Goal: Task Accomplishment & Management: Use online tool/utility

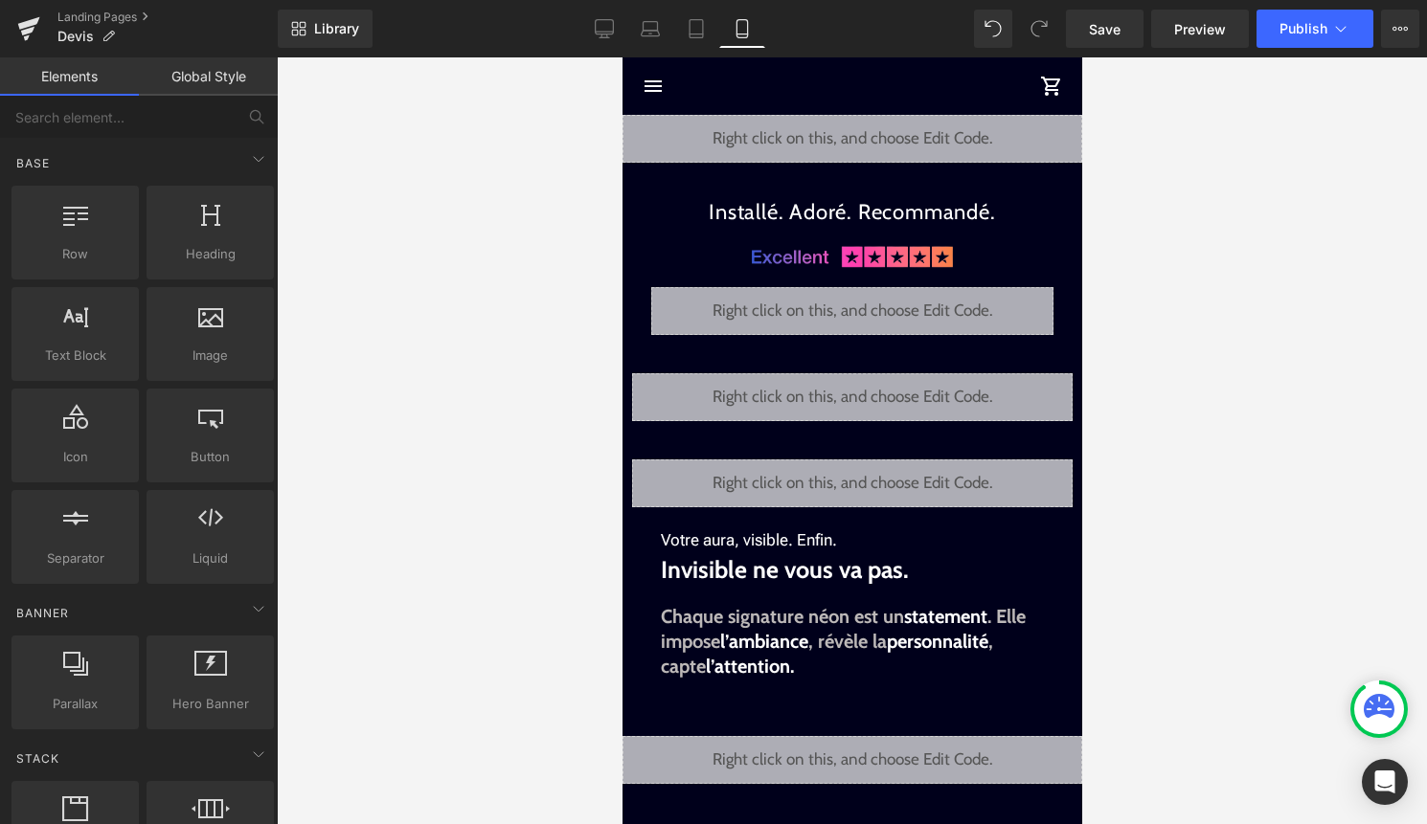
scroll to position [1756, 0]
click at [880, 390] on div "Liquid" at bounding box center [851, 397] width 440 height 48
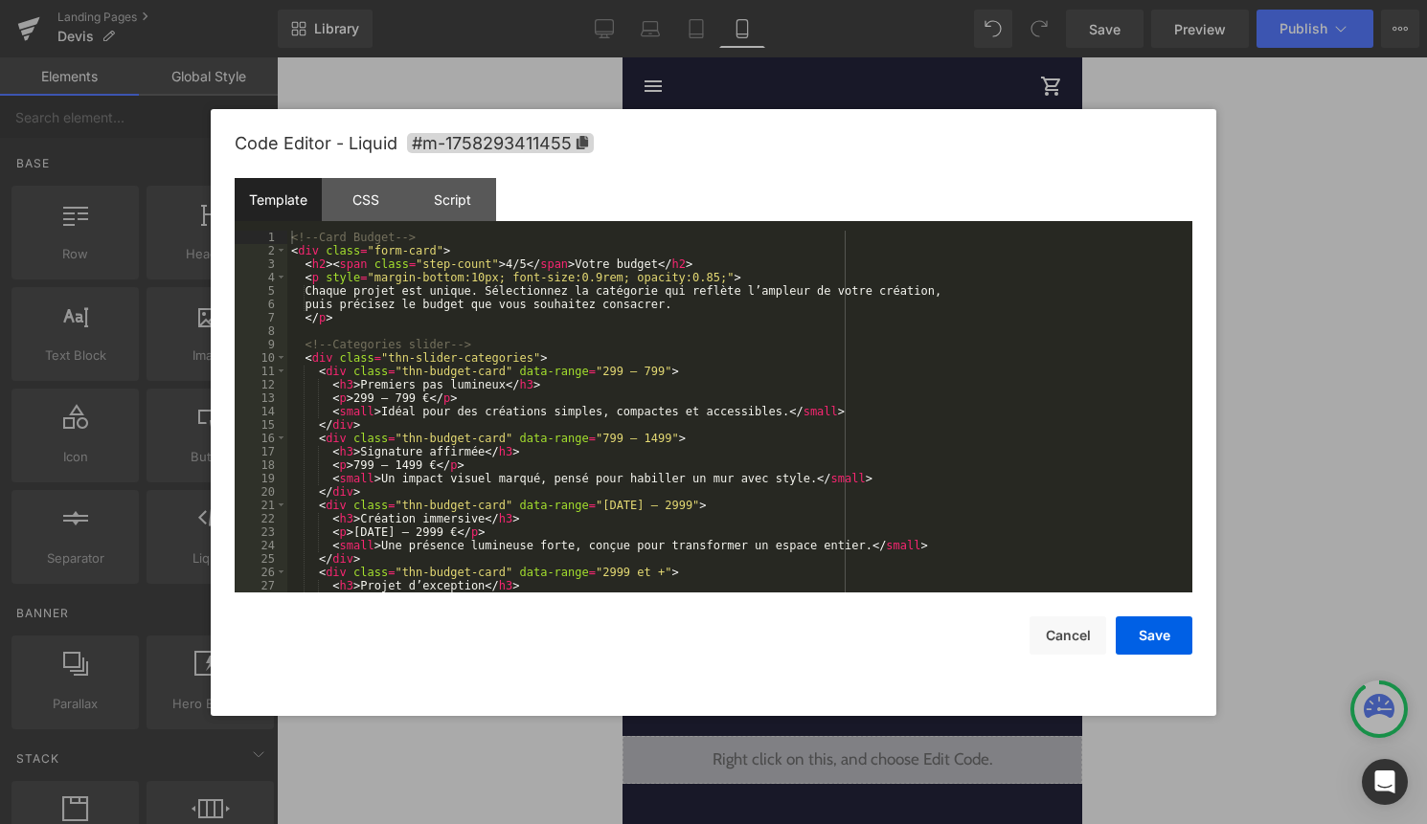
click at [847, 422] on div "<!-- Card Budget --> < div class = "form-card" > < h2 > < span class = "step-co…" at bounding box center [735, 425] width 897 height 389
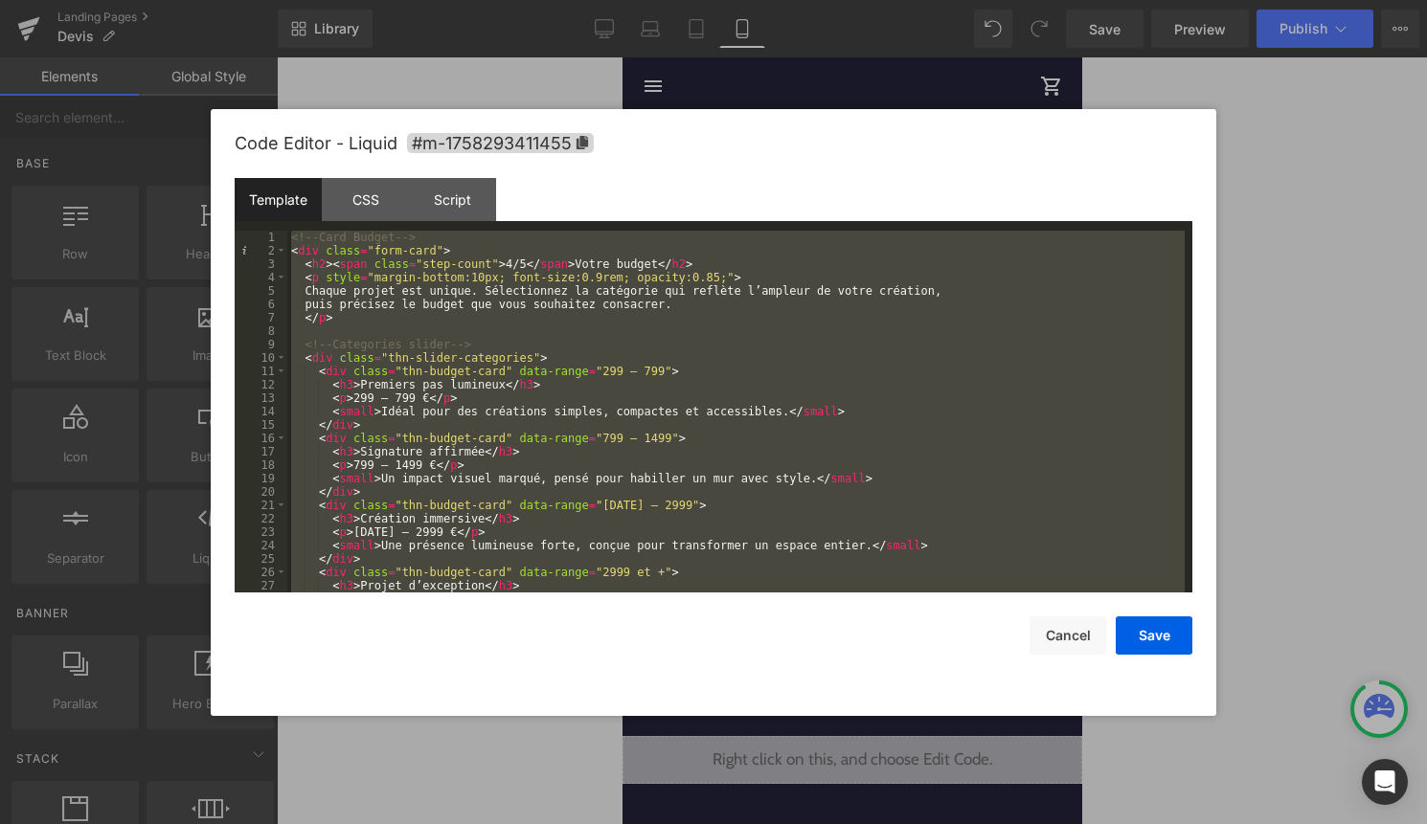
scroll to position [1796, 0]
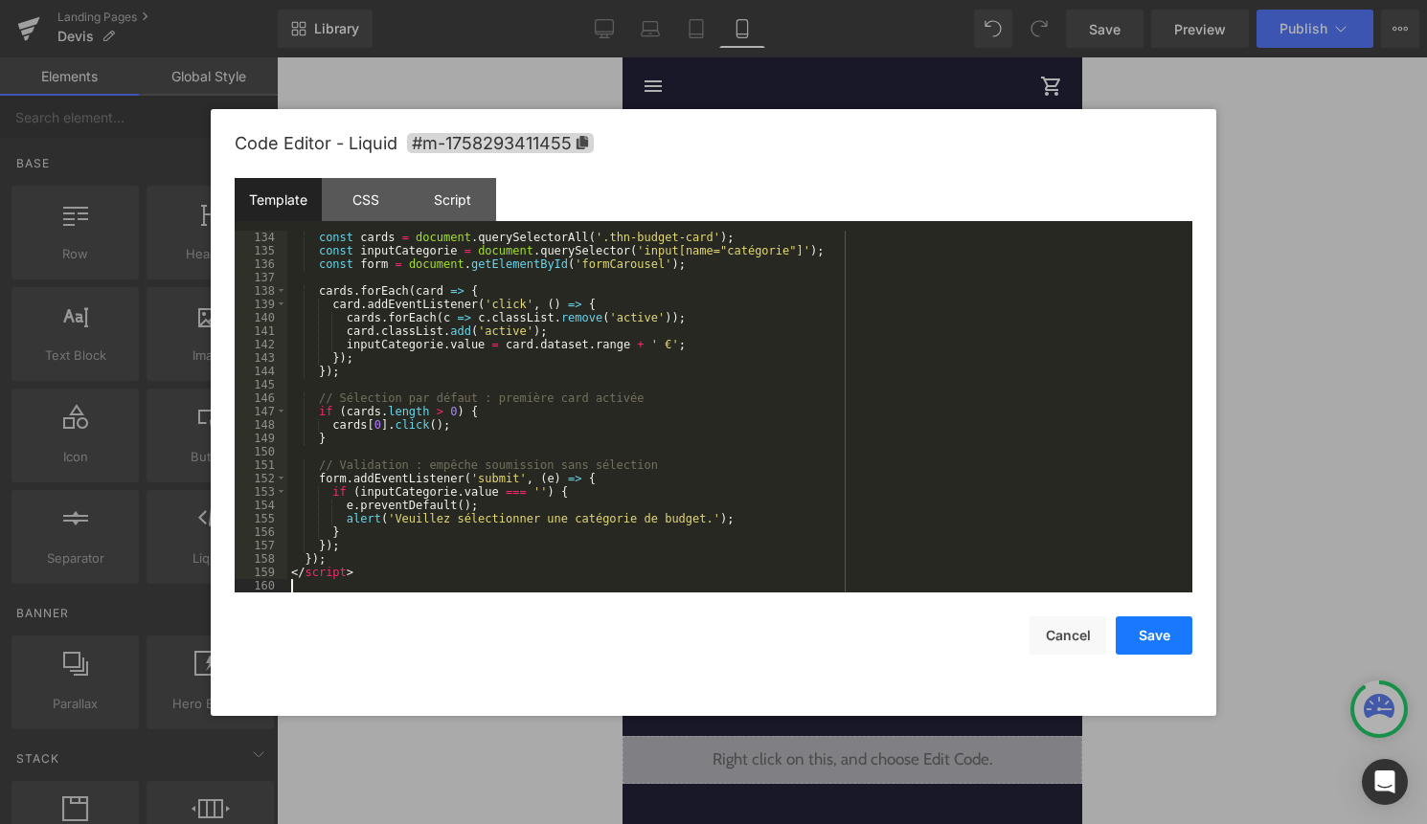
click at [1176, 638] on button "Save" at bounding box center [1154, 636] width 77 height 38
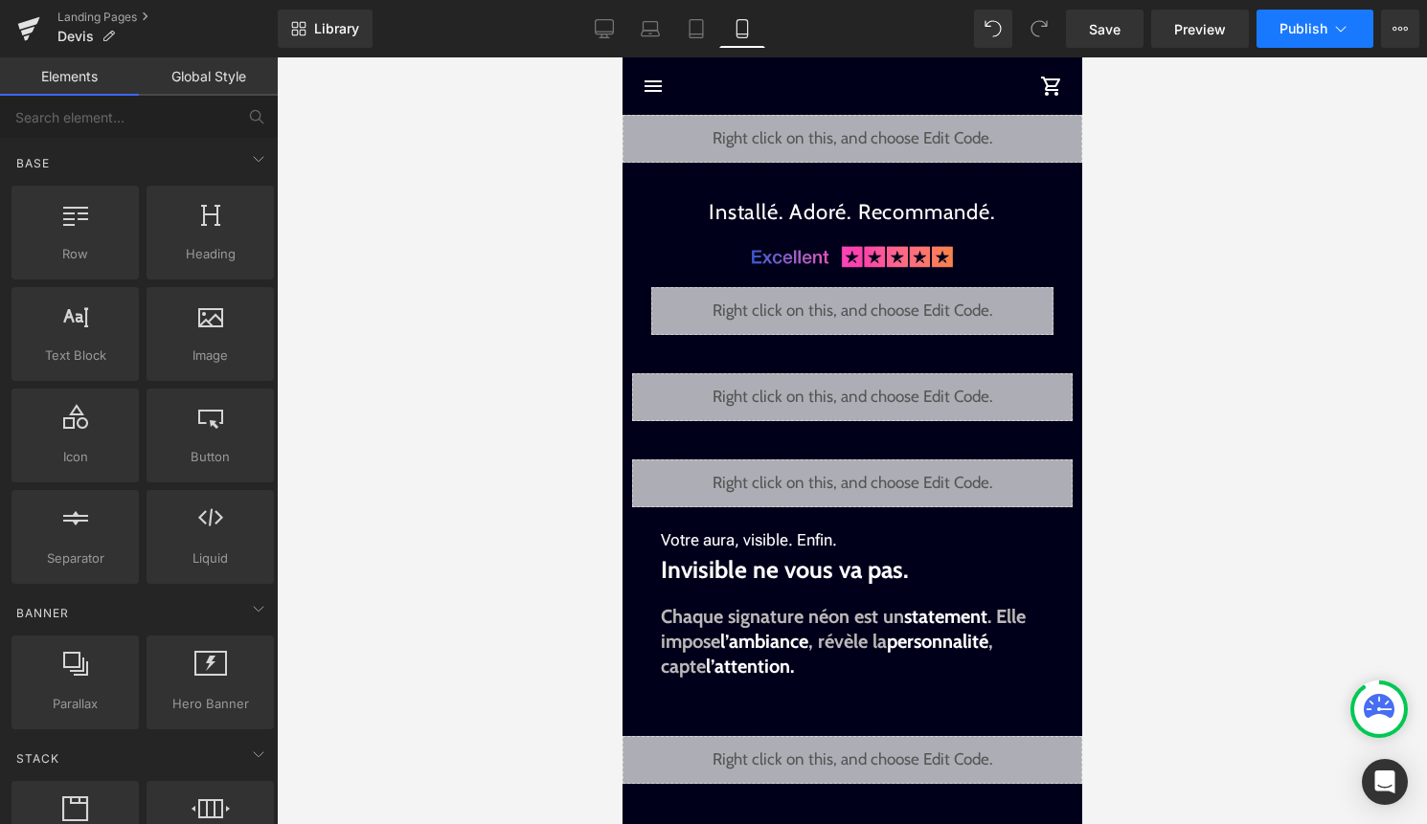
click at [1296, 22] on span "Publish" at bounding box center [1303, 28] width 48 height 15
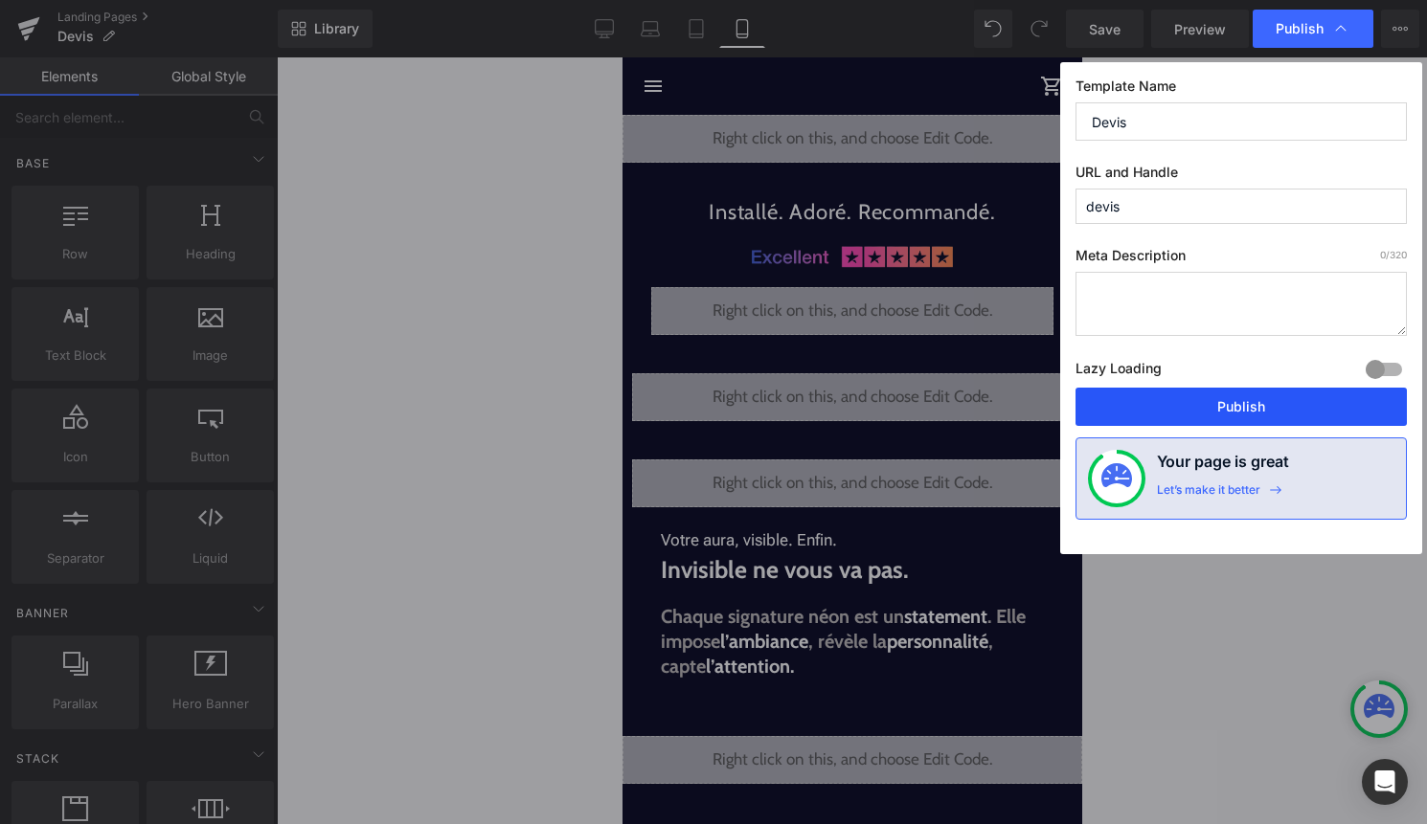
click at [1259, 406] on button "Publish" at bounding box center [1240, 407] width 331 height 38
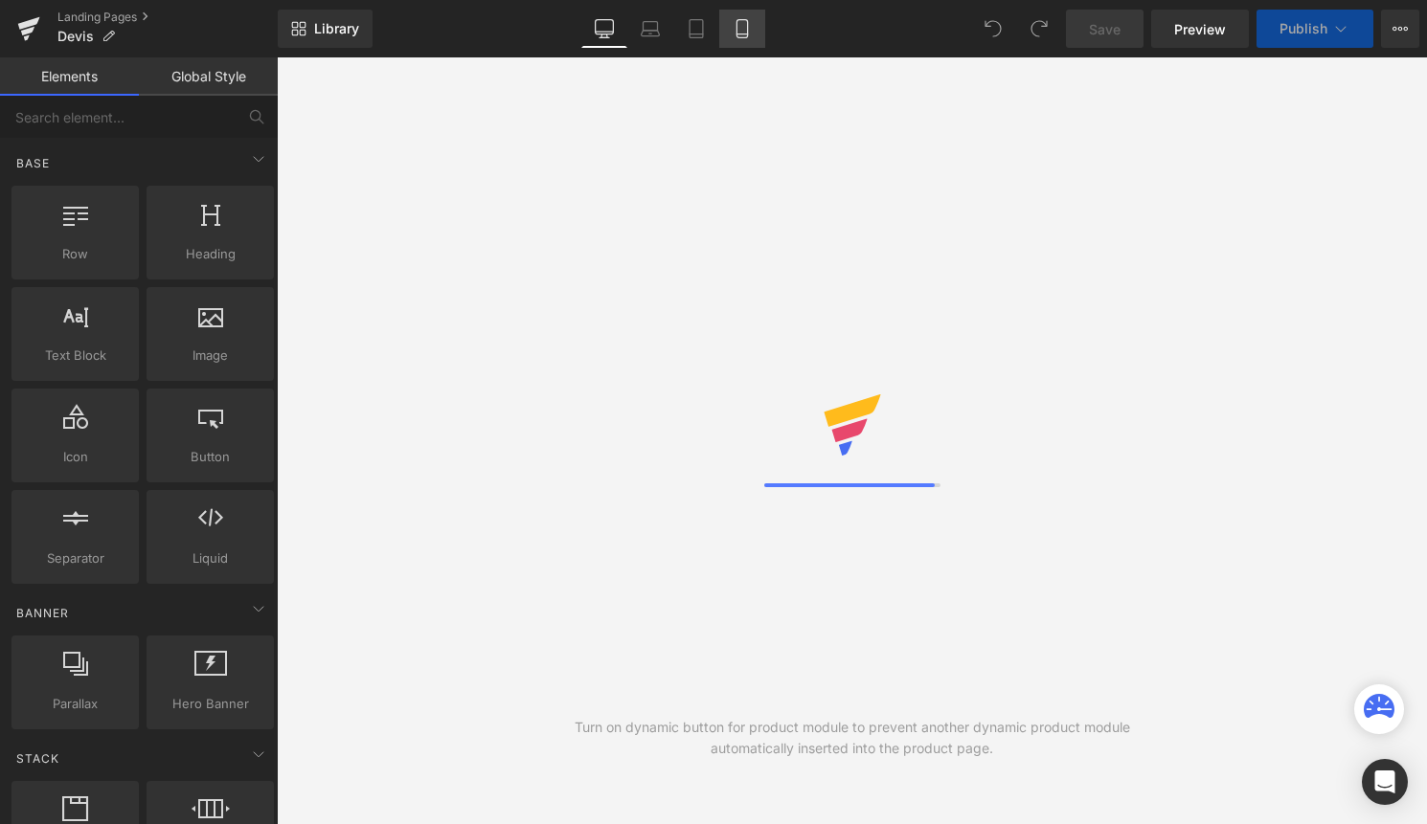
click at [736, 38] on link "Mobile" at bounding box center [742, 29] width 46 height 38
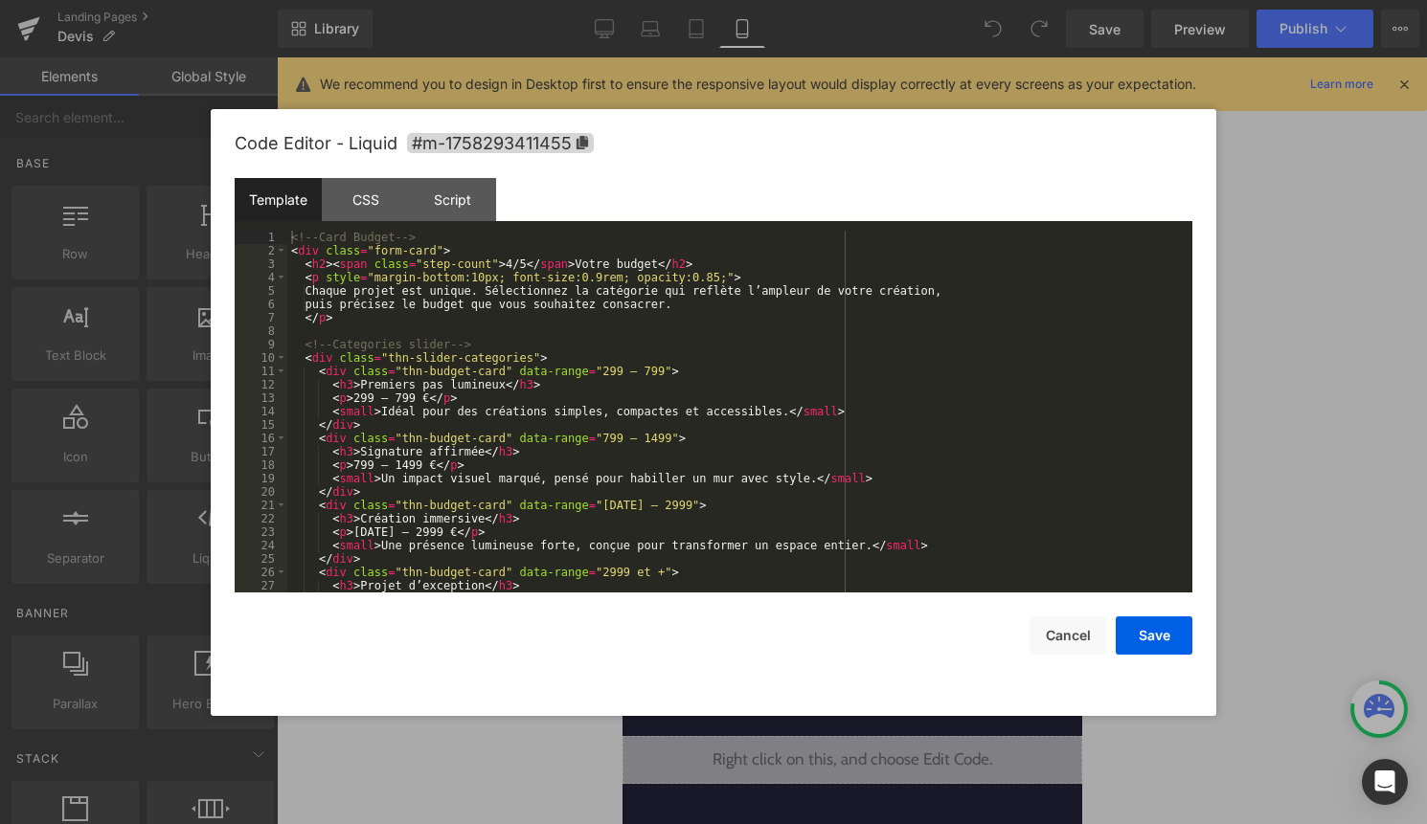
click at [869, 391] on div "Liquid" at bounding box center [851, 397] width 440 height 48
click at [869, 391] on div "<!-- Card Budget --> < div class = "form-card" > < h2 > < span class = "step-co…" at bounding box center [735, 425] width 897 height 389
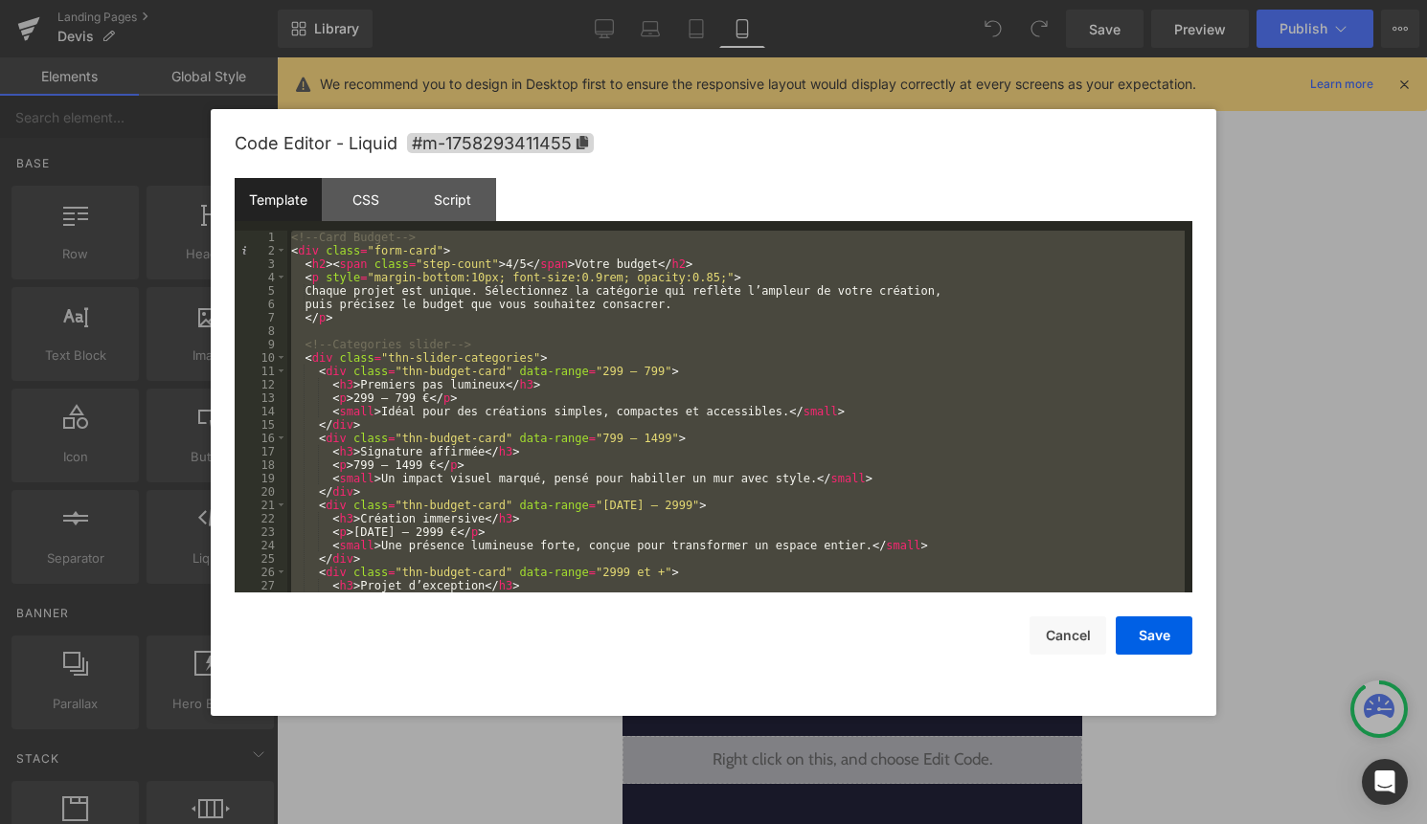
scroll to position [1796, 0]
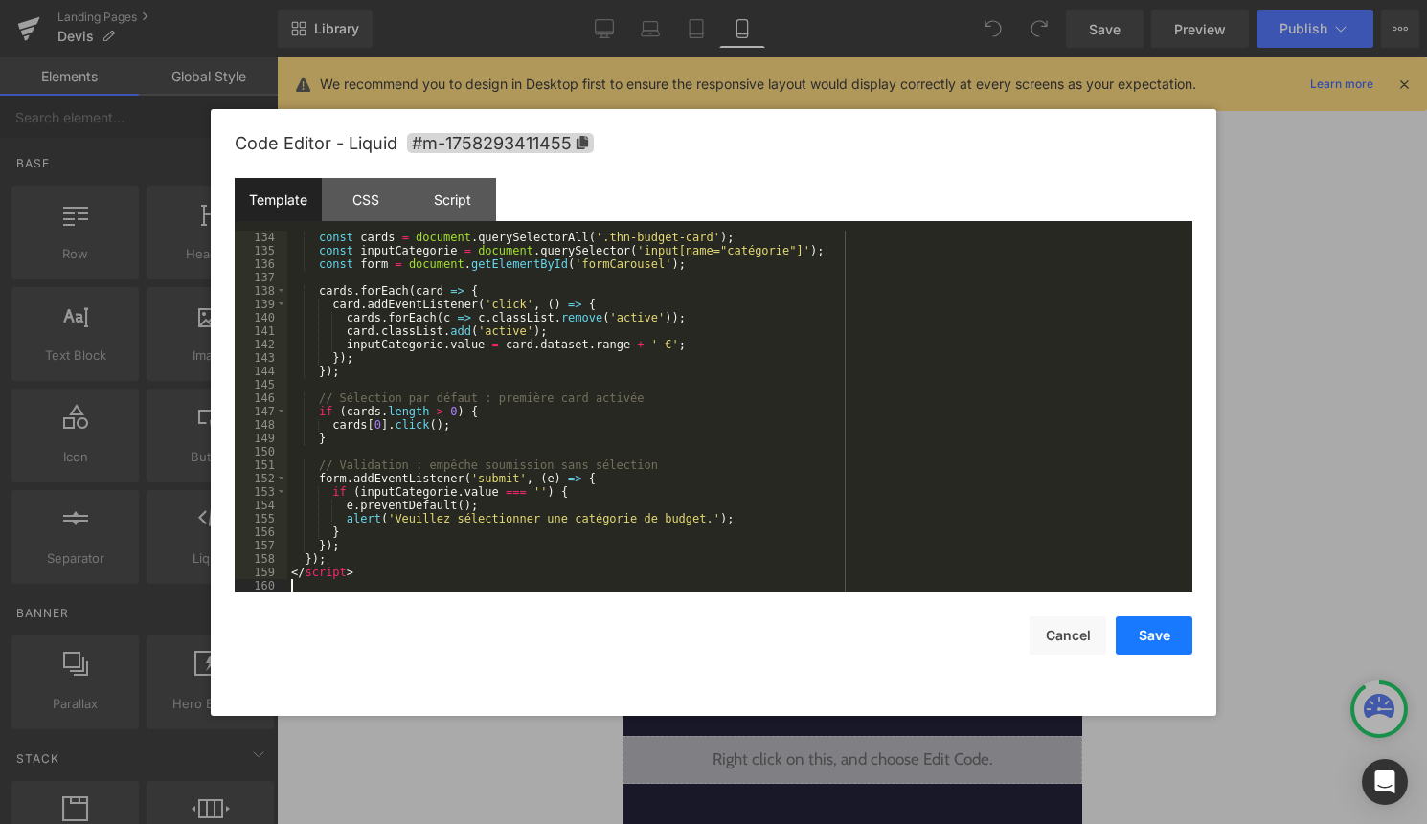
click at [1132, 628] on button "Save" at bounding box center [1154, 636] width 77 height 38
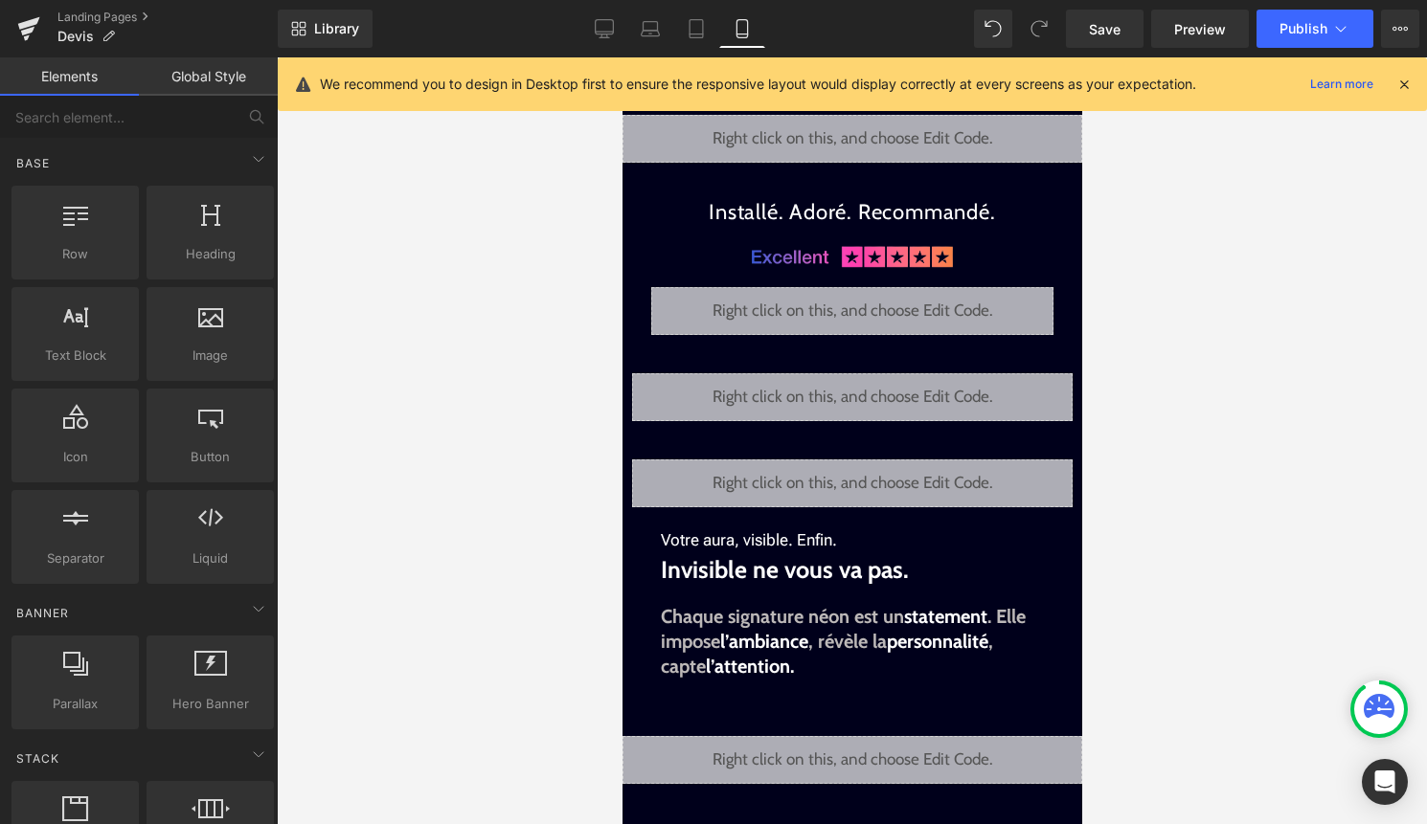
click at [1291, 8] on div "Library Mobile Desktop Laptop Tablet Mobile Save Preview Publish Scheduled View…" at bounding box center [852, 28] width 1149 height 57
click at [1288, 31] on span "Publish" at bounding box center [1303, 28] width 48 height 15
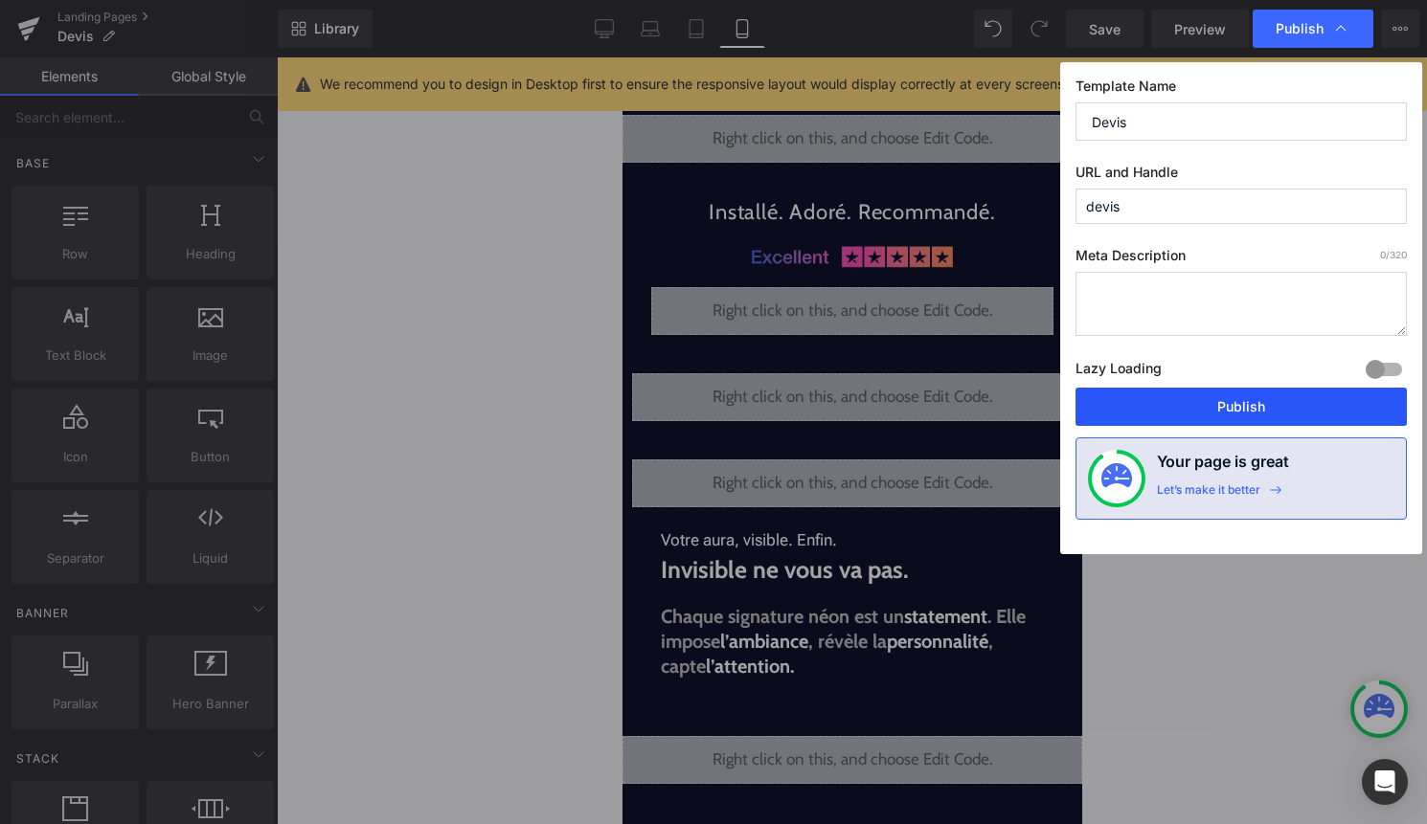
click at [1277, 401] on button "Publish" at bounding box center [1240, 407] width 331 height 38
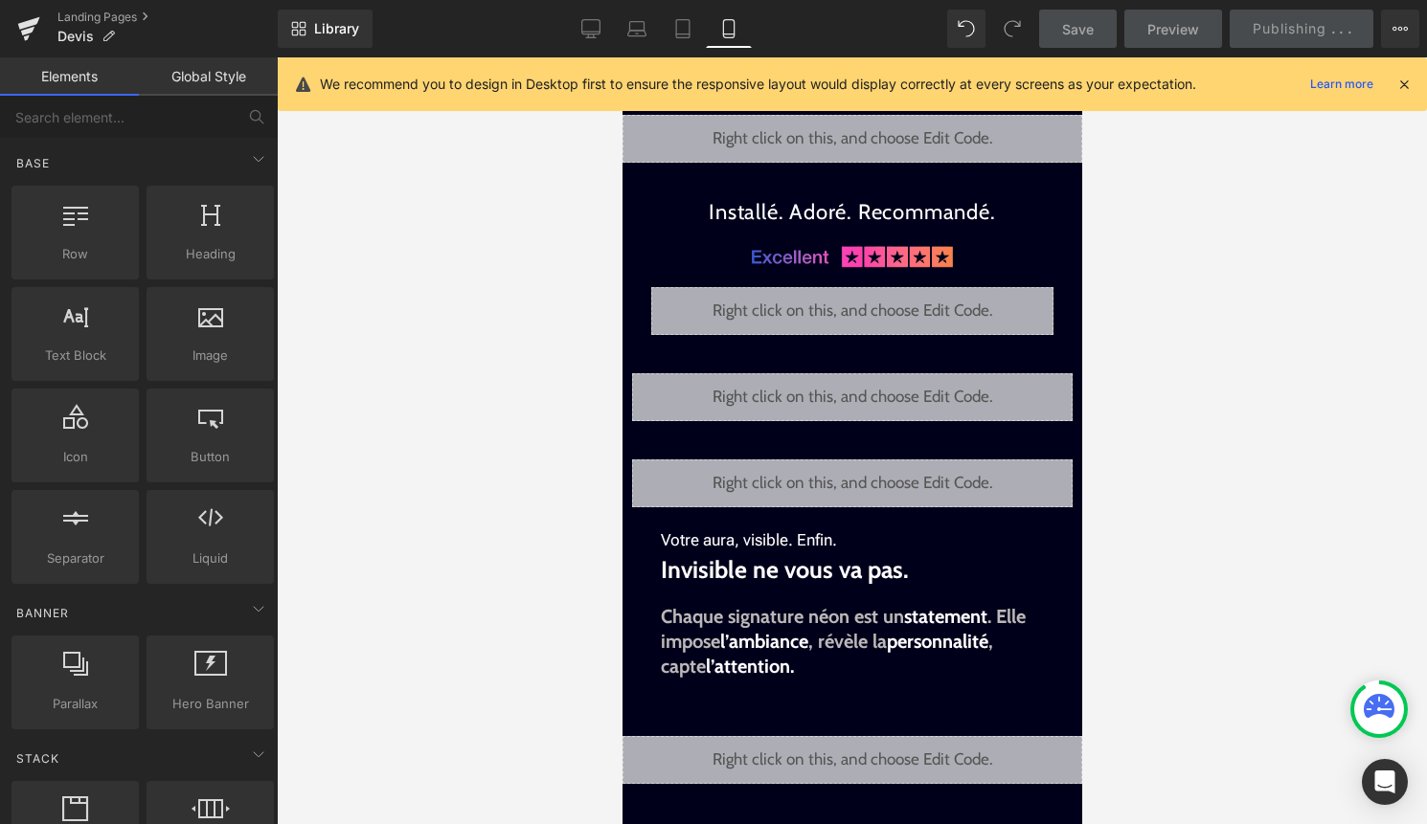
click at [1396, 76] on icon at bounding box center [1403, 84] width 17 height 17
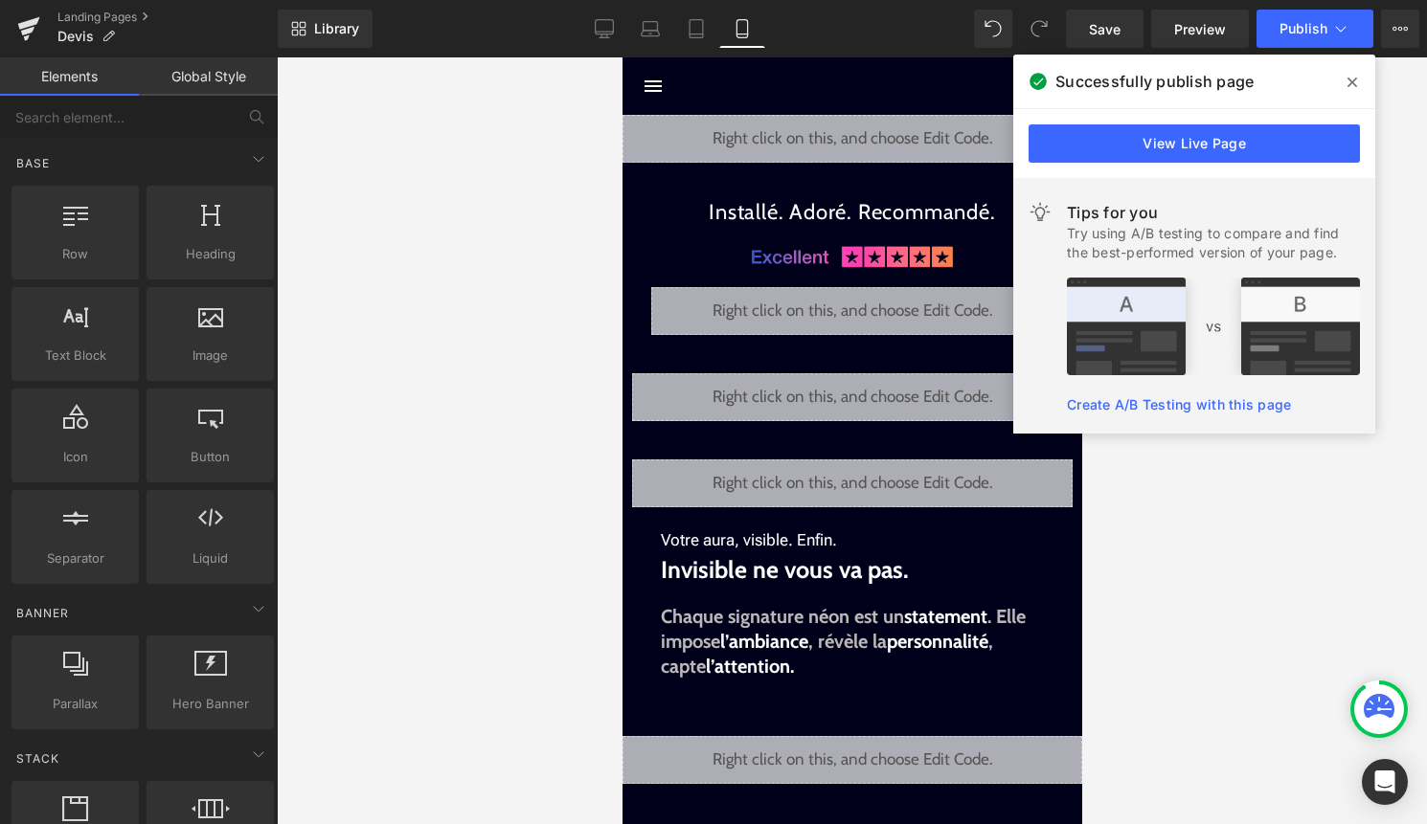
click at [1352, 82] on icon at bounding box center [1352, 83] width 10 height 10
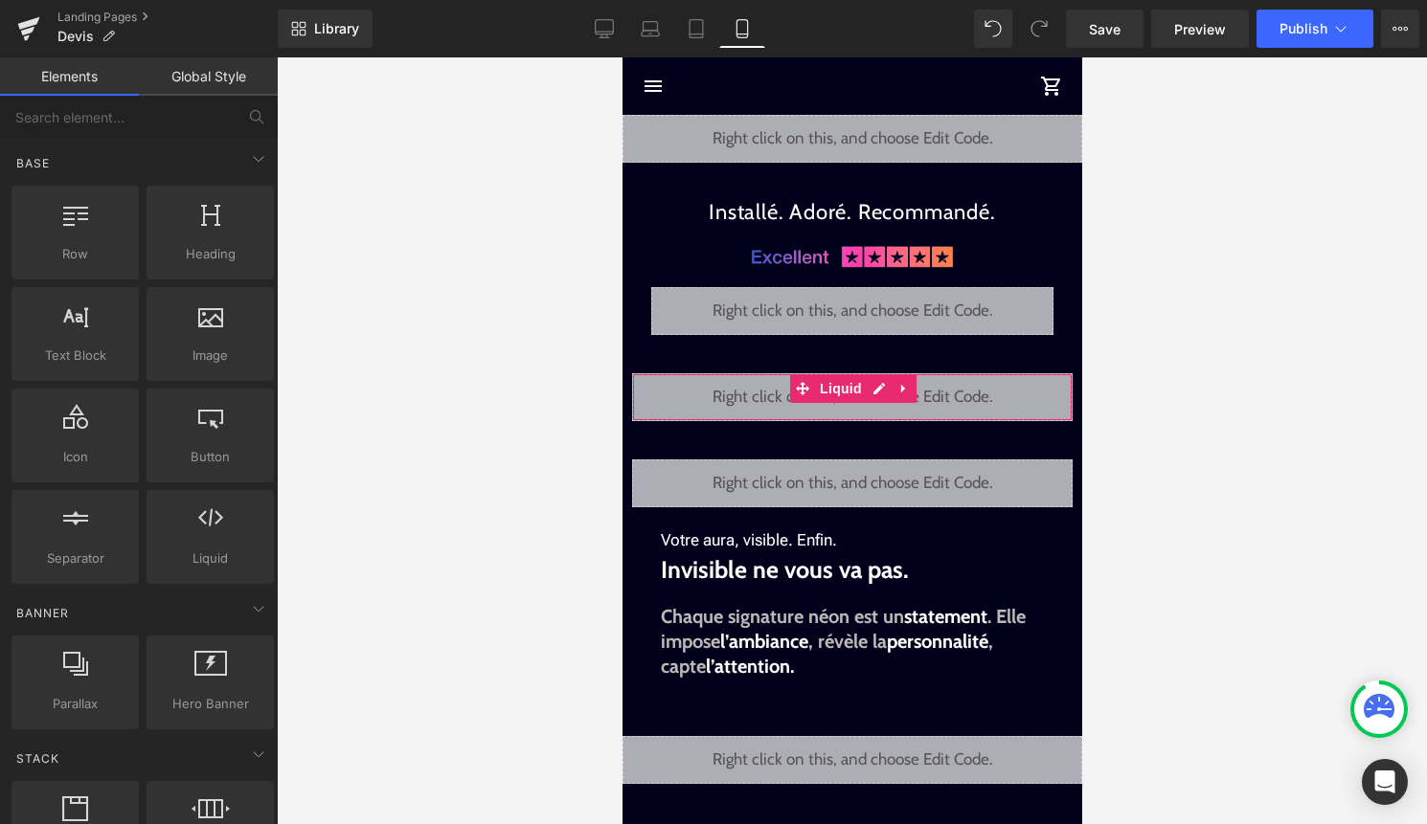
click at [874, 394] on div "Liquid" at bounding box center [851, 397] width 440 height 48
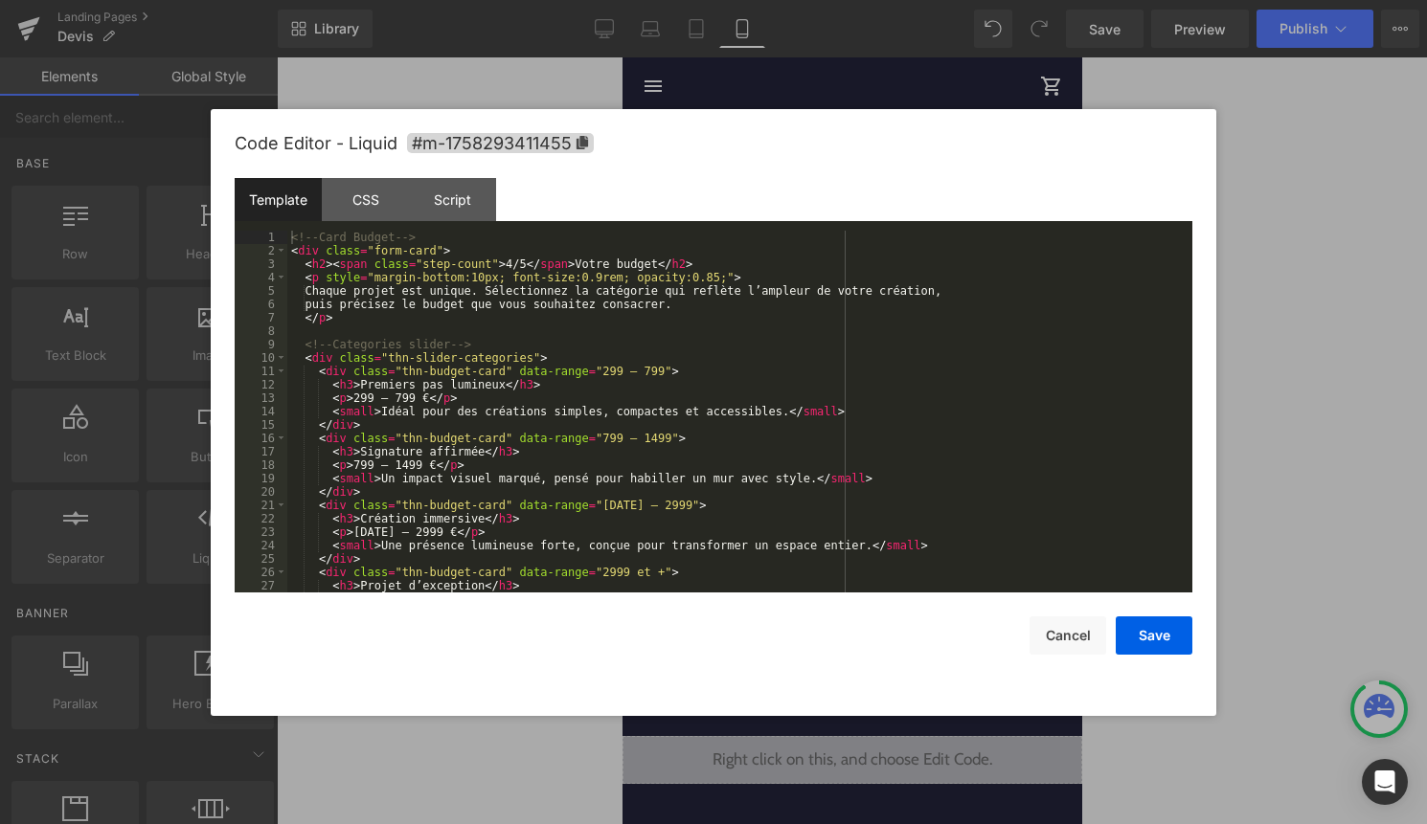
click at [730, 419] on div "<!-- Card Budget --> < div class = "form-card" > < h2 > < span class = "step-co…" at bounding box center [735, 425] width 897 height 389
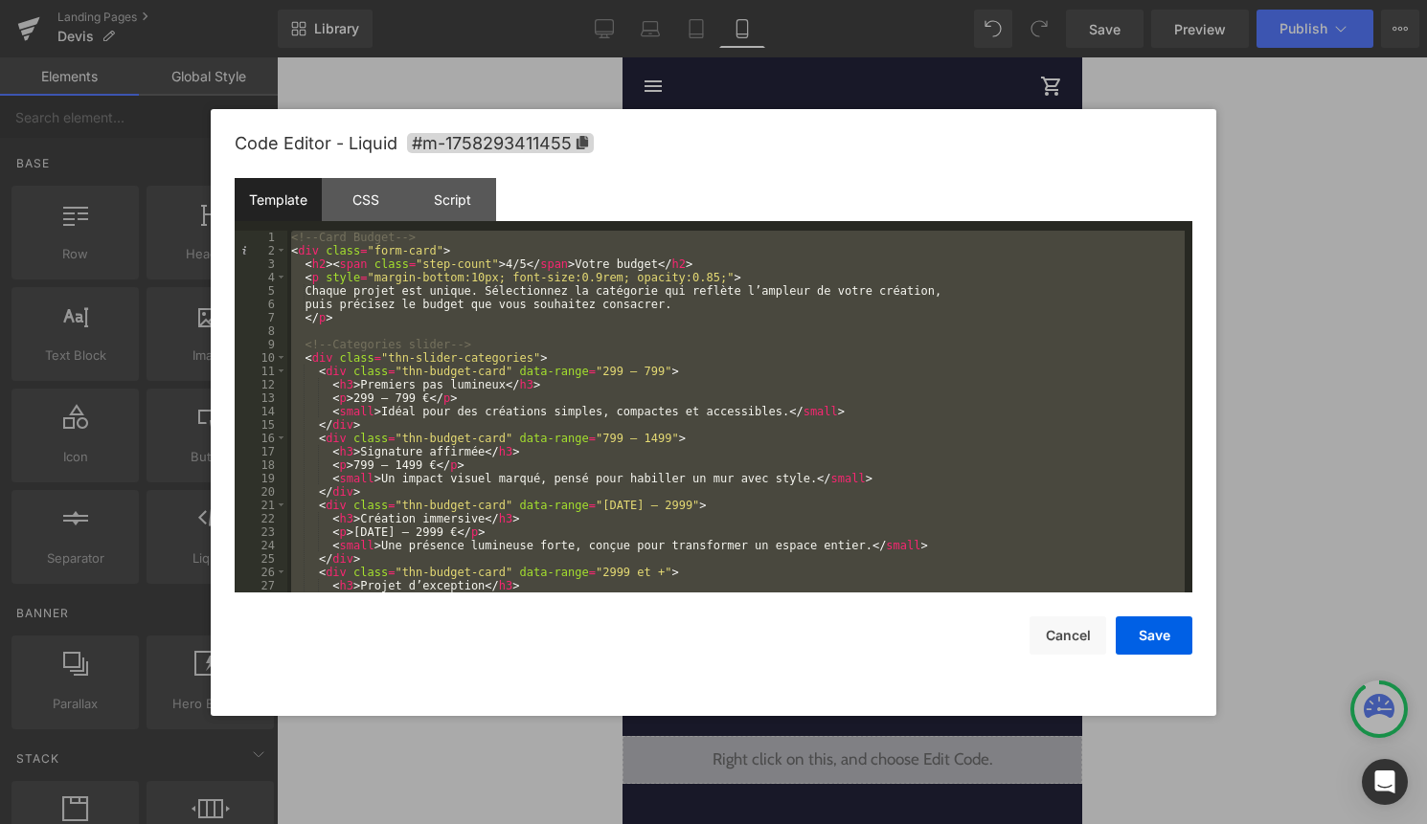
scroll to position [2225, 0]
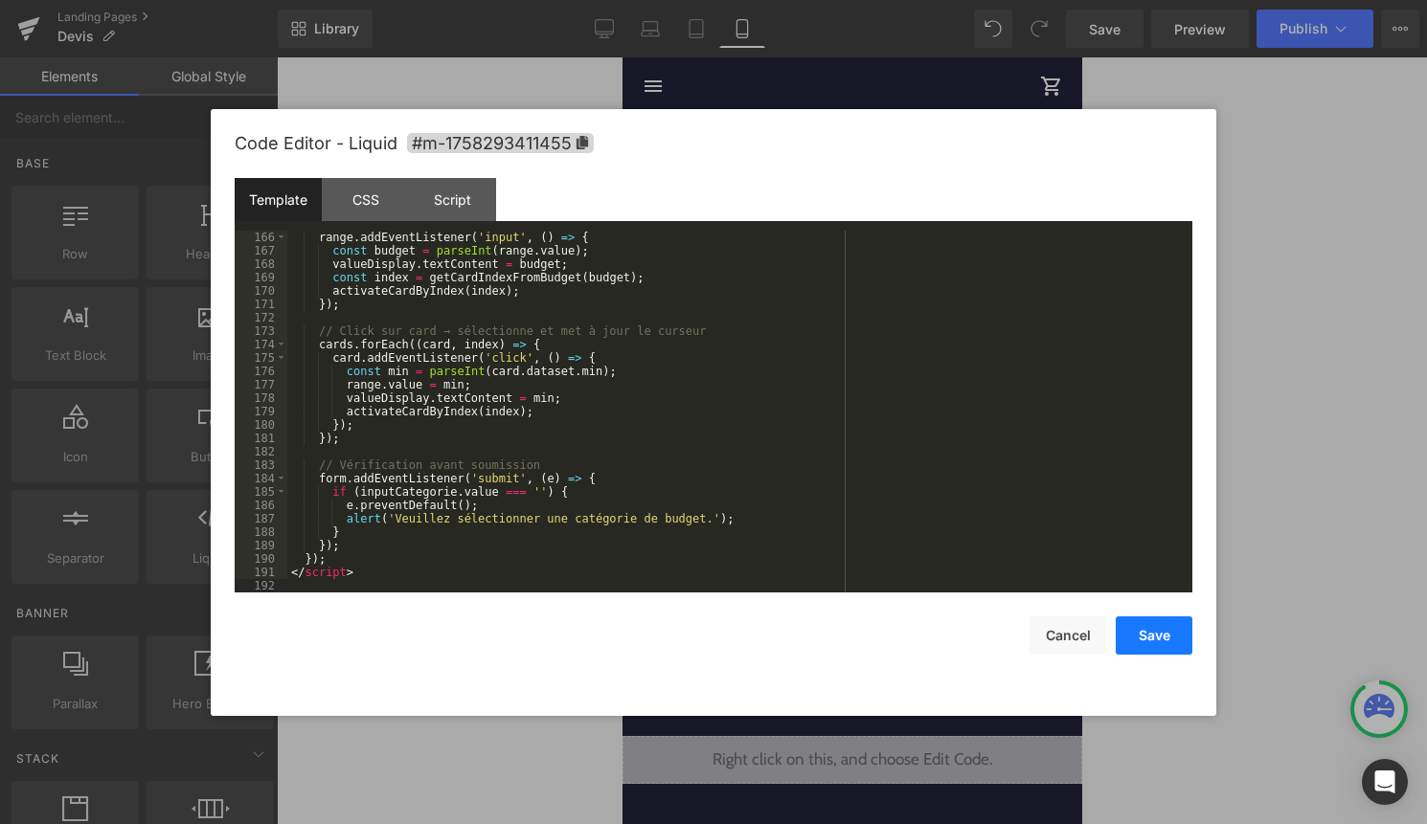
click at [1162, 625] on button "Save" at bounding box center [1154, 636] width 77 height 38
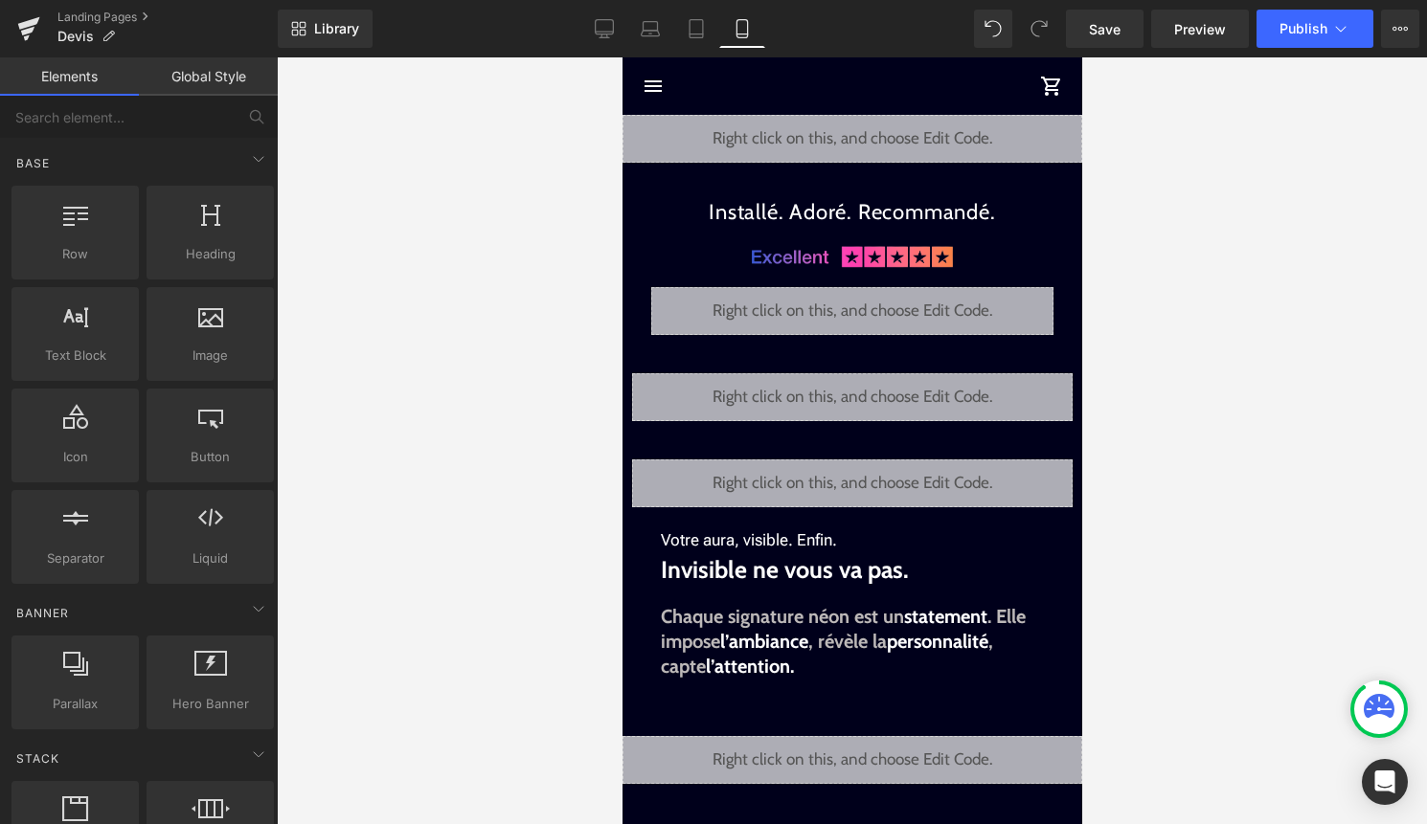
click at [1345, 56] on div "Library Mobile Desktop Laptop Tablet Mobile Save Preview Publish Scheduled View…" at bounding box center [852, 28] width 1149 height 57
click at [1347, 44] on button "Publish" at bounding box center [1314, 29] width 117 height 38
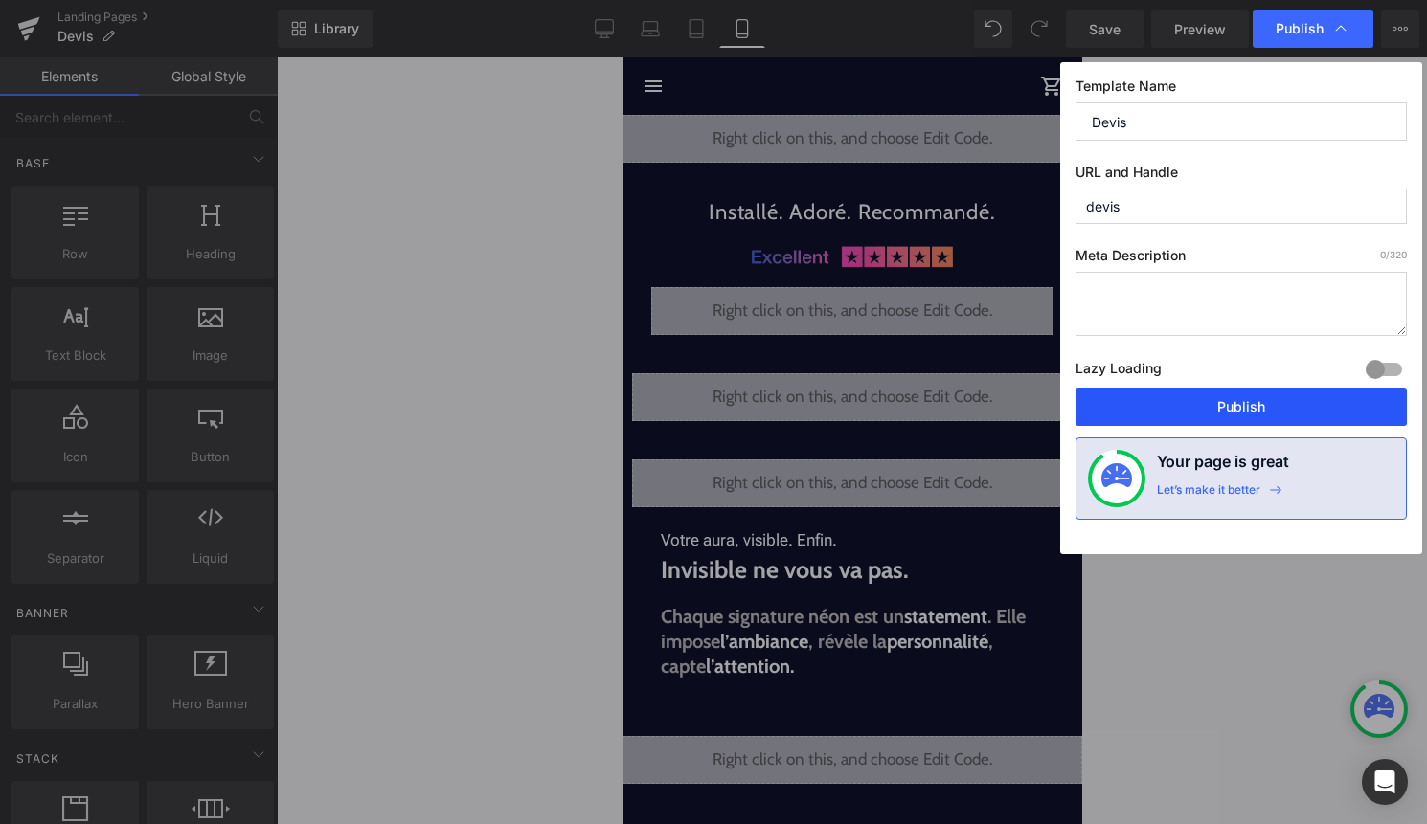
click at [1231, 396] on button "Publish" at bounding box center [1240, 407] width 331 height 38
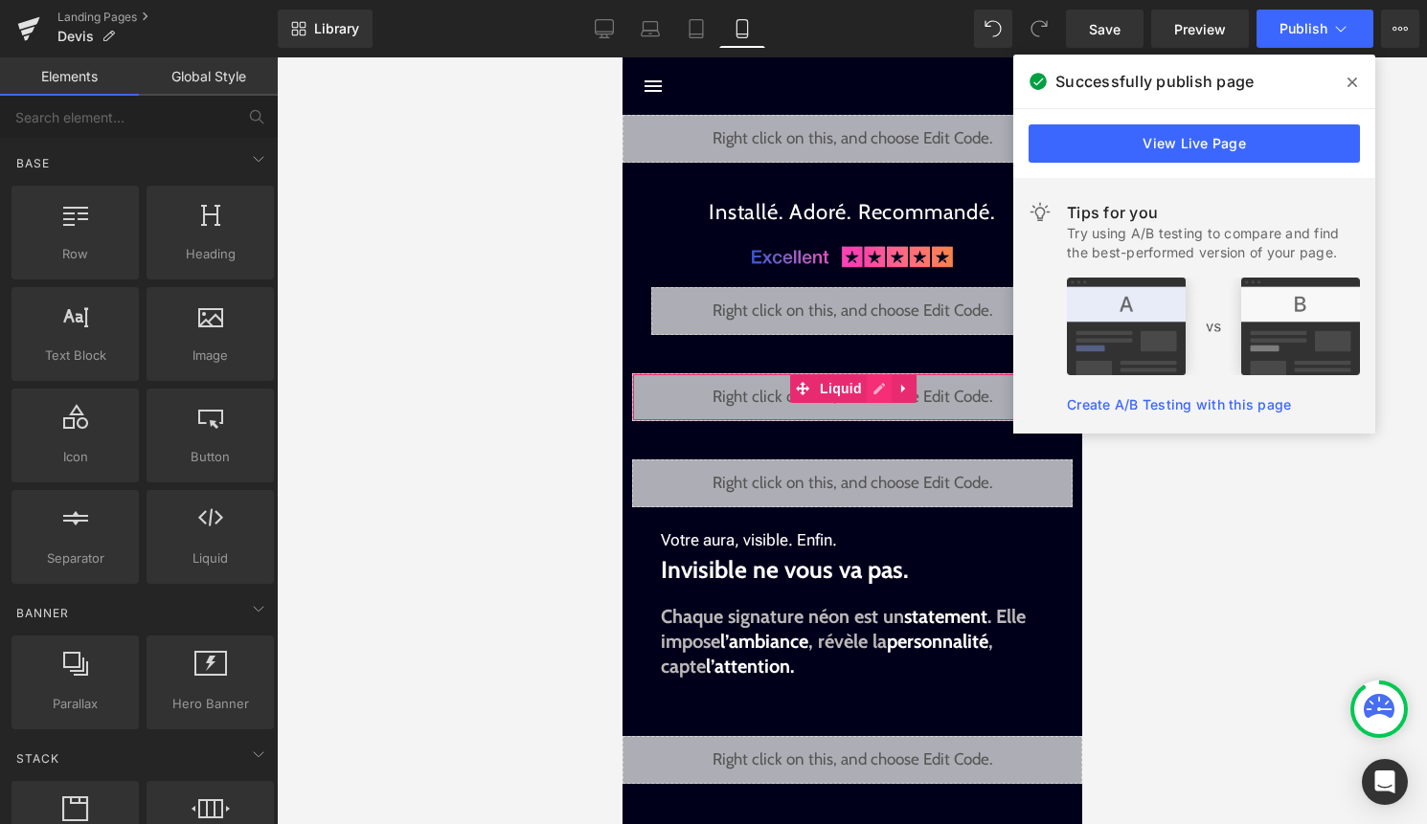
click at [889, 388] on div "Liquid" at bounding box center [851, 397] width 440 height 48
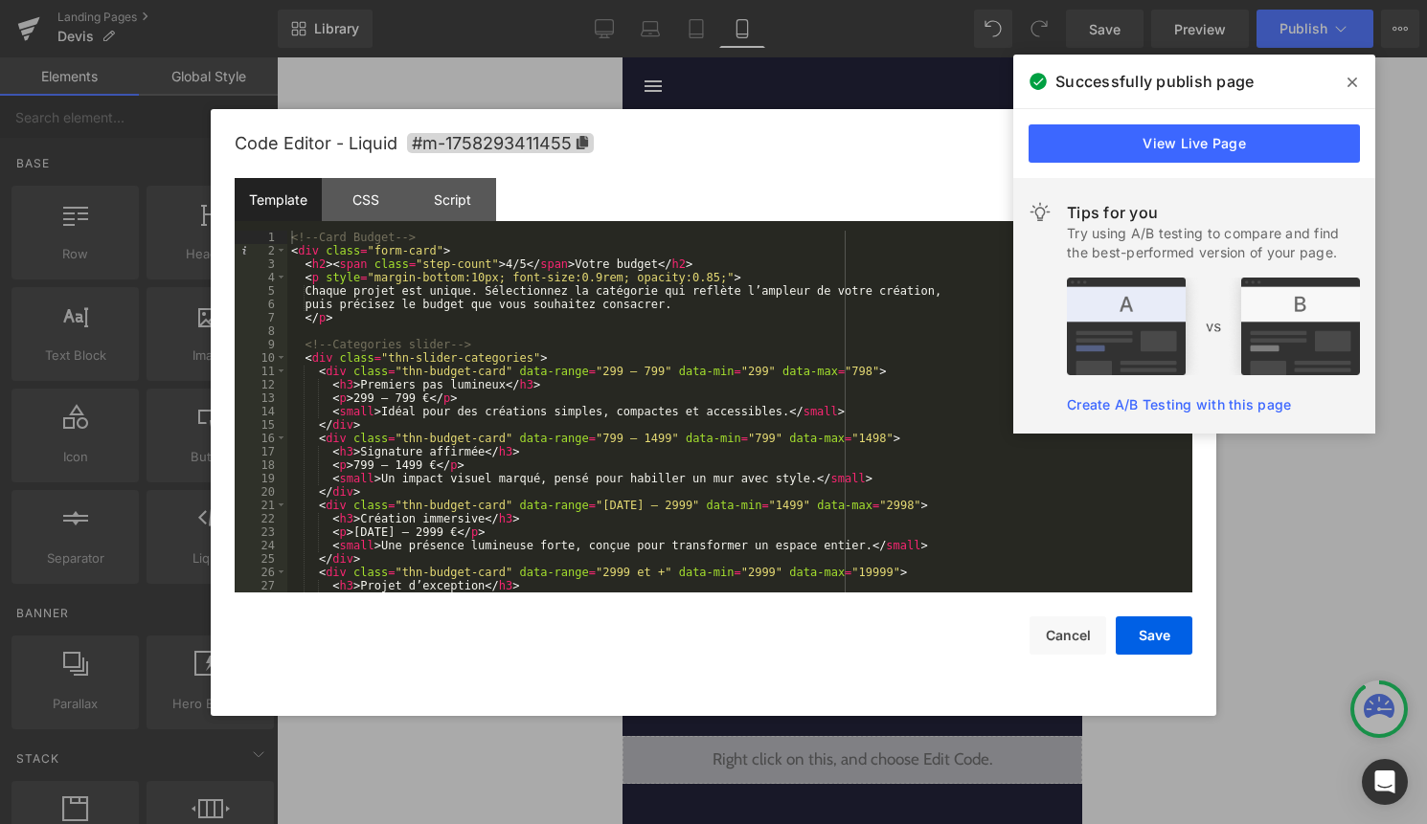
click at [1351, 80] on icon at bounding box center [1352, 83] width 10 height 10
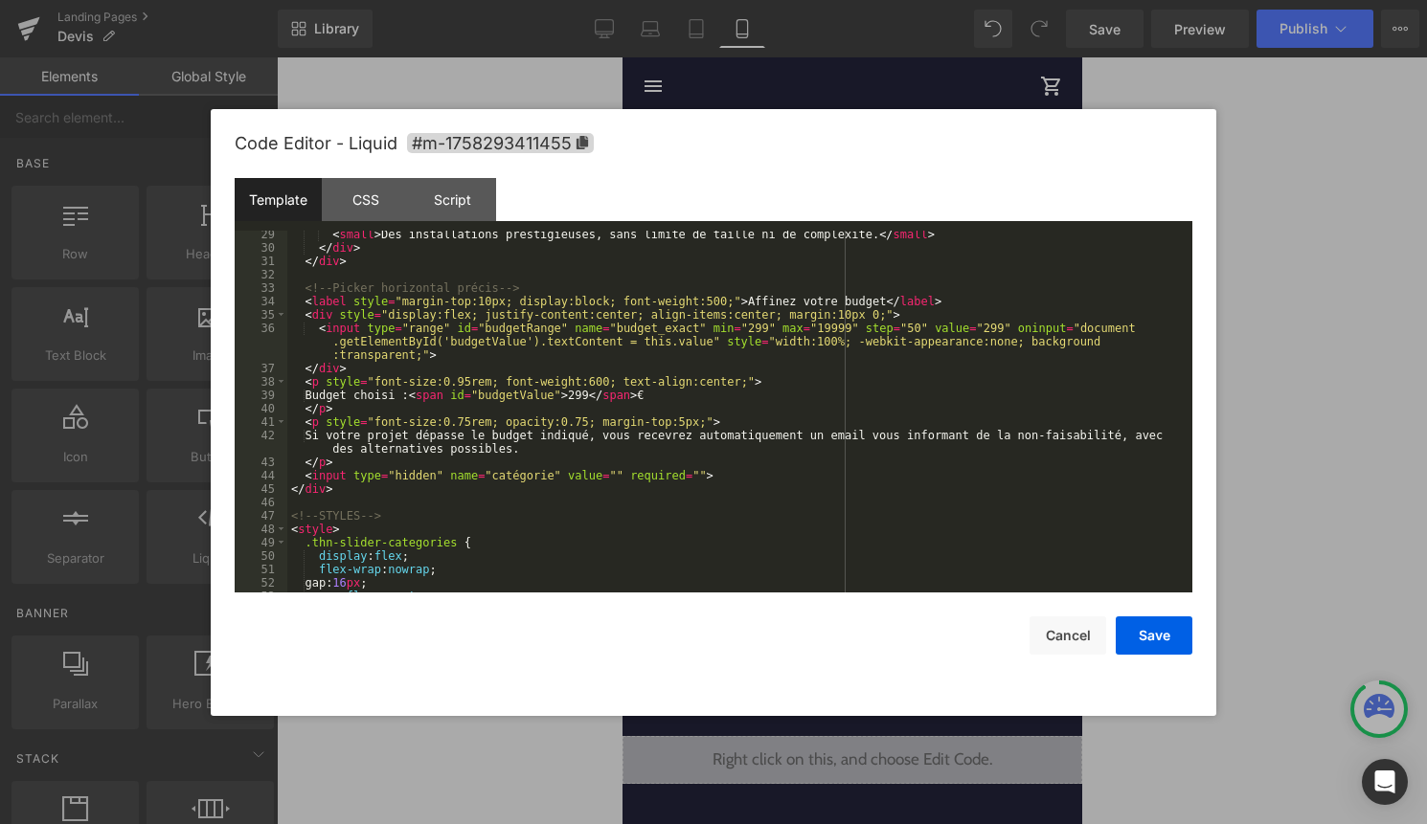
scroll to position [378, 0]
click at [845, 327] on div "< small > Des installations prestigieuses, sans limite de taille ni de complexi…" at bounding box center [735, 422] width 897 height 389
click at [1148, 630] on button "Save" at bounding box center [1154, 636] width 77 height 38
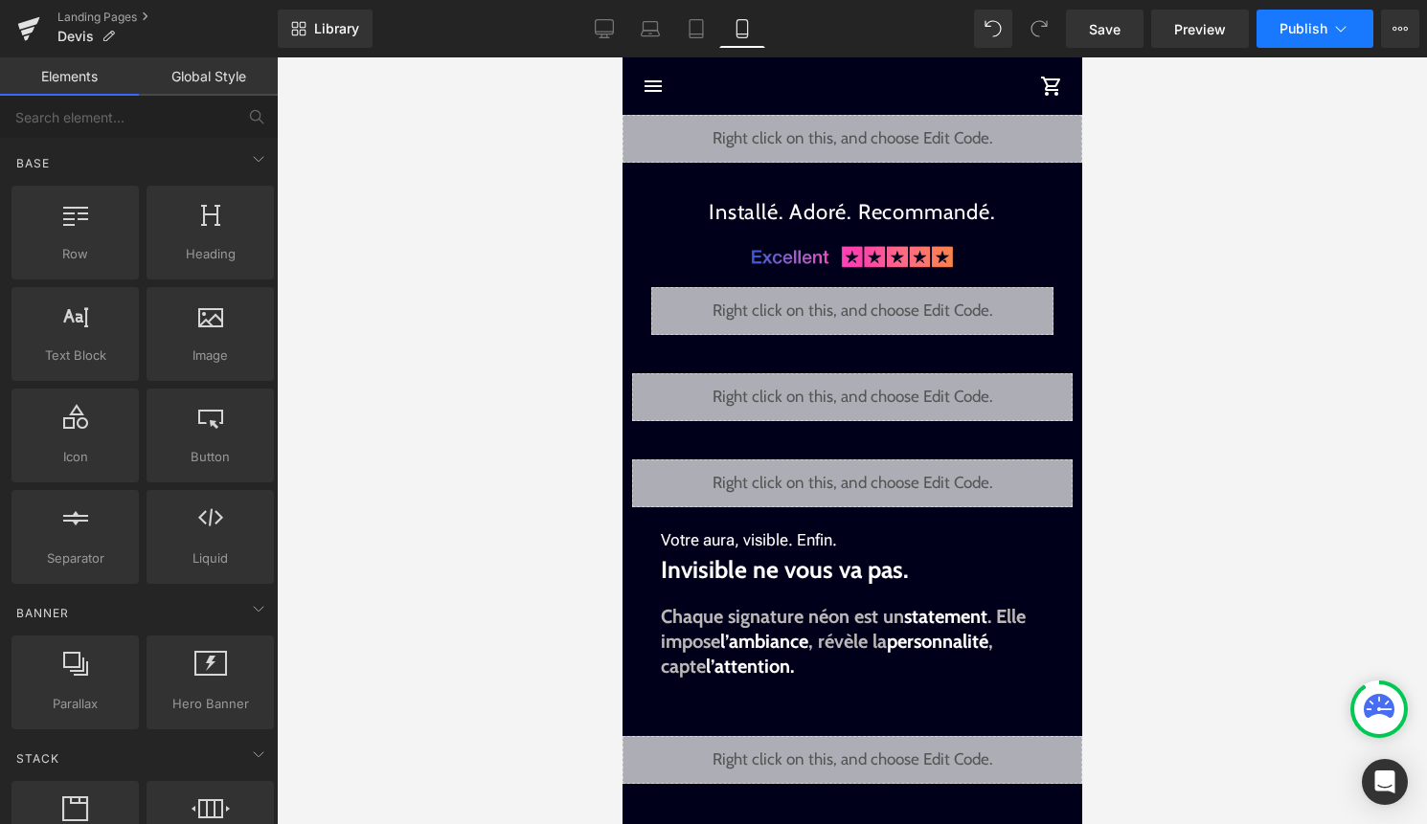
click at [1312, 36] on button "Publish" at bounding box center [1314, 29] width 117 height 38
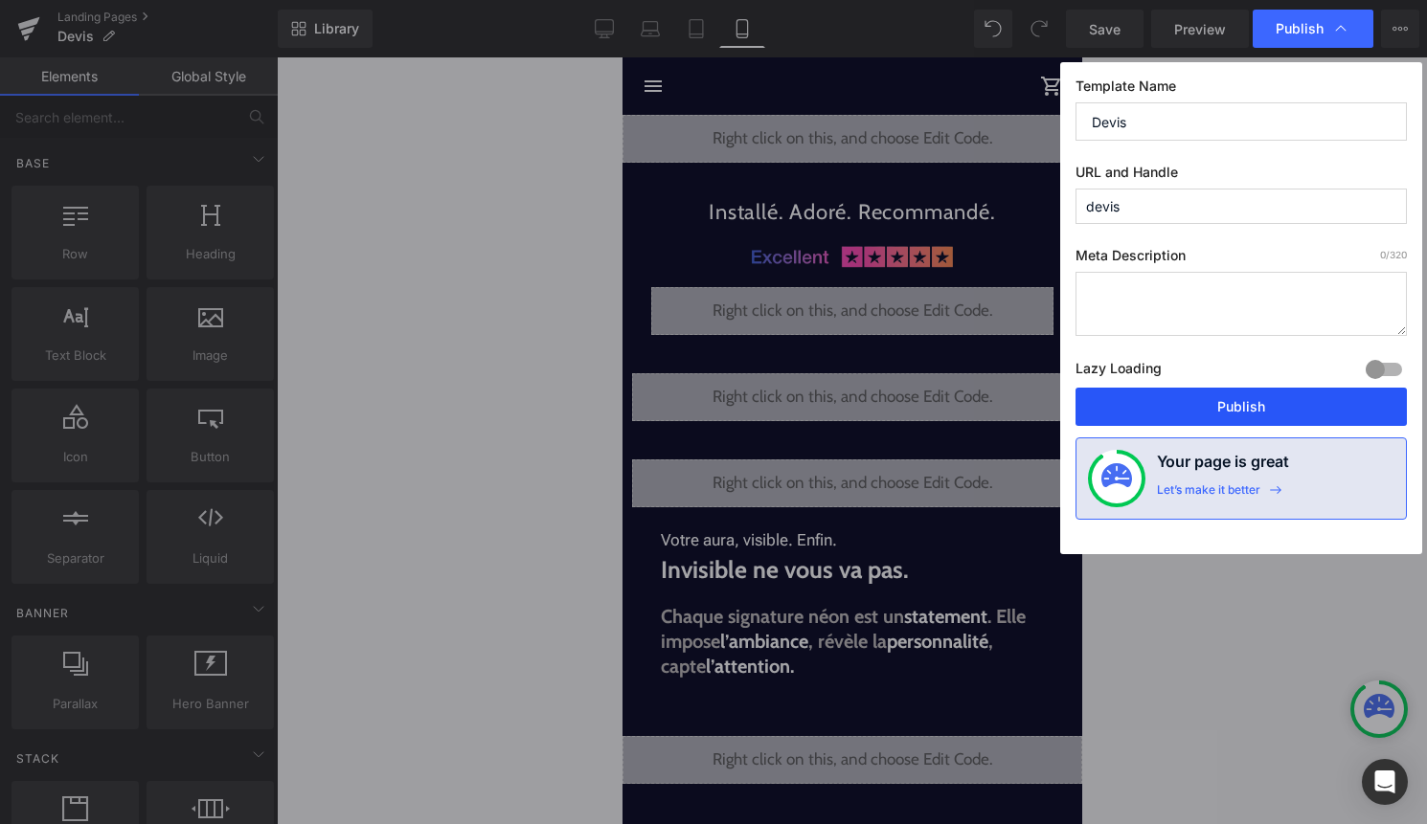
click at [1260, 407] on button "Publish" at bounding box center [1240, 407] width 331 height 38
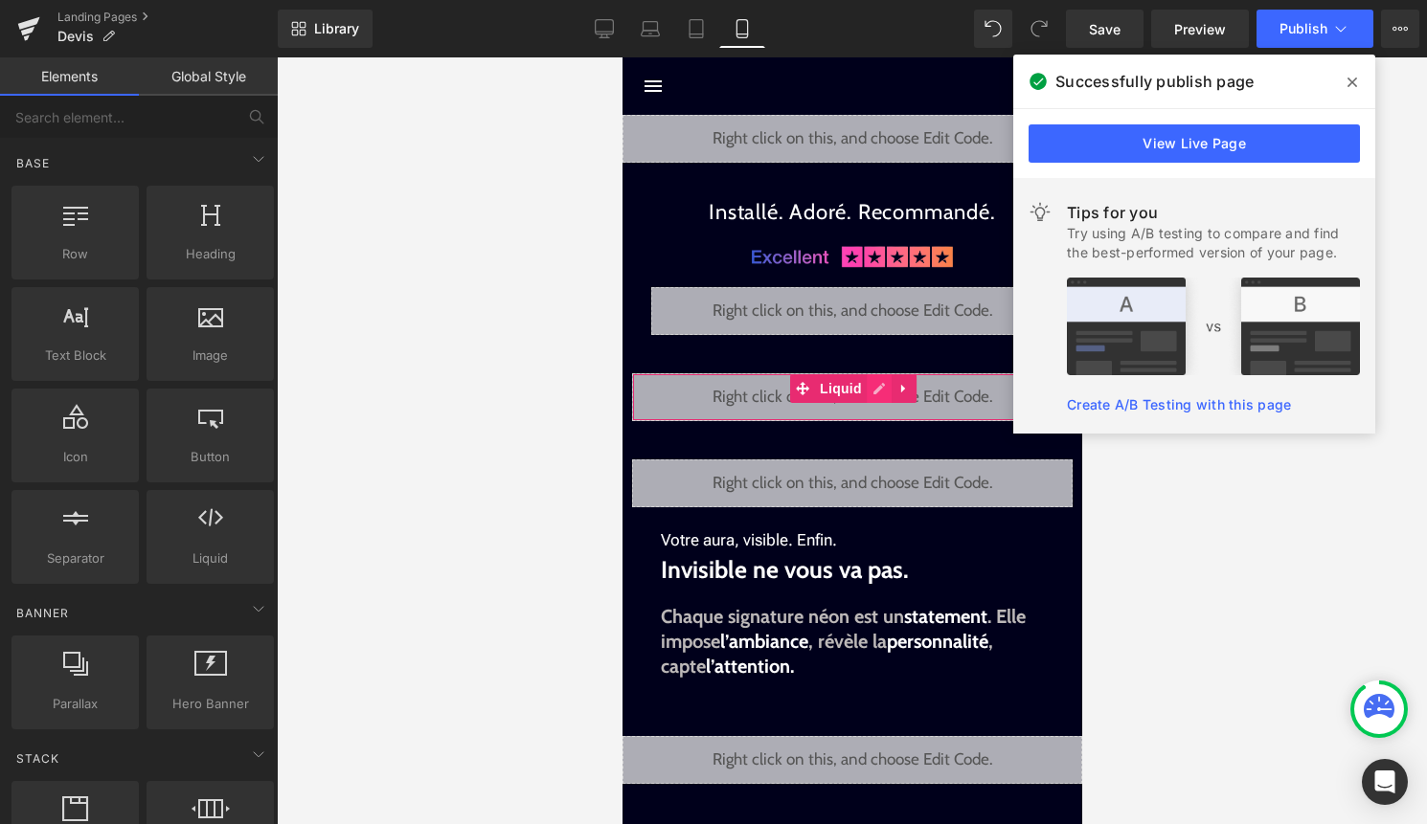
click at [885, 391] on div "Liquid" at bounding box center [851, 397] width 440 height 48
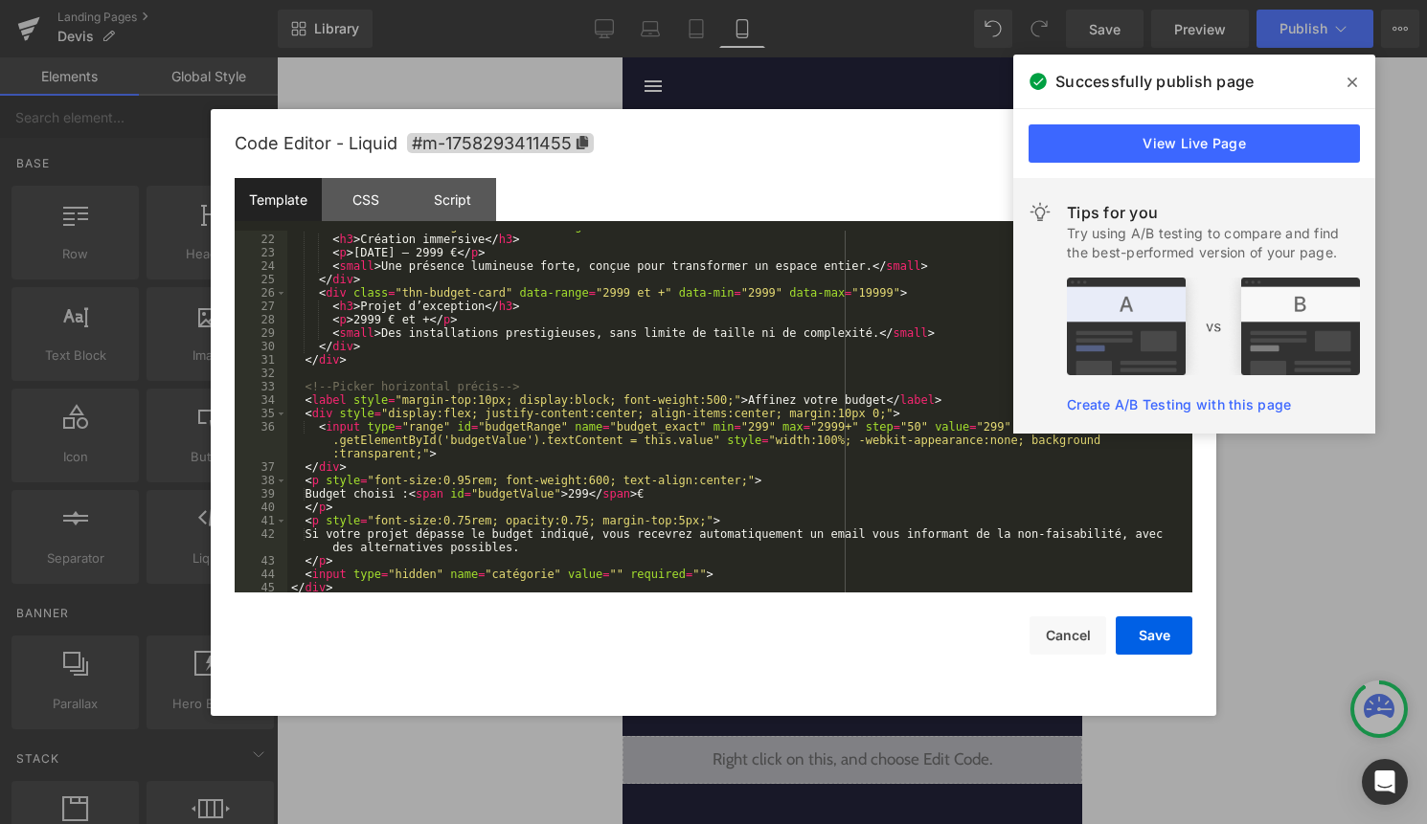
scroll to position [267, 0]
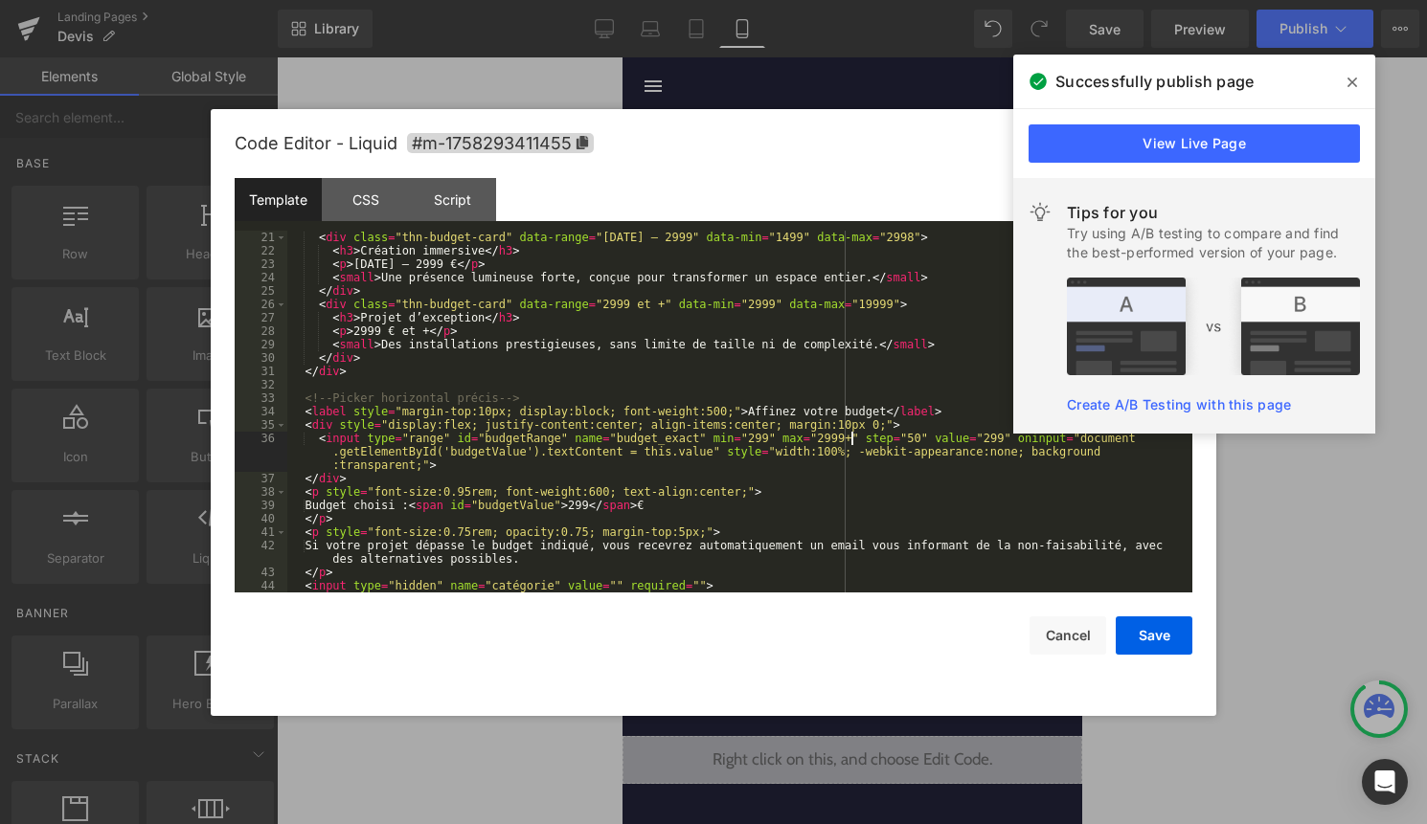
click at [849, 435] on div "</ div > < div class = "thn-budget-card" data-range = "1499 – 2999" data-min = …" at bounding box center [735, 411] width 897 height 389
click at [1149, 634] on button "Save" at bounding box center [1154, 636] width 77 height 38
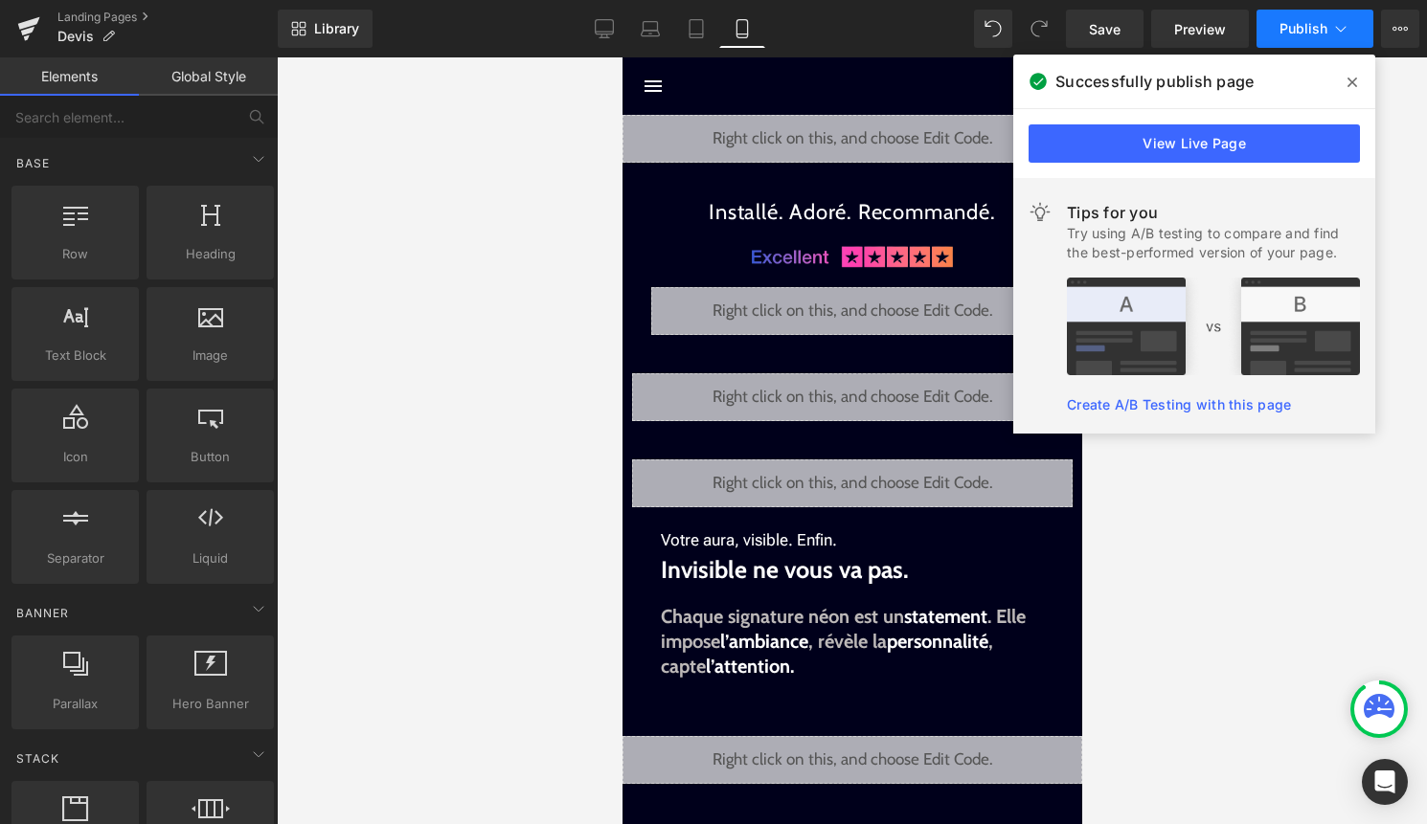
click at [1308, 41] on button "Publish" at bounding box center [1314, 29] width 117 height 38
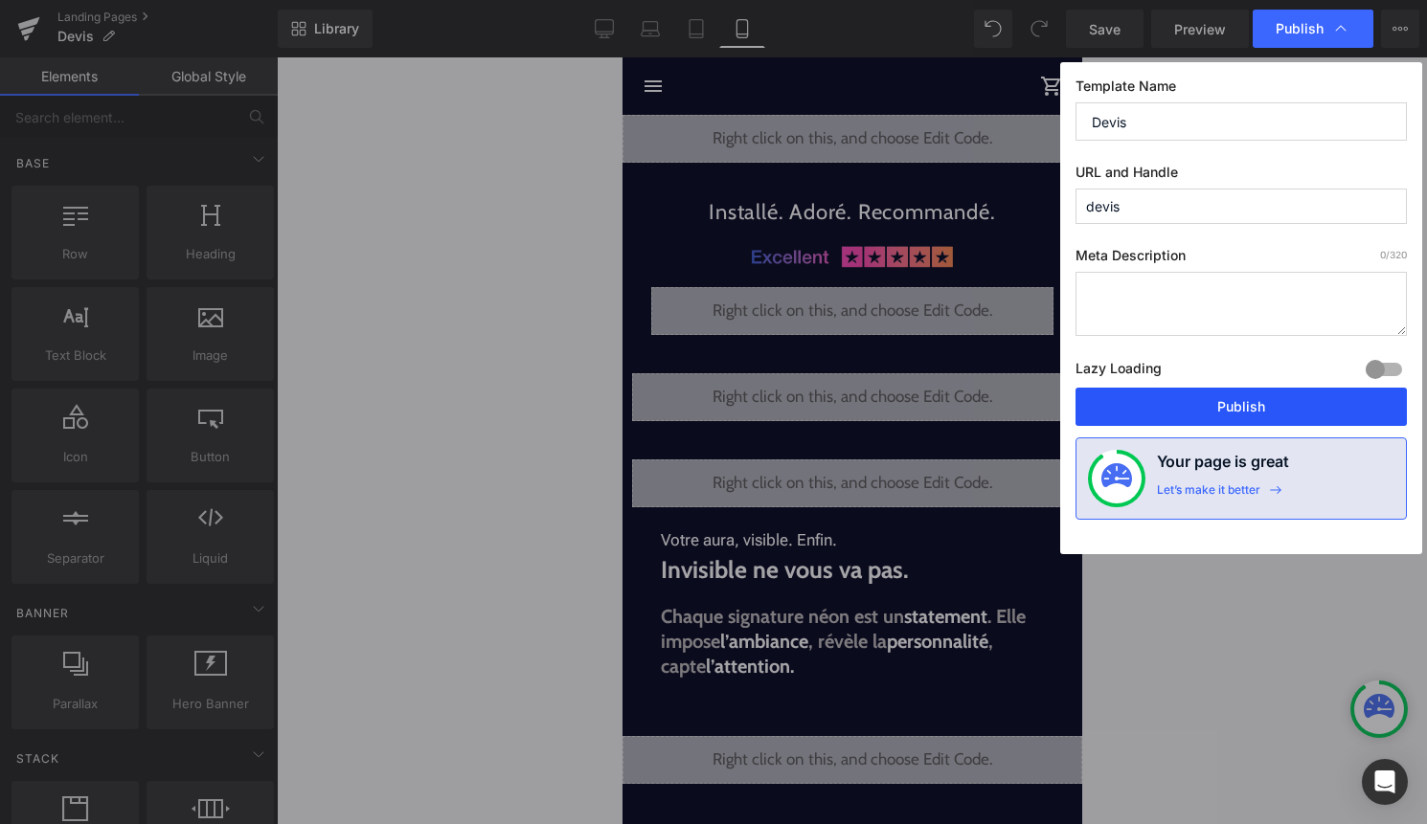
click at [1287, 399] on button "Publish" at bounding box center [1240, 407] width 331 height 38
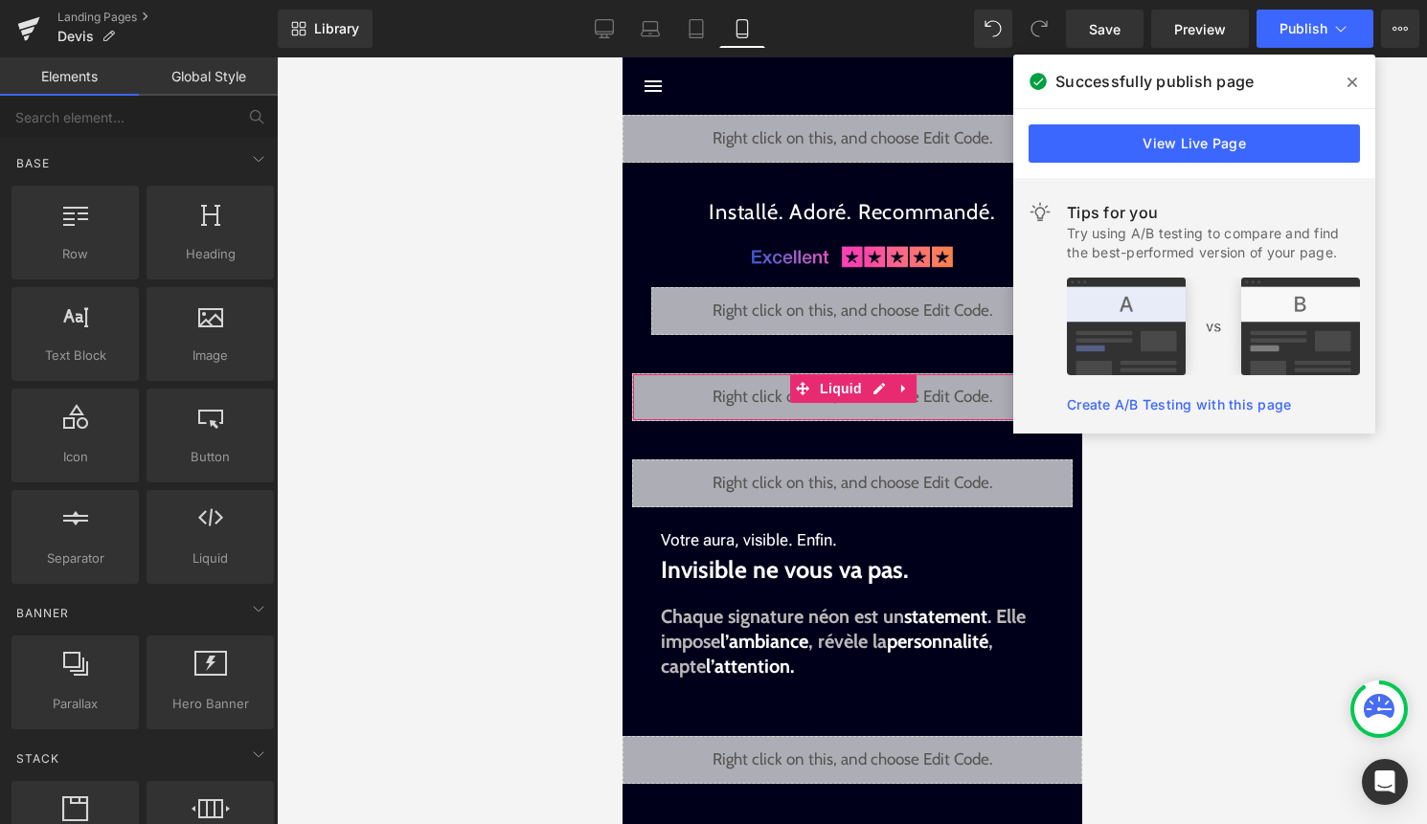
click at [873, 383] on div "Liquid" at bounding box center [851, 397] width 440 height 48
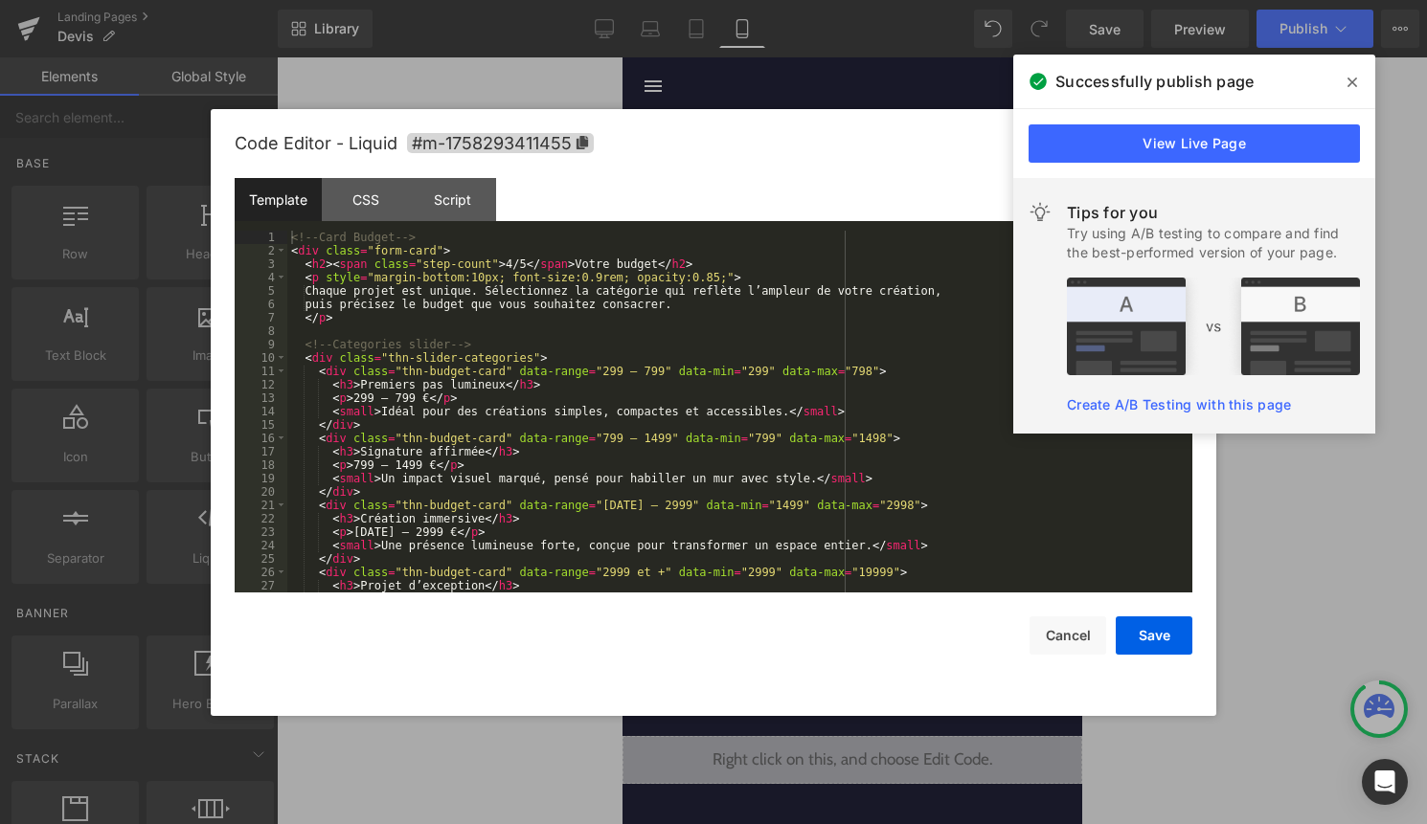
click at [834, 418] on div "<!-- Card Budget --> < div class = "form-card" > < h2 > < span class = "step-co…" at bounding box center [735, 425] width 897 height 389
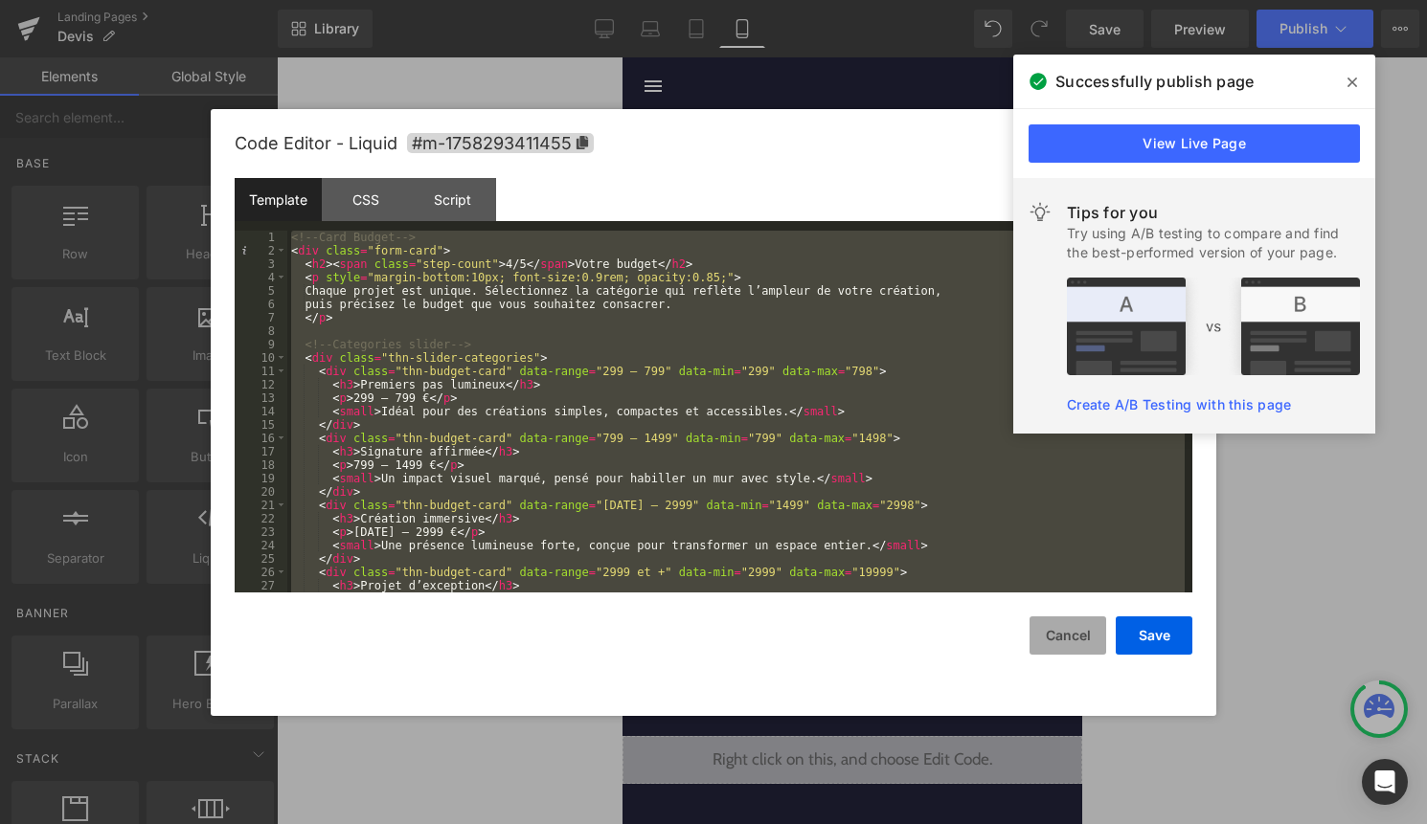
click at [1080, 642] on button "Cancel" at bounding box center [1067, 636] width 77 height 38
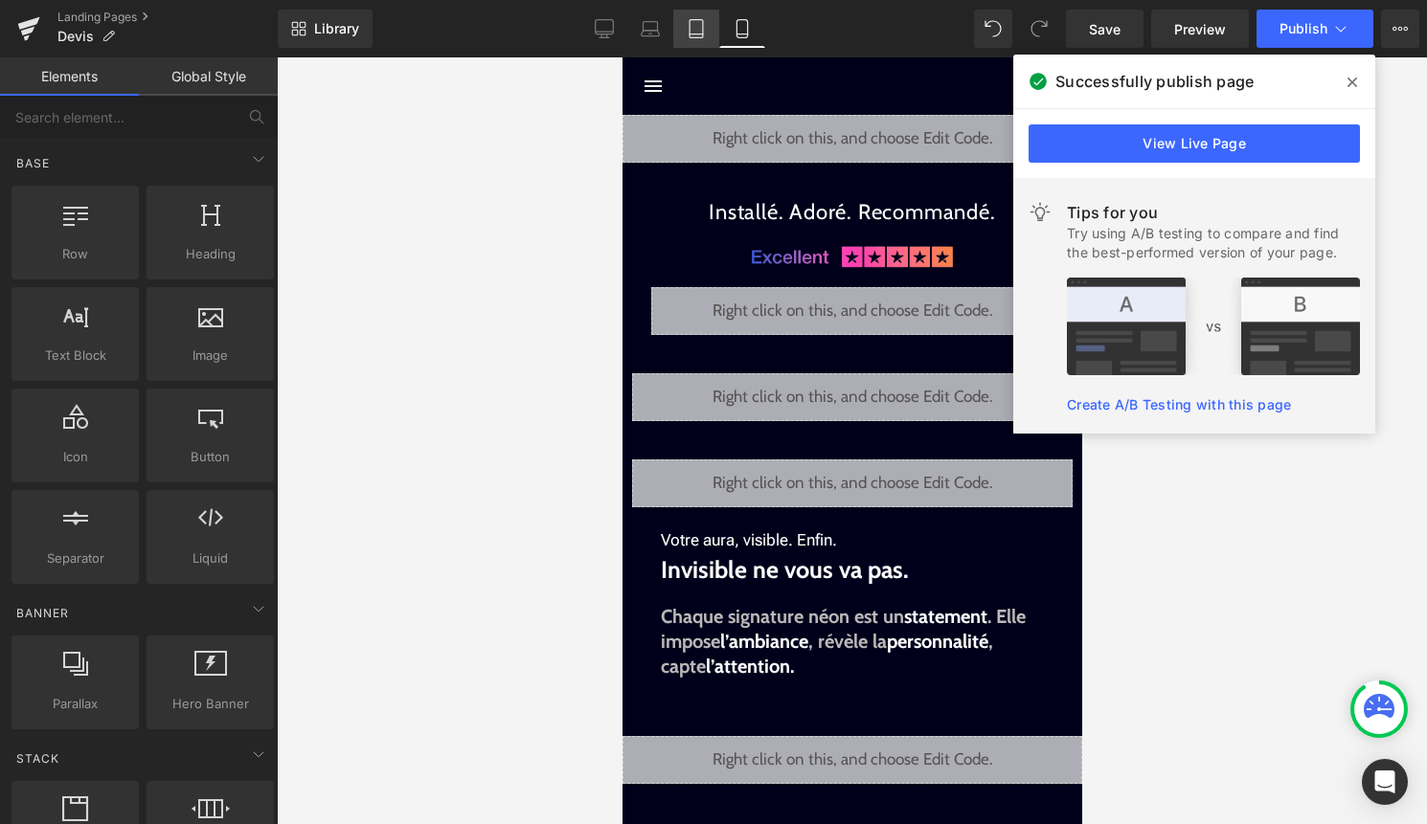
click at [716, 29] on link "Tablet" at bounding box center [696, 29] width 46 height 38
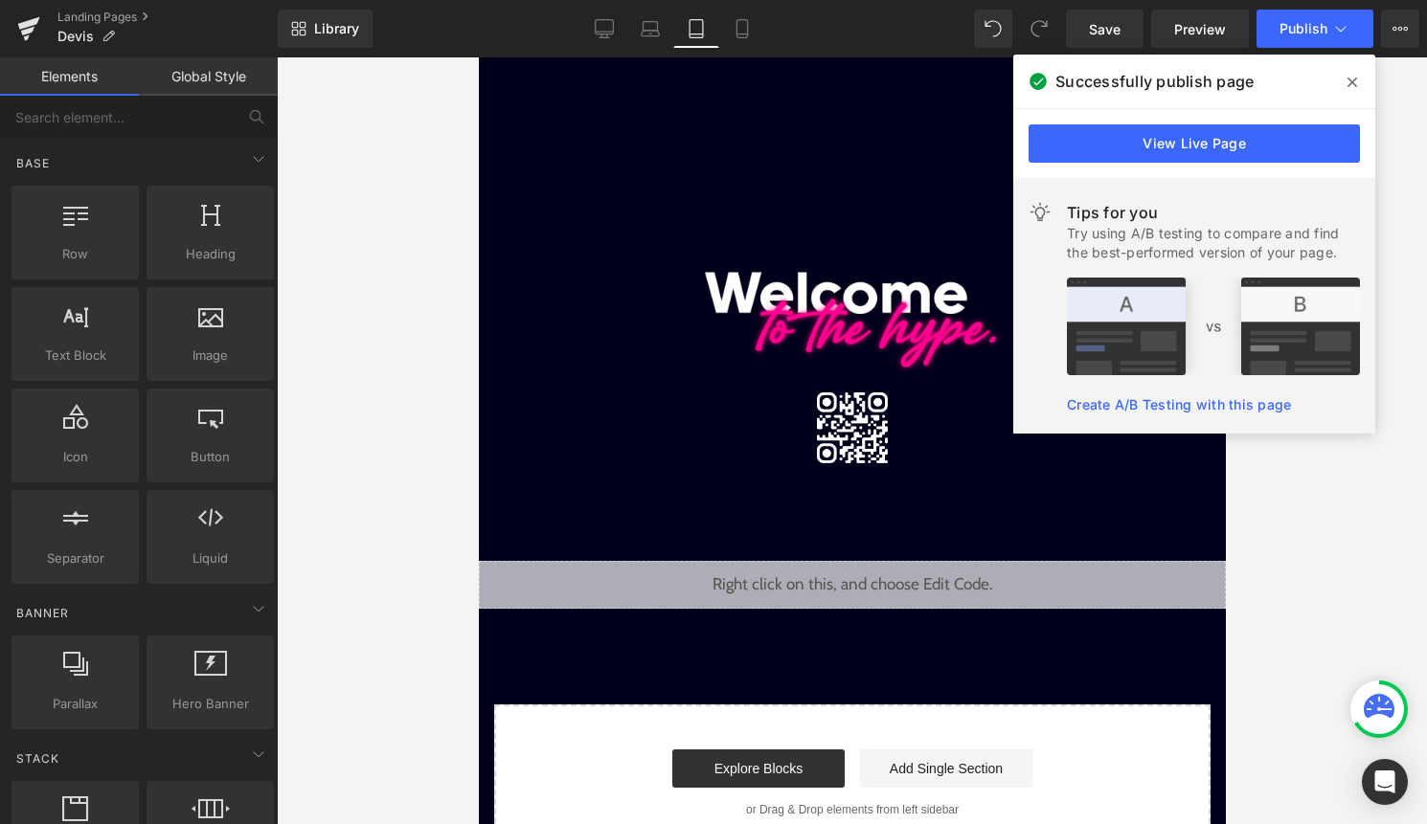
scroll to position [67, 0]
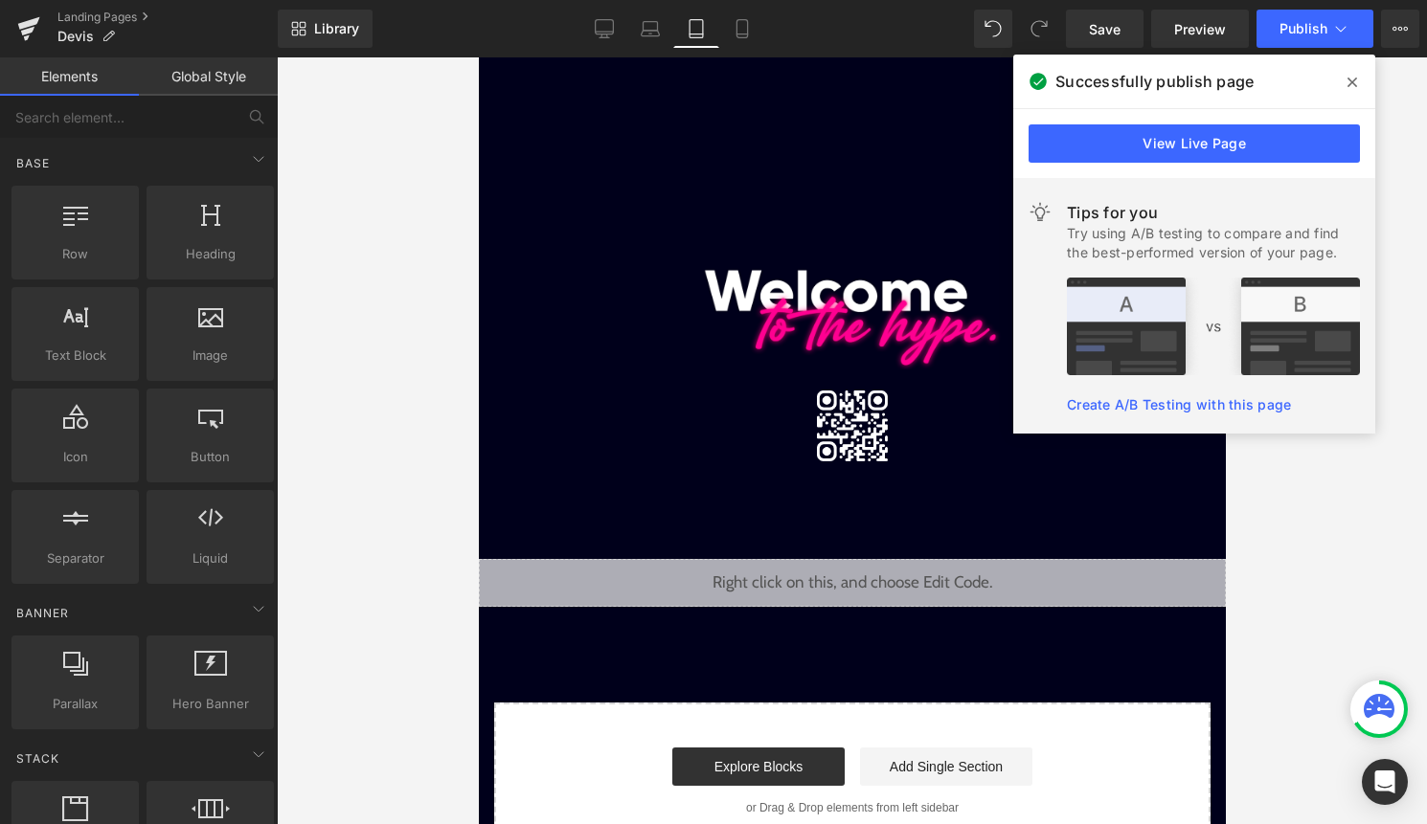
click at [711, 29] on link "Tablet" at bounding box center [696, 29] width 46 height 38
click at [872, 574] on div "Liquid" at bounding box center [851, 583] width 747 height 48
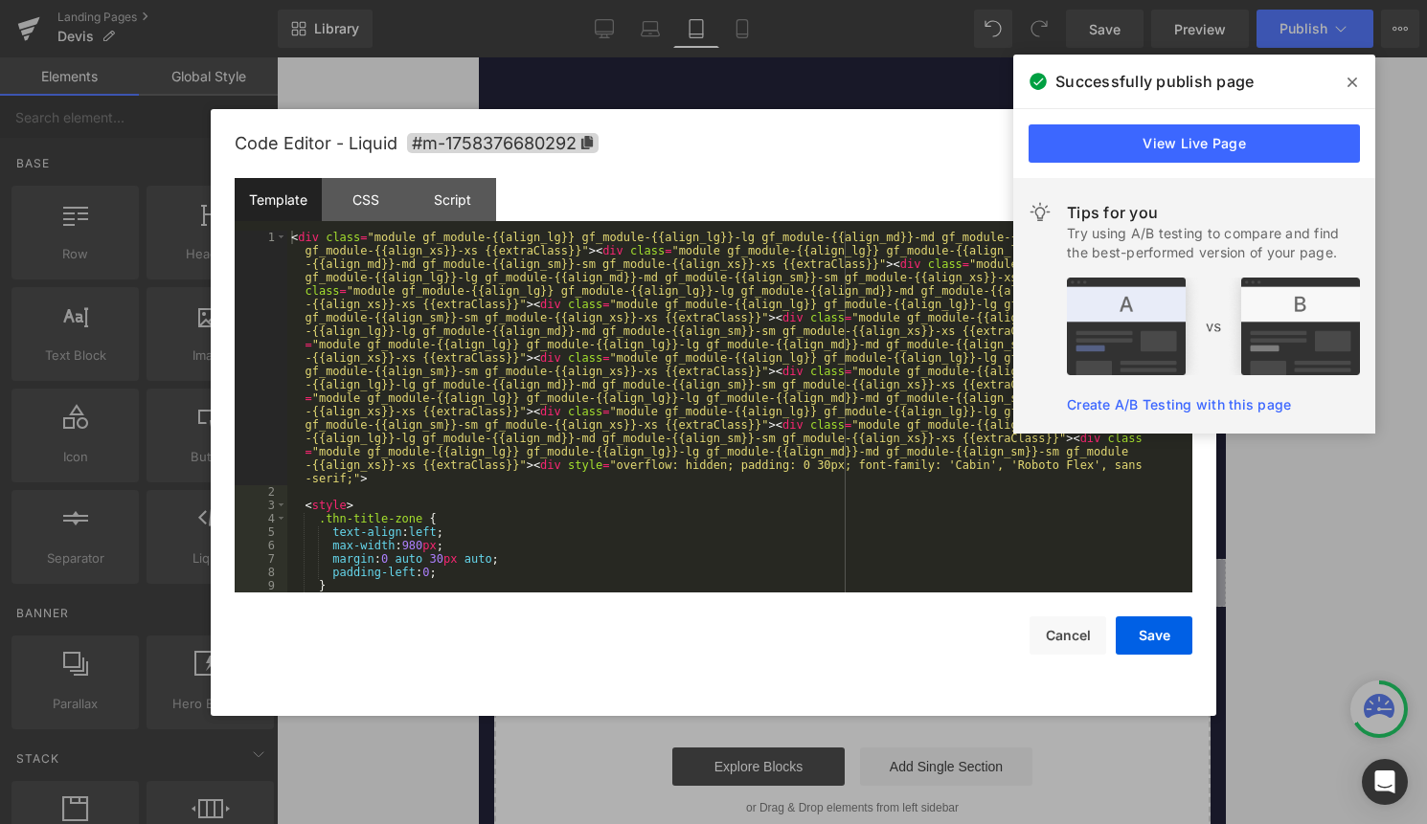
click at [868, 574] on div "< div class = "module gf_module-{{align_lg}} gf_module-{{align_lg}}-lg gf_modul…" at bounding box center [735, 546] width 897 height 630
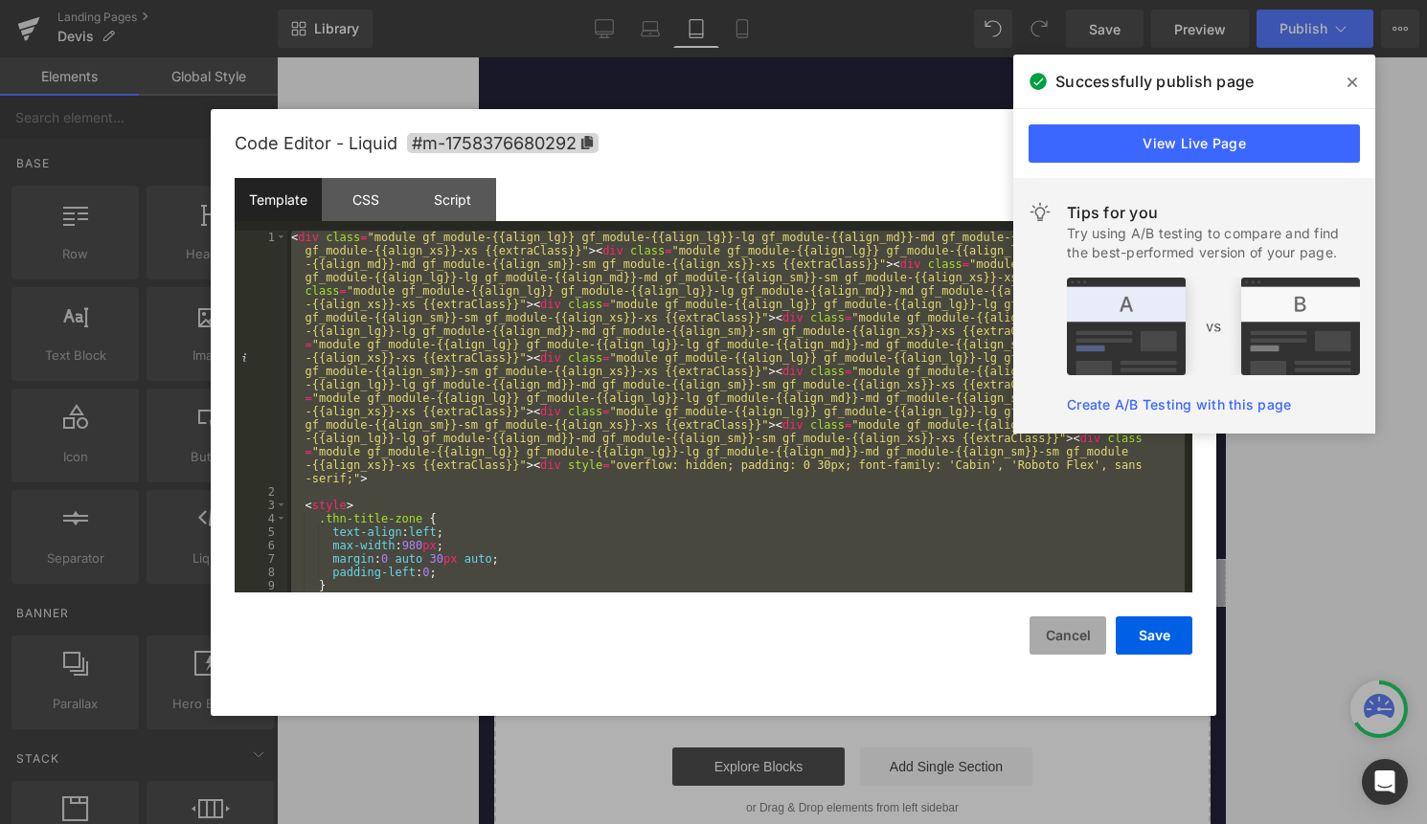
click at [1066, 643] on button "Cancel" at bounding box center [1067, 636] width 77 height 38
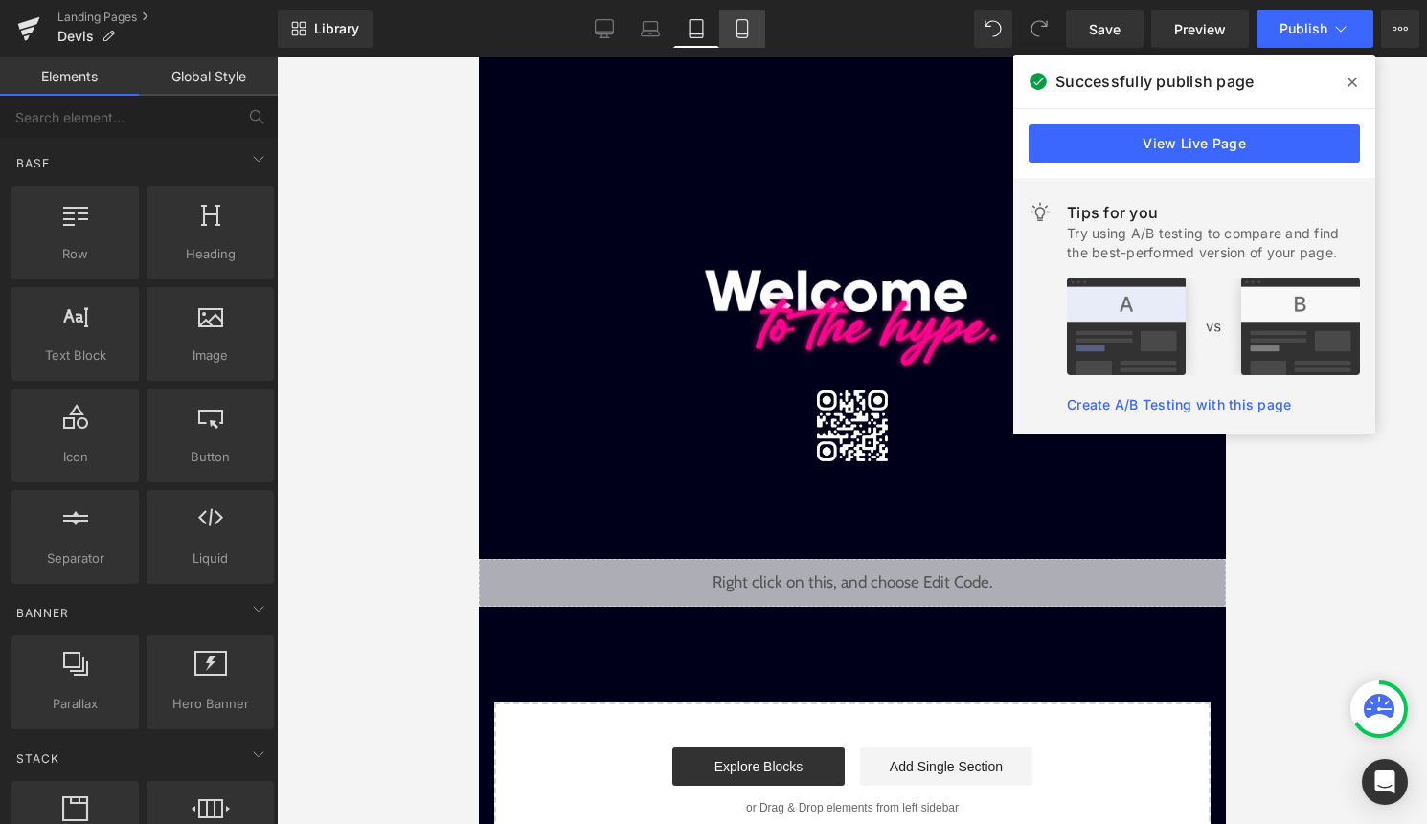
click at [751, 33] on icon at bounding box center [742, 28] width 19 height 19
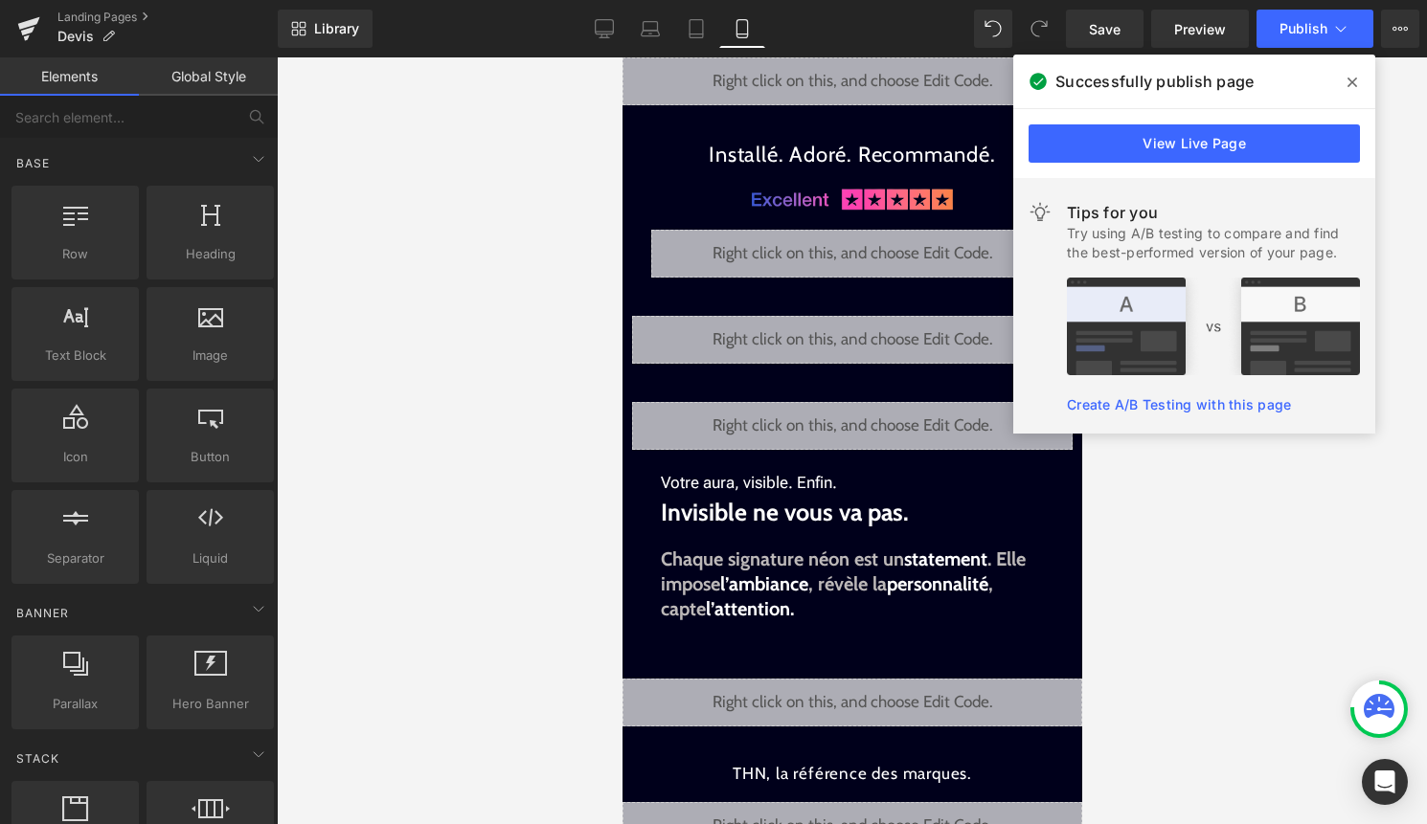
scroll to position [57, 0]
click at [877, 339] on div "Liquid" at bounding box center [851, 340] width 440 height 48
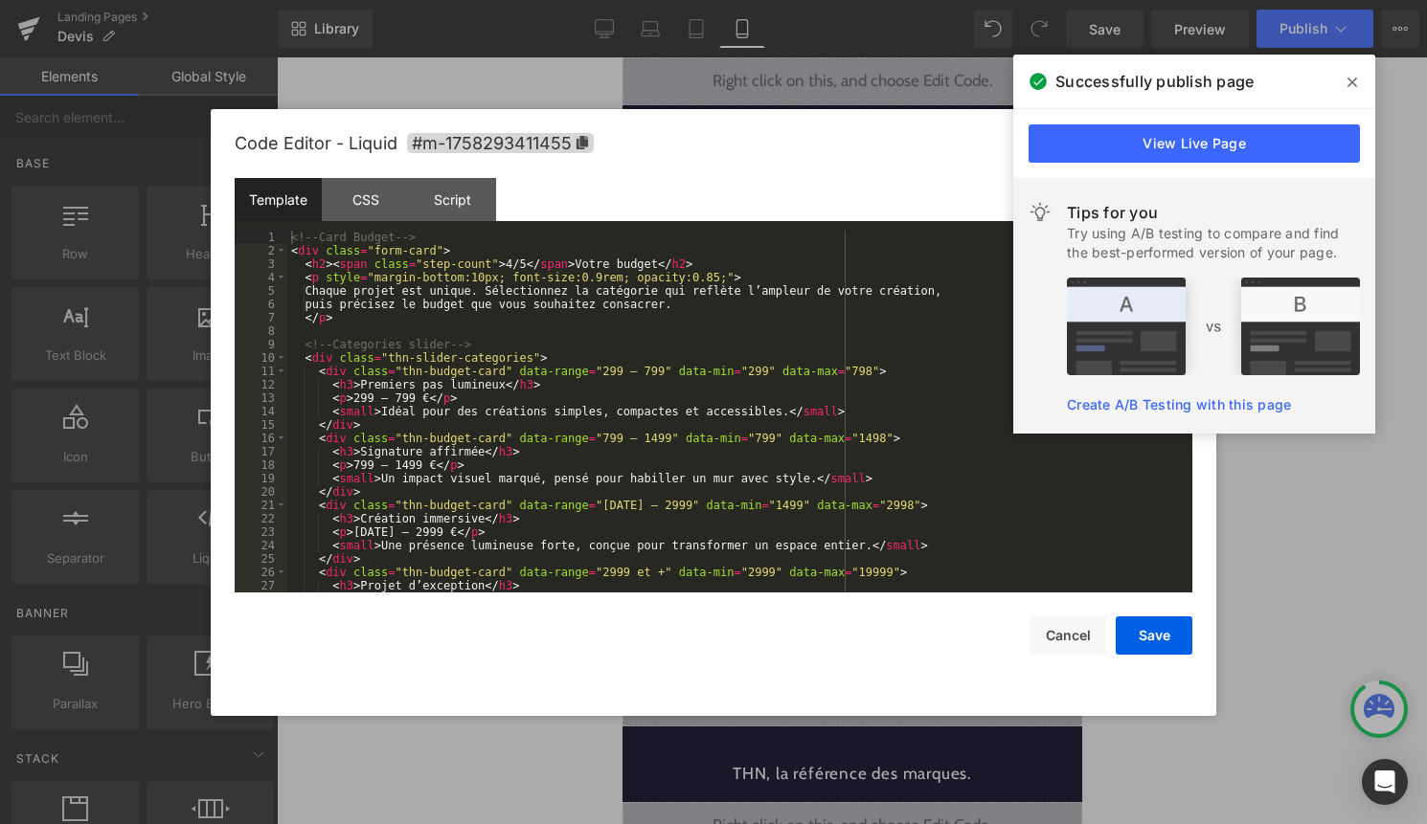
click at [854, 372] on div "<!-- Card Budget --> < div class = "form-card" > < h2 > < span class = "step-co…" at bounding box center [735, 425] width 897 height 389
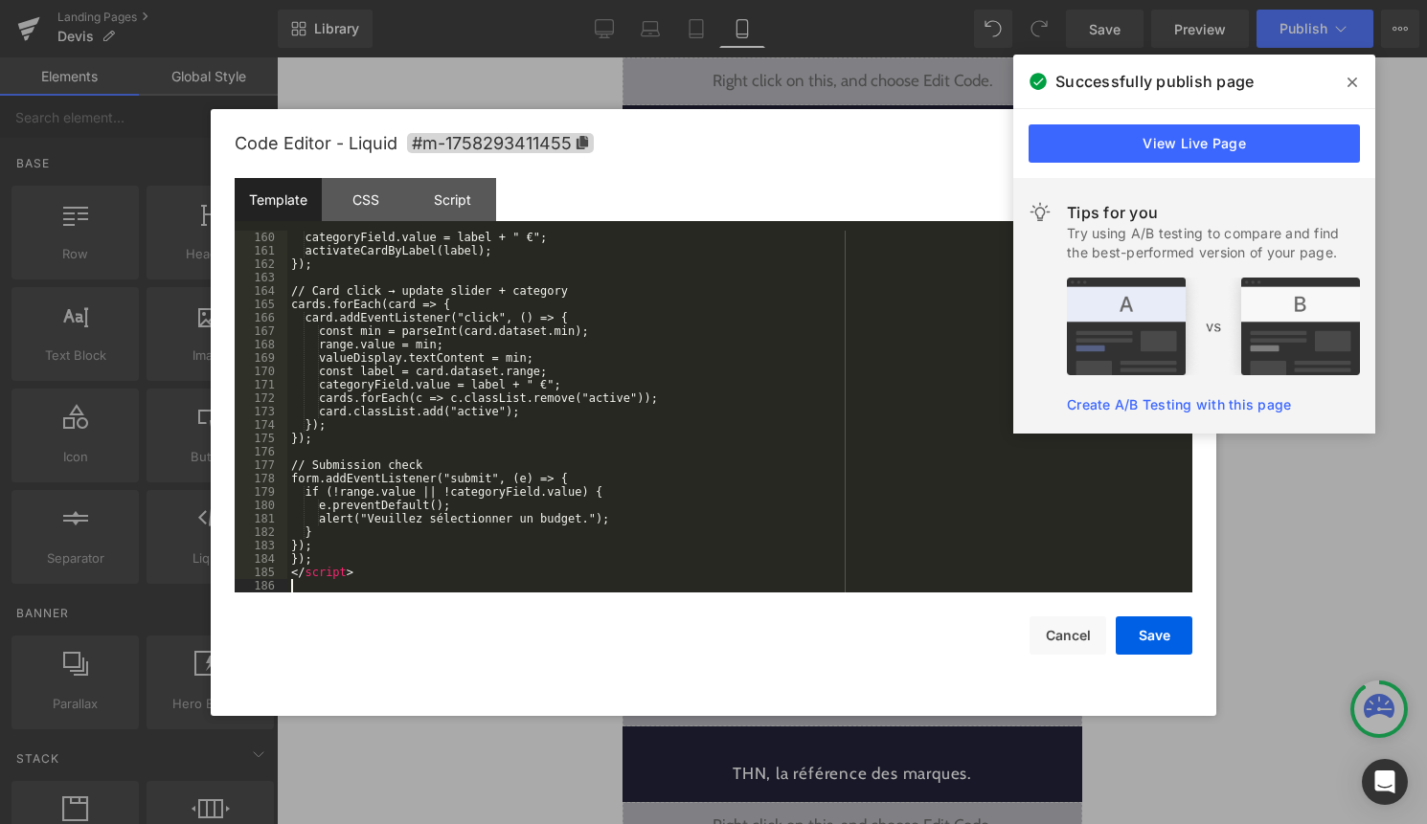
scroll to position [2145, 0]
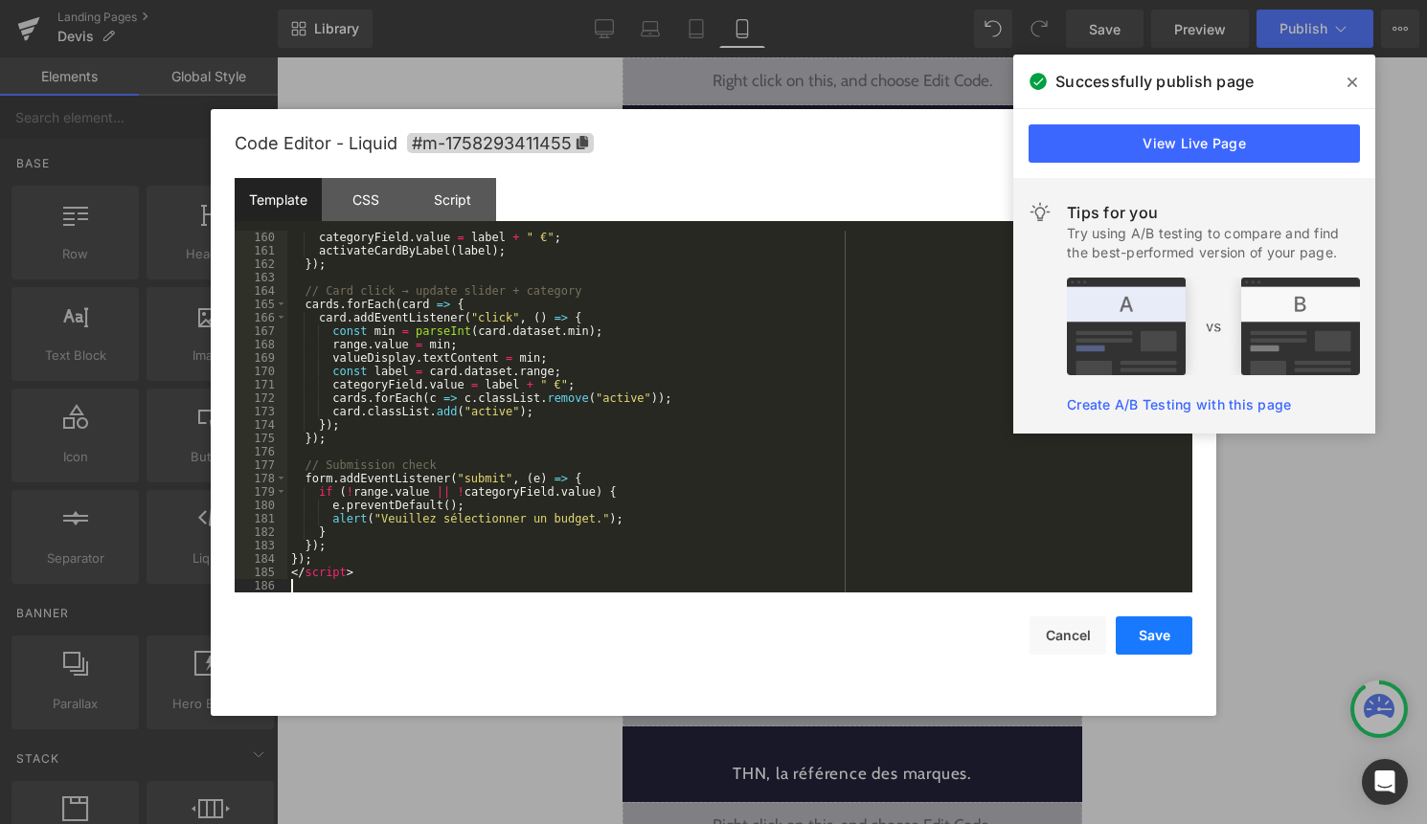
click at [1148, 627] on button "Save" at bounding box center [1154, 636] width 77 height 38
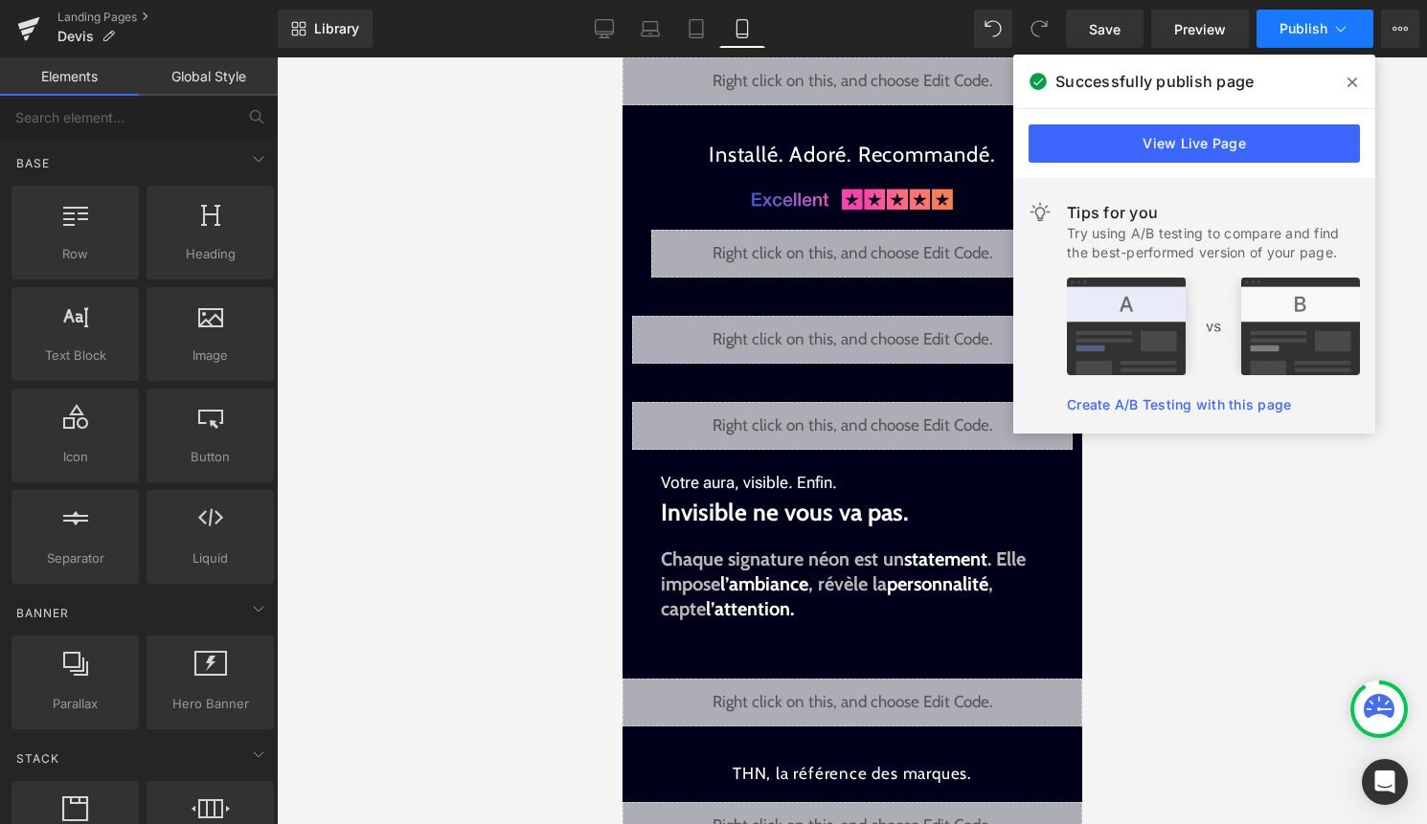
click at [1327, 34] on button "Publish" at bounding box center [1314, 29] width 117 height 38
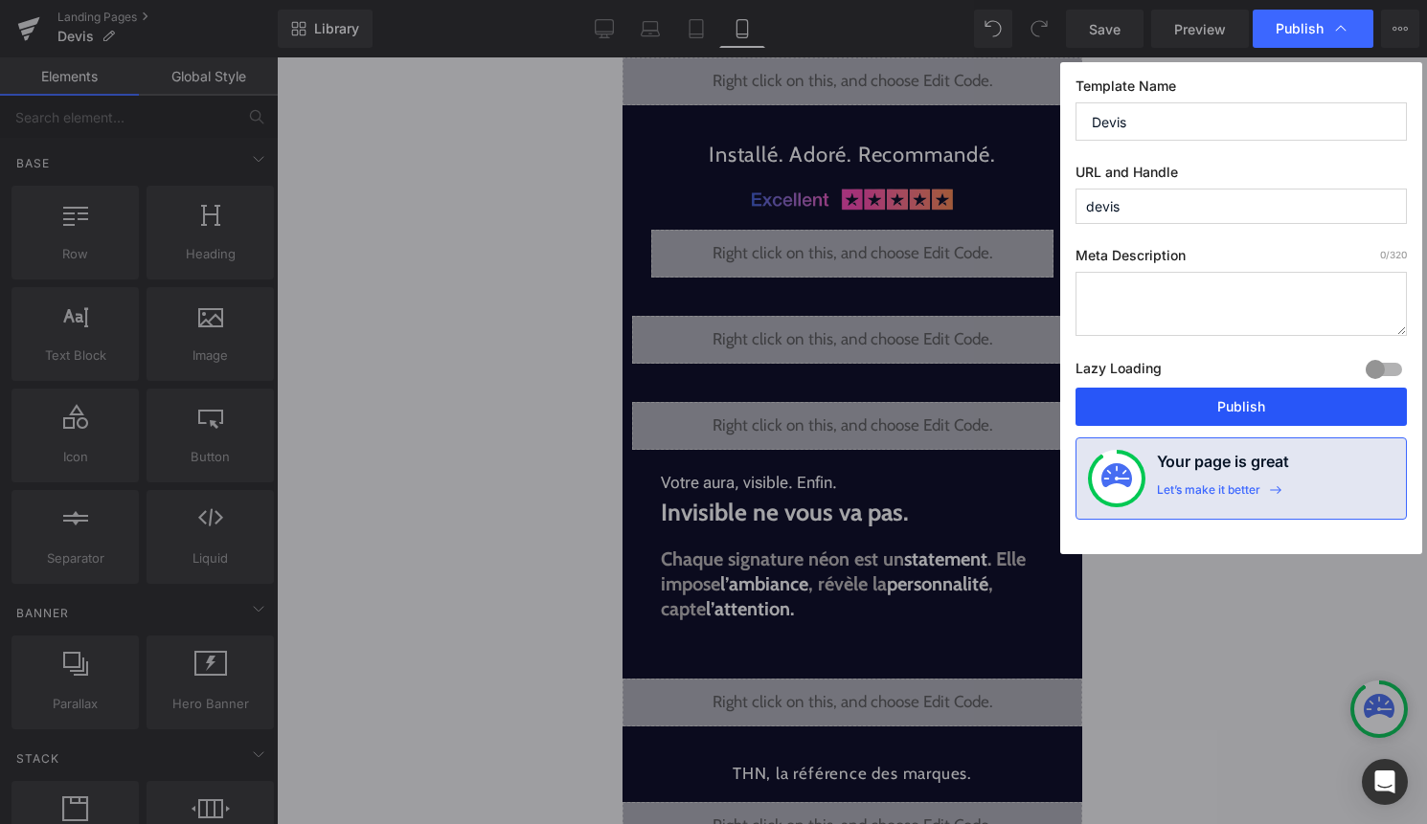
click at [1228, 399] on button "Publish" at bounding box center [1240, 407] width 331 height 38
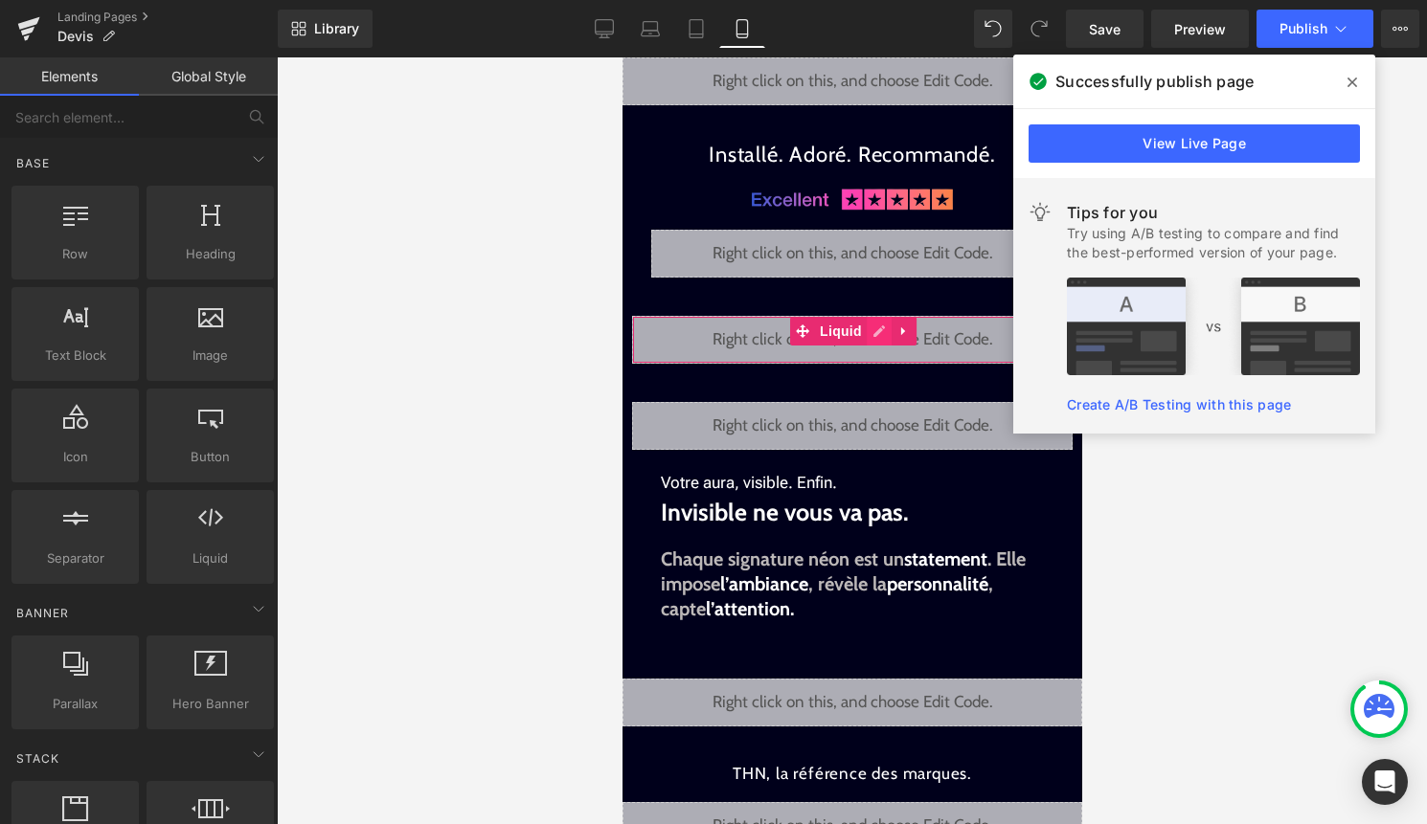
click at [877, 327] on div "Liquid" at bounding box center [851, 340] width 440 height 48
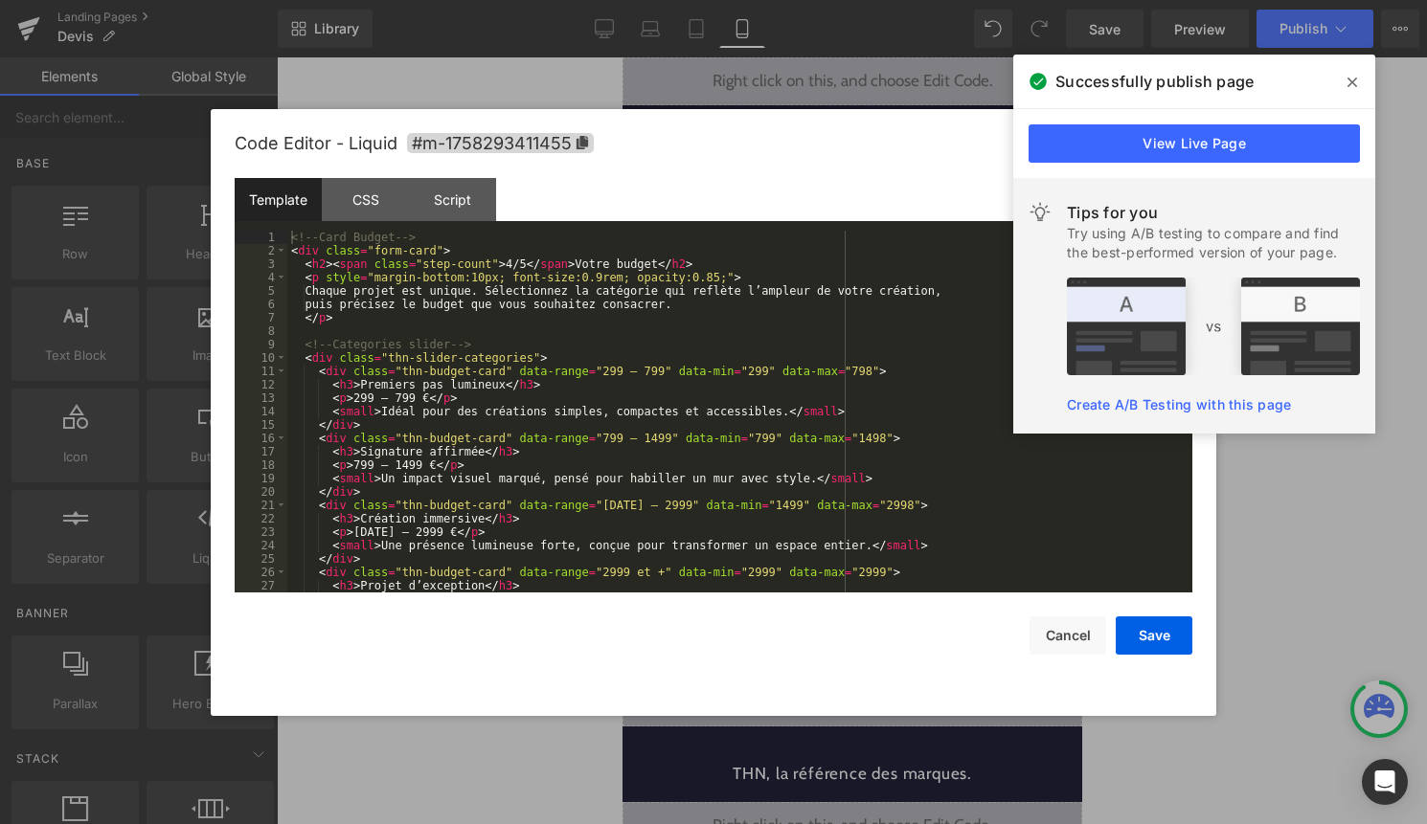
click at [756, 386] on div "<!-- Card Budget --> < div class = "form-card" > < h2 > < span class = "step-co…" at bounding box center [735, 425] width 897 height 389
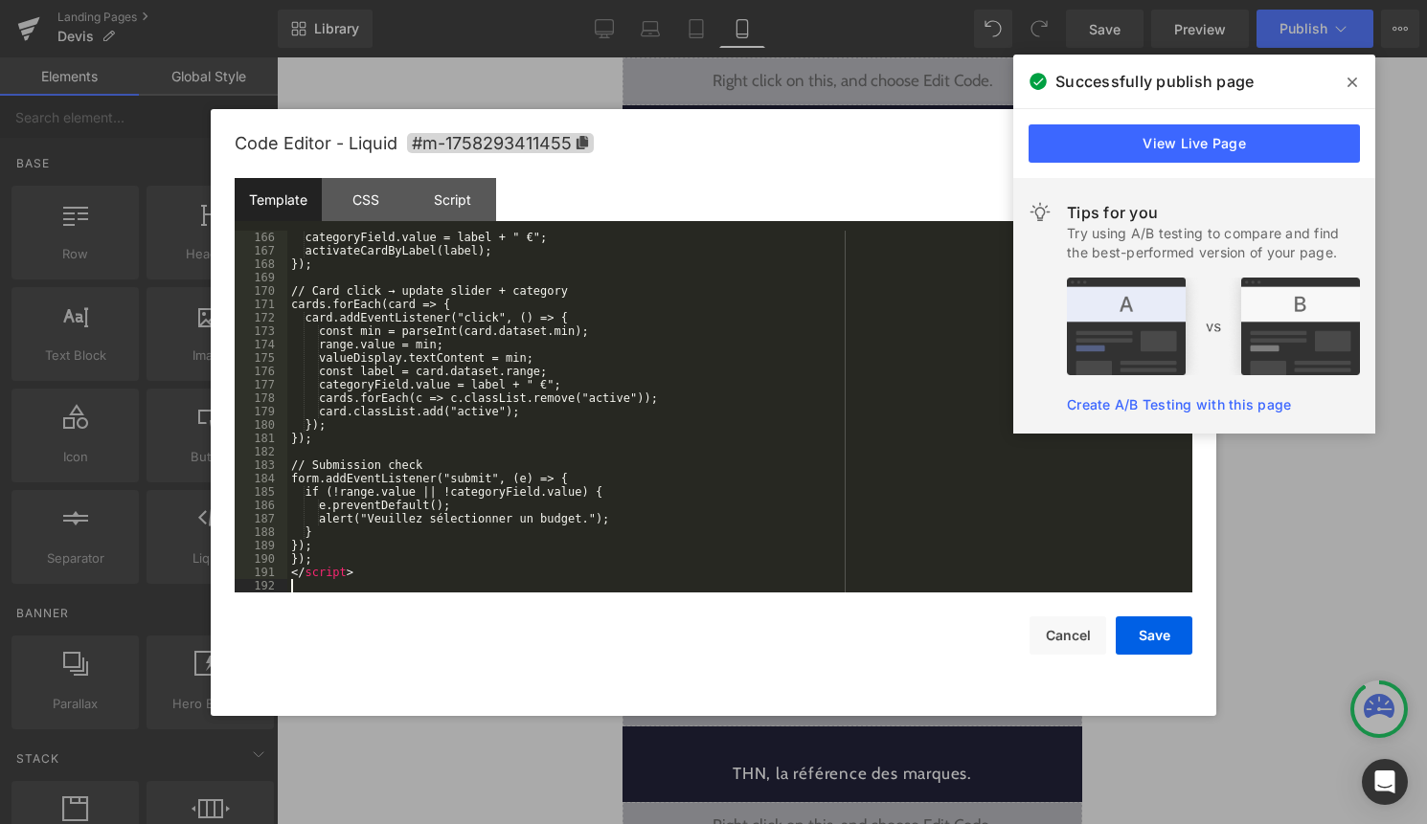
scroll to position [2225, 0]
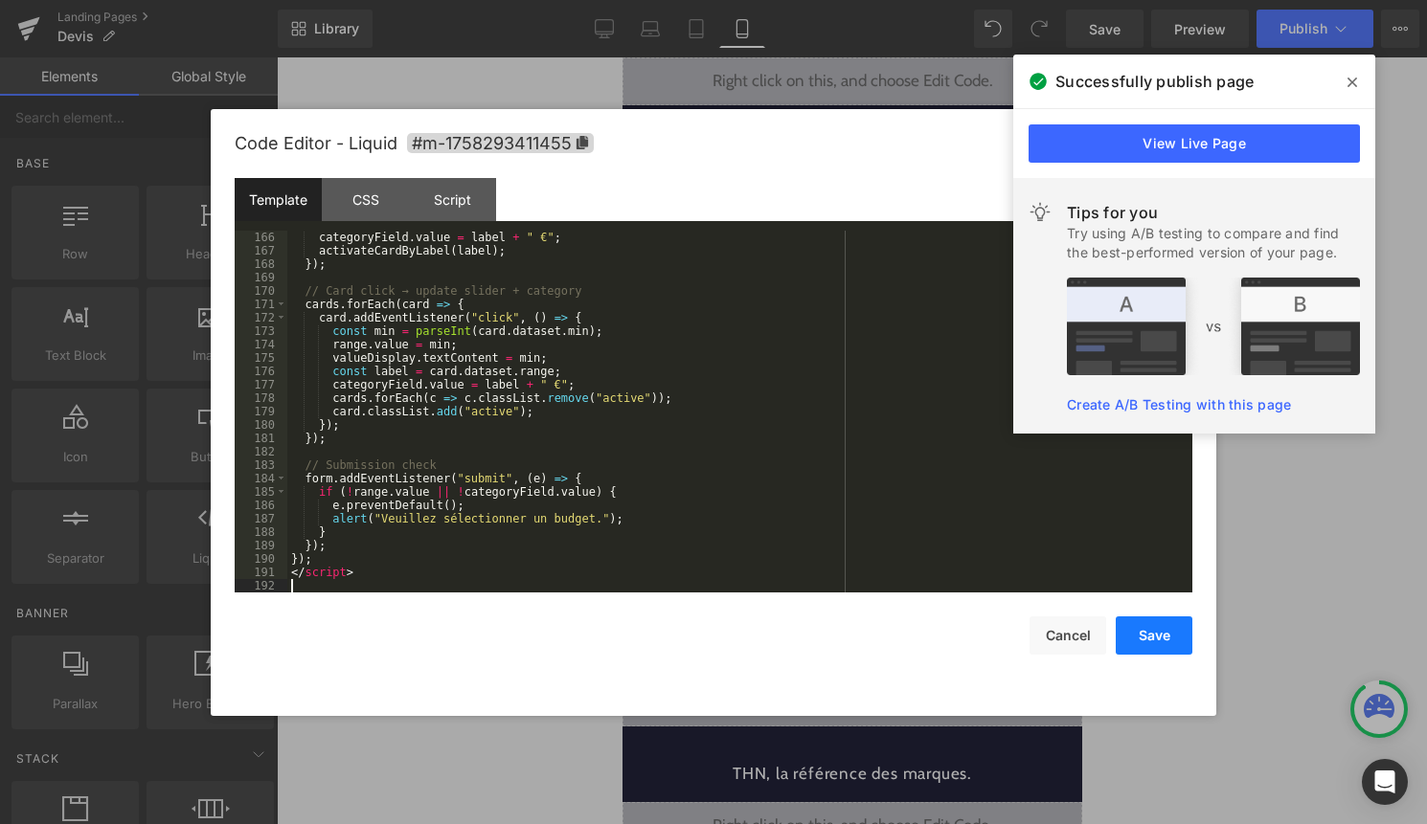
click at [1145, 634] on button "Save" at bounding box center [1154, 636] width 77 height 38
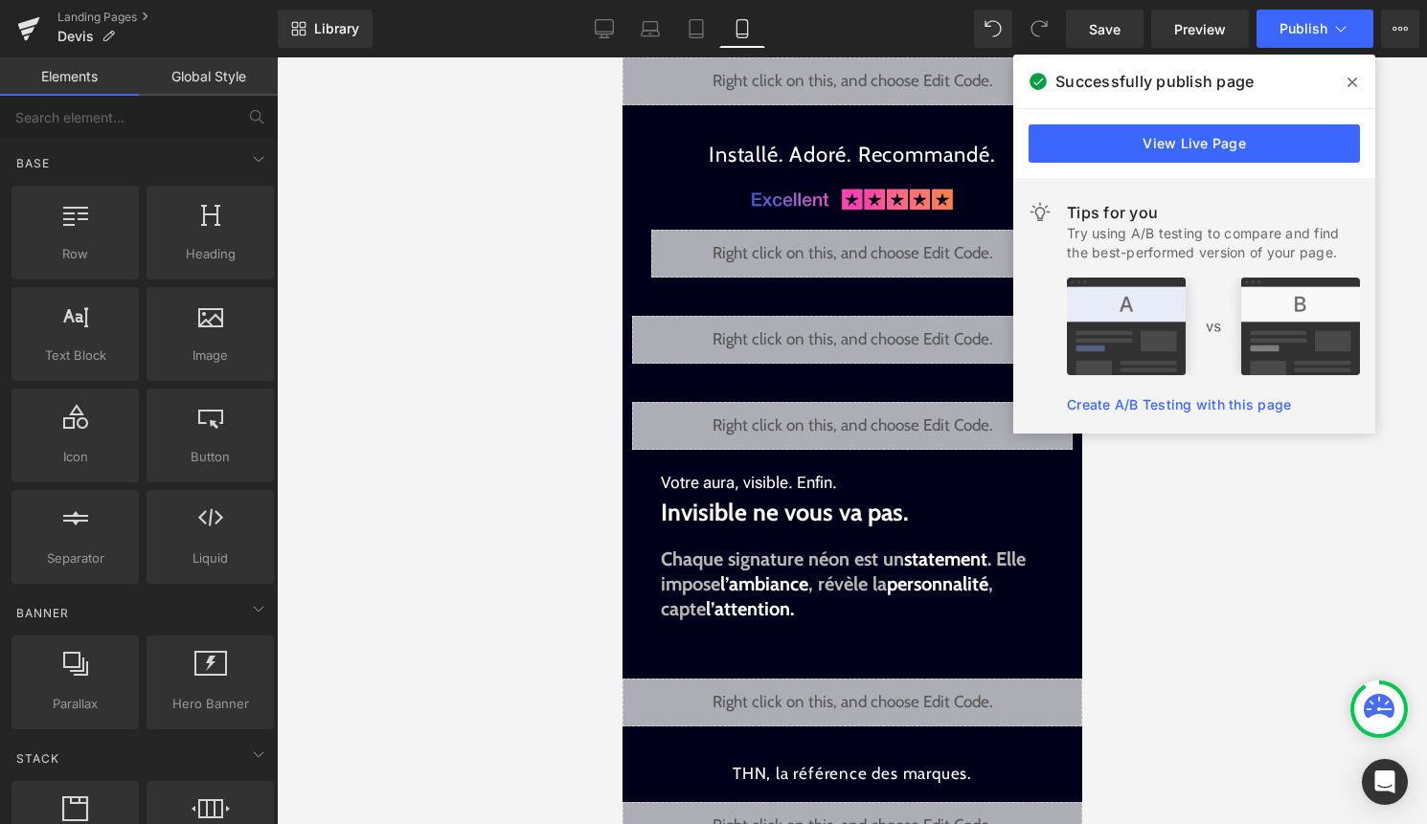
click at [1352, 84] on icon at bounding box center [1352, 82] width 10 height 15
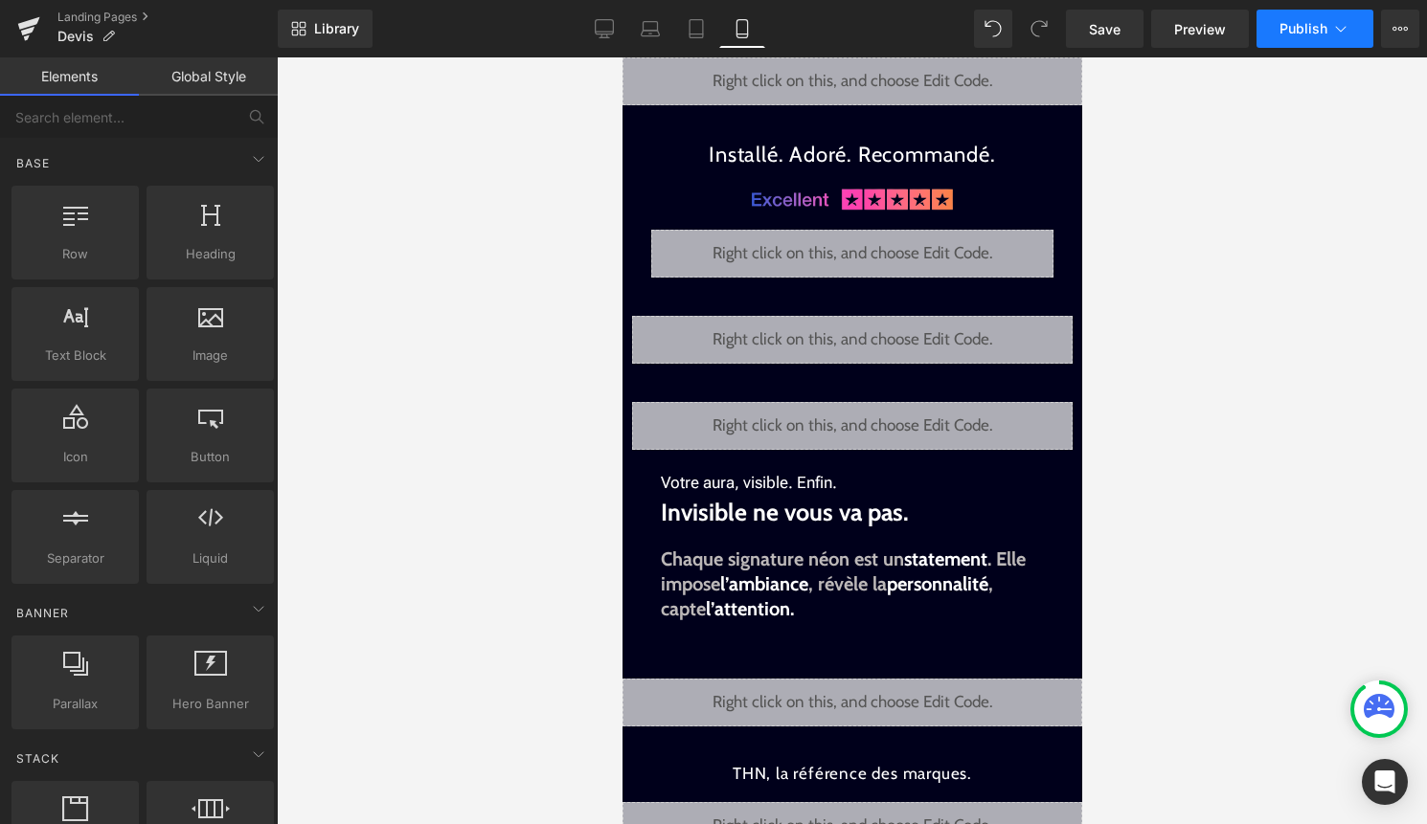
click at [1355, 41] on button "Publish" at bounding box center [1314, 29] width 117 height 38
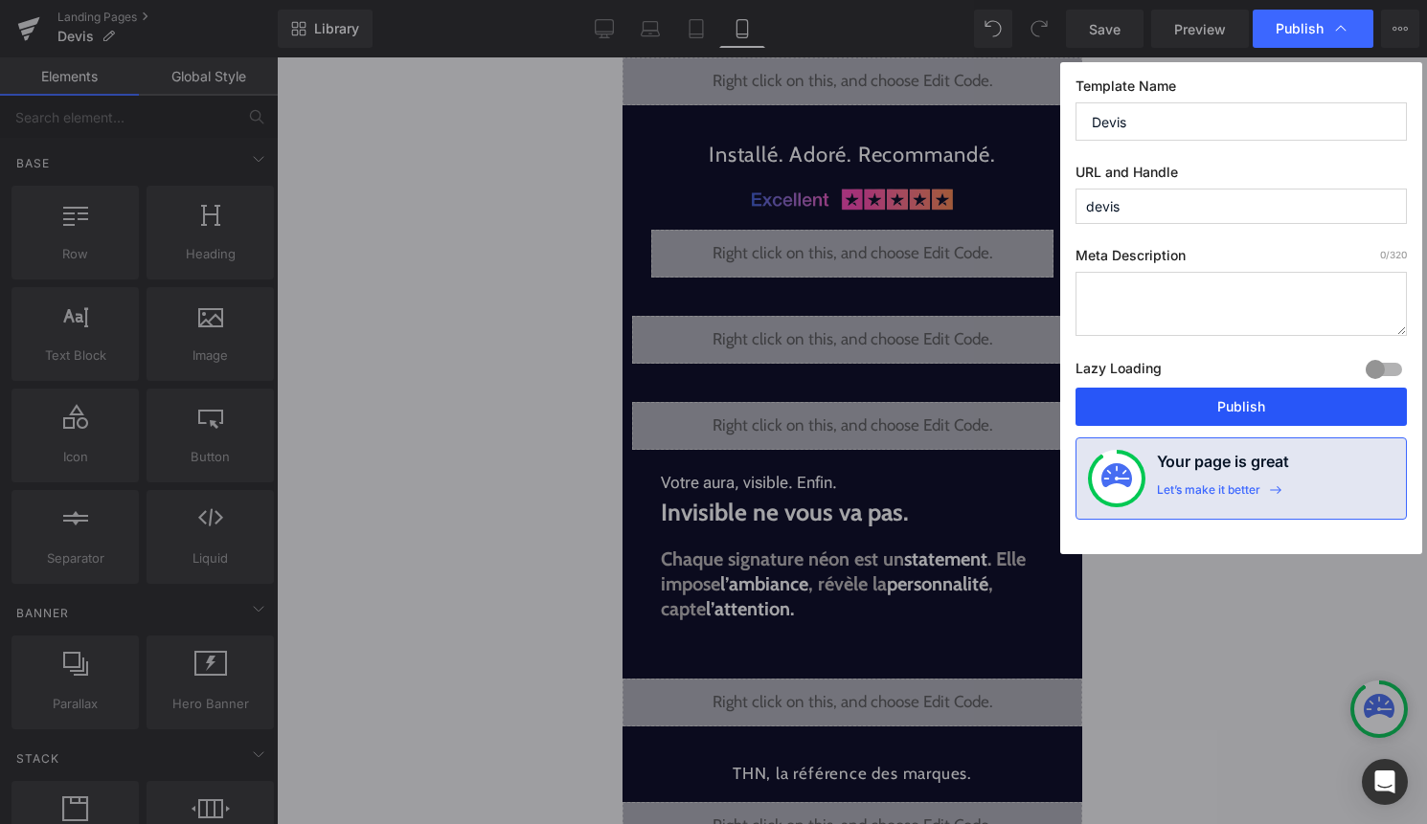
click at [1338, 402] on button "Publish" at bounding box center [1240, 407] width 331 height 38
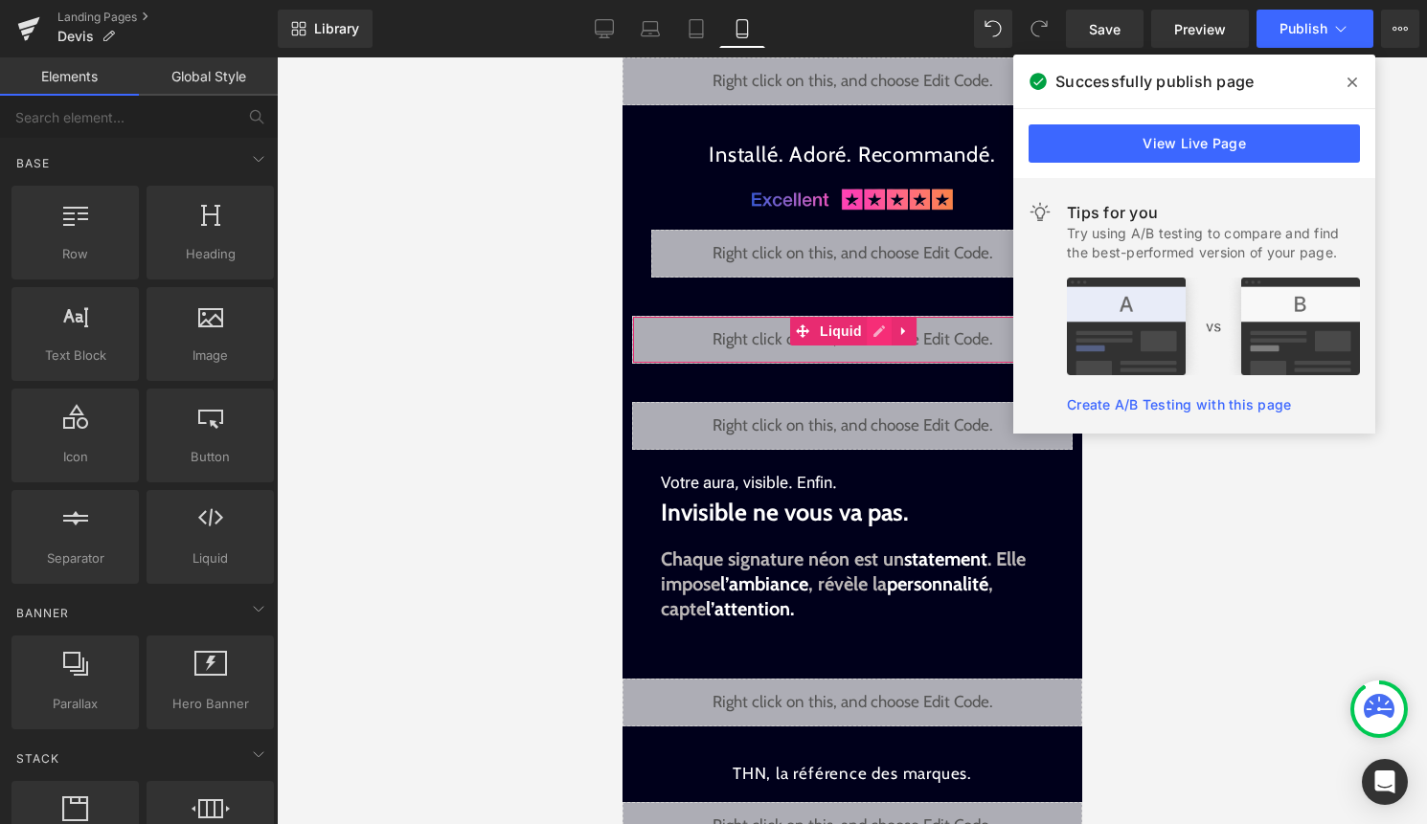
click at [868, 329] on div "Liquid" at bounding box center [851, 340] width 440 height 48
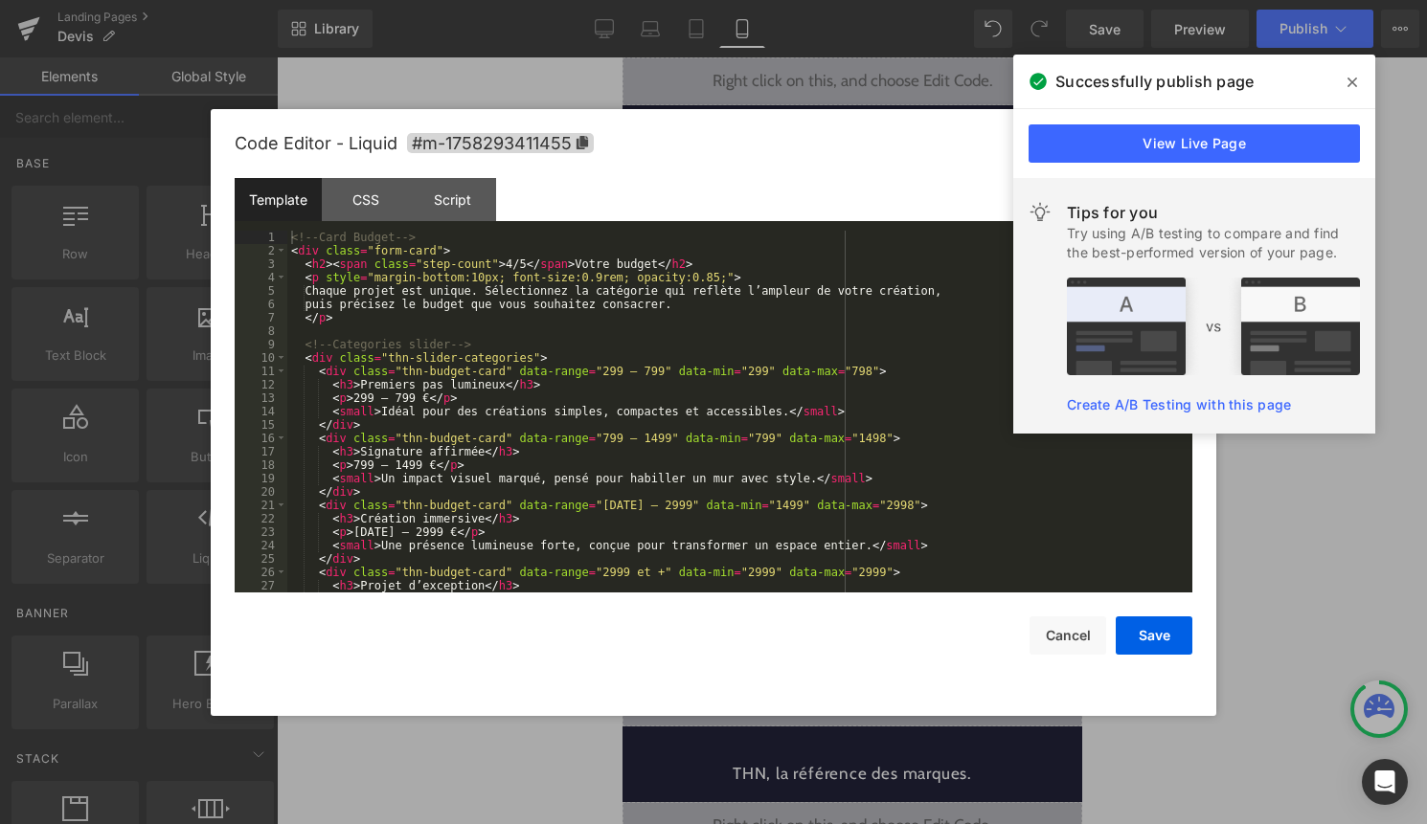
click at [816, 375] on div "<!-- Card Budget --> < div class = "form-card" > < h2 > < span class = "step-co…" at bounding box center [735, 425] width 897 height 389
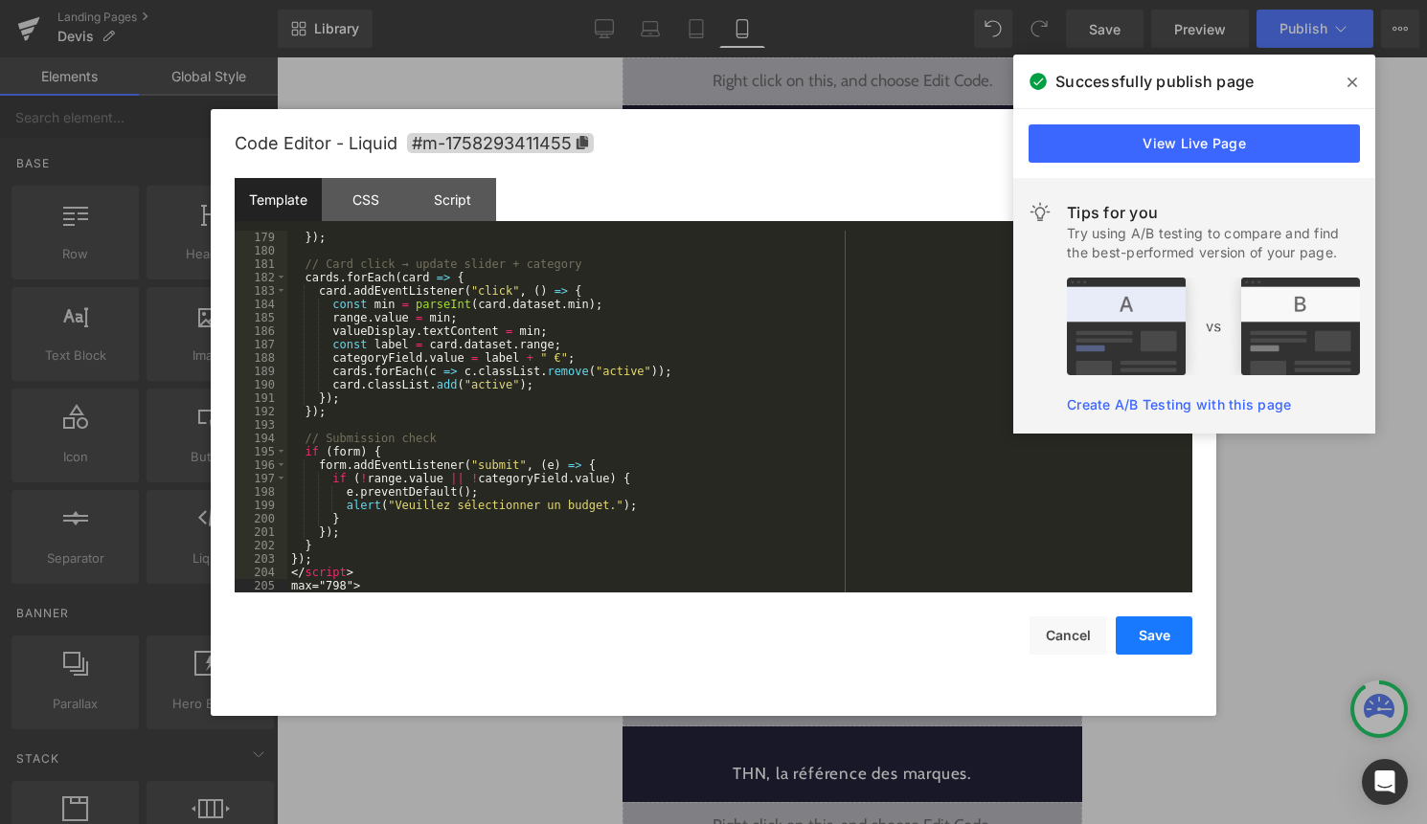
click at [1165, 640] on button "Save" at bounding box center [1154, 636] width 77 height 38
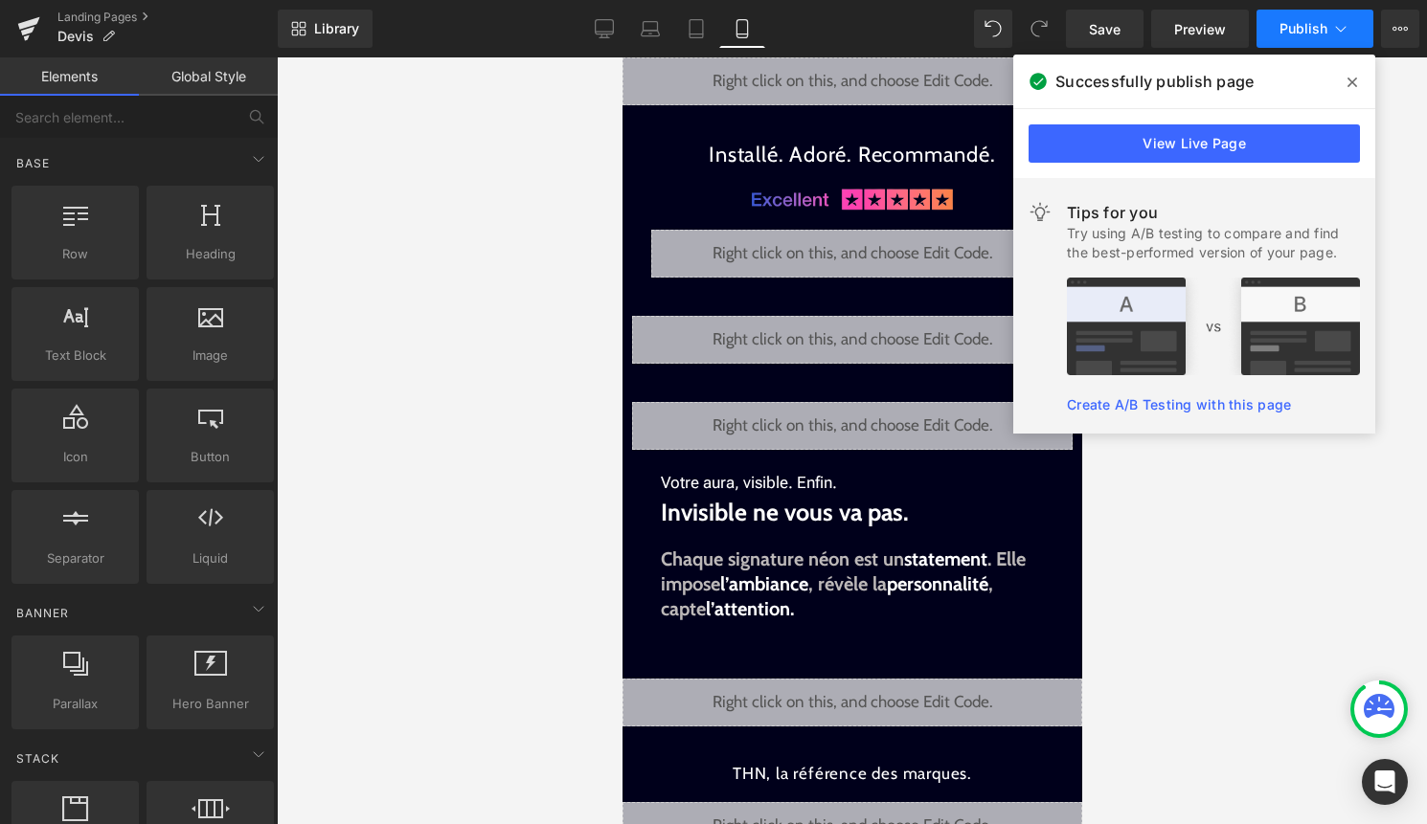
click at [1344, 20] on icon at bounding box center [1340, 28] width 19 height 19
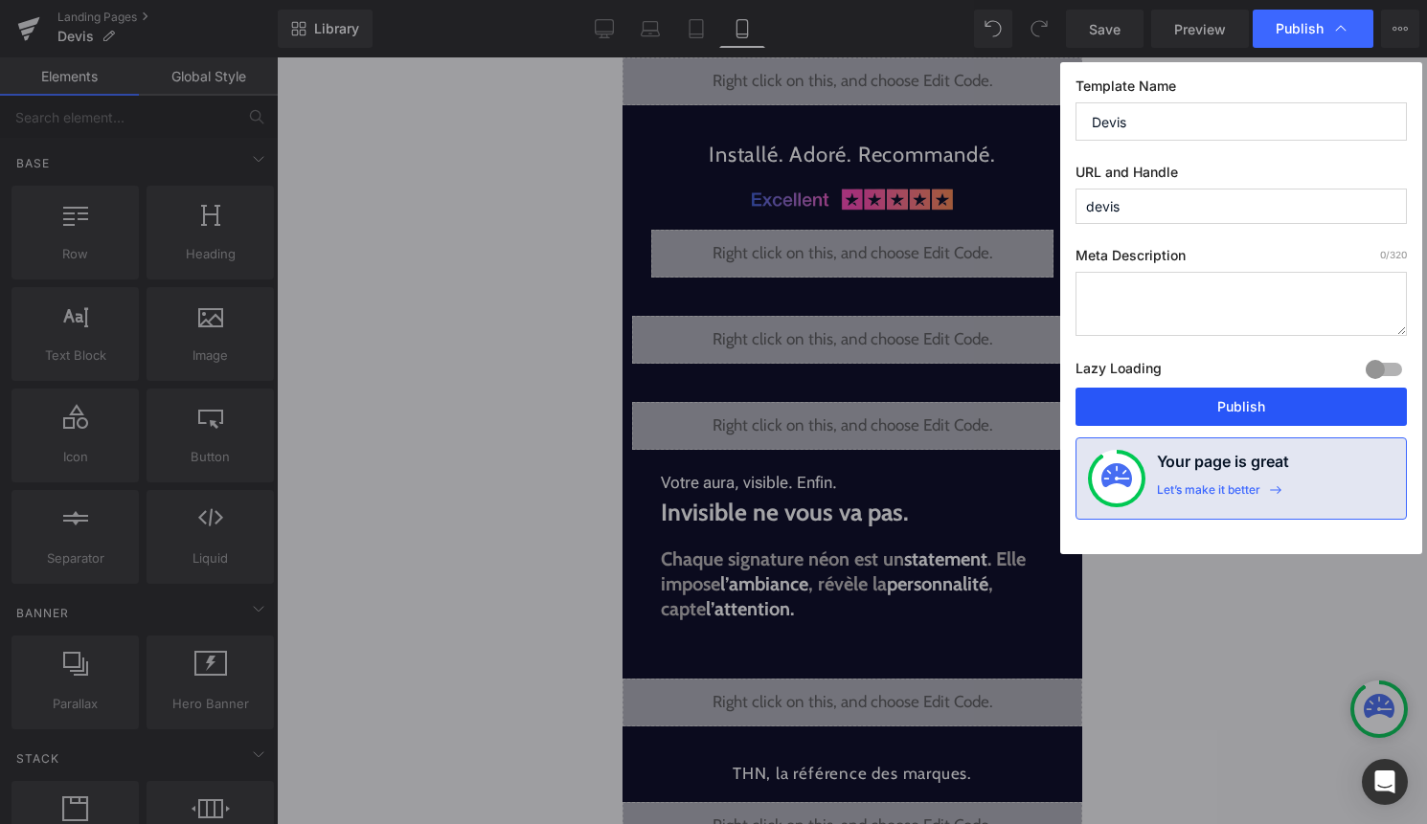
click at [1259, 397] on button "Publish" at bounding box center [1240, 407] width 331 height 38
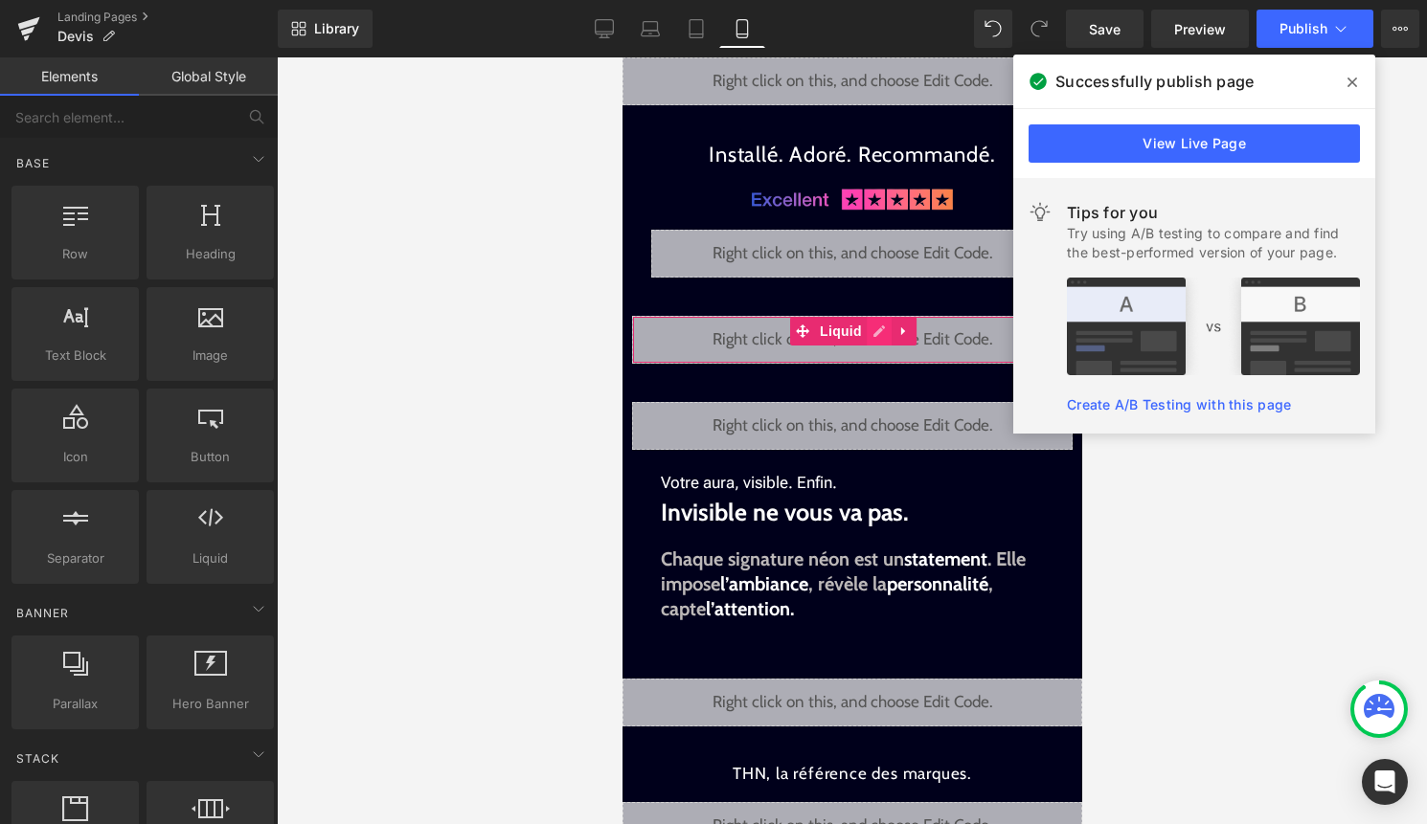
click at [875, 334] on div "Liquid" at bounding box center [851, 340] width 440 height 48
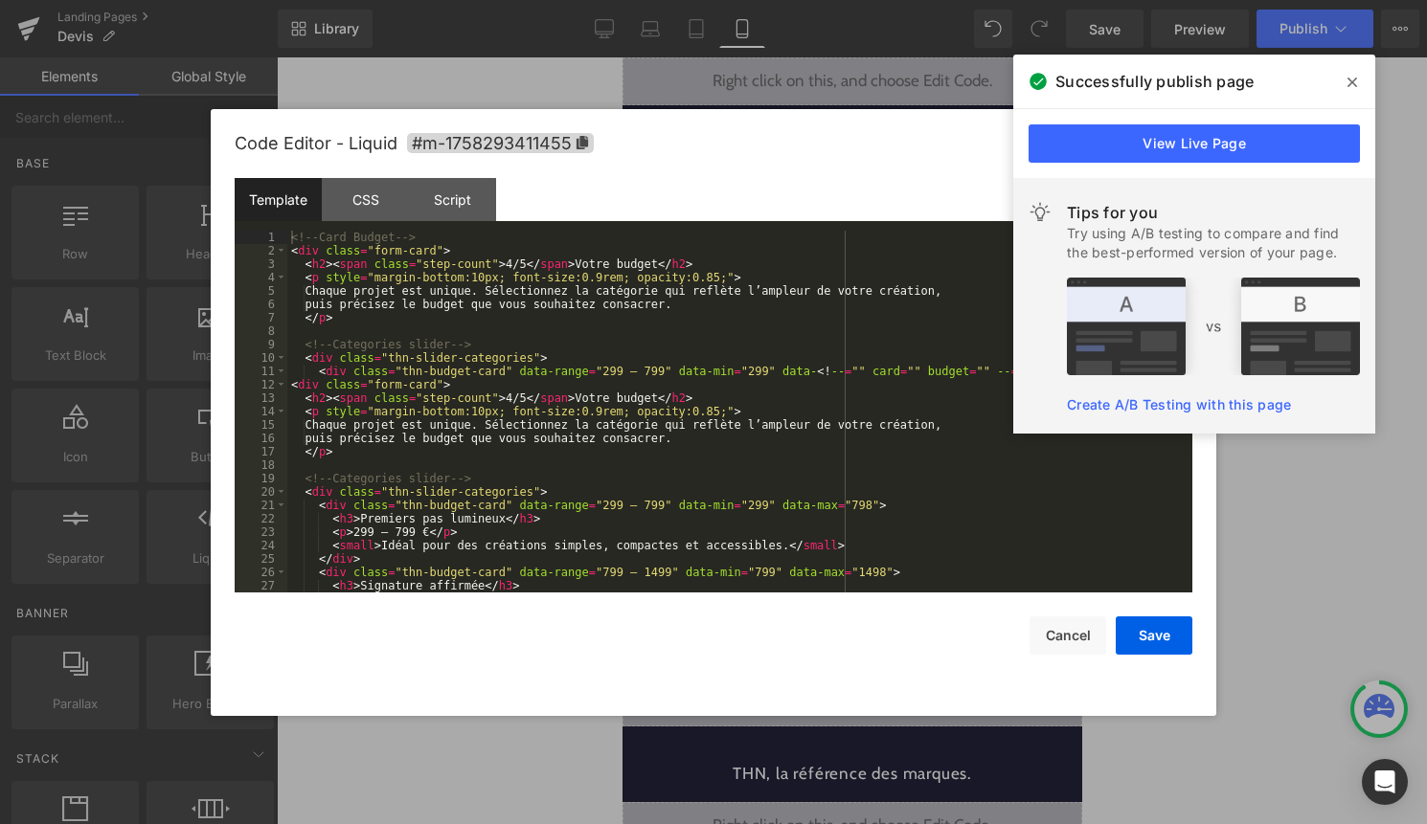
click at [852, 356] on div "<!-- Card Budget --> < div class = "form-card" > < h2 > < span class = "step-co…" at bounding box center [735, 425] width 897 height 389
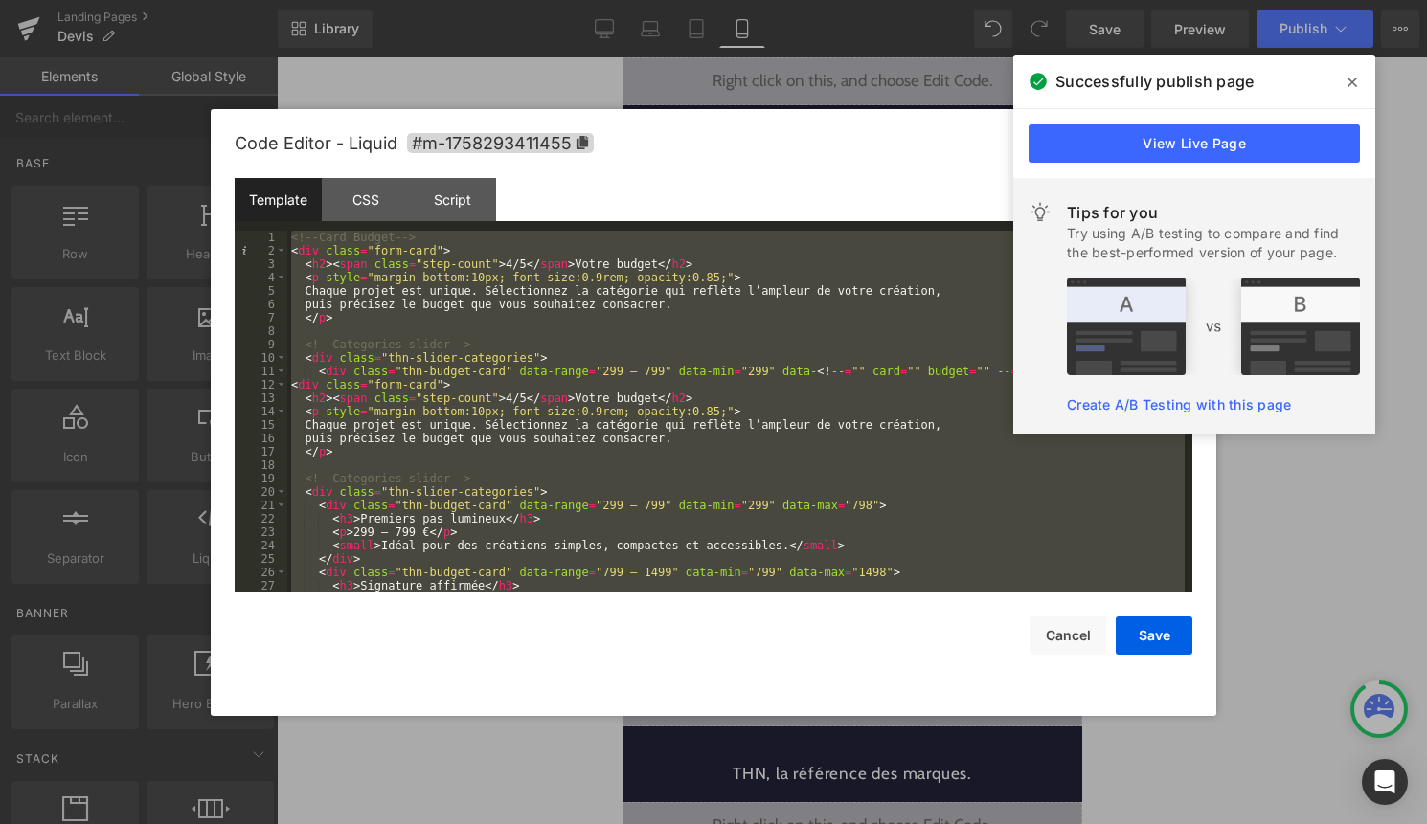
scroll to position [2266, 0]
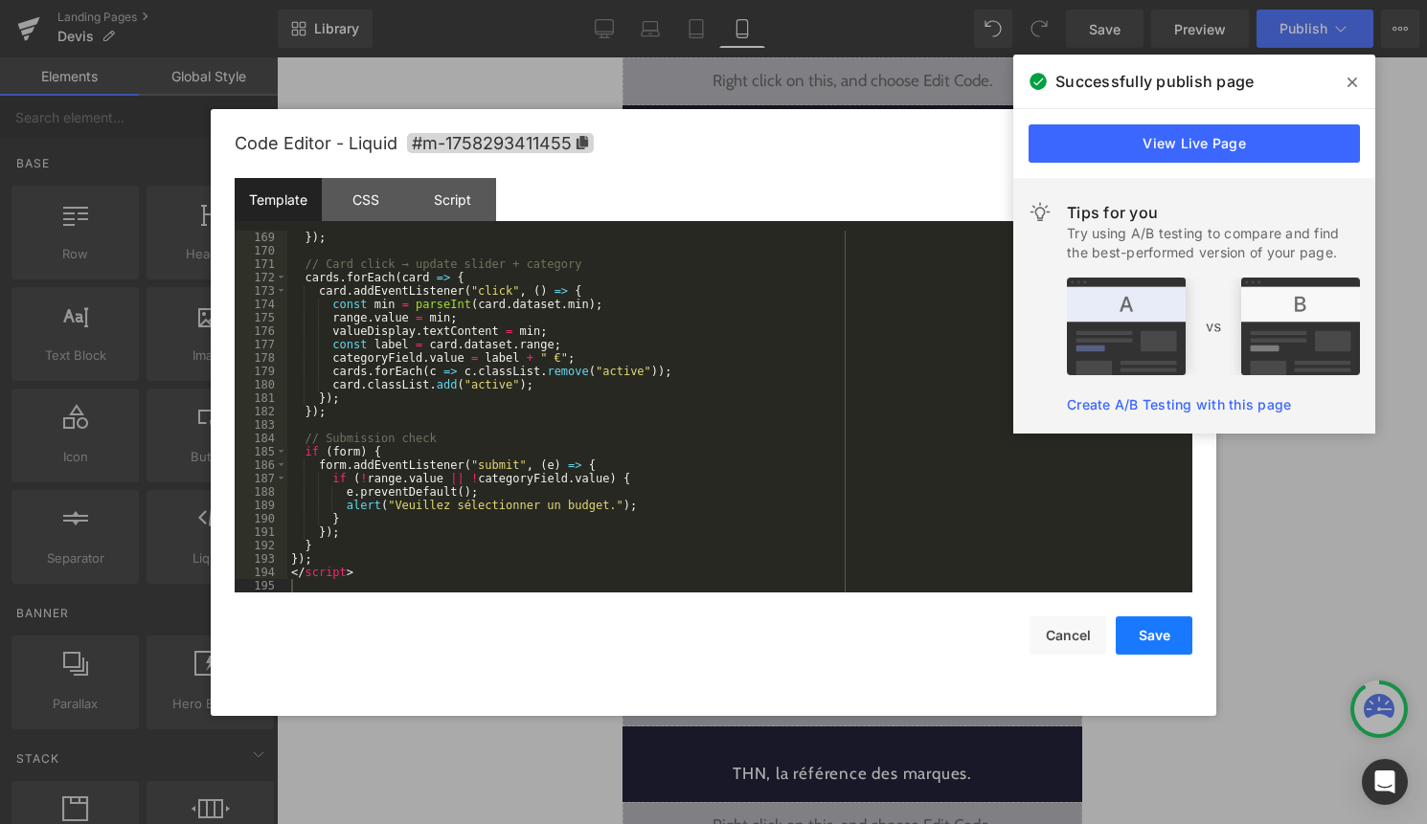
click at [1140, 641] on button "Save" at bounding box center [1154, 636] width 77 height 38
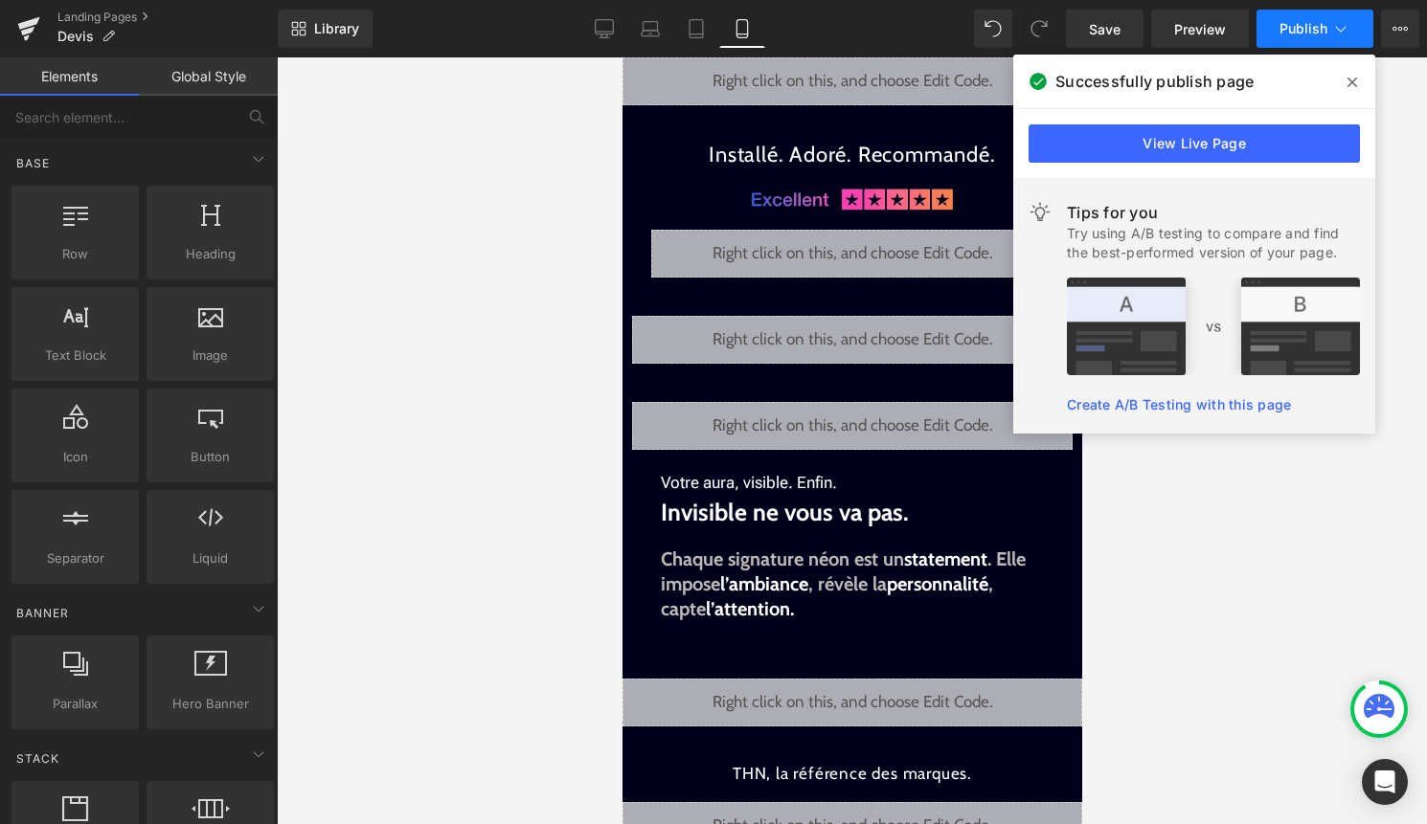
click at [1331, 23] on icon at bounding box center [1340, 28] width 19 height 19
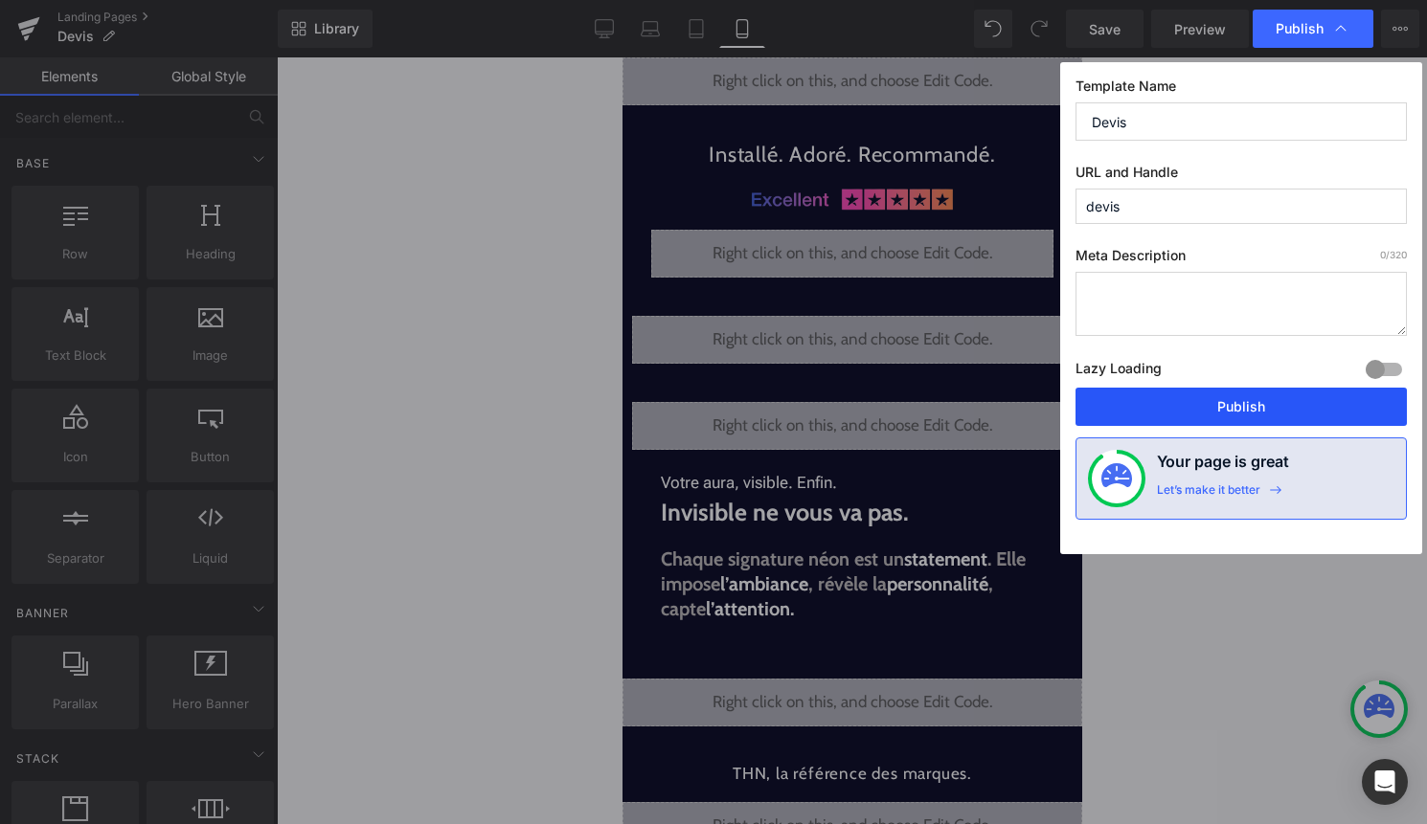
click at [1282, 396] on button "Publish" at bounding box center [1240, 407] width 331 height 38
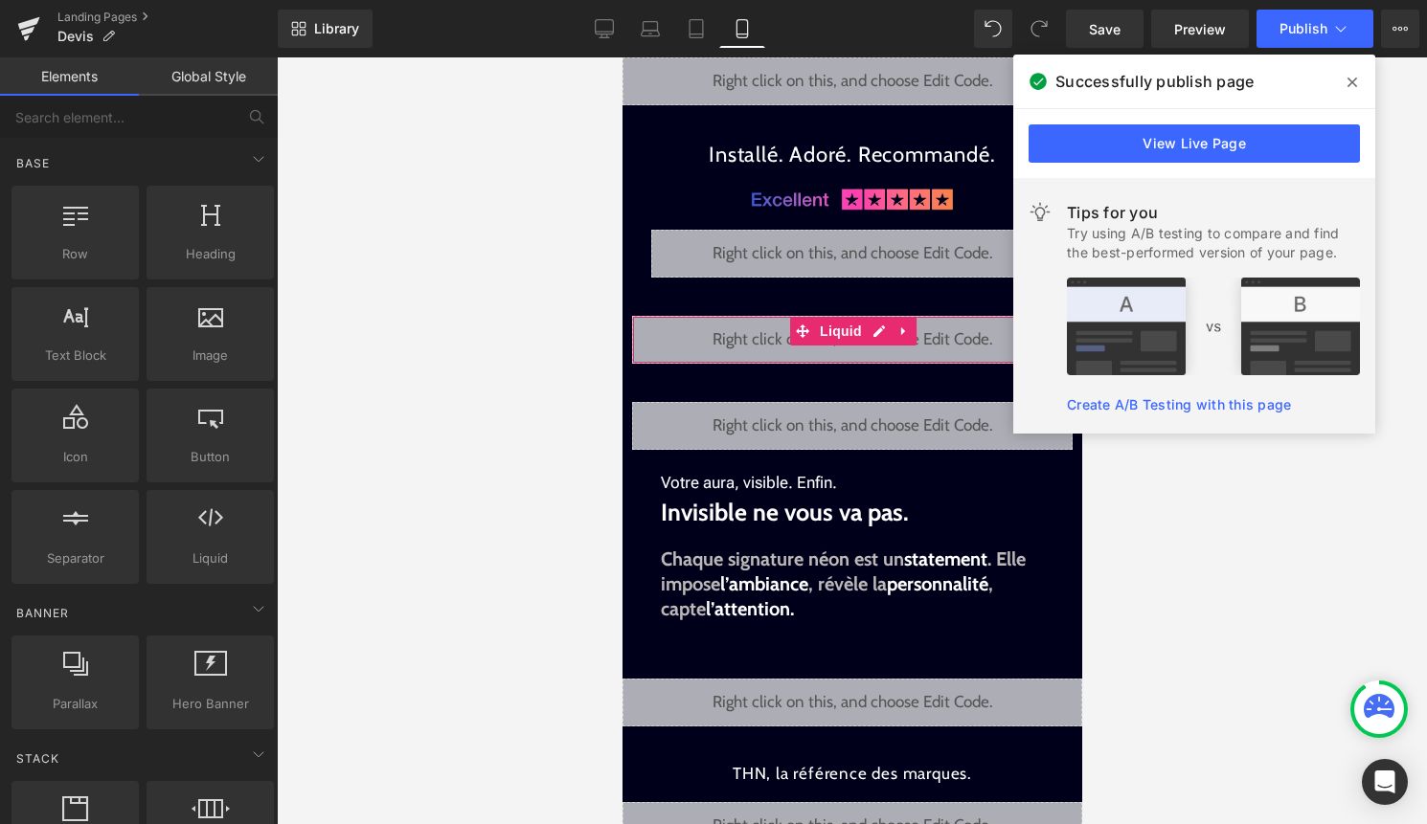
click at [878, 330] on div "Liquid" at bounding box center [851, 340] width 440 height 48
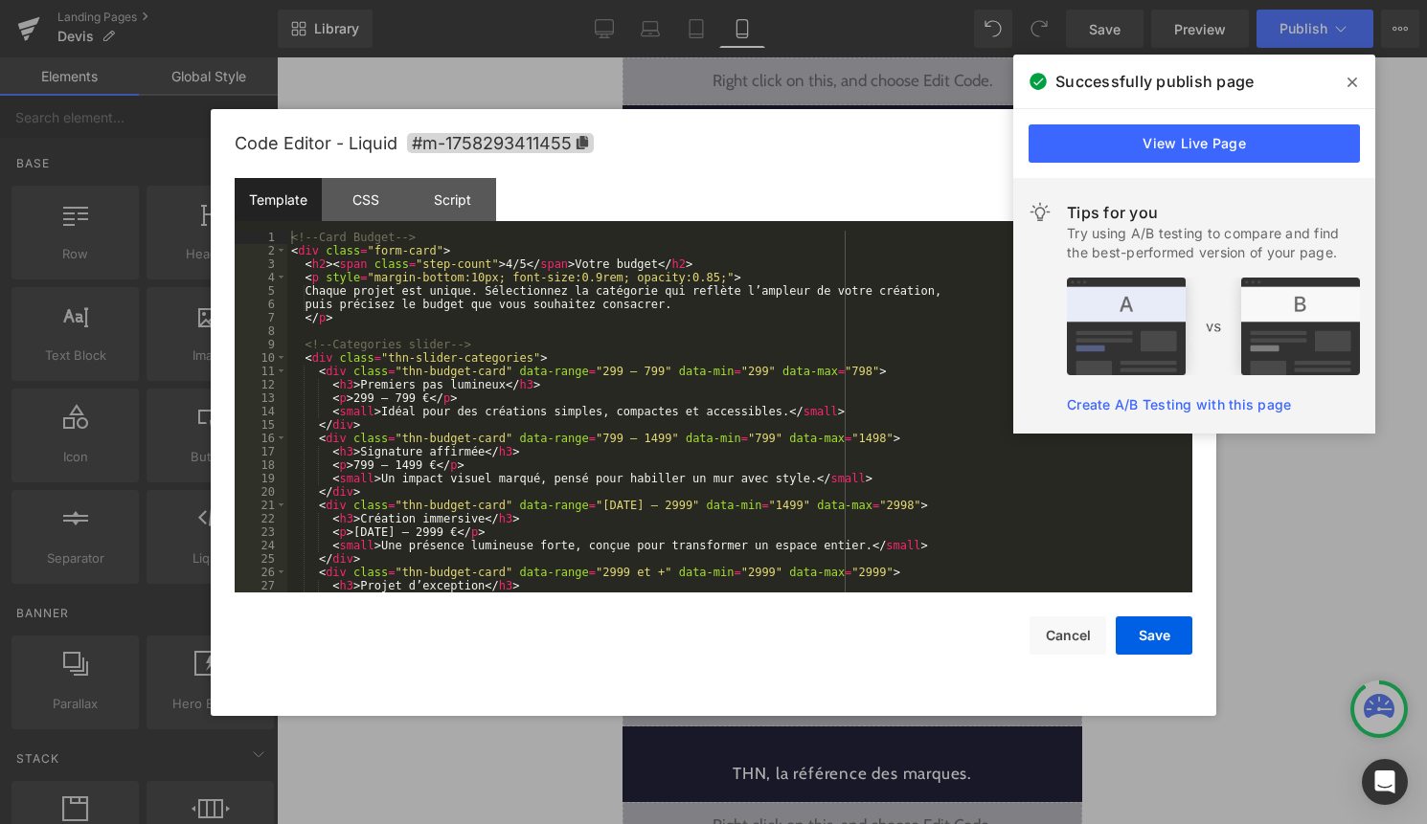
click at [860, 369] on div "<!-- Card Budget --> < div class = "form-card" > < h2 > < span class = "step-co…" at bounding box center [735, 425] width 897 height 389
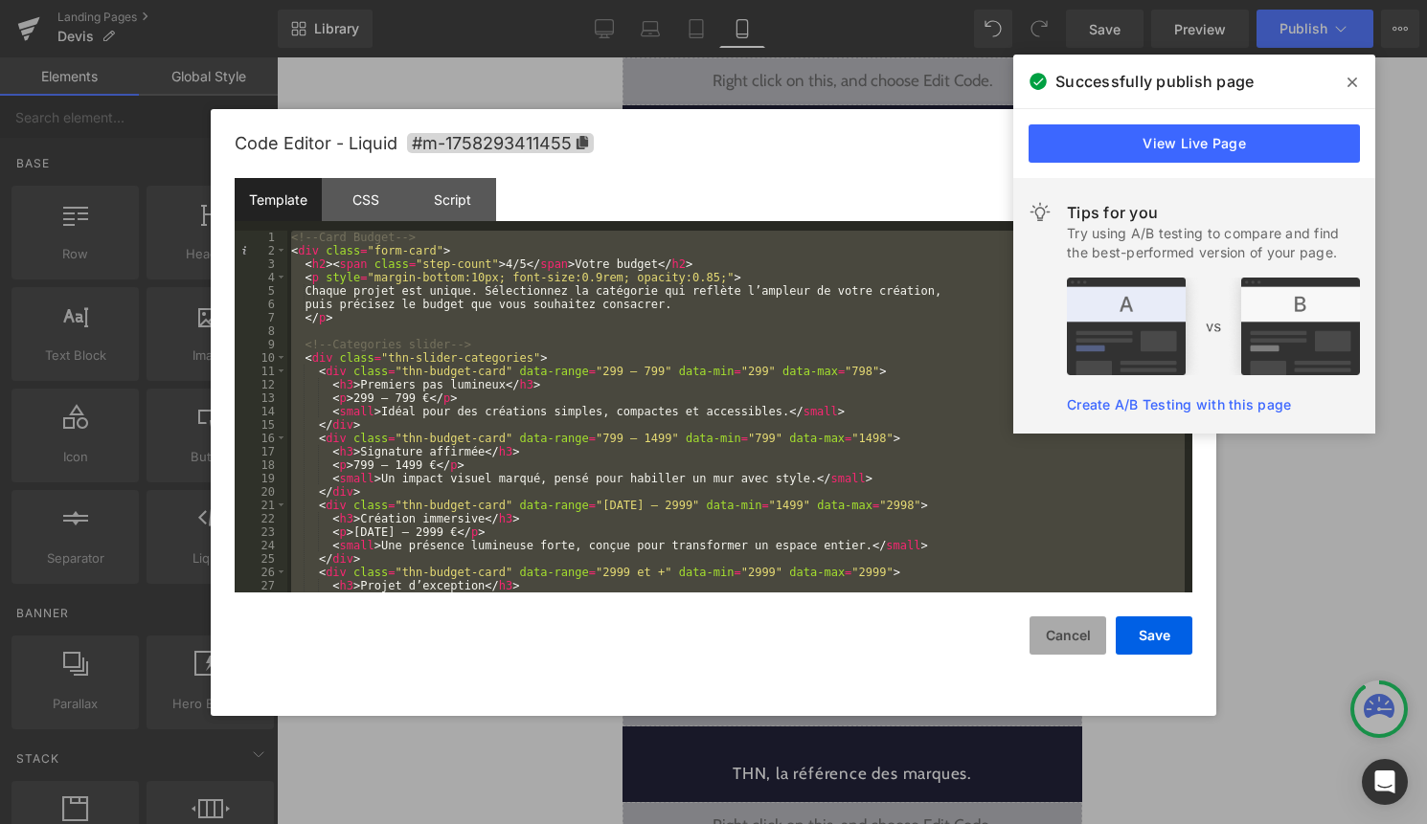
click at [1059, 644] on button "Cancel" at bounding box center [1067, 636] width 77 height 38
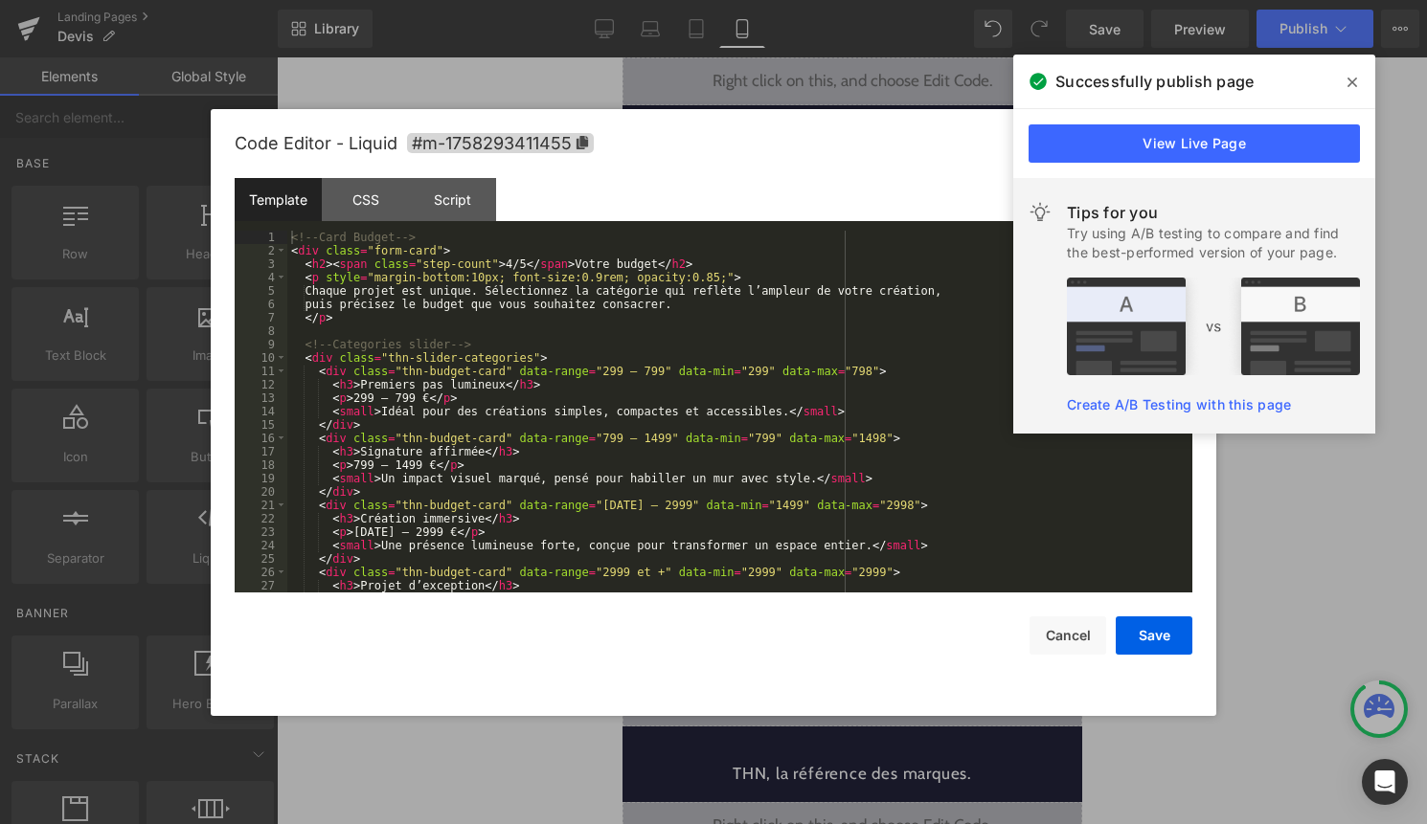
click at [872, 335] on div "Liquid" at bounding box center [851, 340] width 440 height 48
click at [764, 389] on div "<!-- Card Budget --> < div class = "form-card" > < h2 > < span class = "step-co…" at bounding box center [735, 425] width 897 height 389
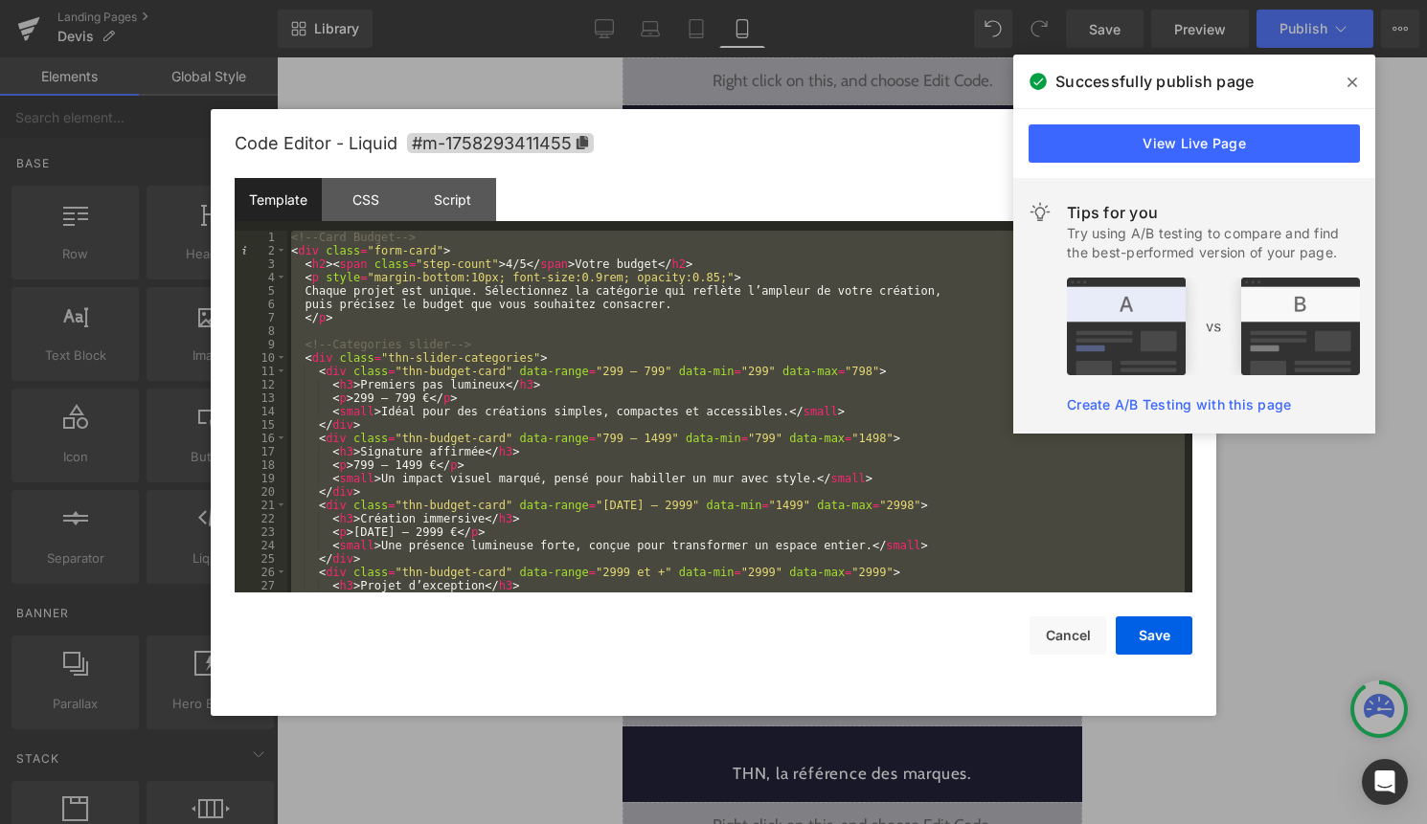
scroll to position [11771, 0]
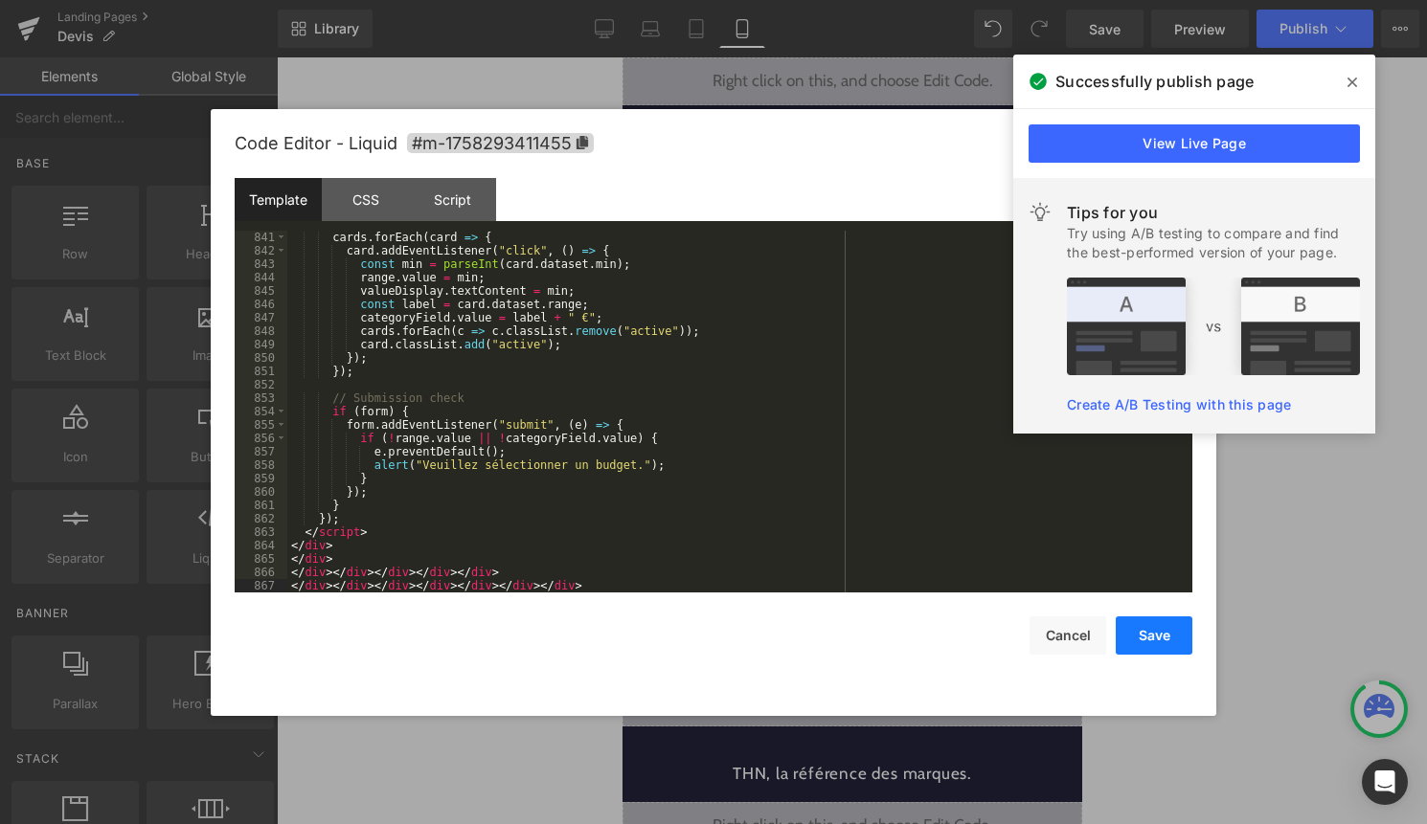
click at [1146, 633] on button "Save" at bounding box center [1154, 636] width 77 height 38
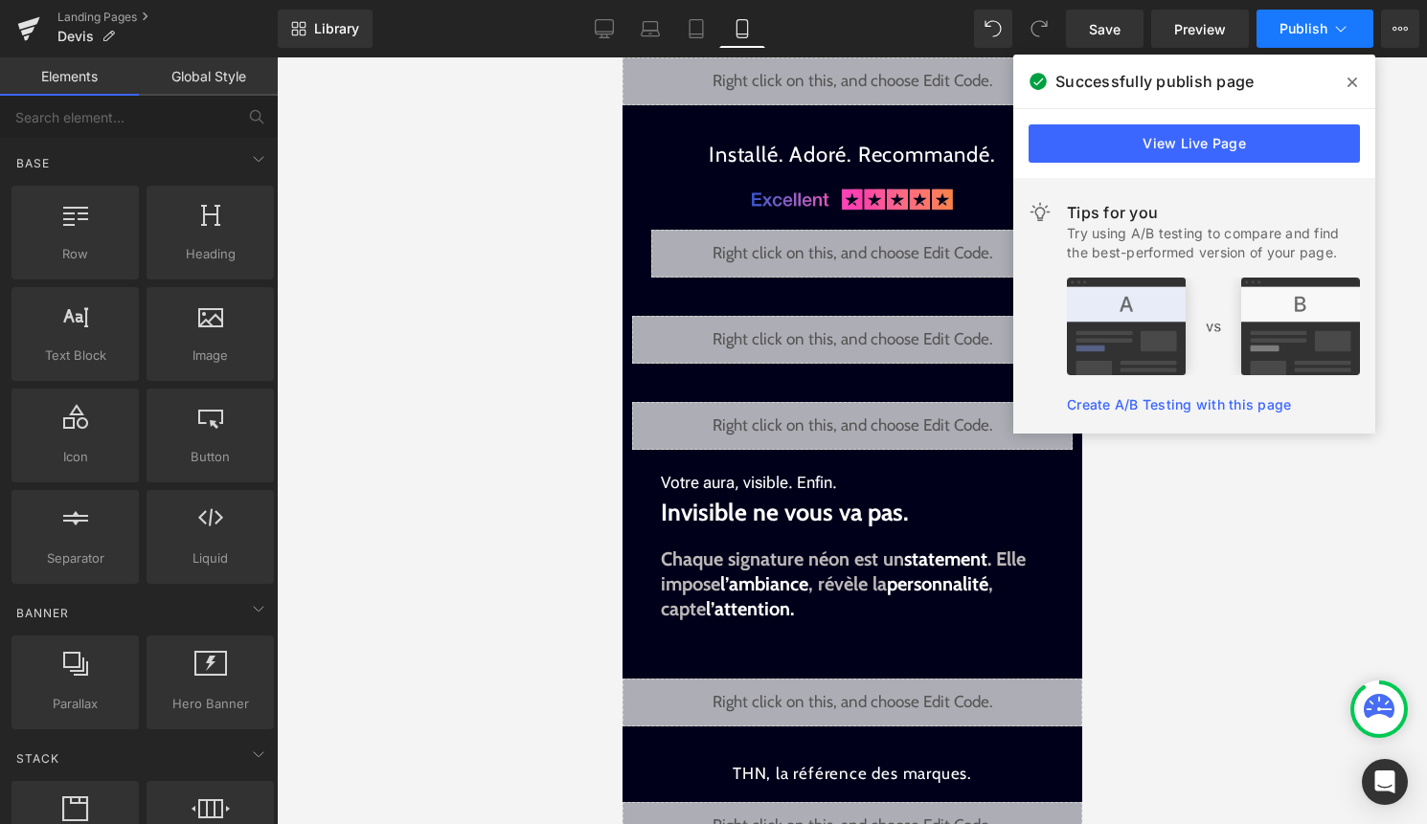
click at [1327, 25] on button "Publish" at bounding box center [1314, 29] width 117 height 38
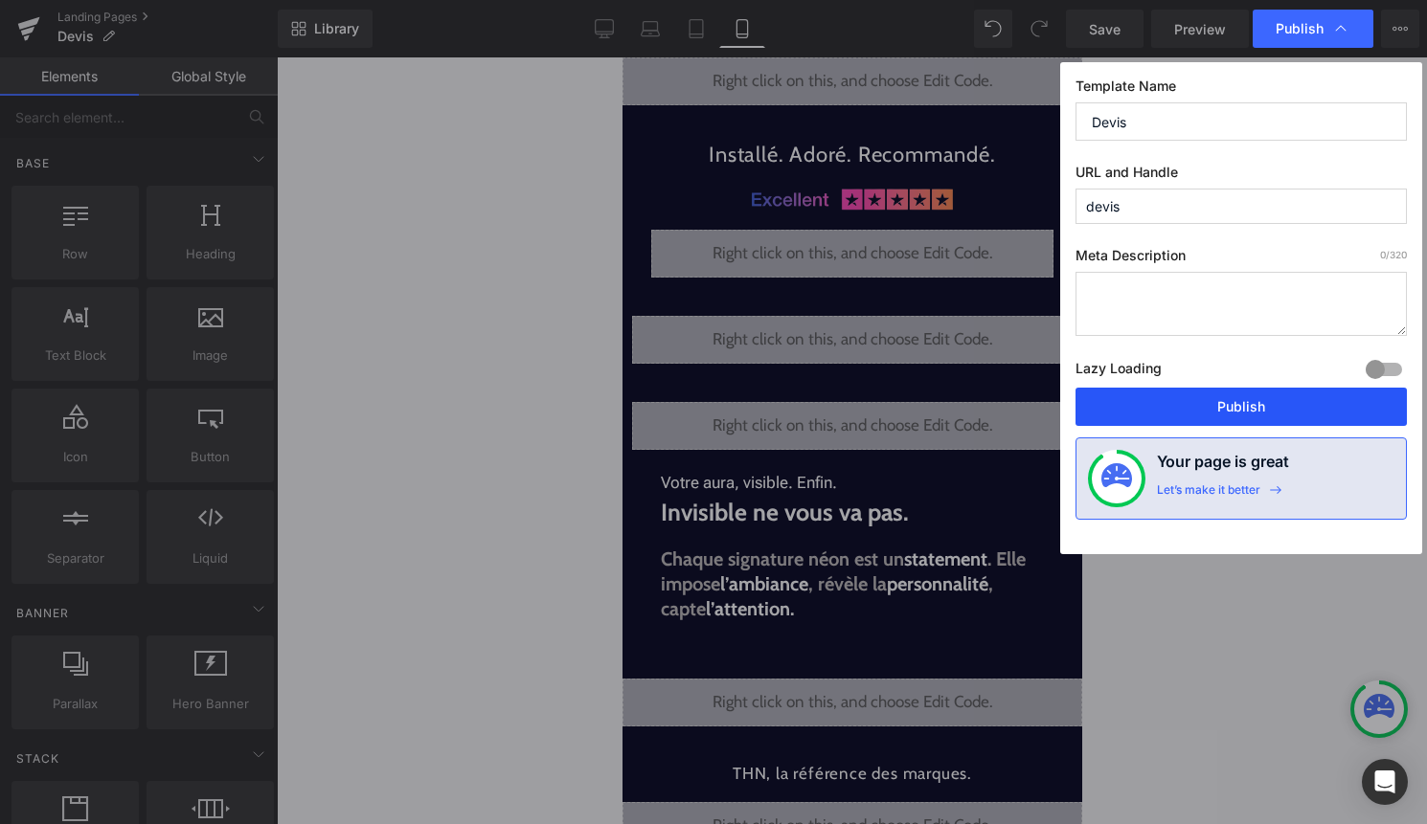
click at [1276, 401] on button "Publish" at bounding box center [1240, 407] width 331 height 38
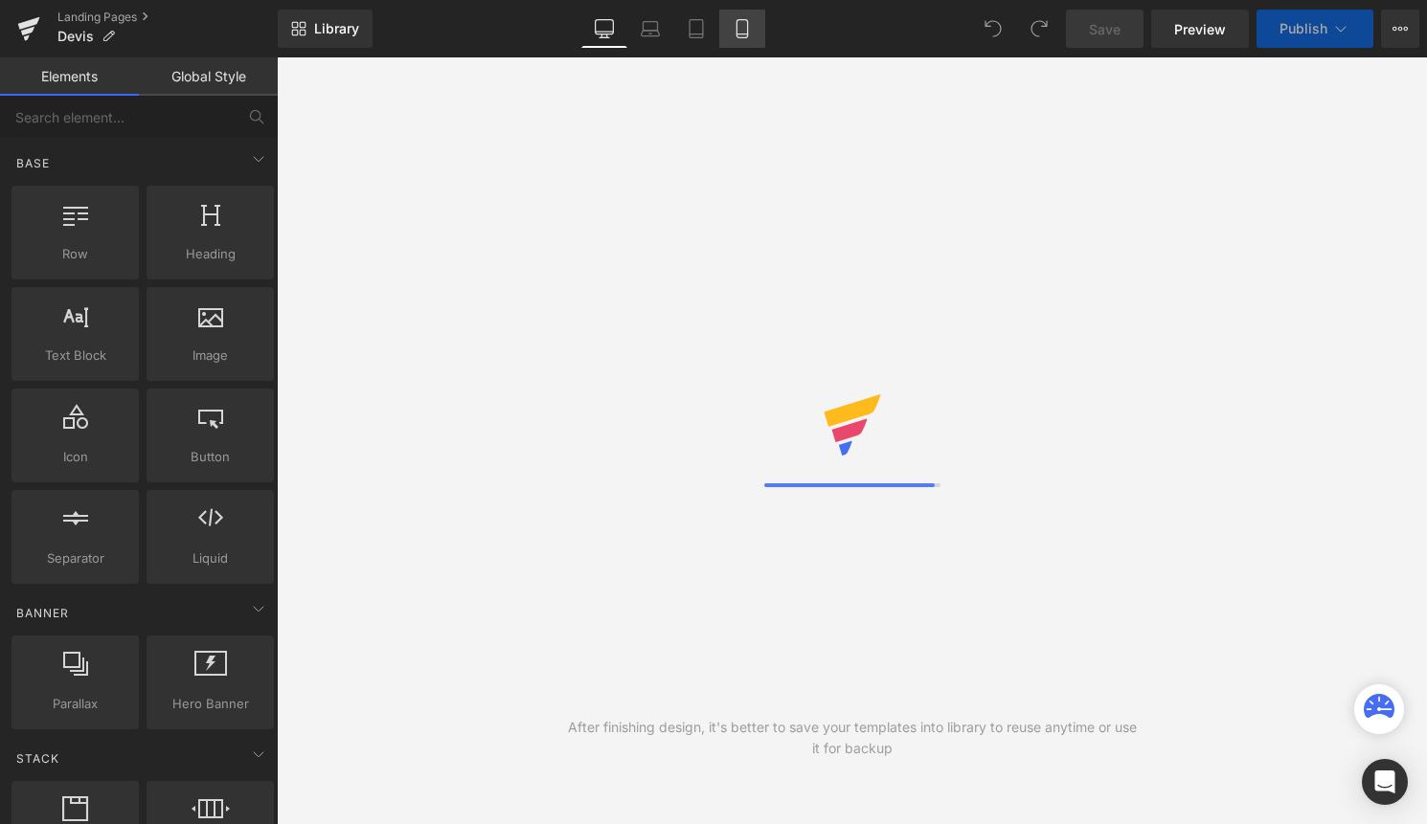
click at [741, 38] on link "Mobile" at bounding box center [742, 29] width 46 height 38
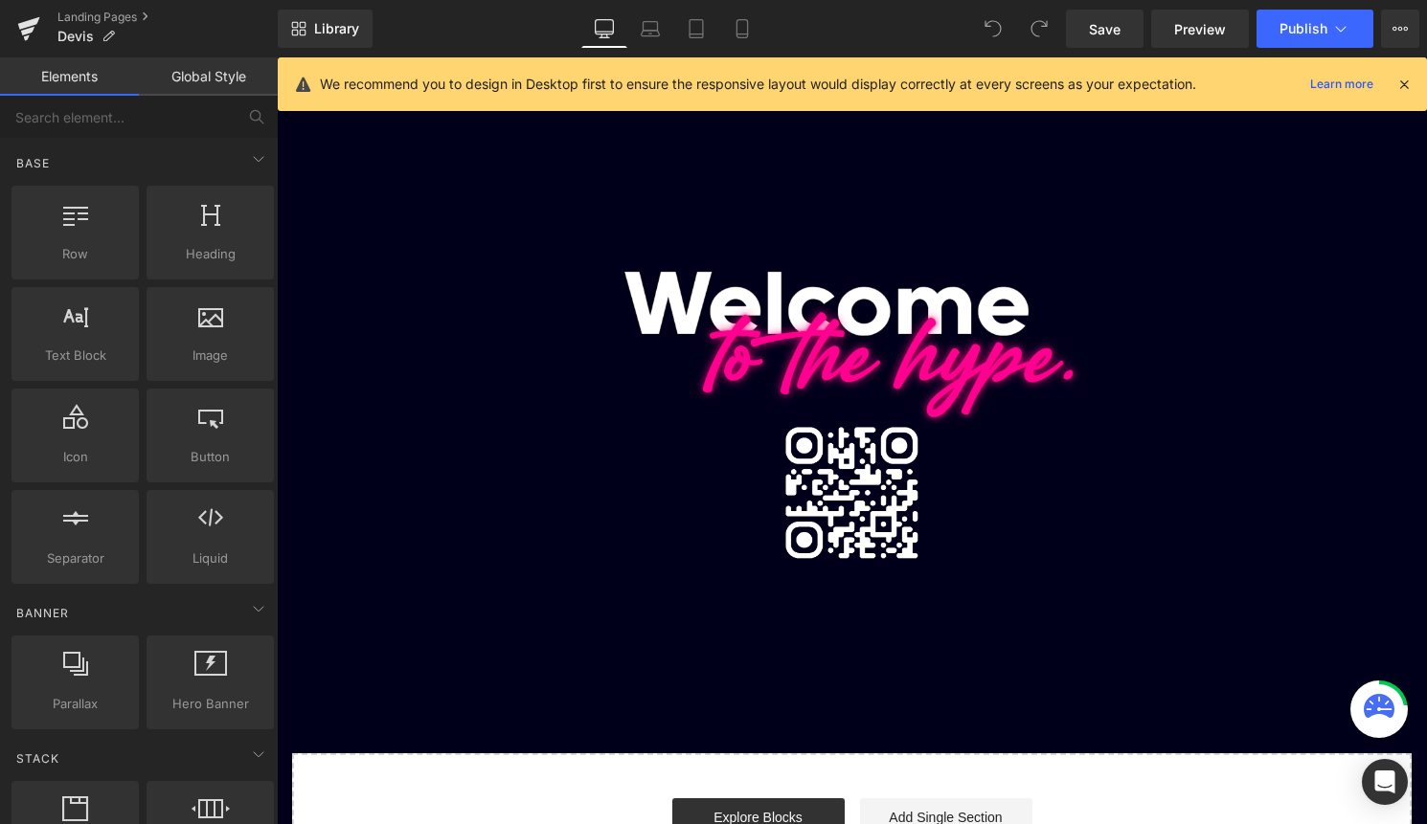
click at [1399, 83] on icon at bounding box center [1403, 84] width 17 height 17
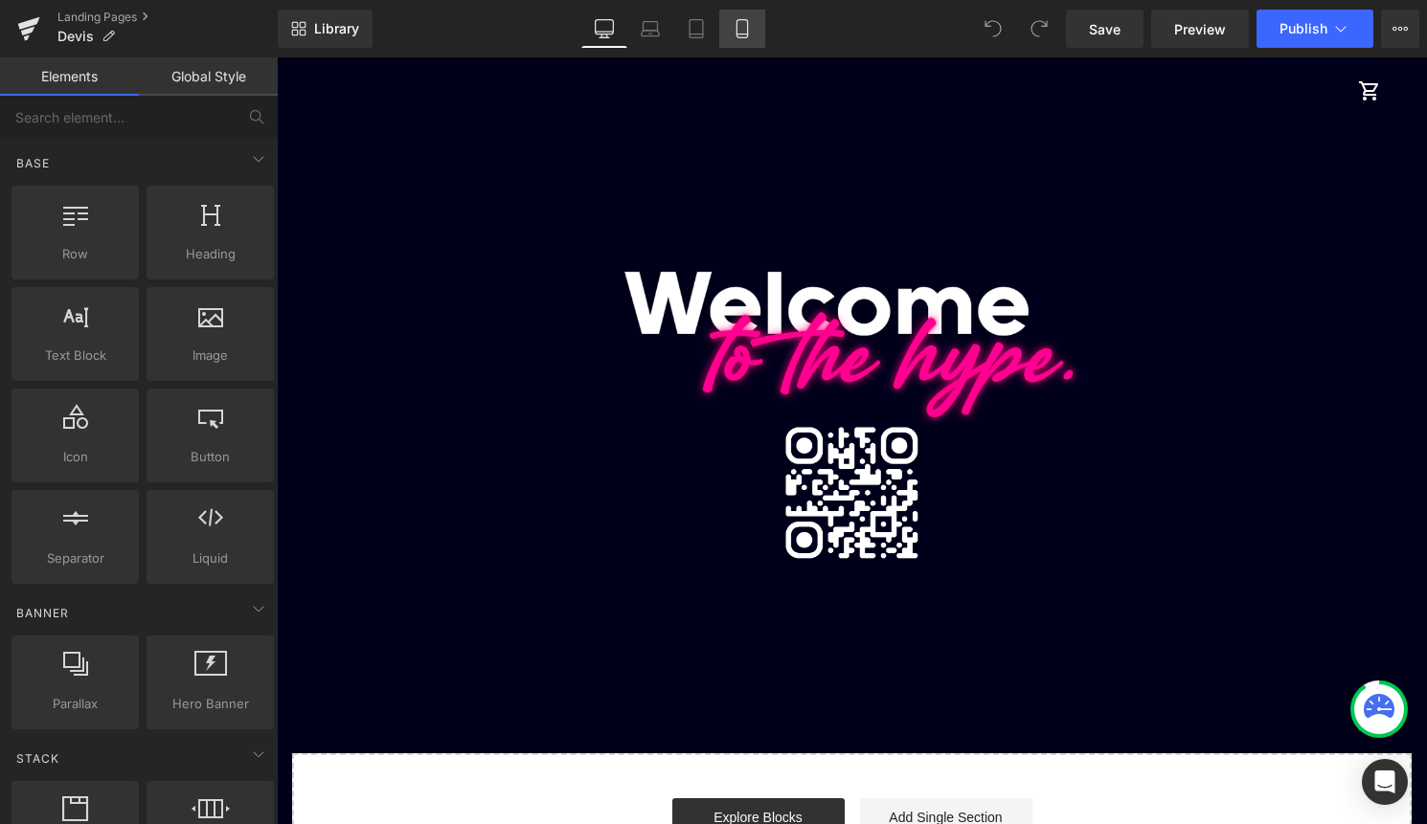
click at [722, 23] on link "Mobile" at bounding box center [742, 29] width 46 height 38
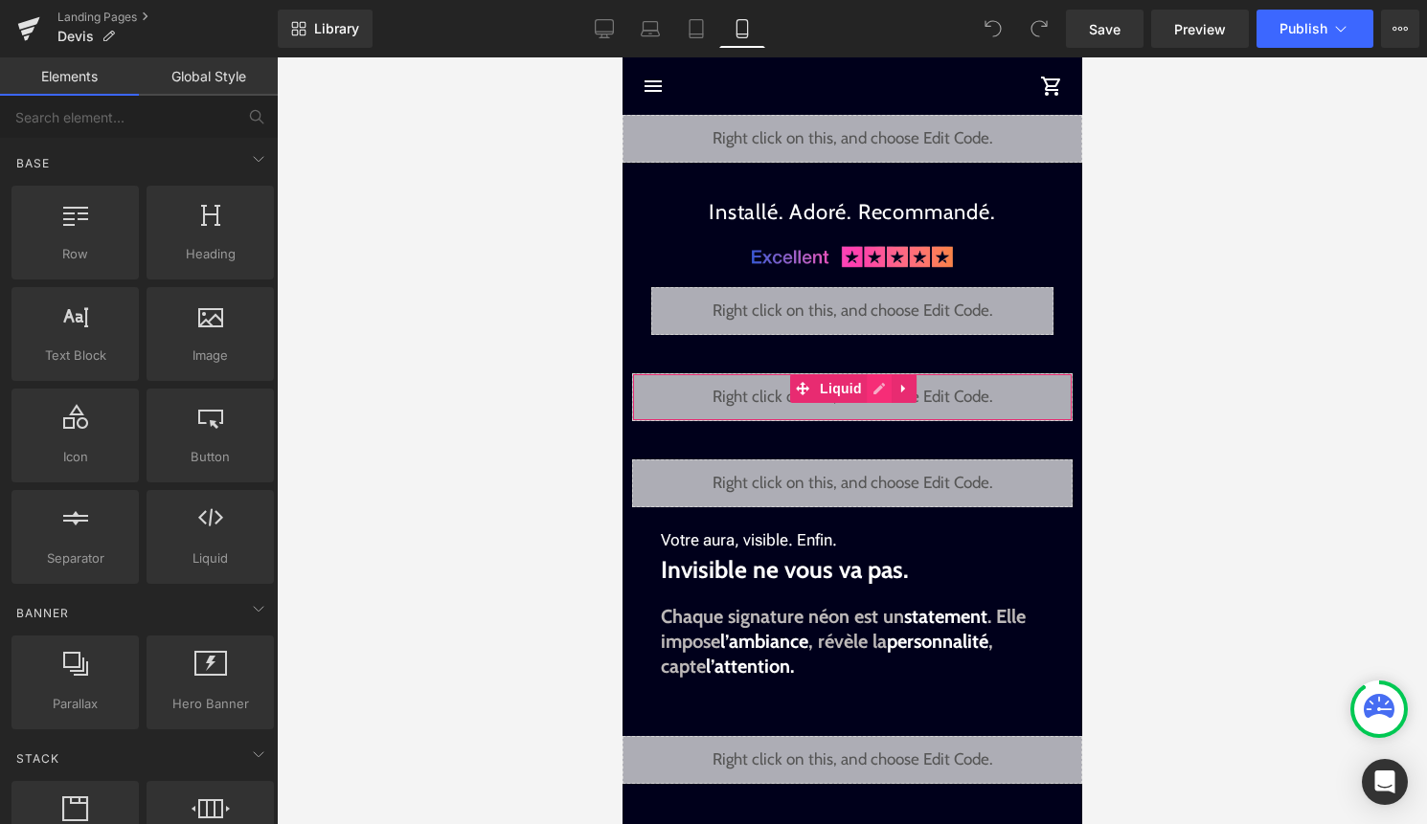
click at [877, 386] on div "Liquid" at bounding box center [851, 397] width 440 height 48
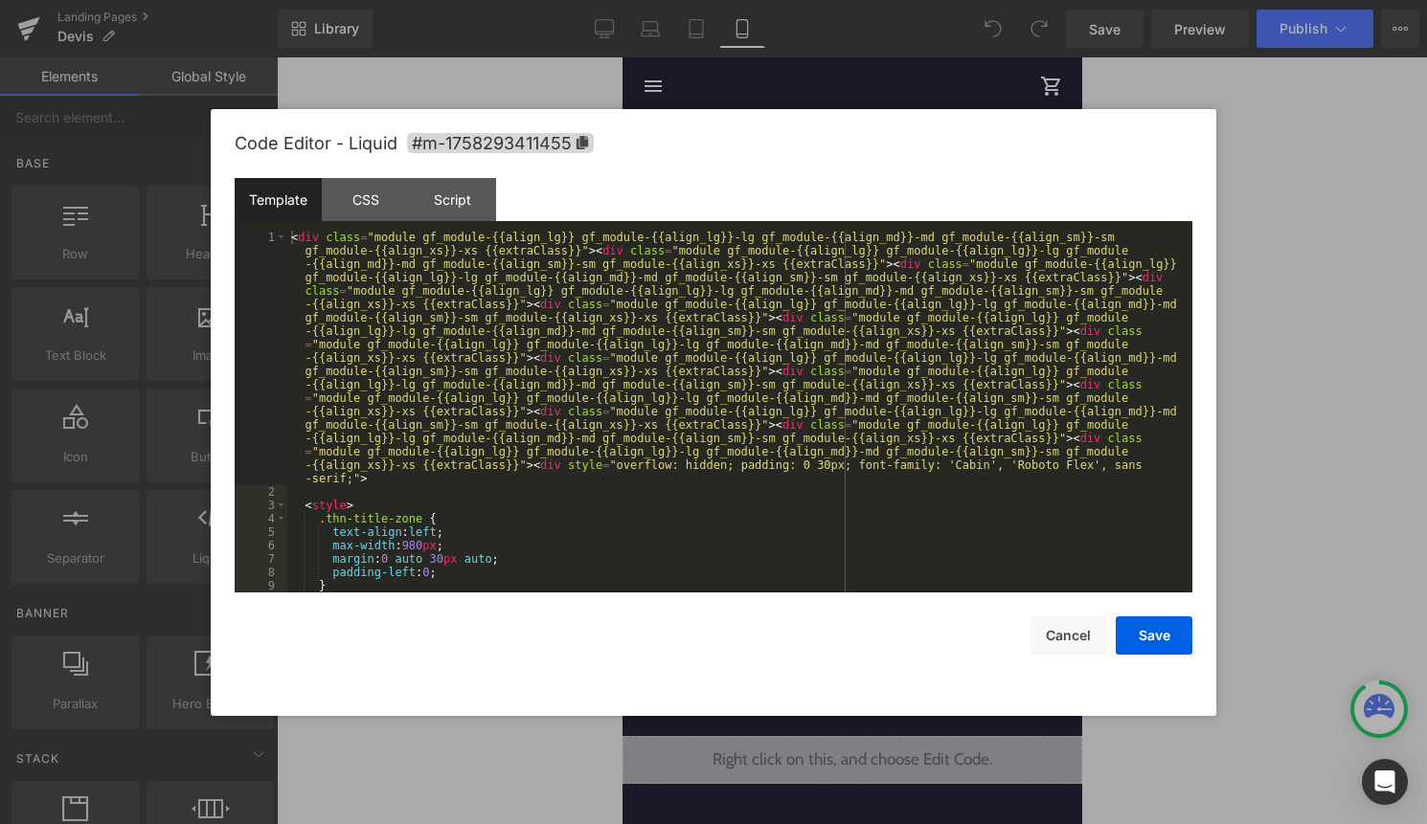
click at [825, 442] on div "< div class = "module gf_module-{{align_lg}} gf_module-{{align_lg}}-lg gf_modul…" at bounding box center [735, 546] width 897 height 630
click at [1076, 626] on button "Cancel" at bounding box center [1067, 636] width 77 height 38
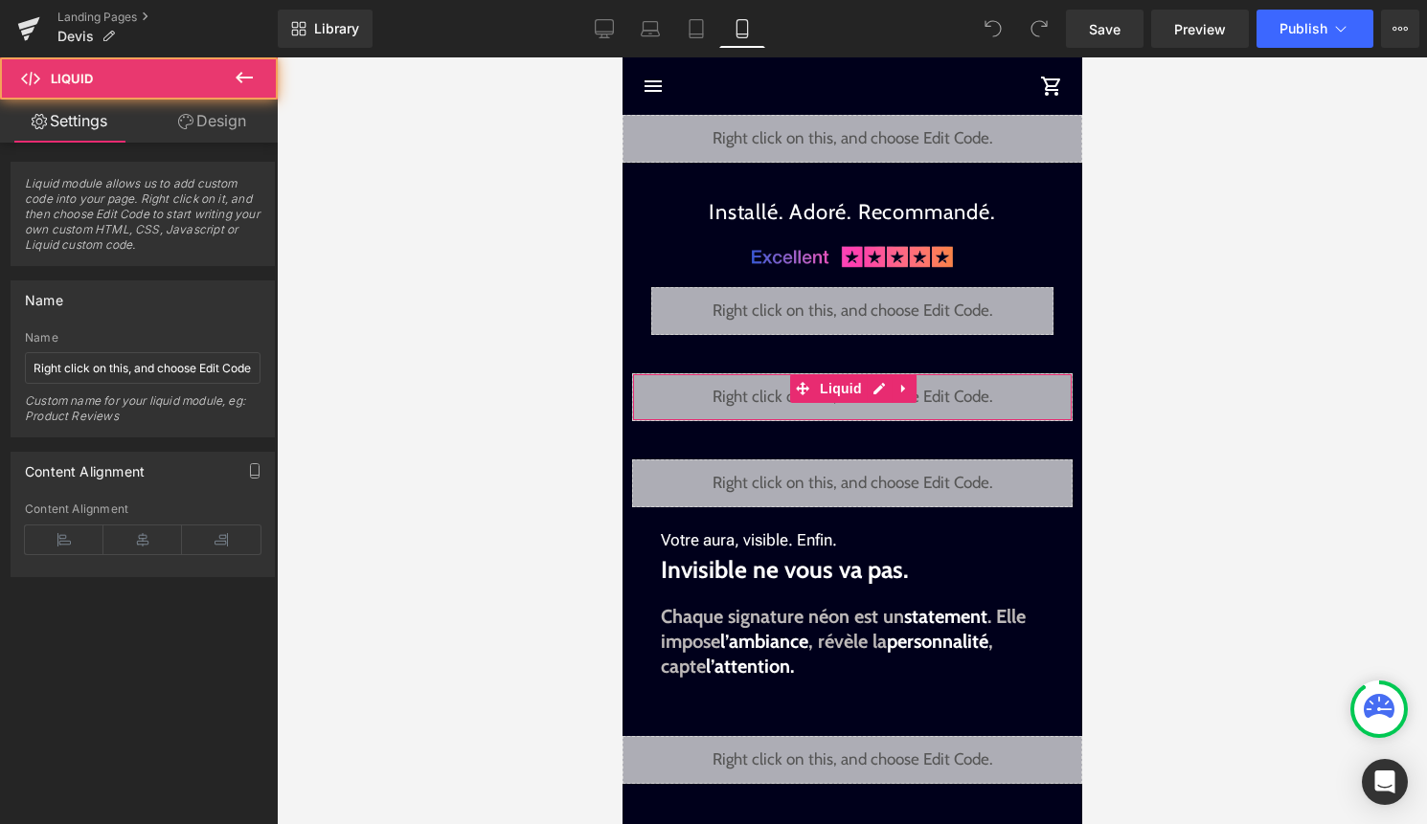
click at [826, 404] on div "Liquid" at bounding box center [851, 397] width 440 height 48
click at [886, 388] on div "Liquid" at bounding box center [851, 397] width 440 height 48
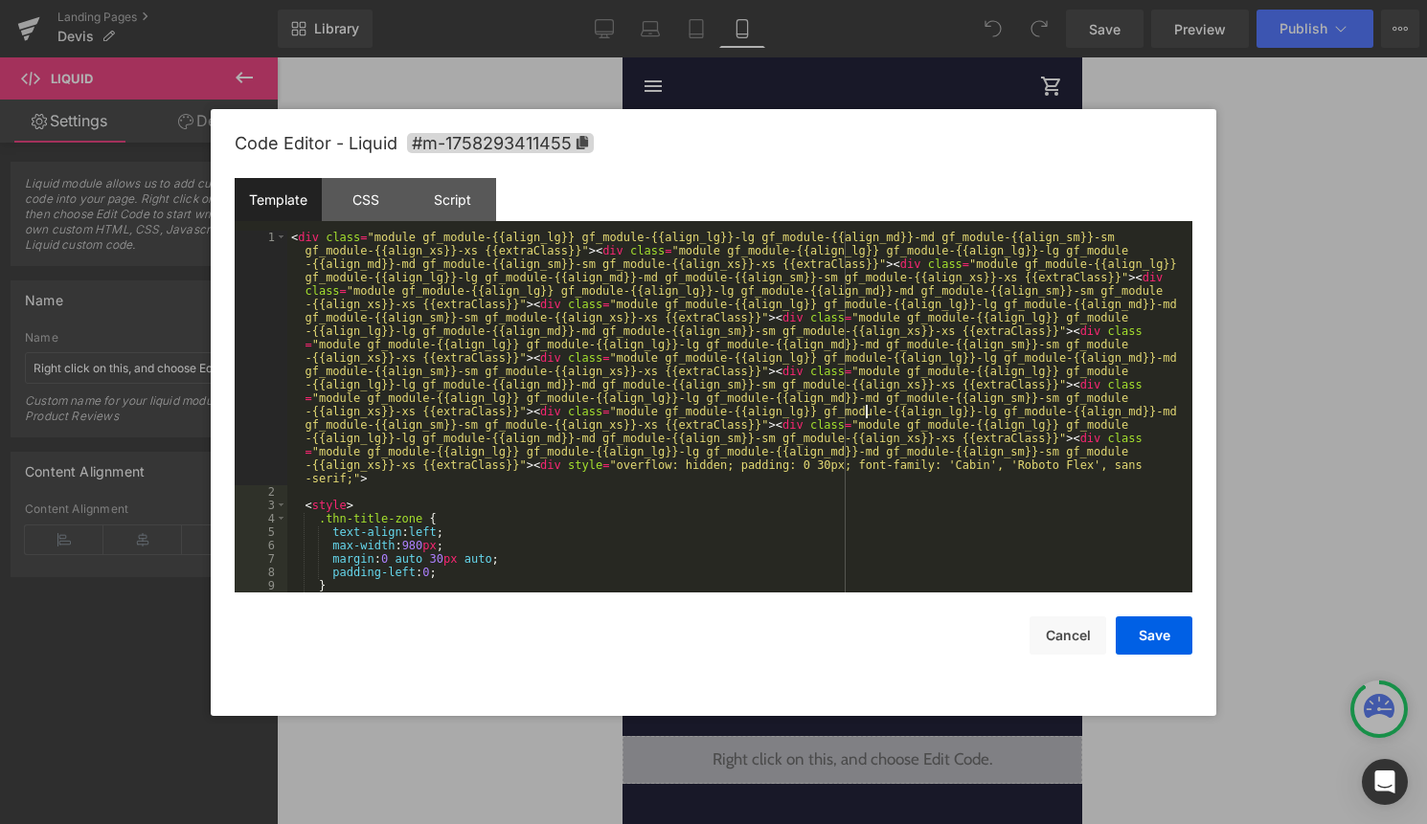
click at [868, 411] on div "< div class = "module gf_module-{{align_lg}} gf_module-{{align_lg}}-lg gf_modul…" at bounding box center [735, 546] width 897 height 630
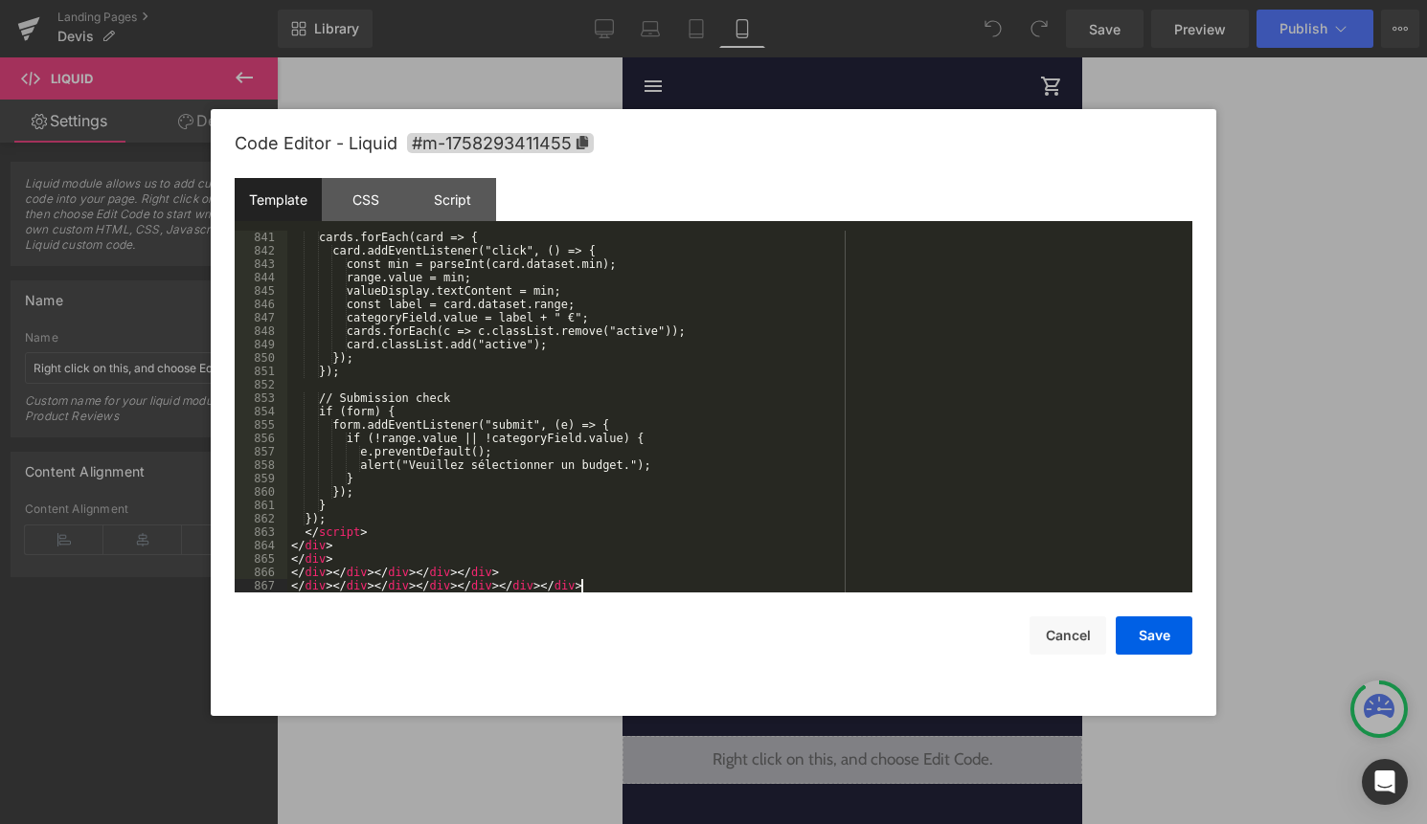
scroll to position [11771, 0]
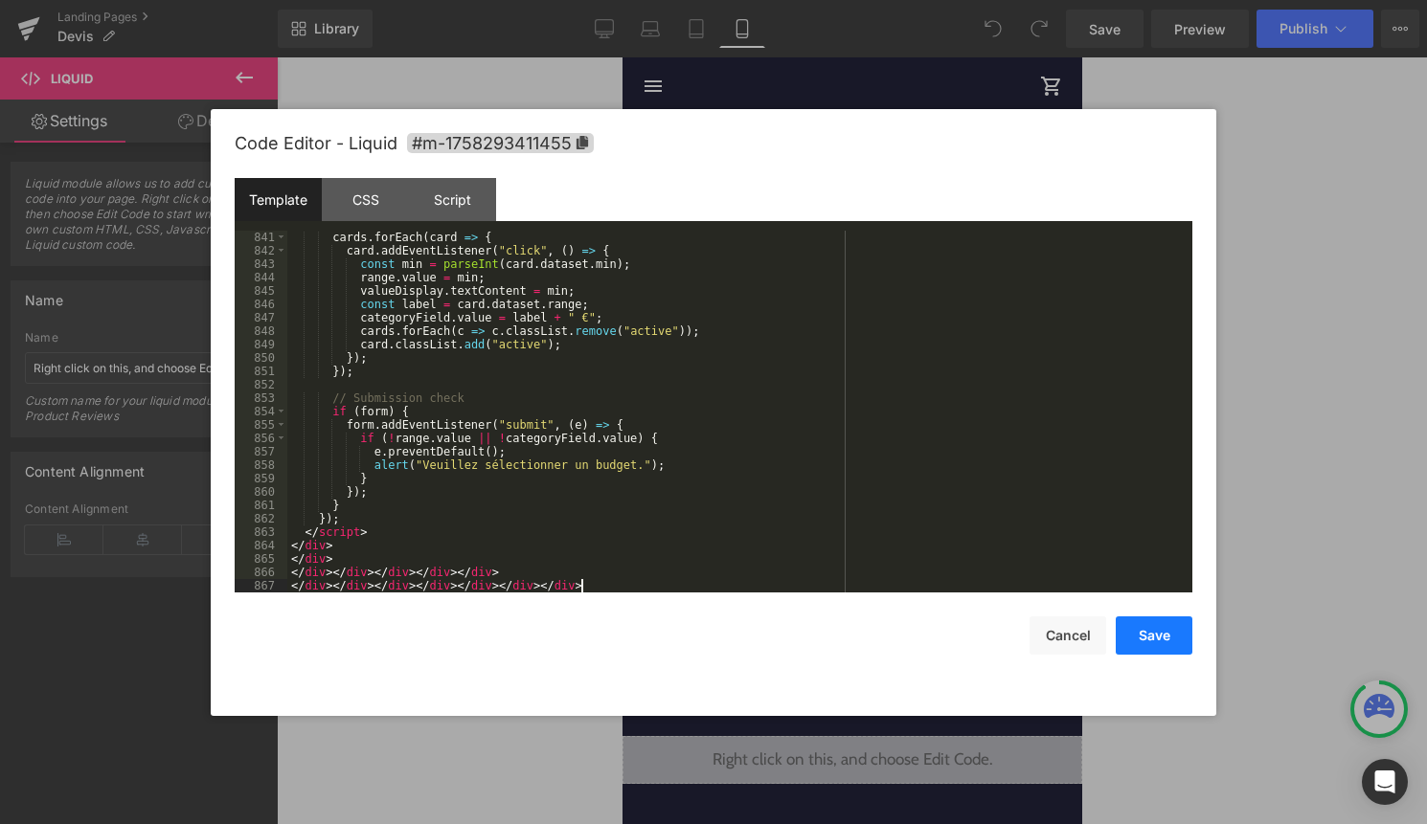
click at [1172, 624] on button "Save" at bounding box center [1154, 636] width 77 height 38
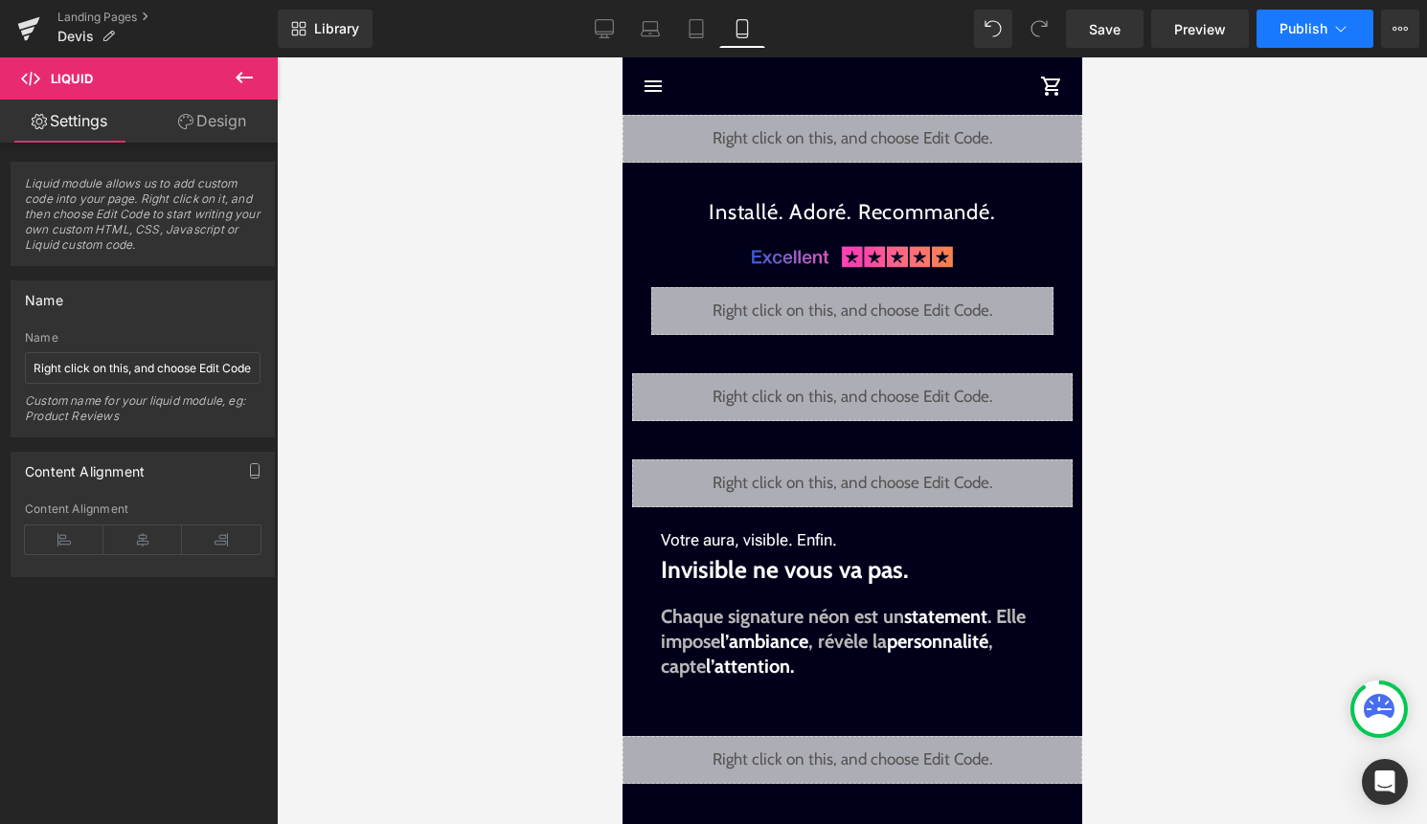
click at [1292, 22] on span "Publish" at bounding box center [1303, 28] width 48 height 15
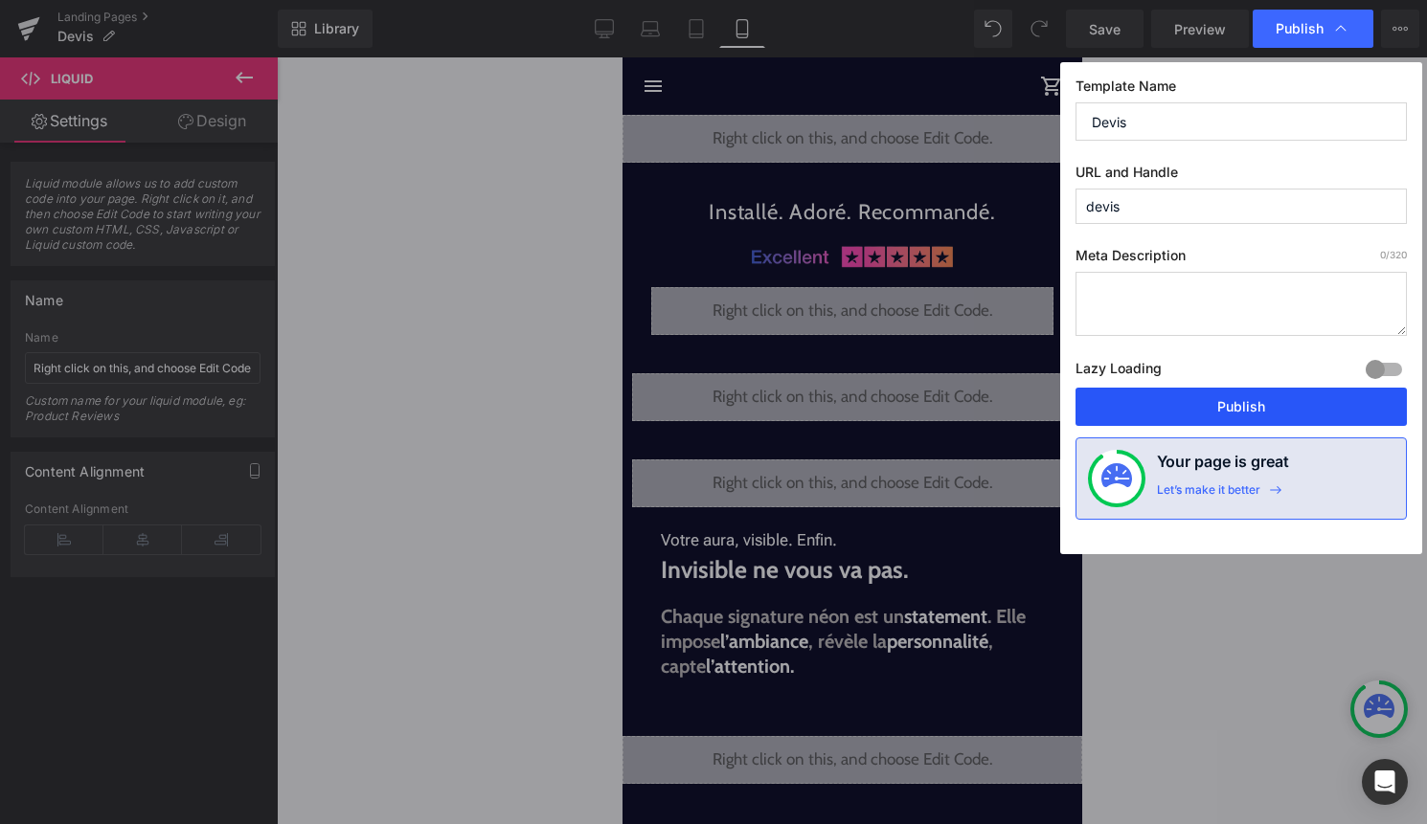
click at [1291, 414] on button "Publish" at bounding box center [1240, 407] width 331 height 38
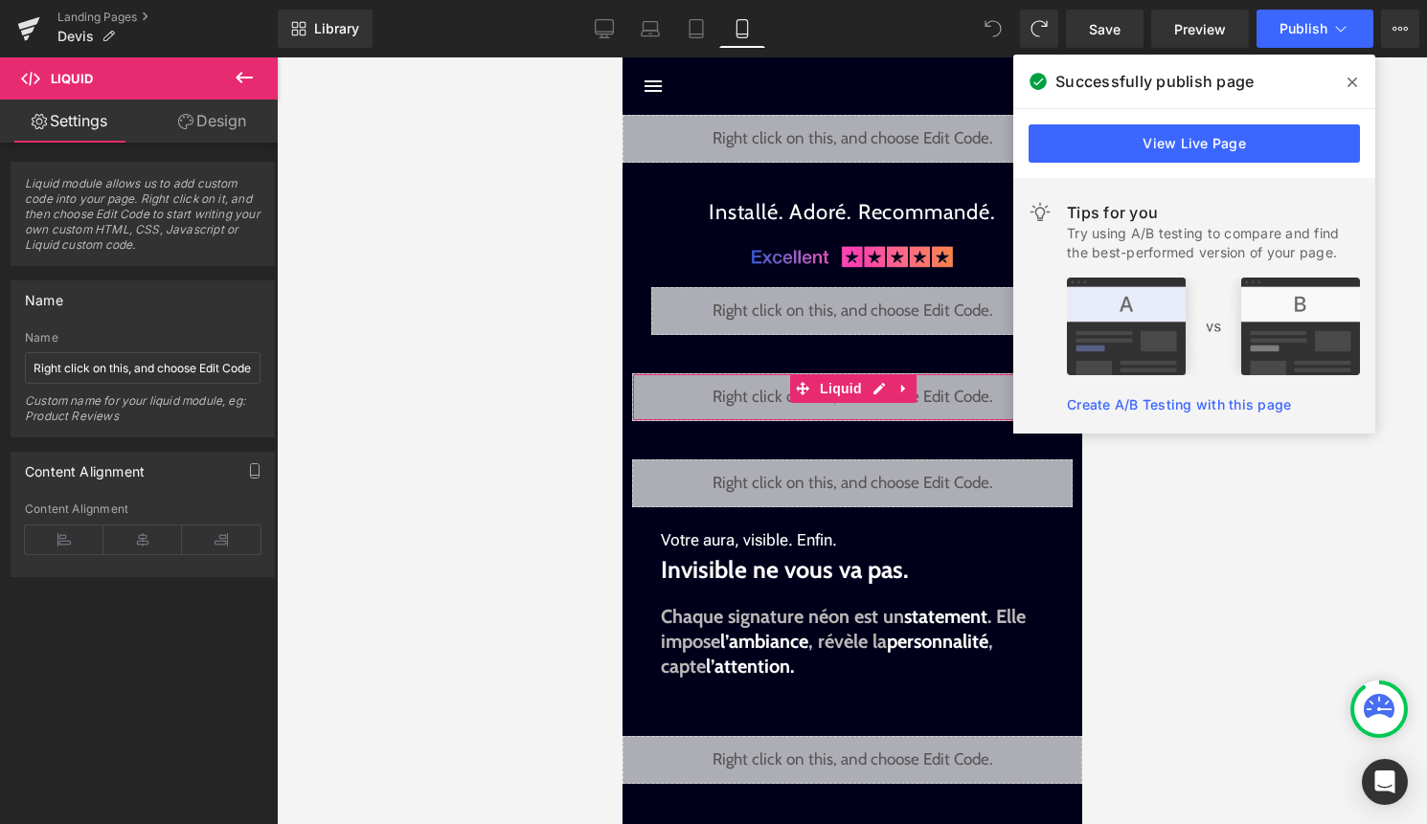
click at [881, 390] on div "Liquid" at bounding box center [851, 397] width 440 height 48
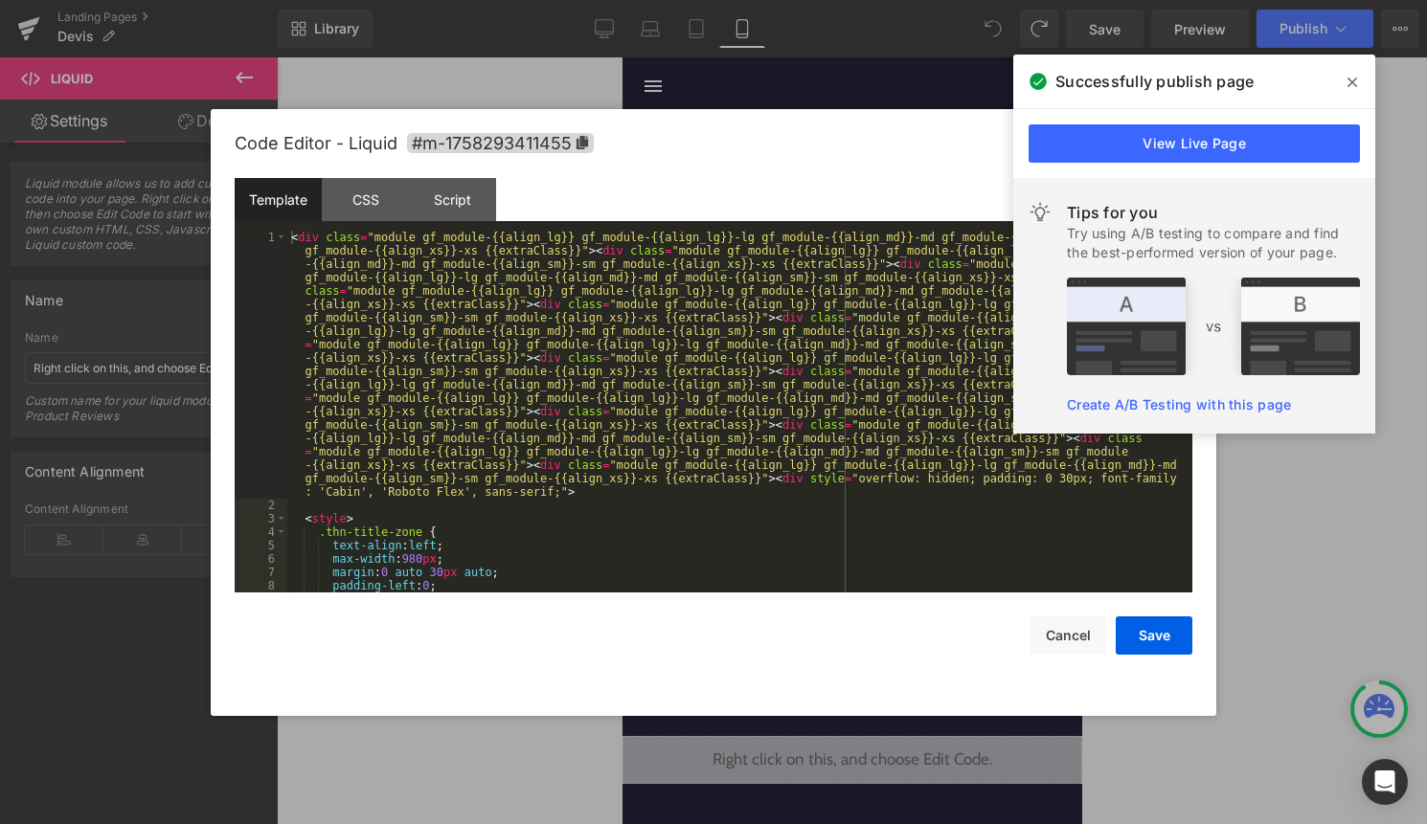
click at [863, 424] on div "< div class = "module gf_module-{{align_lg}} gf_module-{{align_lg}}-lg gf_modul…" at bounding box center [735, 552] width 897 height 643
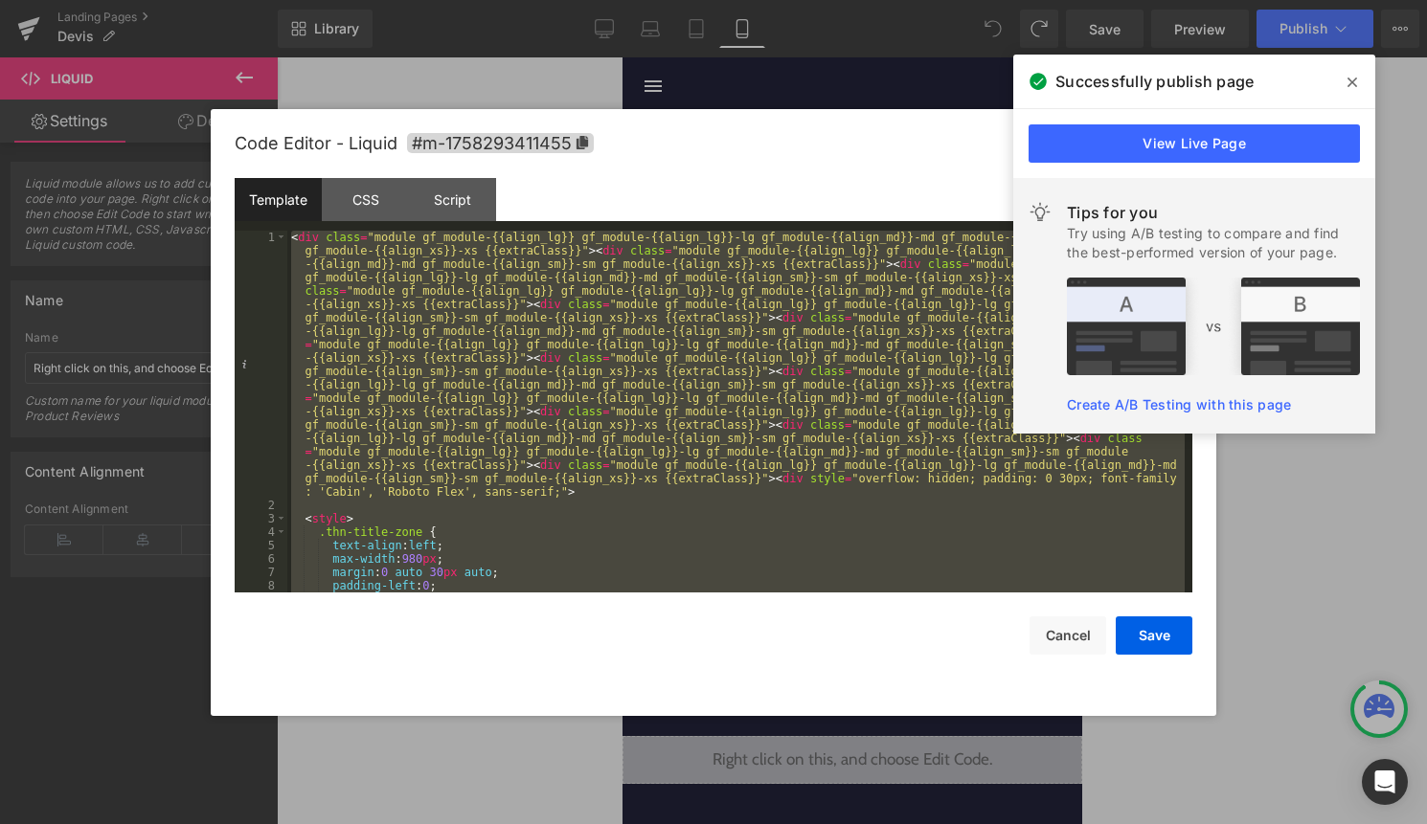
paste textarea
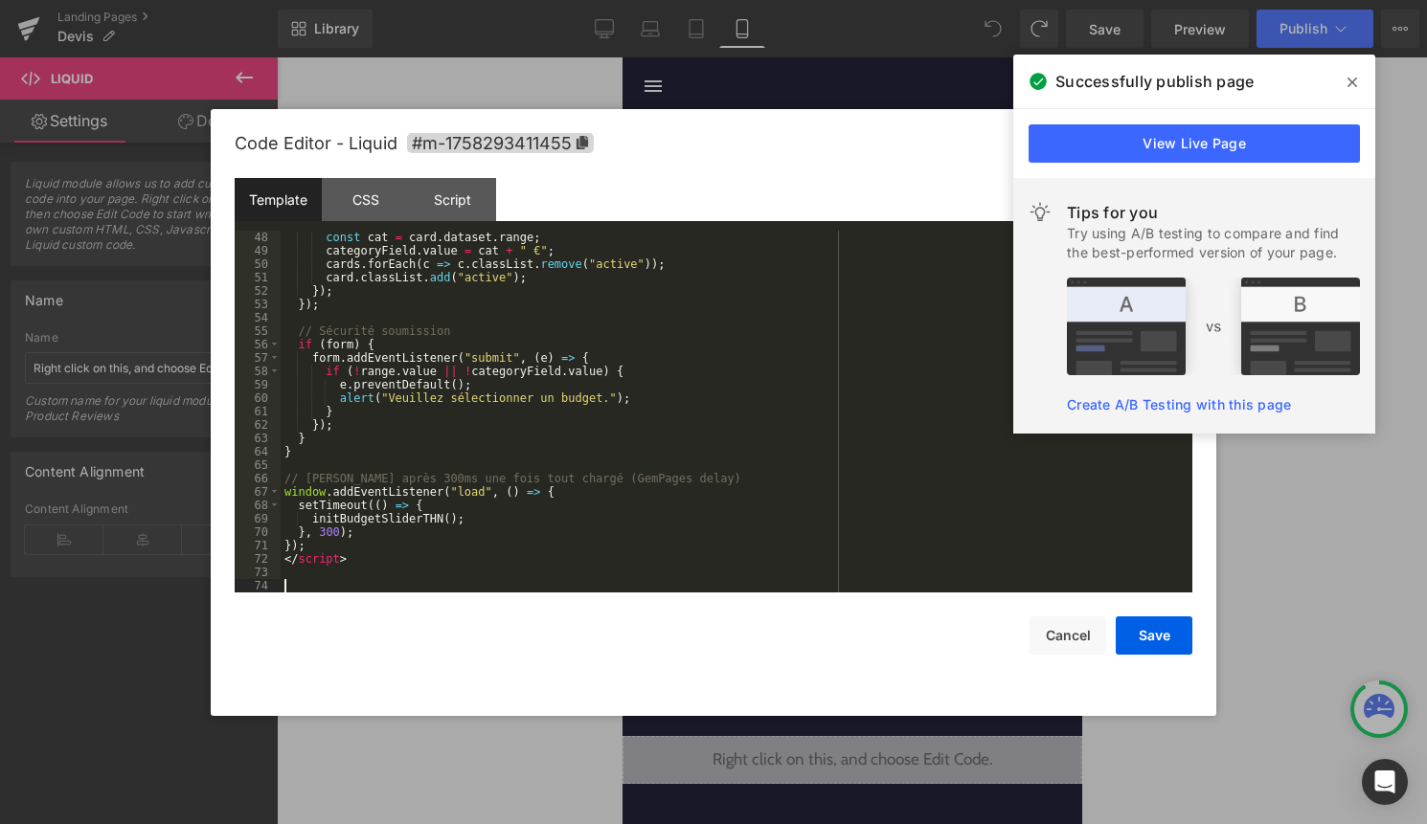
scroll to position [617, 0]
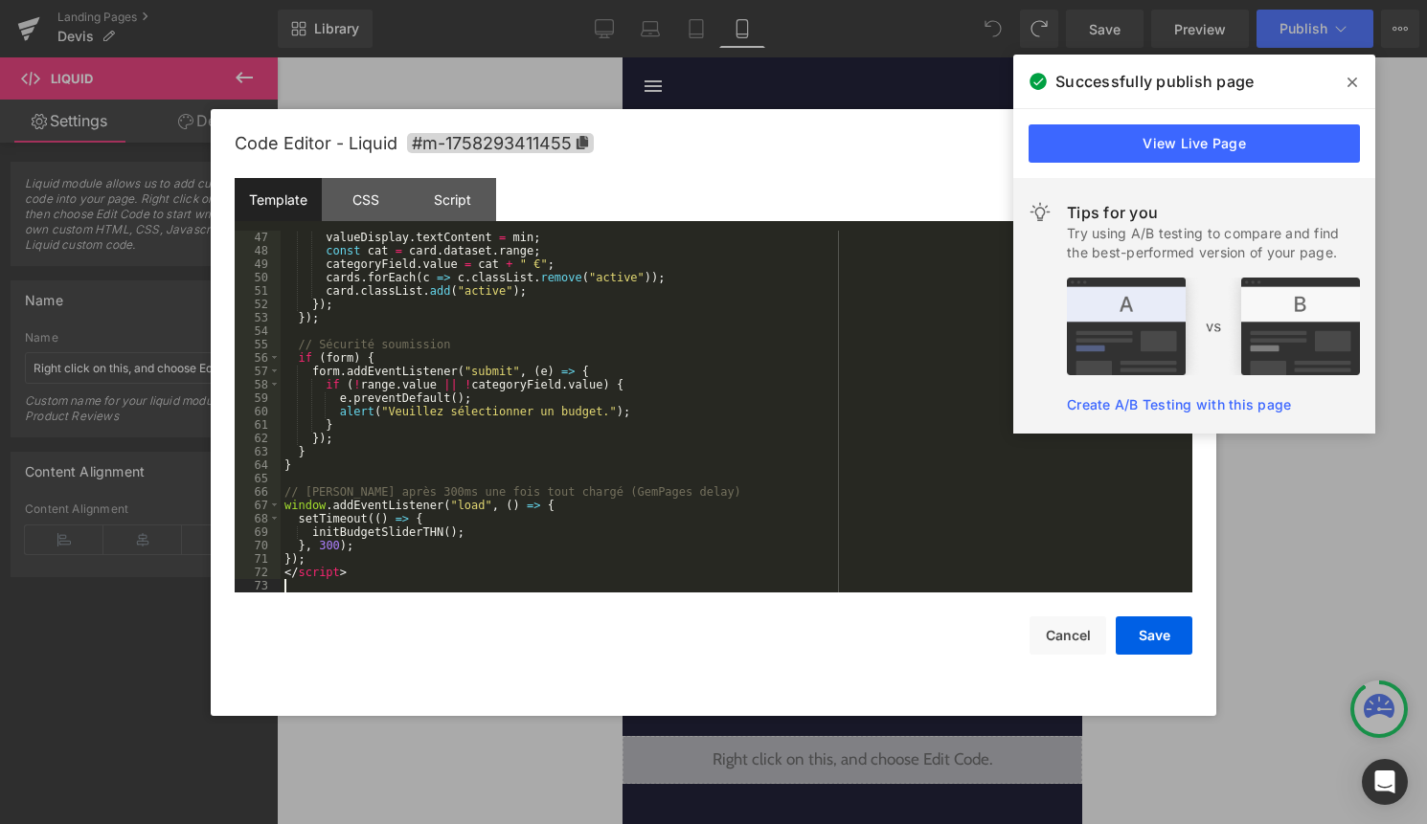
click at [1360, 79] on span at bounding box center [1352, 82] width 31 height 31
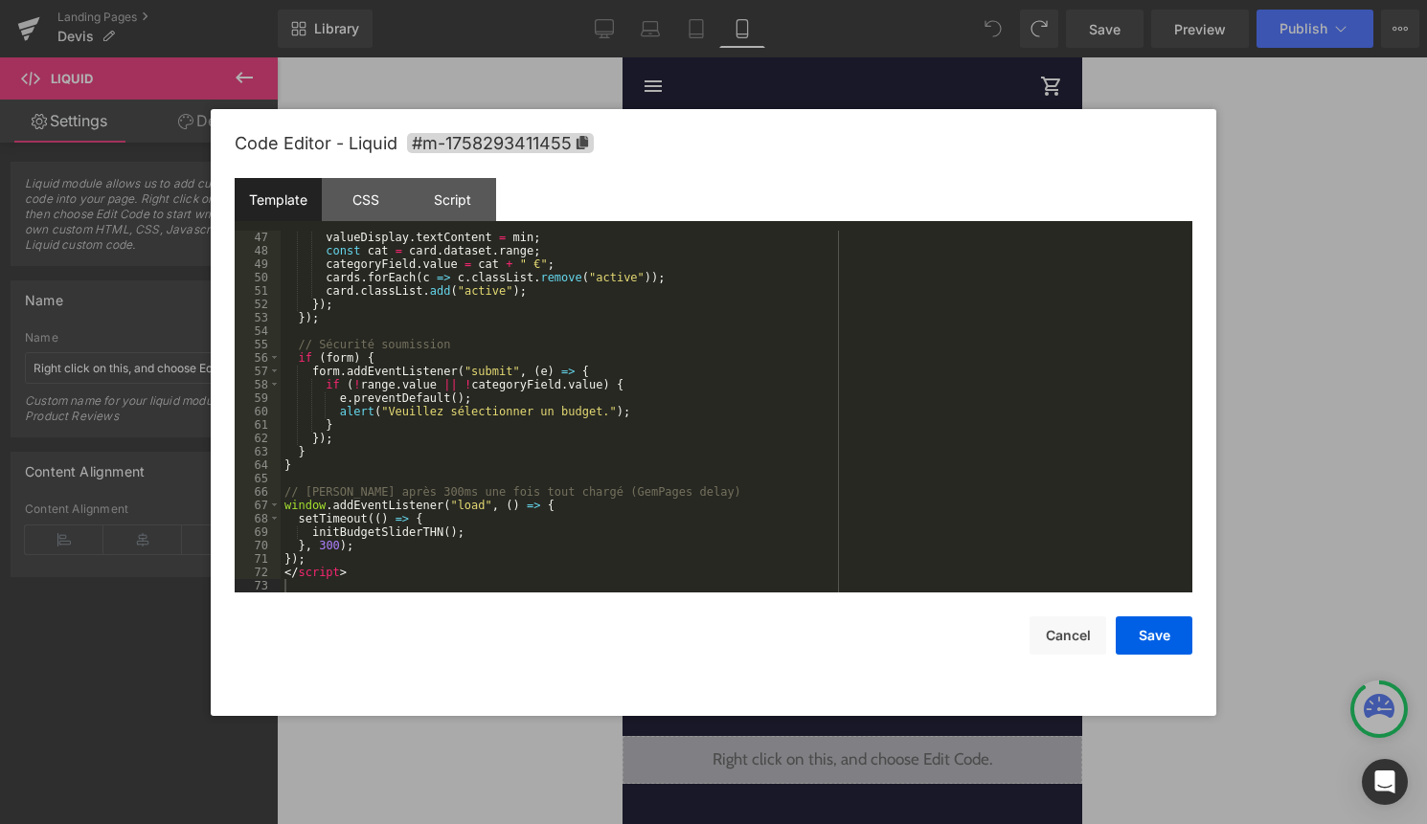
click at [692, 478] on div "valueDisplay . textContent = min ; const cat = card . dataset . range ; categor…" at bounding box center [733, 425] width 904 height 389
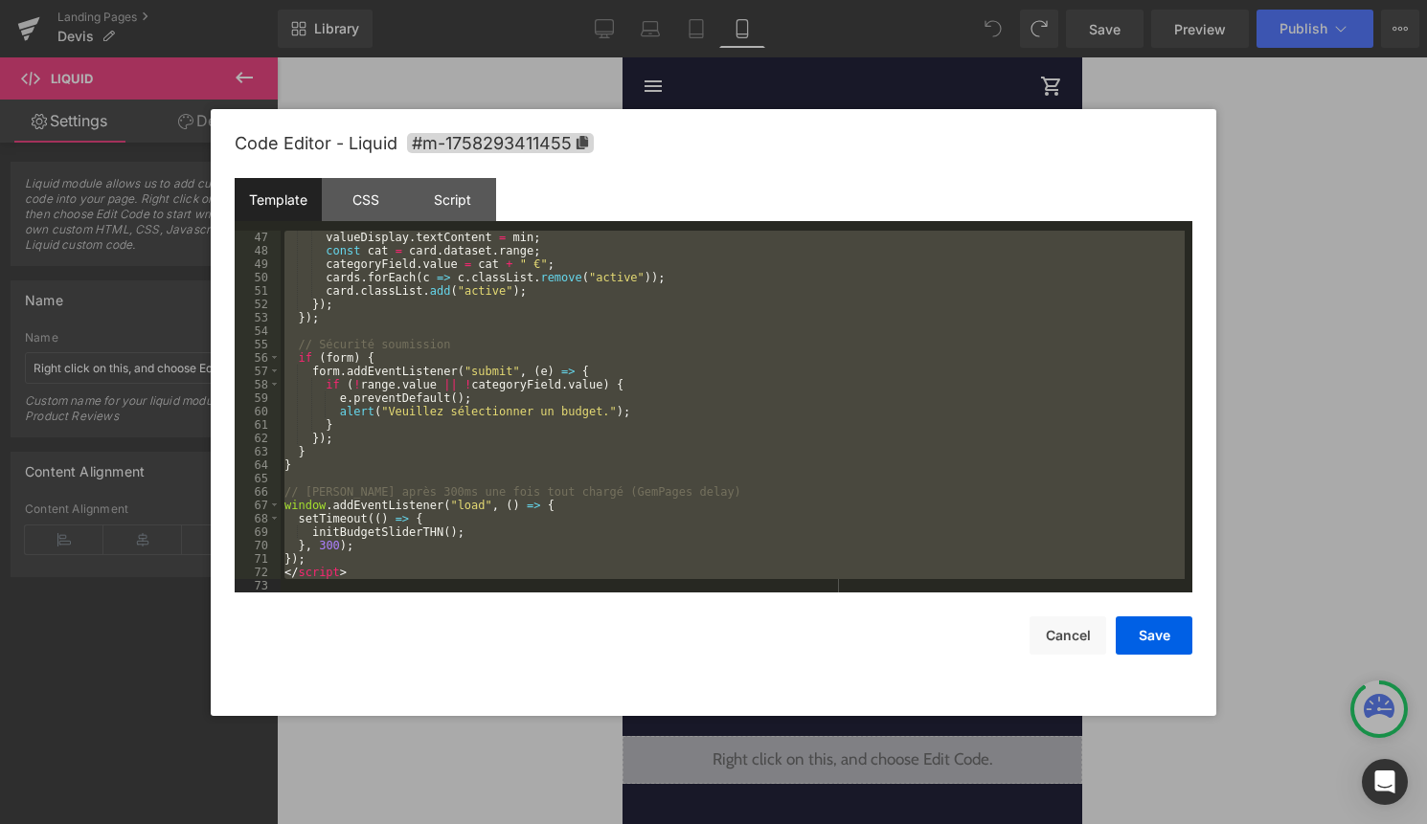
scroll to position [2386, 0]
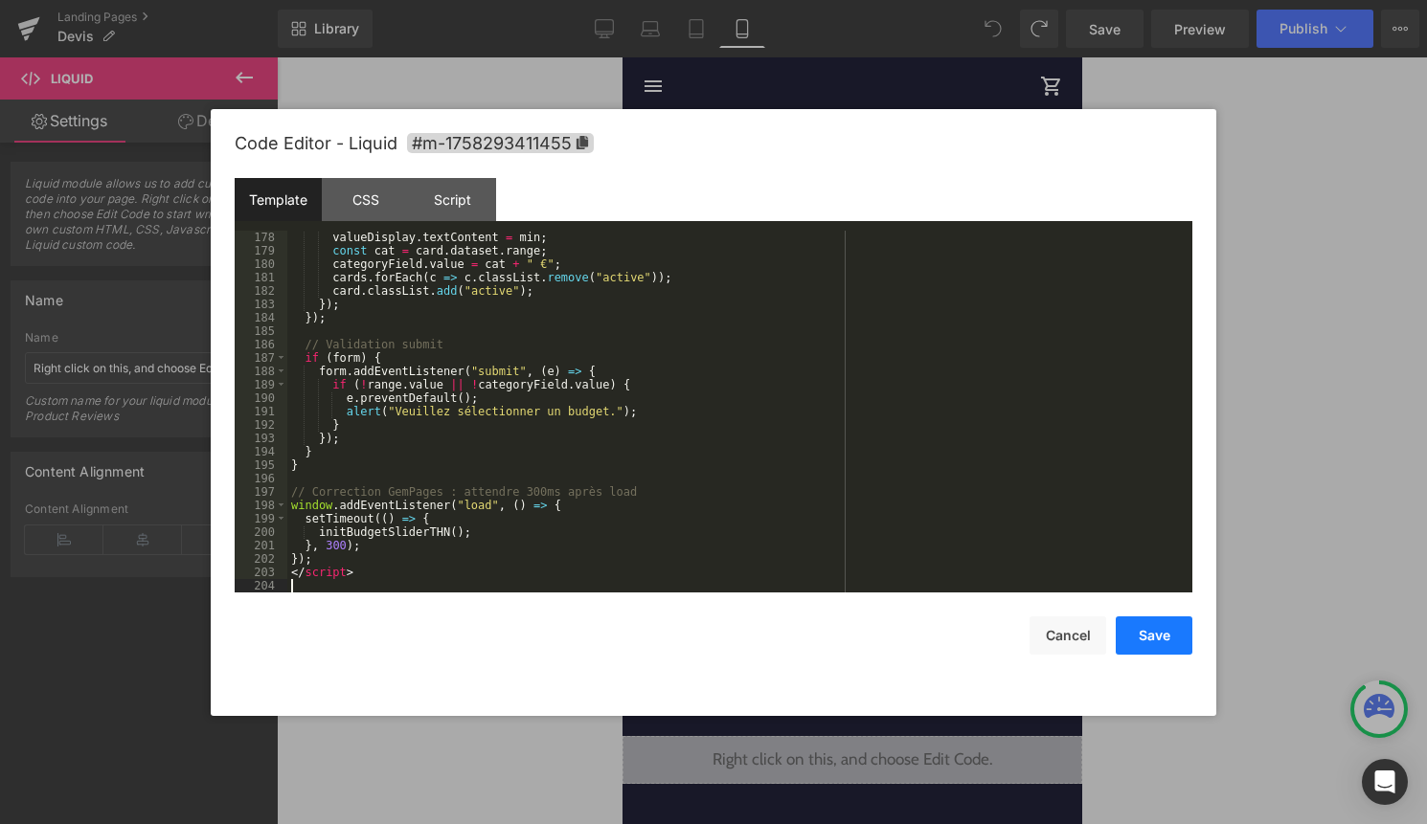
click at [1159, 618] on button "Save" at bounding box center [1154, 636] width 77 height 38
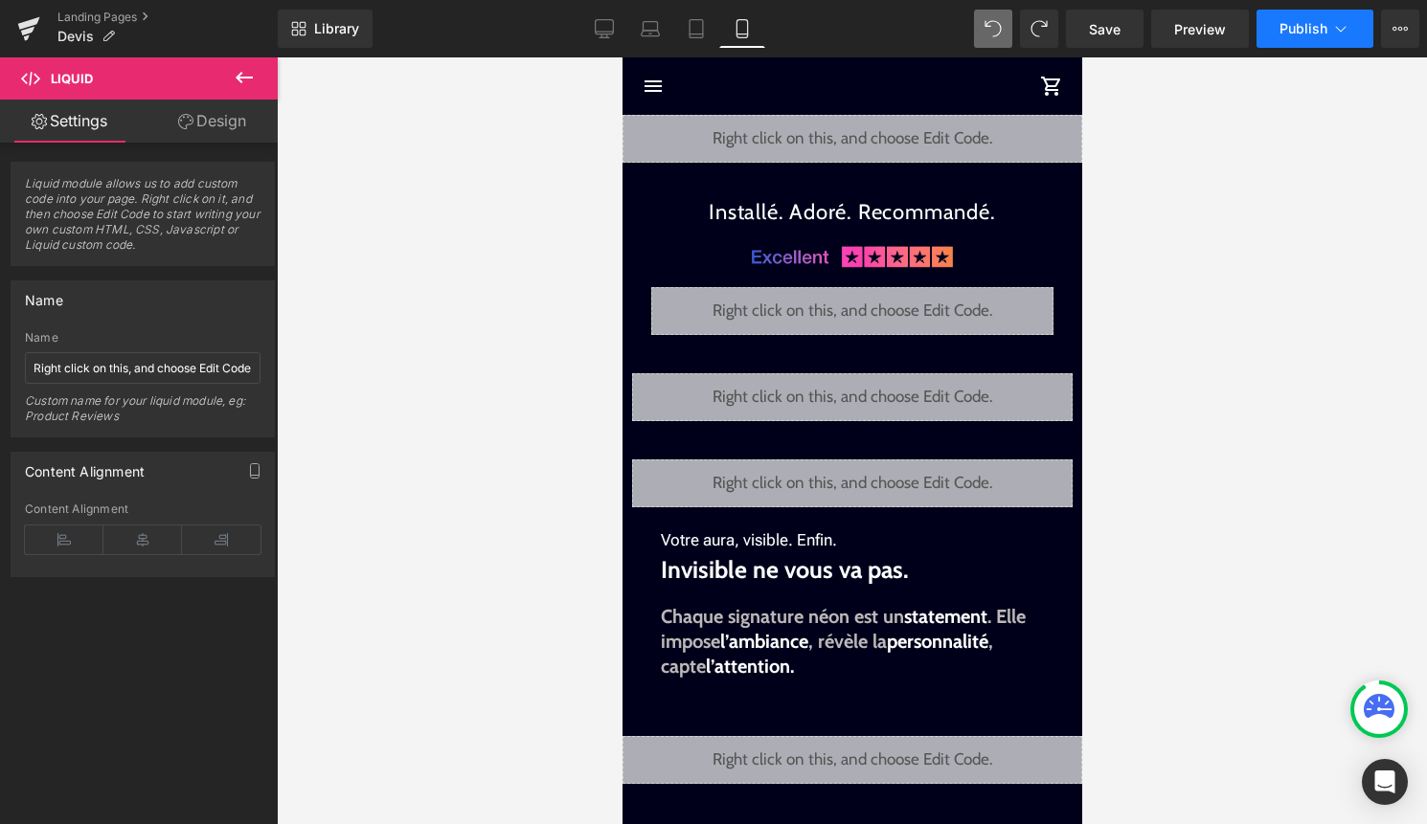
click at [1320, 43] on button "Publish" at bounding box center [1314, 29] width 117 height 38
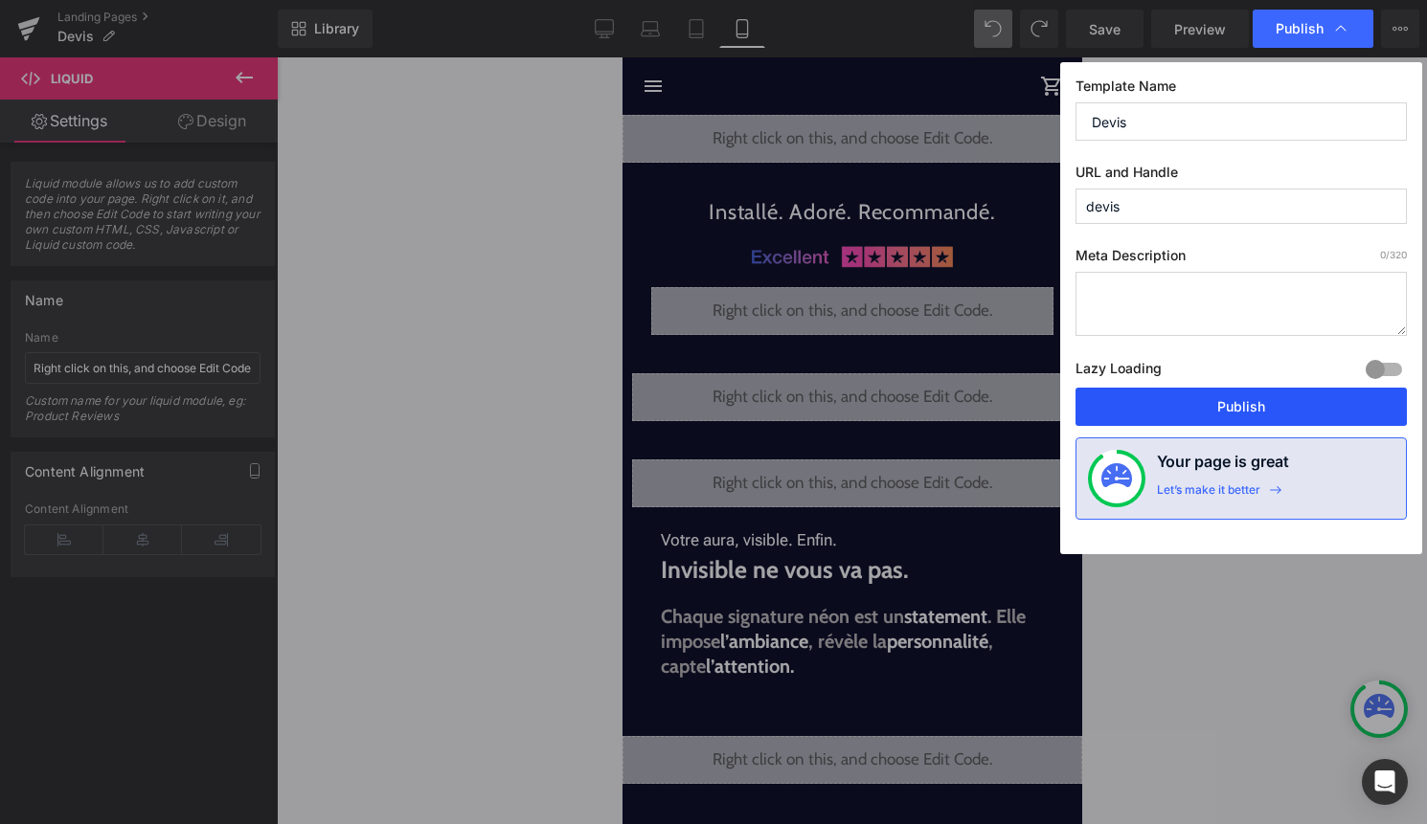
click at [1253, 398] on button "Publish" at bounding box center [1240, 407] width 331 height 38
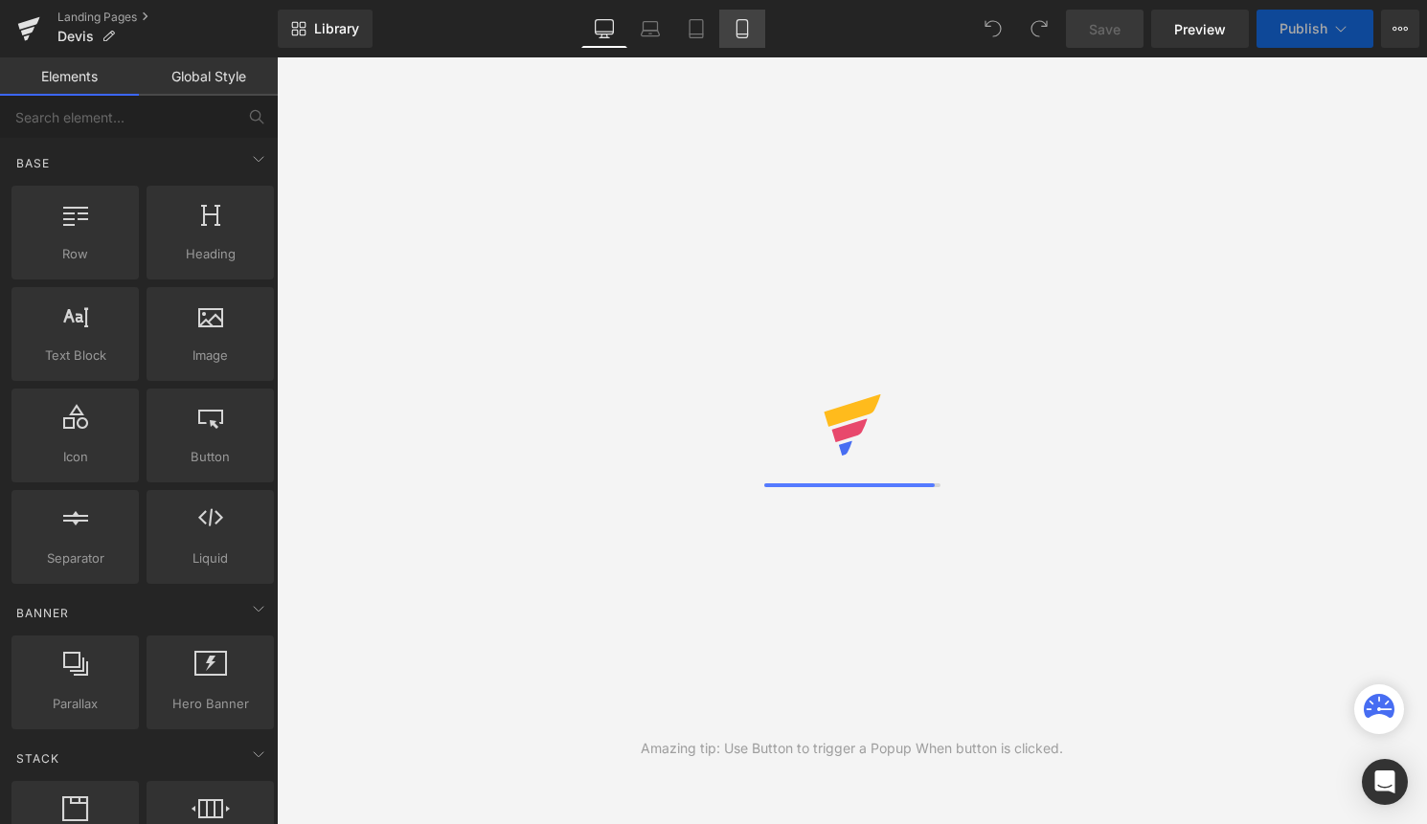
click at [738, 27] on icon at bounding box center [742, 28] width 19 height 19
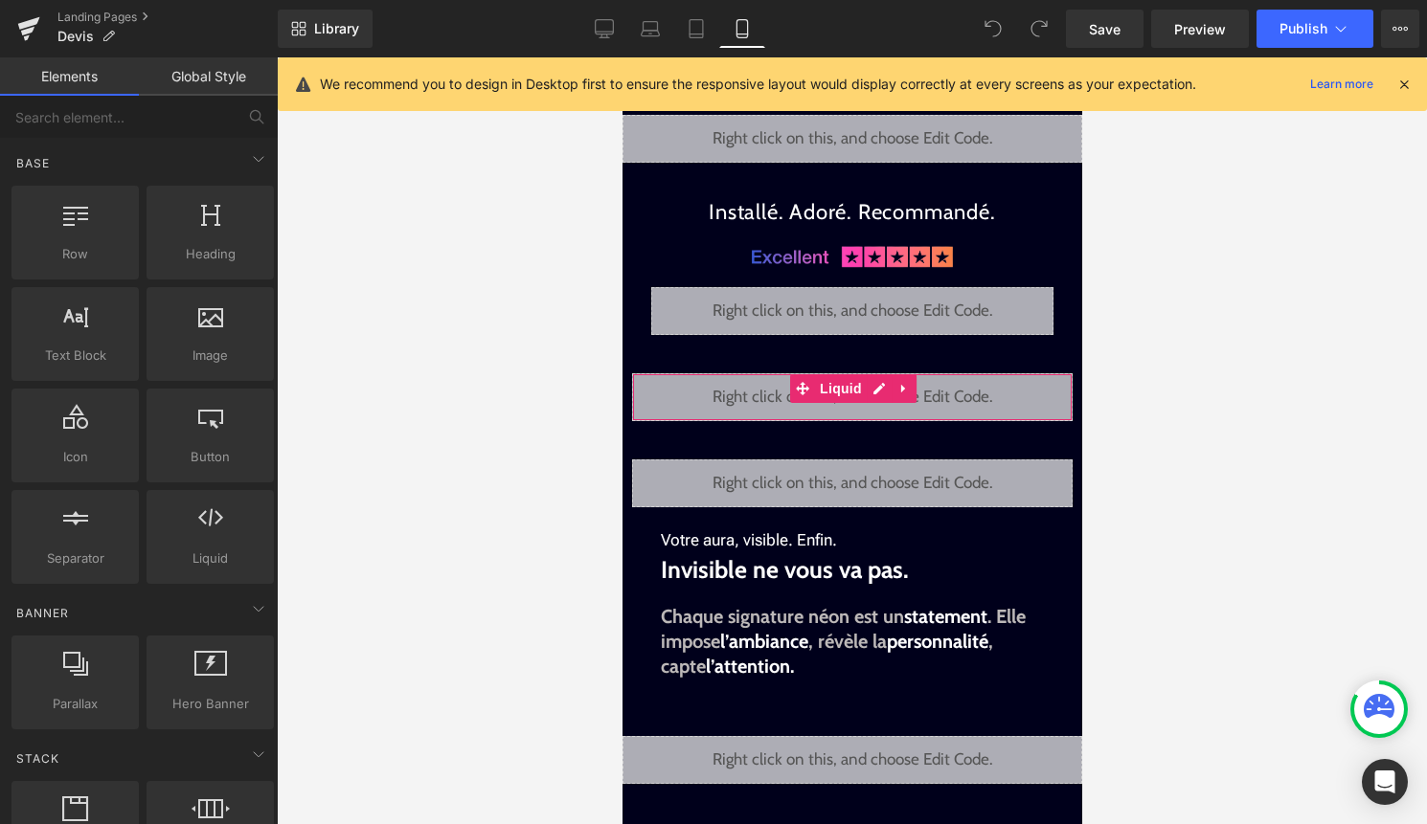
click at [878, 392] on icon at bounding box center [877, 388] width 13 height 14
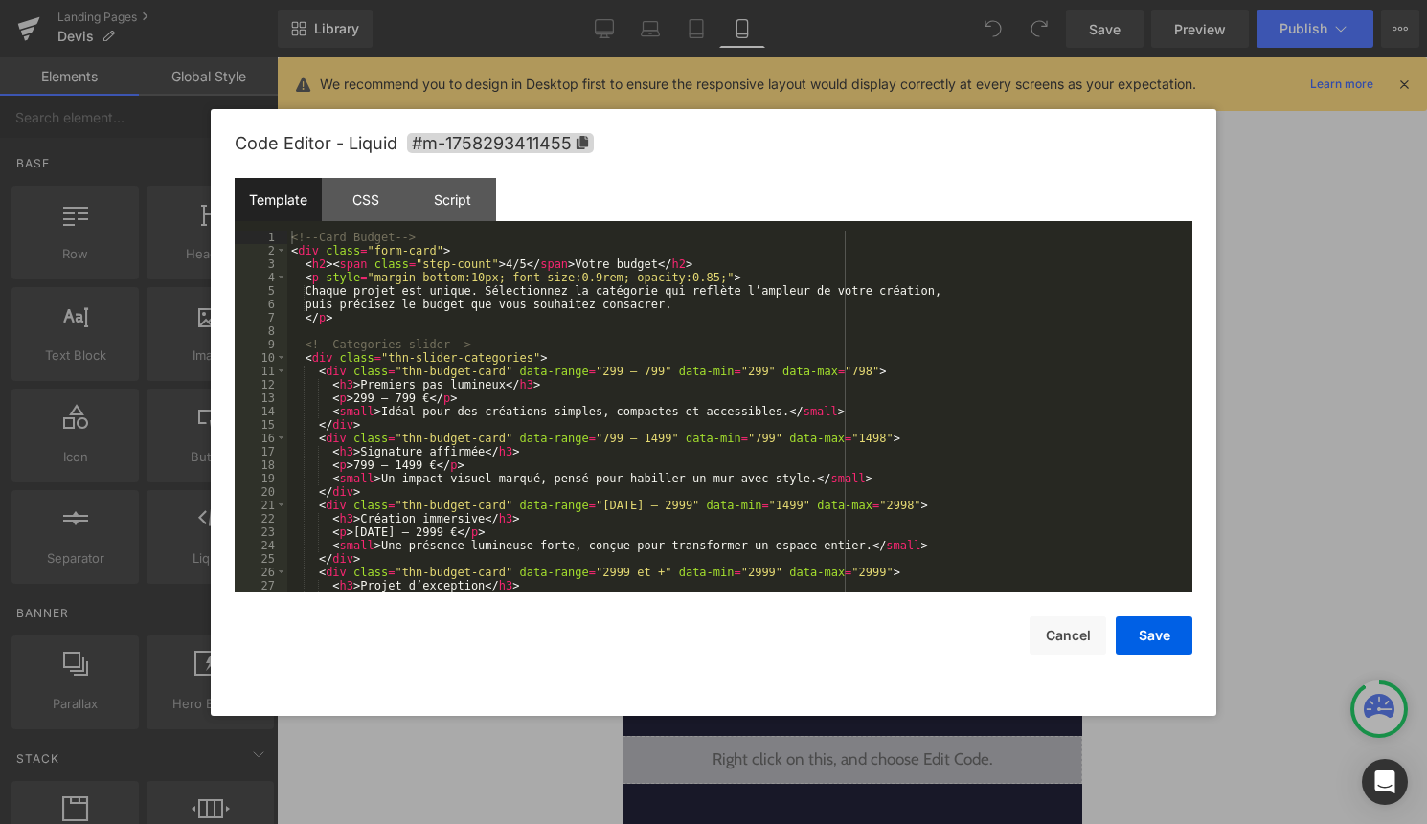
click at [836, 397] on div "<!-- Card Budget --> < div class = "form-card" > < h2 > < span class = "step-co…" at bounding box center [735, 425] width 897 height 389
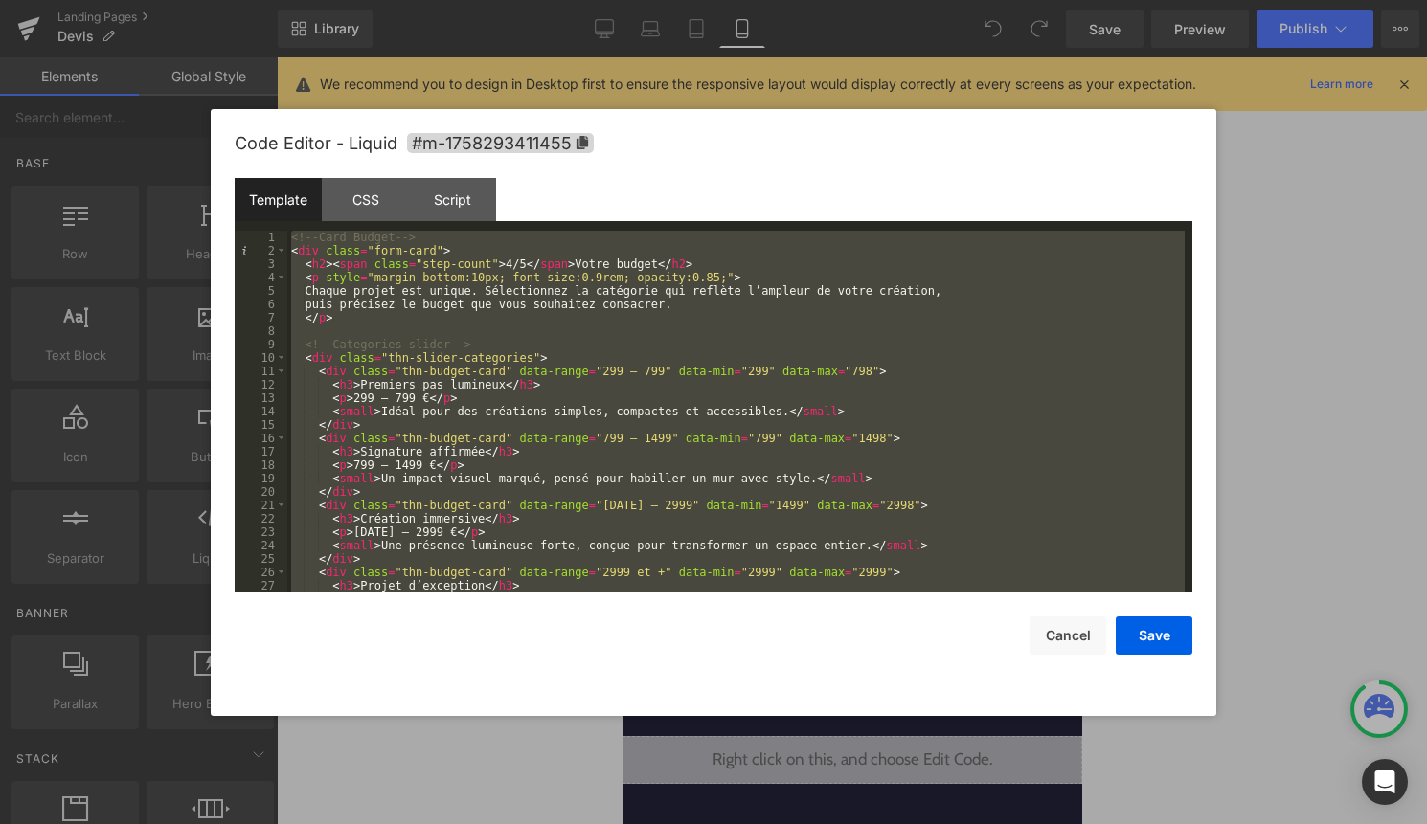
scroll to position [2386, 0]
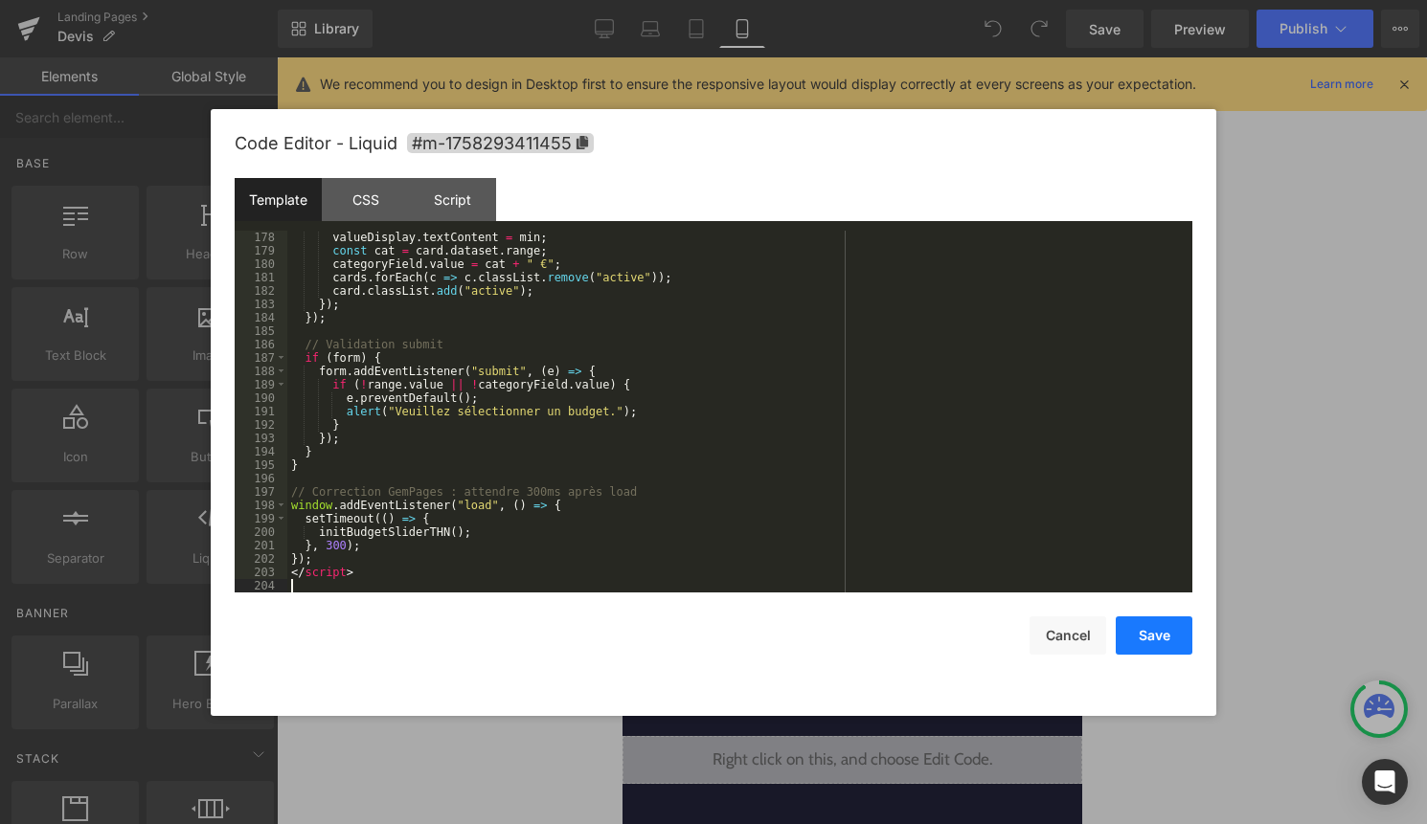
click at [1170, 646] on button "Save" at bounding box center [1154, 636] width 77 height 38
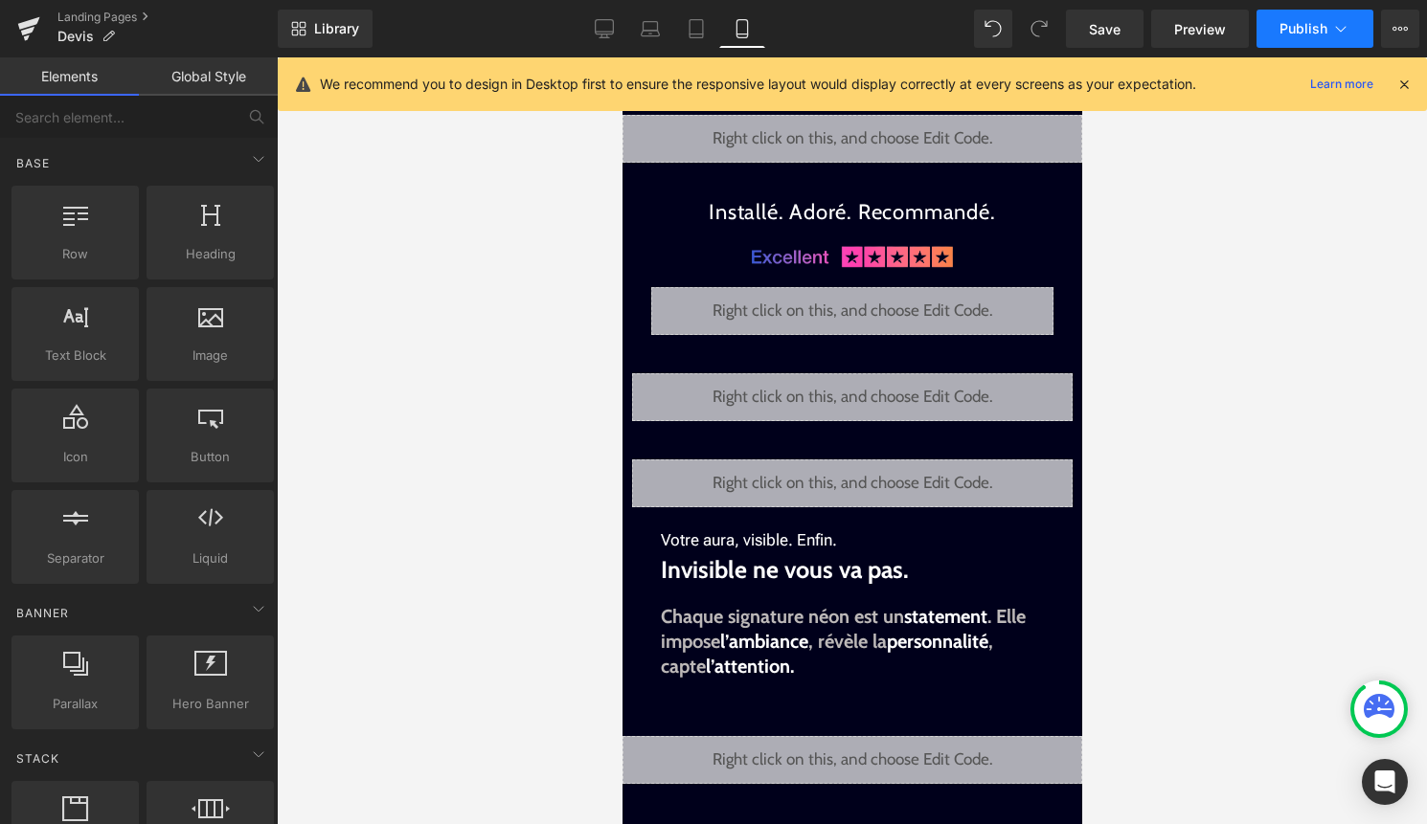
click at [1329, 39] on button "Publish" at bounding box center [1314, 29] width 117 height 38
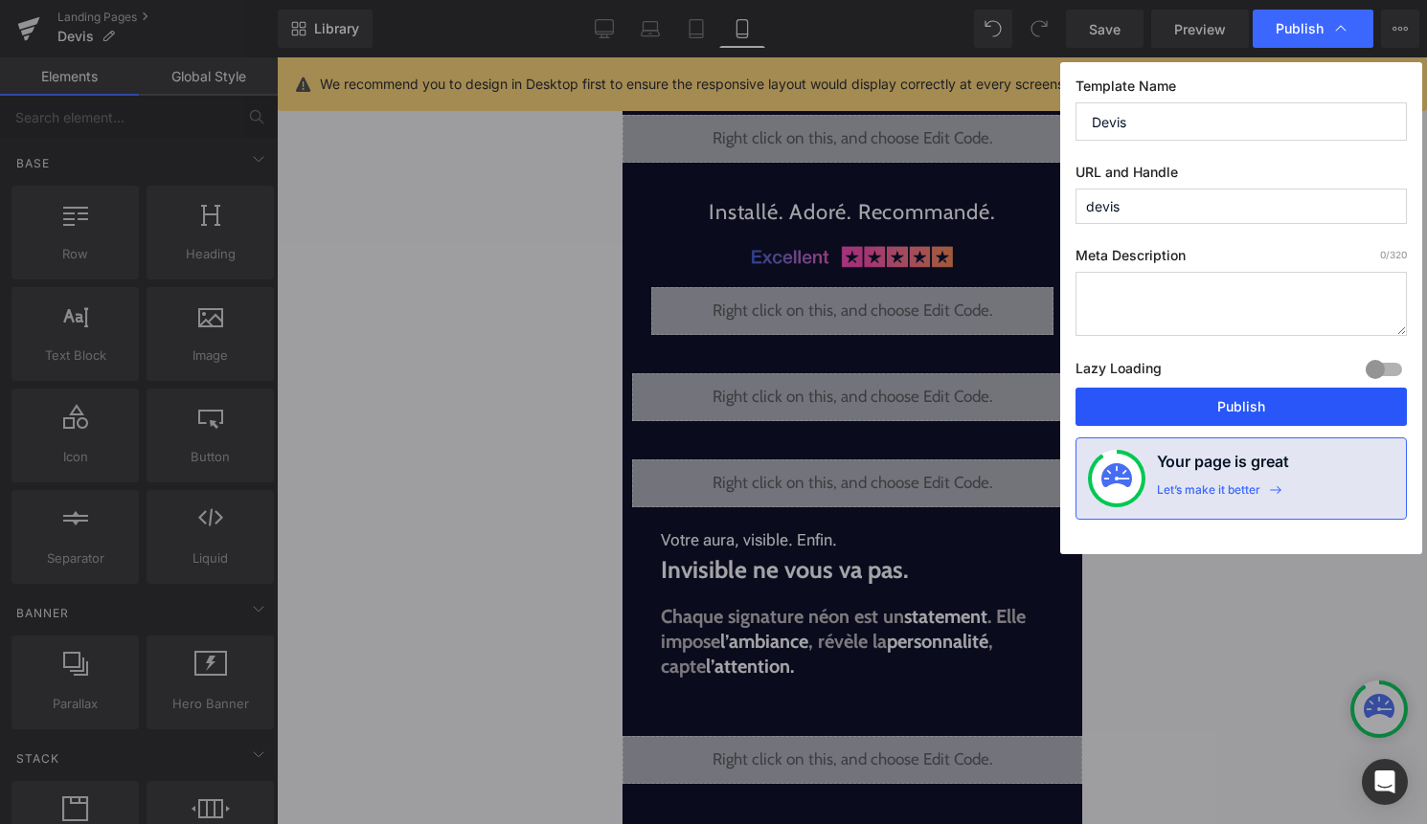
click at [1224, 410] on button "Publish" at bounding box center [1240, 407] width 331 height 38
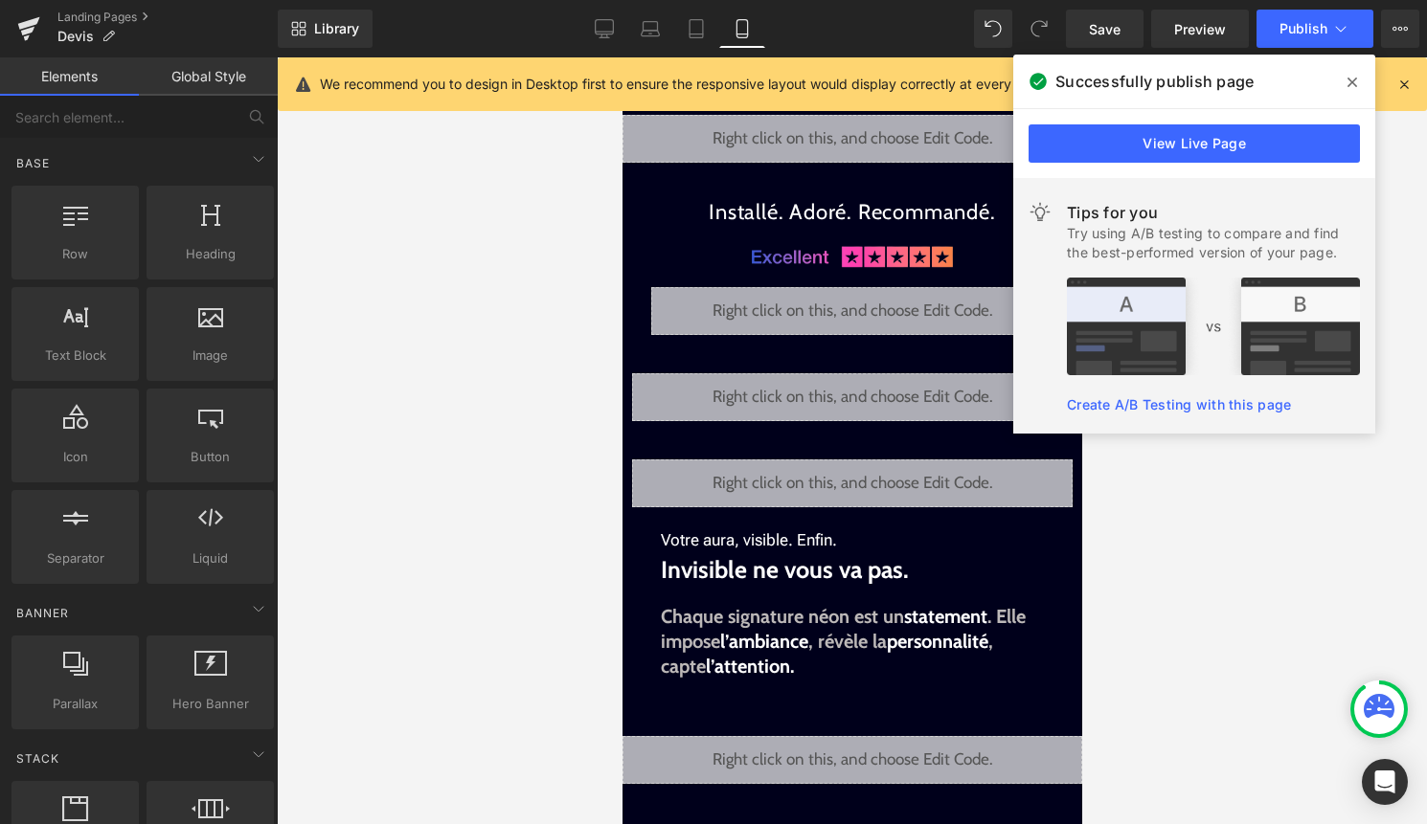
click at [874, 391] on div "Liquid" at bounding box center [851, 397] width 440 height 48
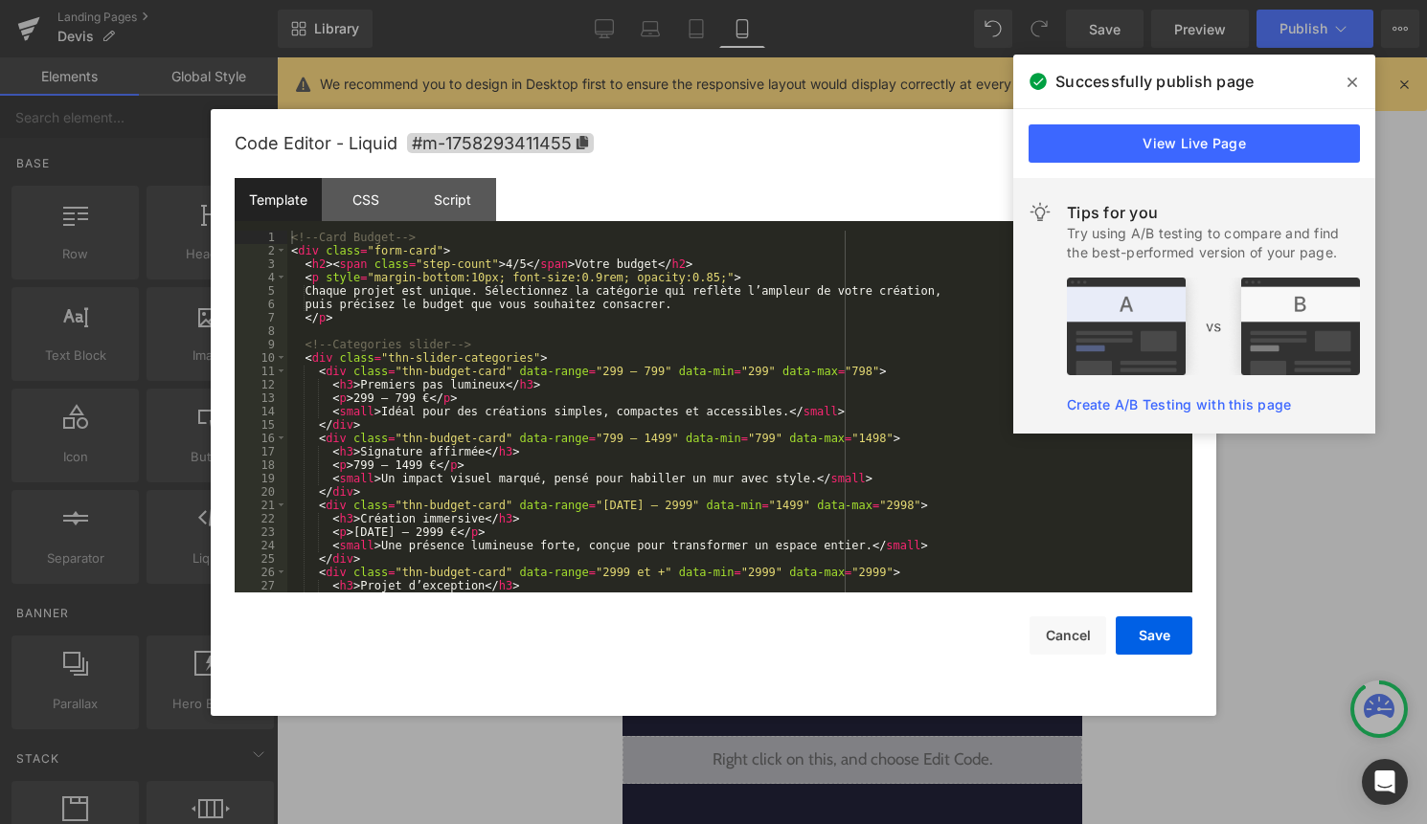
click at [807, 473] on div "<!-- Card Budget --> < div class = "form-card" > < h2 > < span class = "step-co…" at bounding box center [735, 425] width 897 height 389
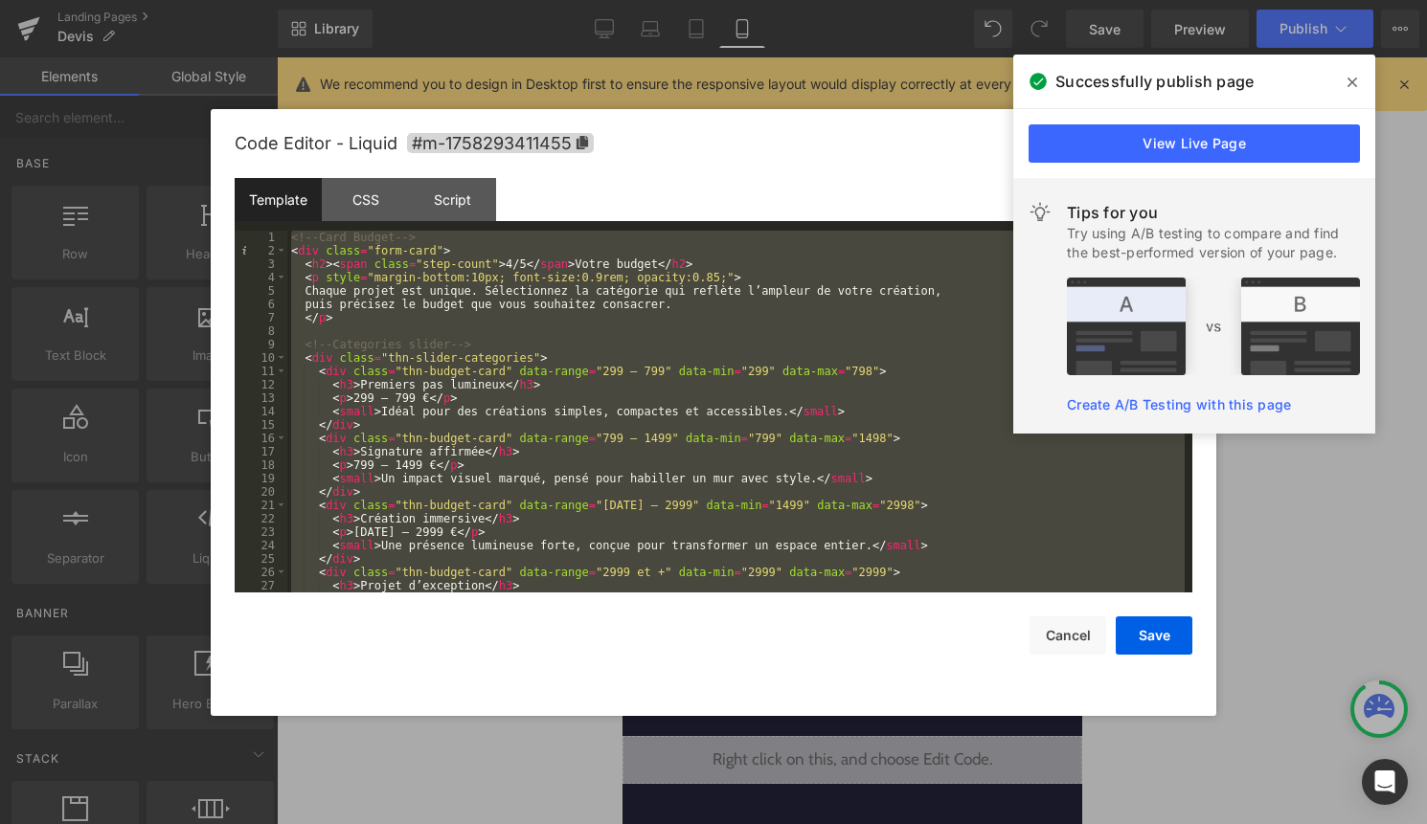
scroll to position [2587, 0]
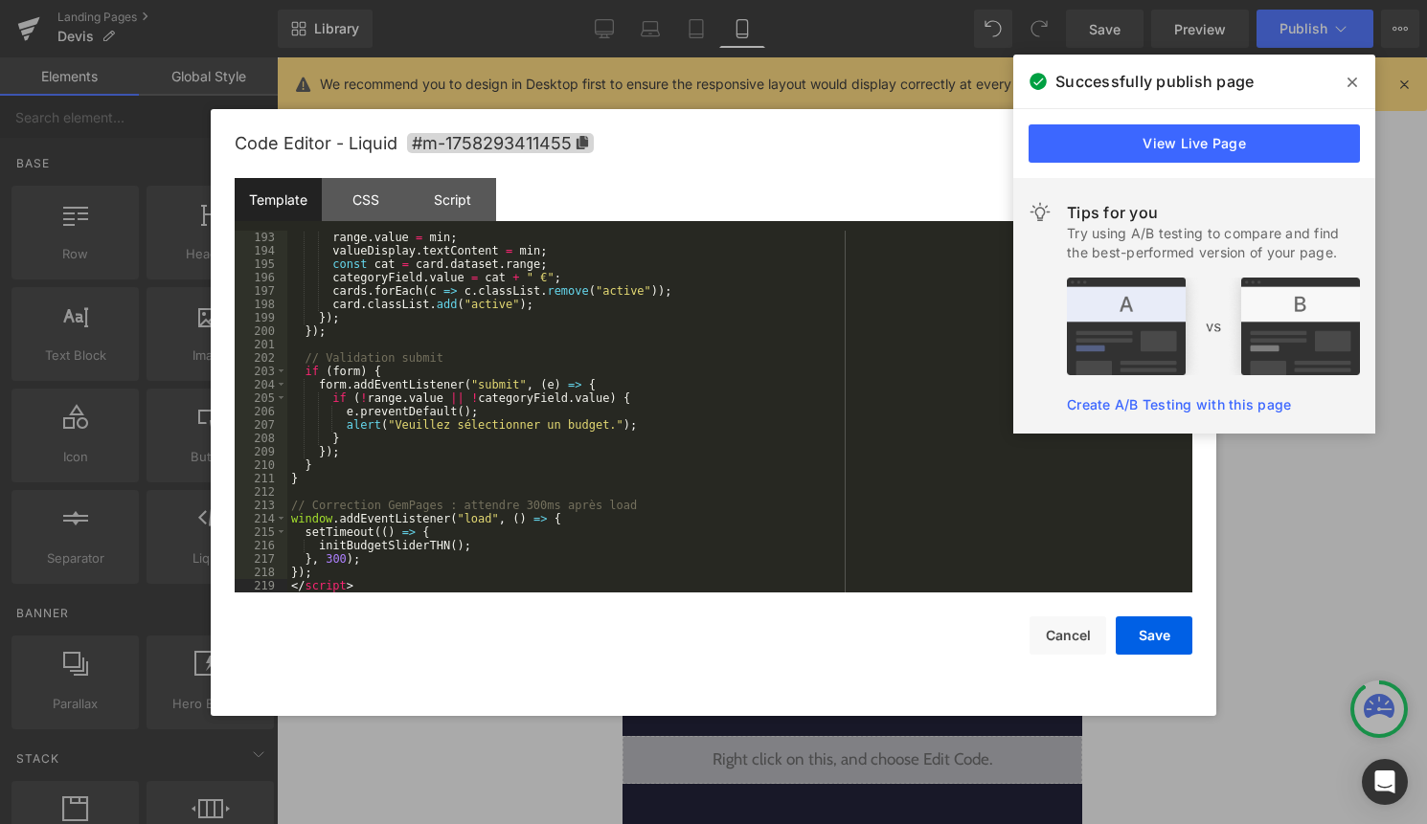
click at [1162, 615] on div "Save Cancel" at bounding box center [714, 624] width 958 height 62
click at [1158, 633] on button "Save" at bounding box center [1154, 636] width 77 height 38
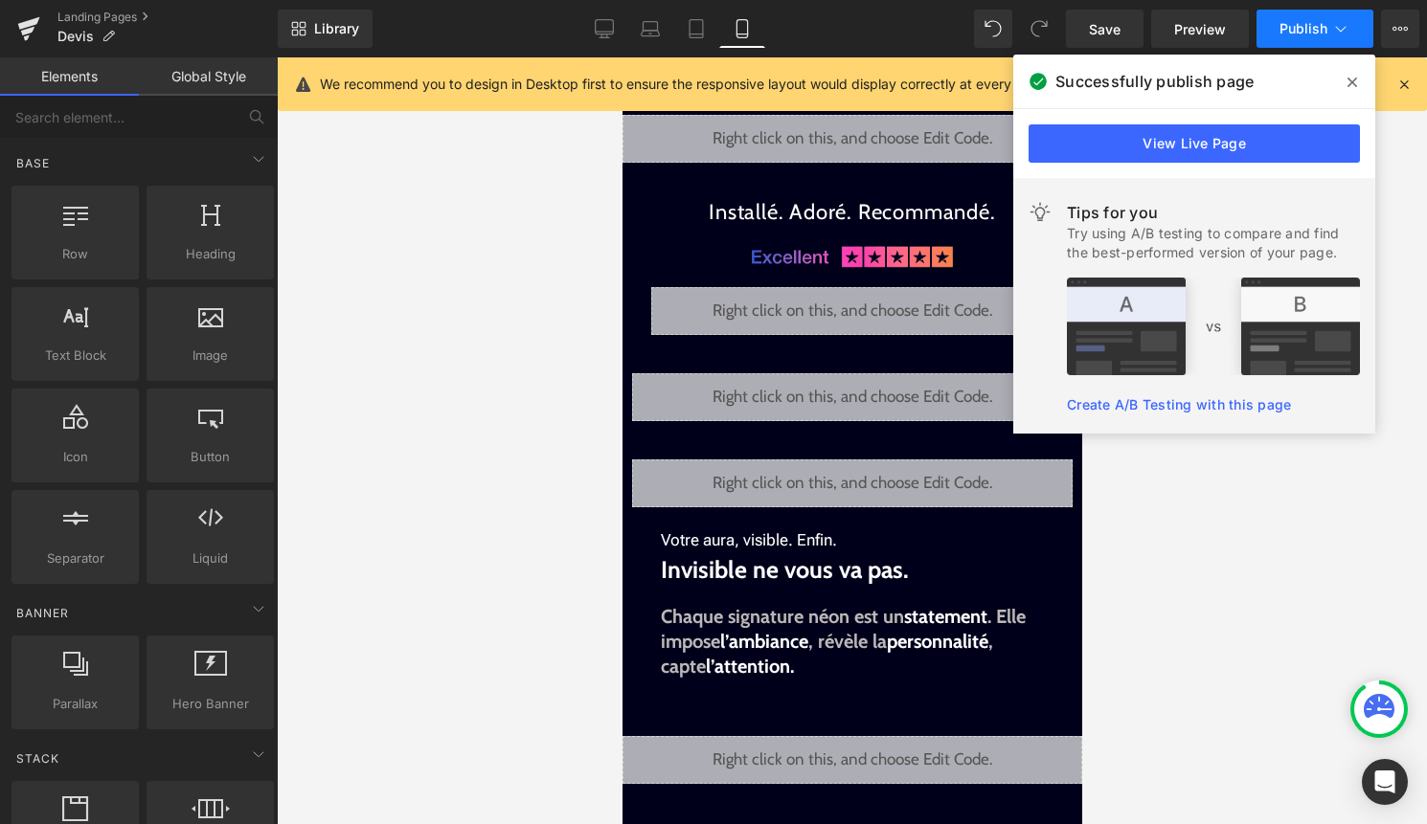
click at [1333, 45] on button "Publish" at bounding box center [1314, 29] width 117 height 38
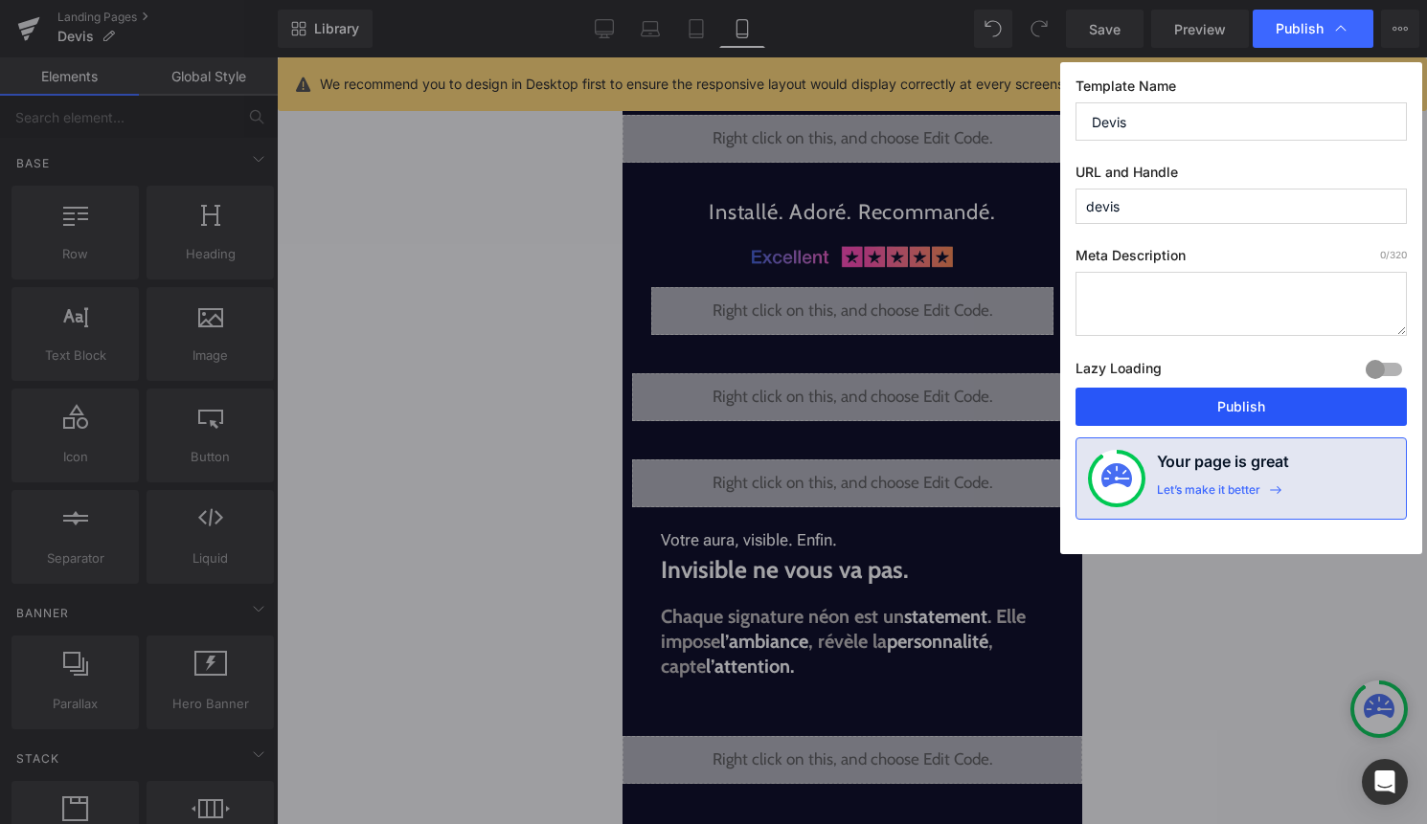
click at [1258, 394] on button "Publish" at bounding box center [1240, 407] width 331 height 38
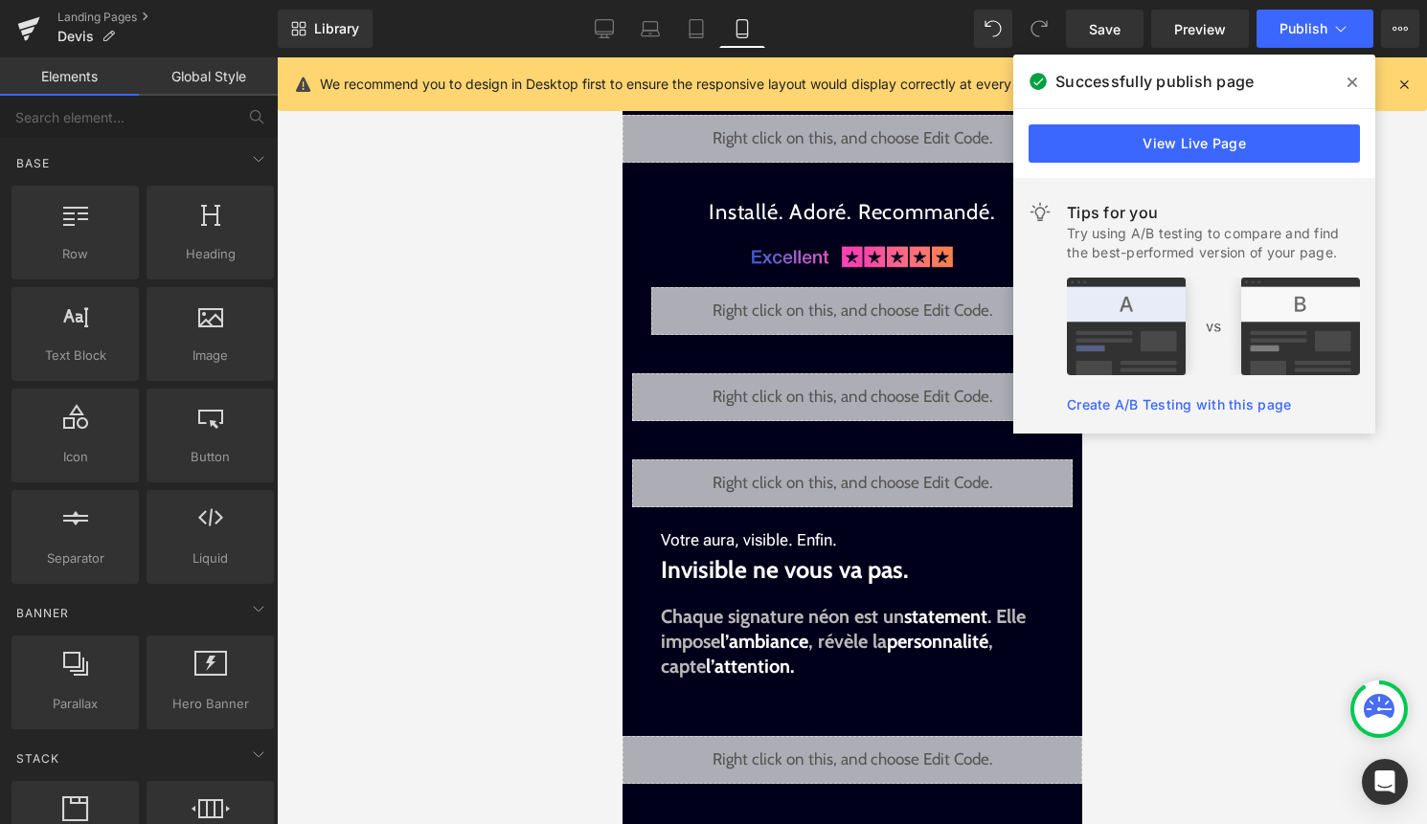
click at [1352, 79] on icon at bounding box center [1352, 82] width 10 height 15
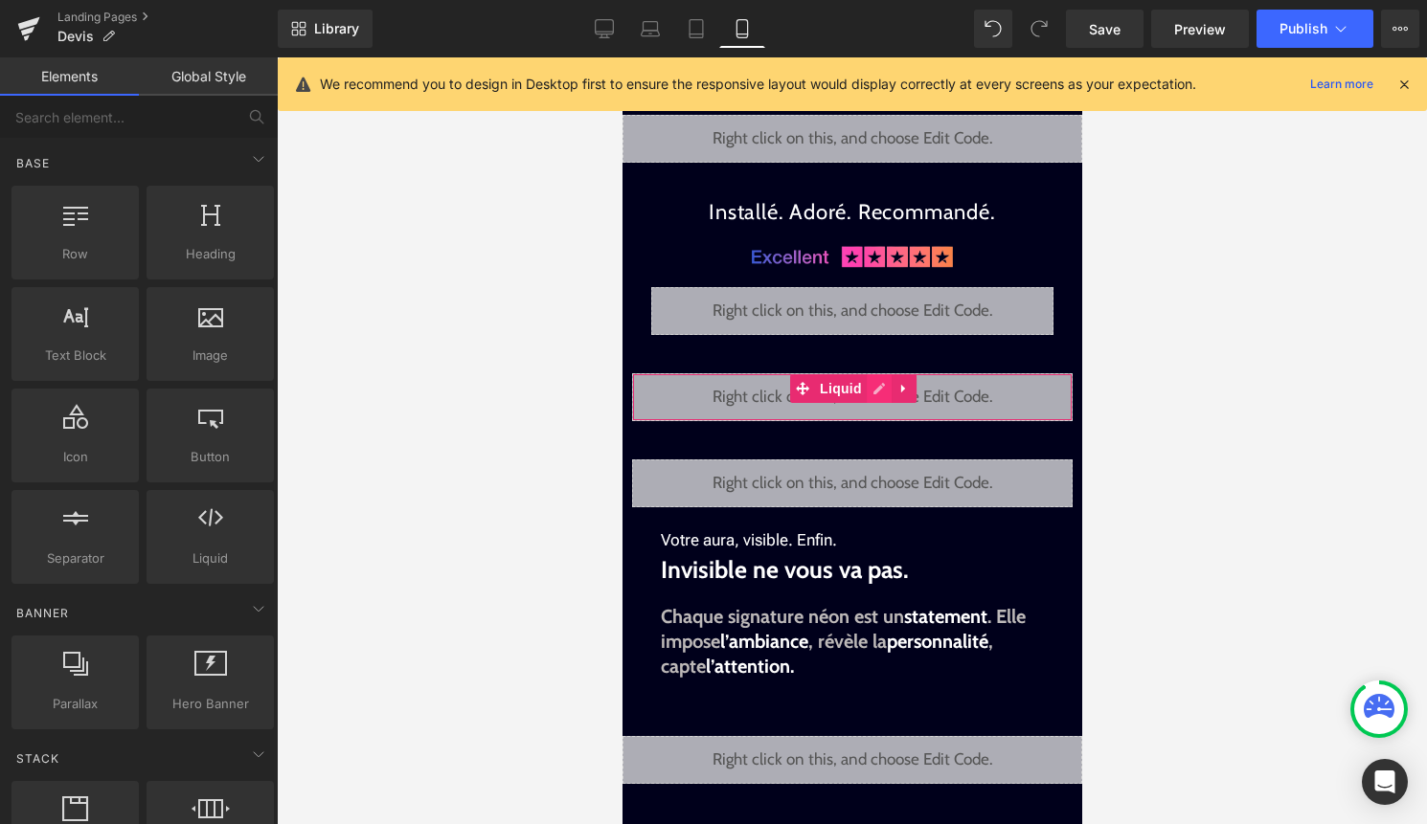
click at [880, 391] on div "Liquid" at bounding box center [851, 397] width 440 height 48
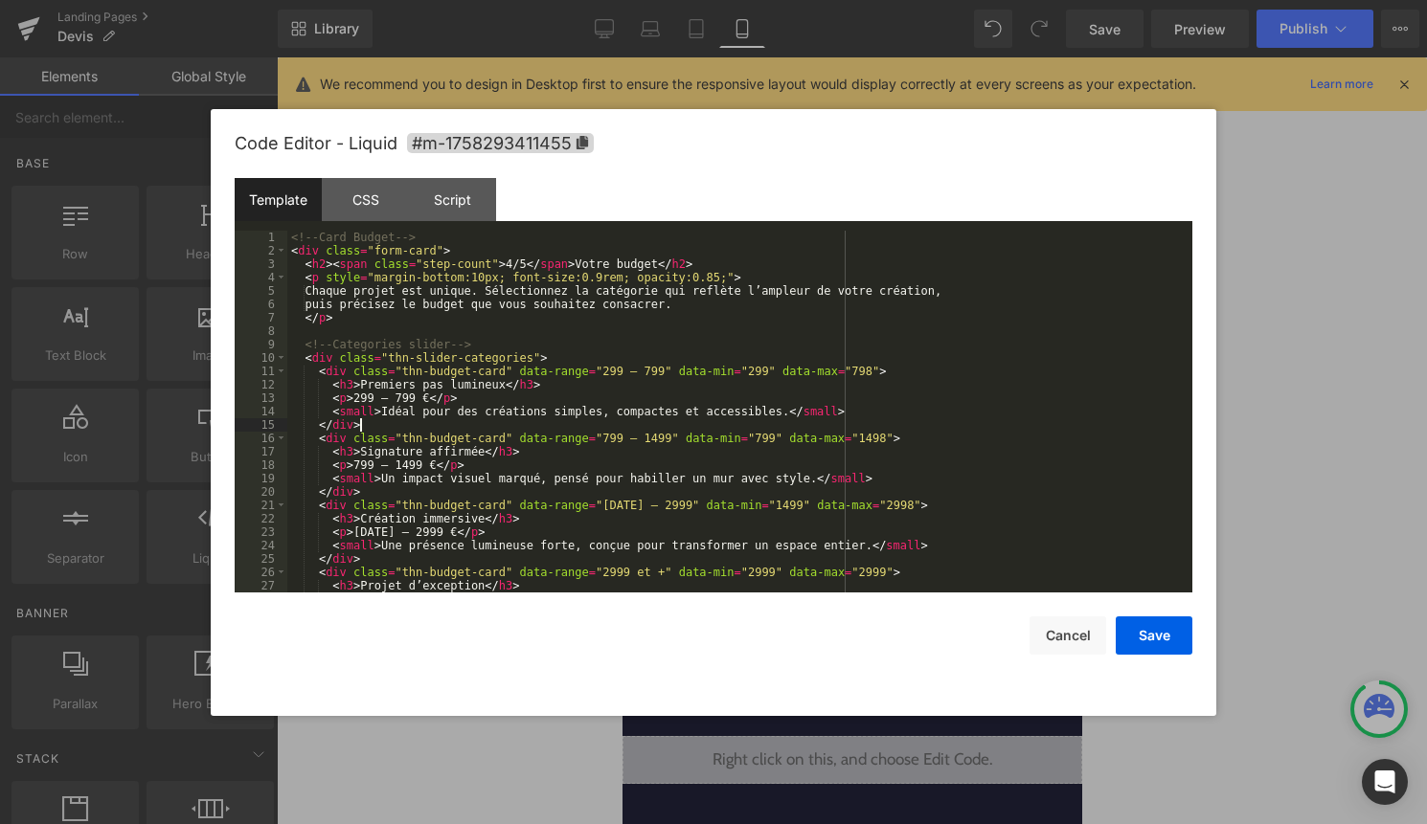
click at [851, 420] on div "<!-- Card Budget --> < div class = "form-card" > < h2 > < span class = "step-co…" at bounding box center [735, 425] width 897 height 389
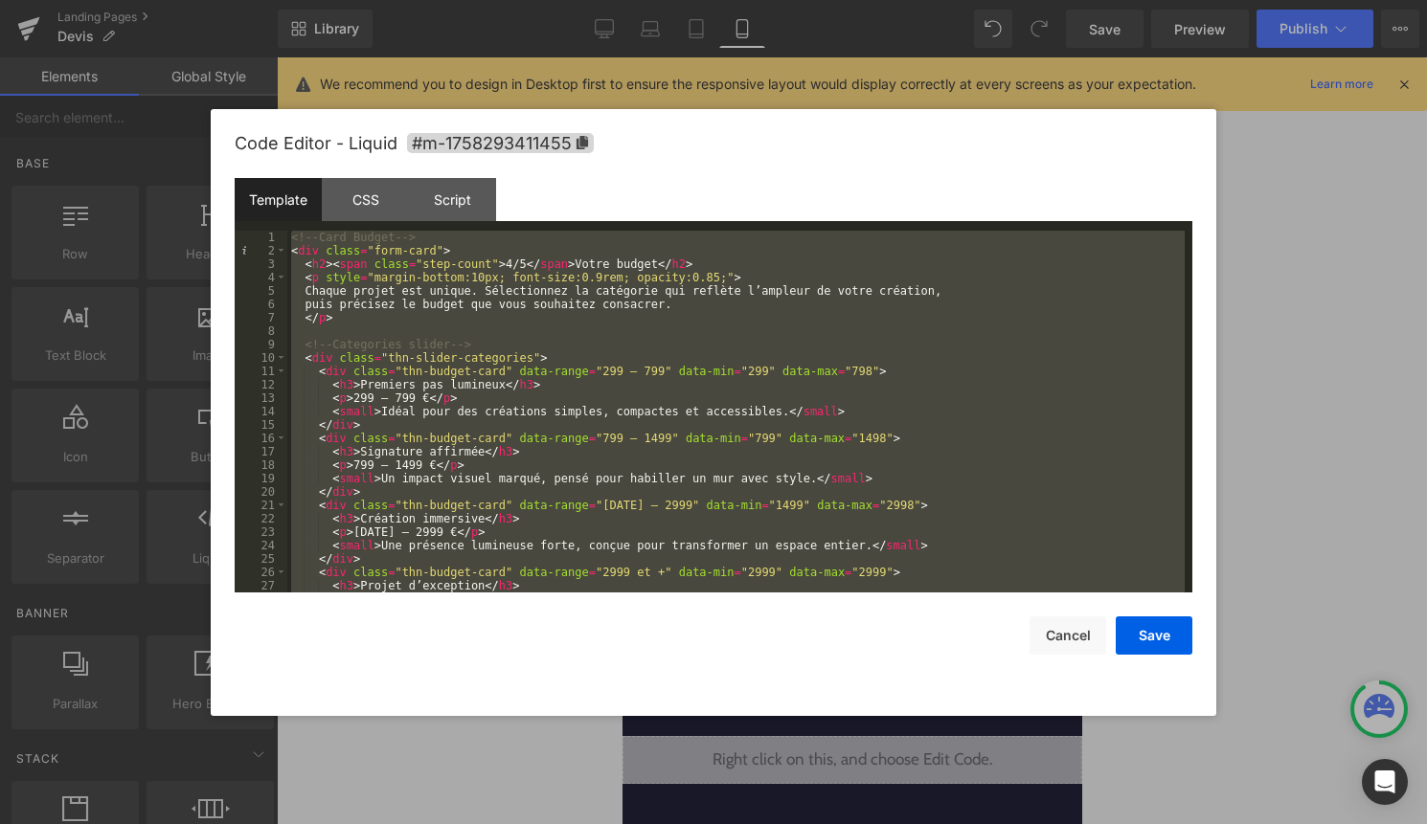
scroll to position [2225, 0]
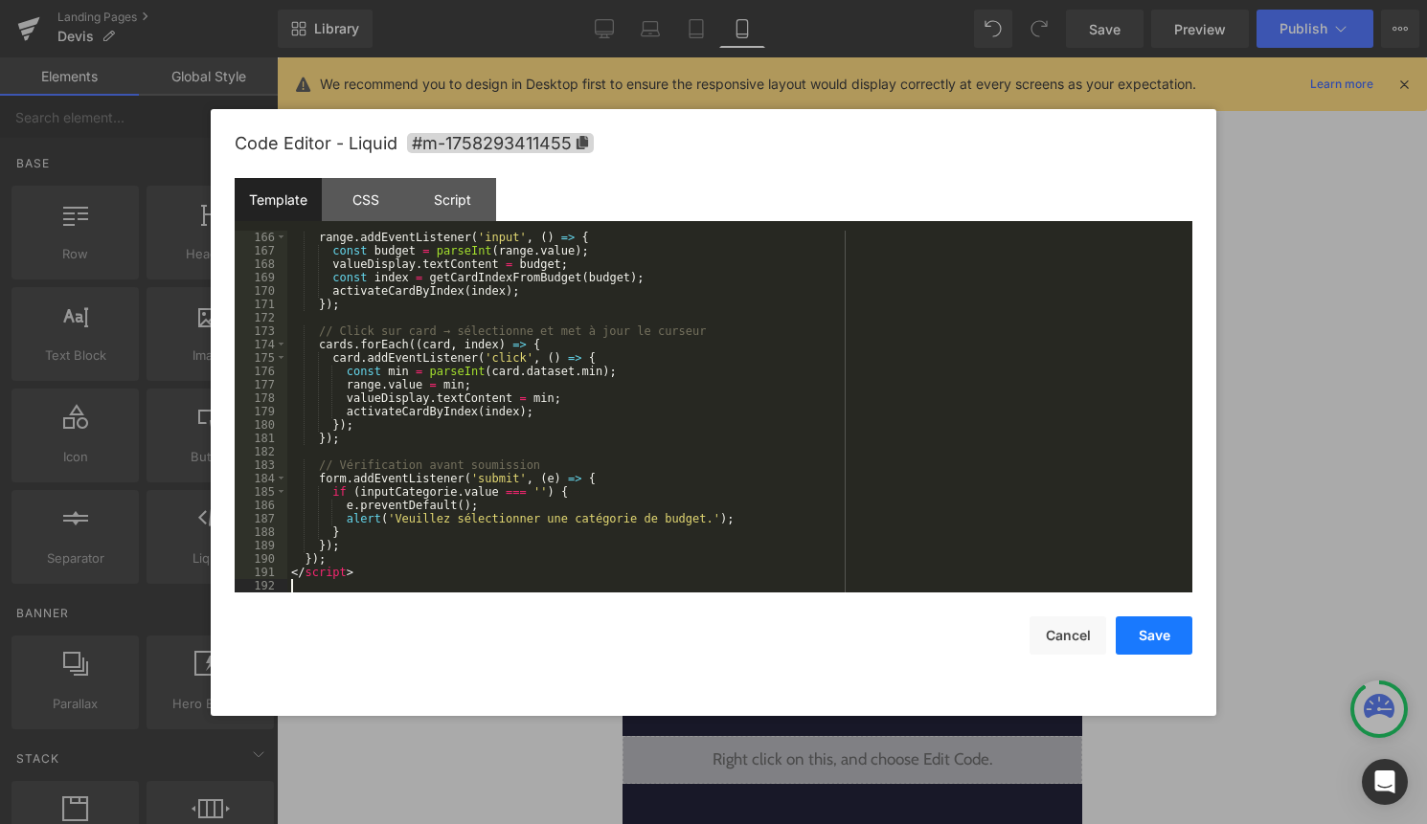
click at [1148, 642] on button "Save" at bounding box center [1154, 636] width 77 height 38
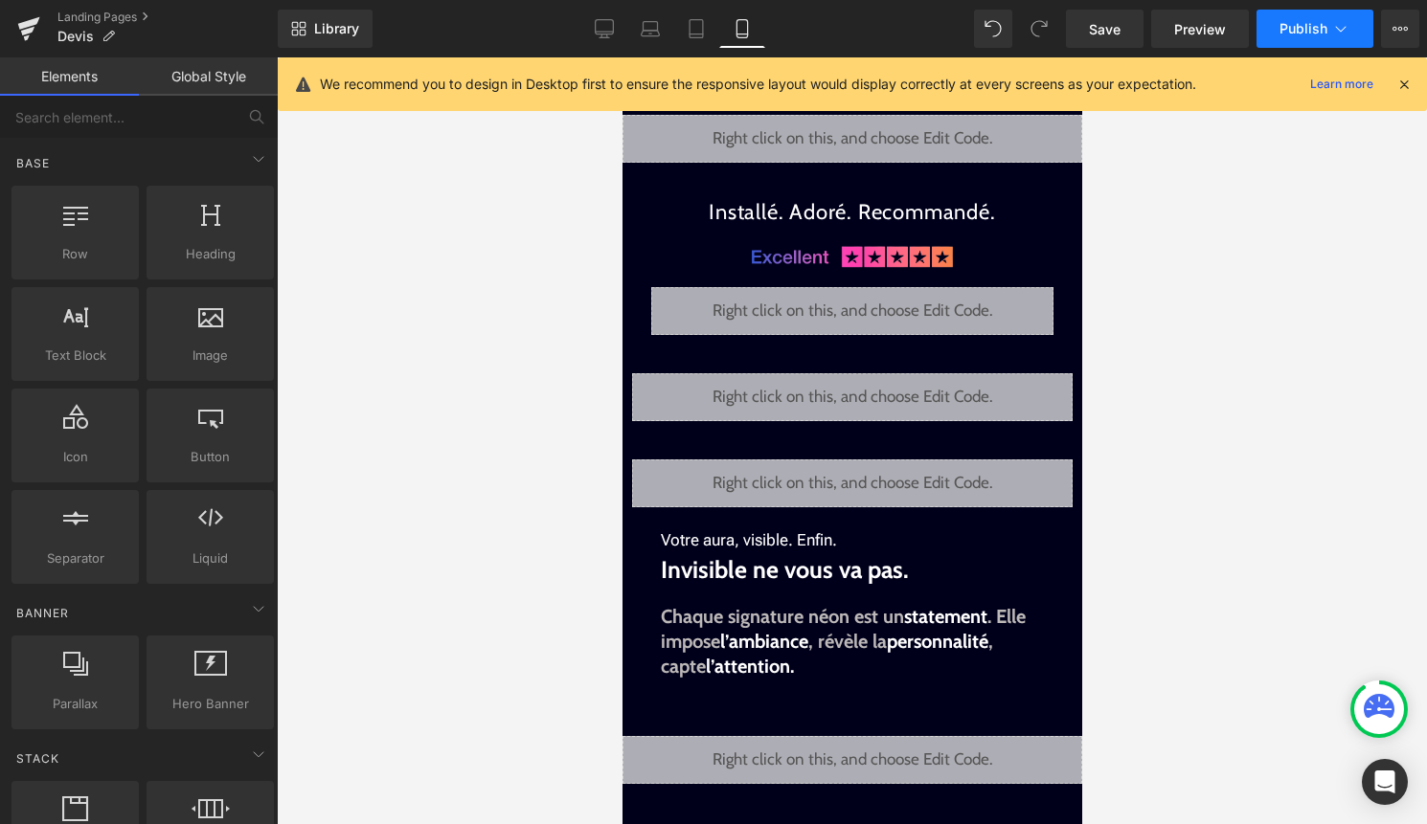
click at [1298, 19] on button "Publish" at bounding box center [1314, 29] width 117 height 38
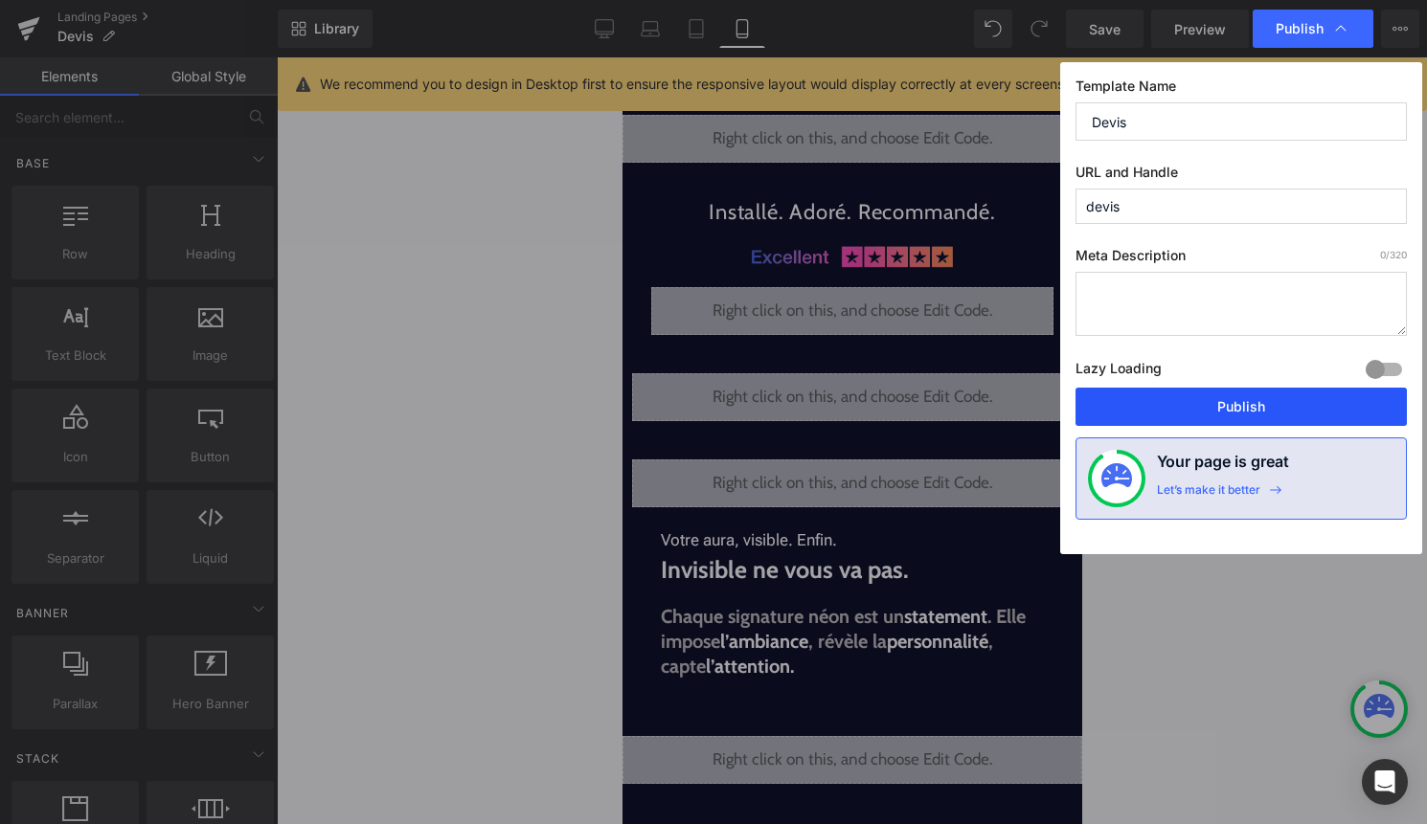
click at [1227, 409] on button "Publish" at bounding box center [1240, 407] width 331 height 38
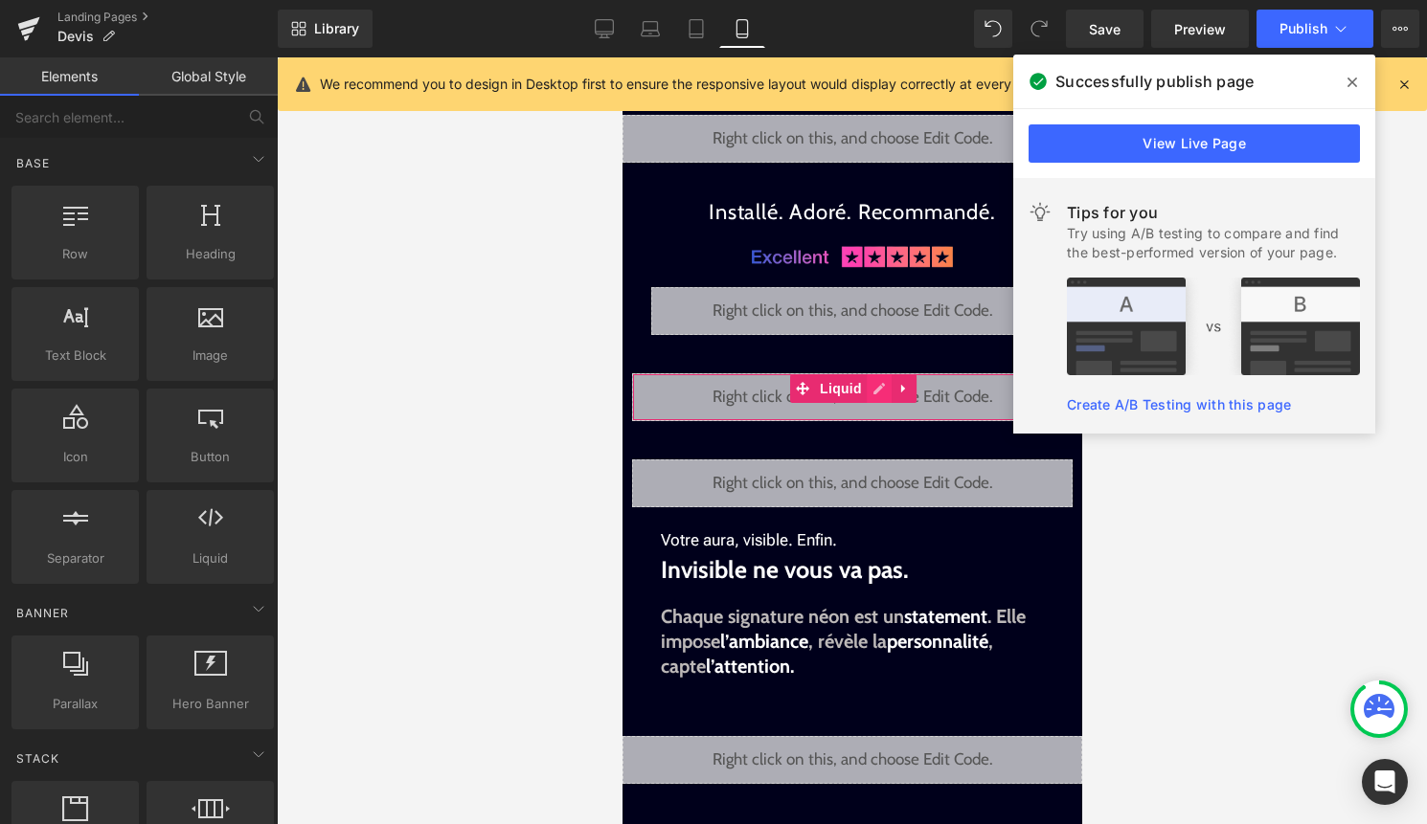
click at [880, 393] on div "Liquid" at bounding box center [851, 397] width 440 height 48
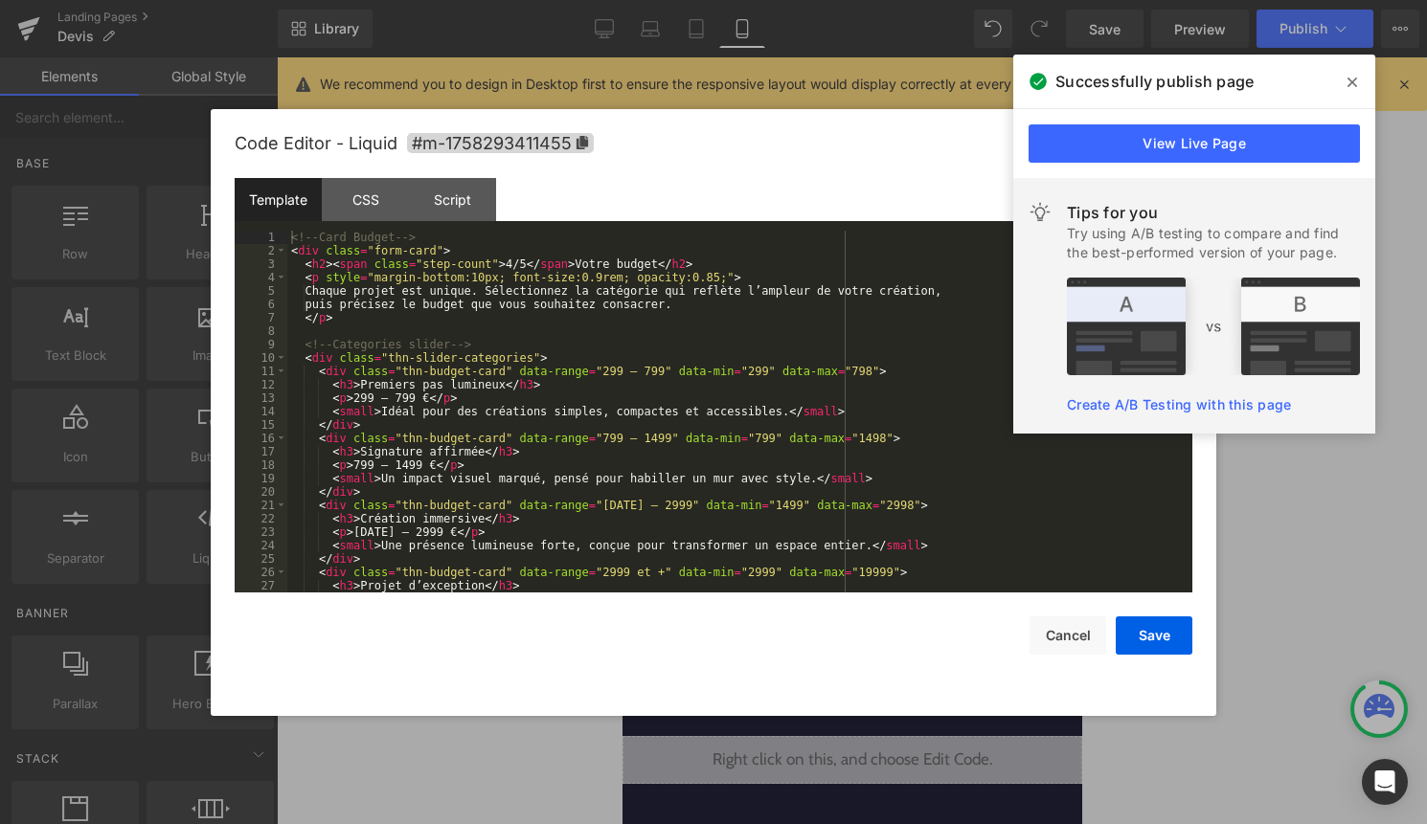
click at [856, 429] on div "<!-- Card Budget --> < div class = "form-card" > < h2 > < span class = "step-co…" at bounding box center [735, 425] width 897 height 389
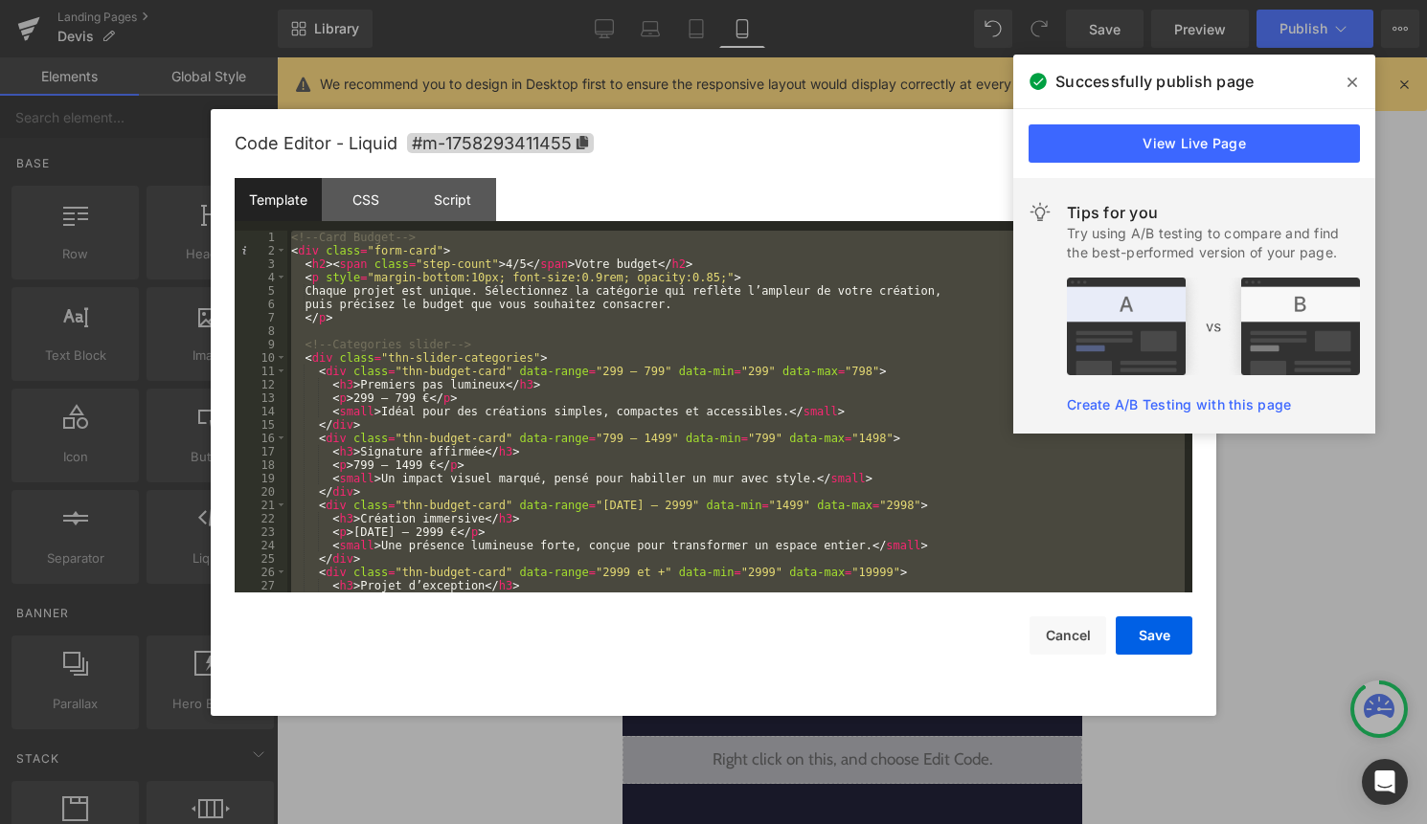
scroll to position [2467, 0]
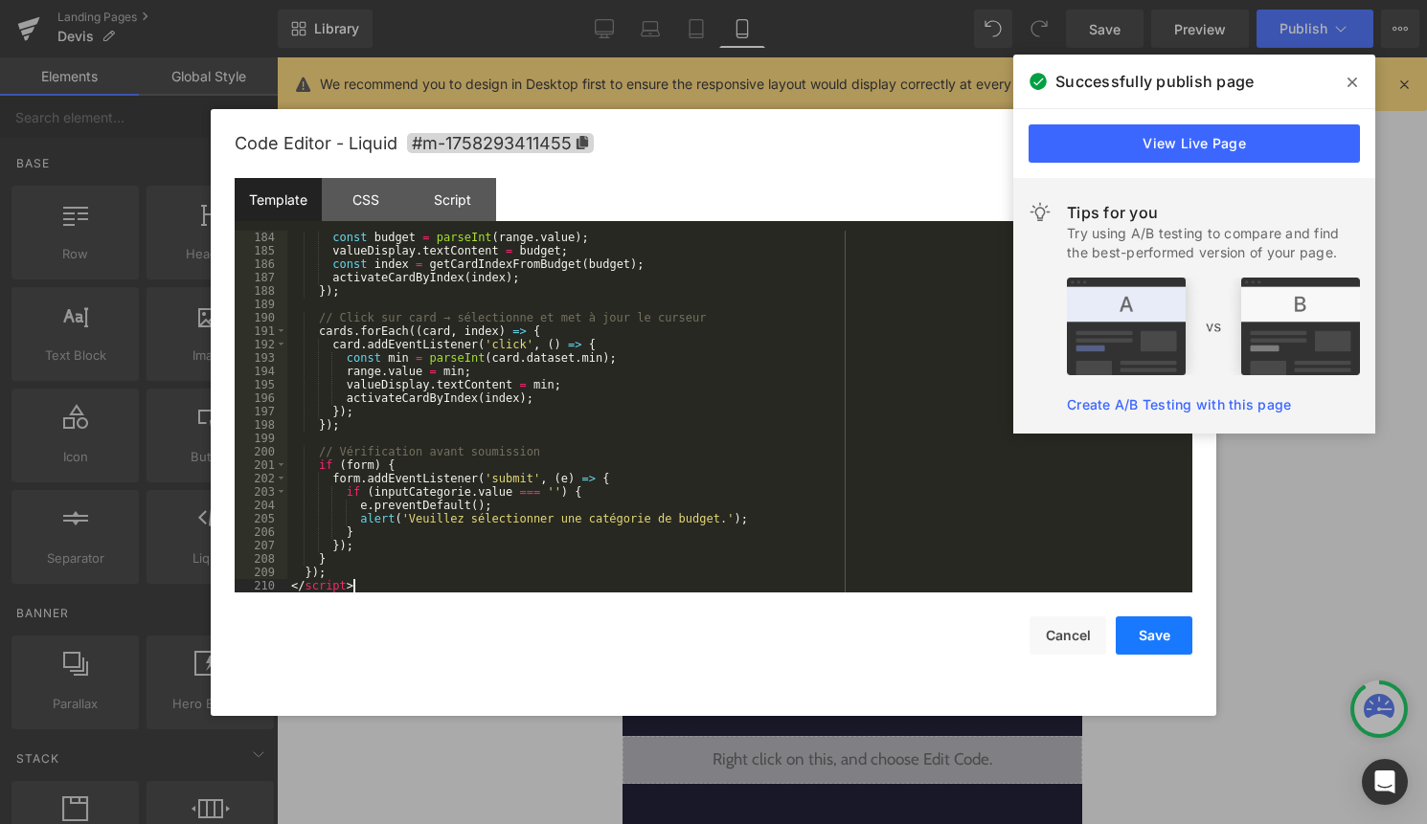
click at [1176, 641] on button "Save" at bounding box center [1154, 636] width 77 height 38
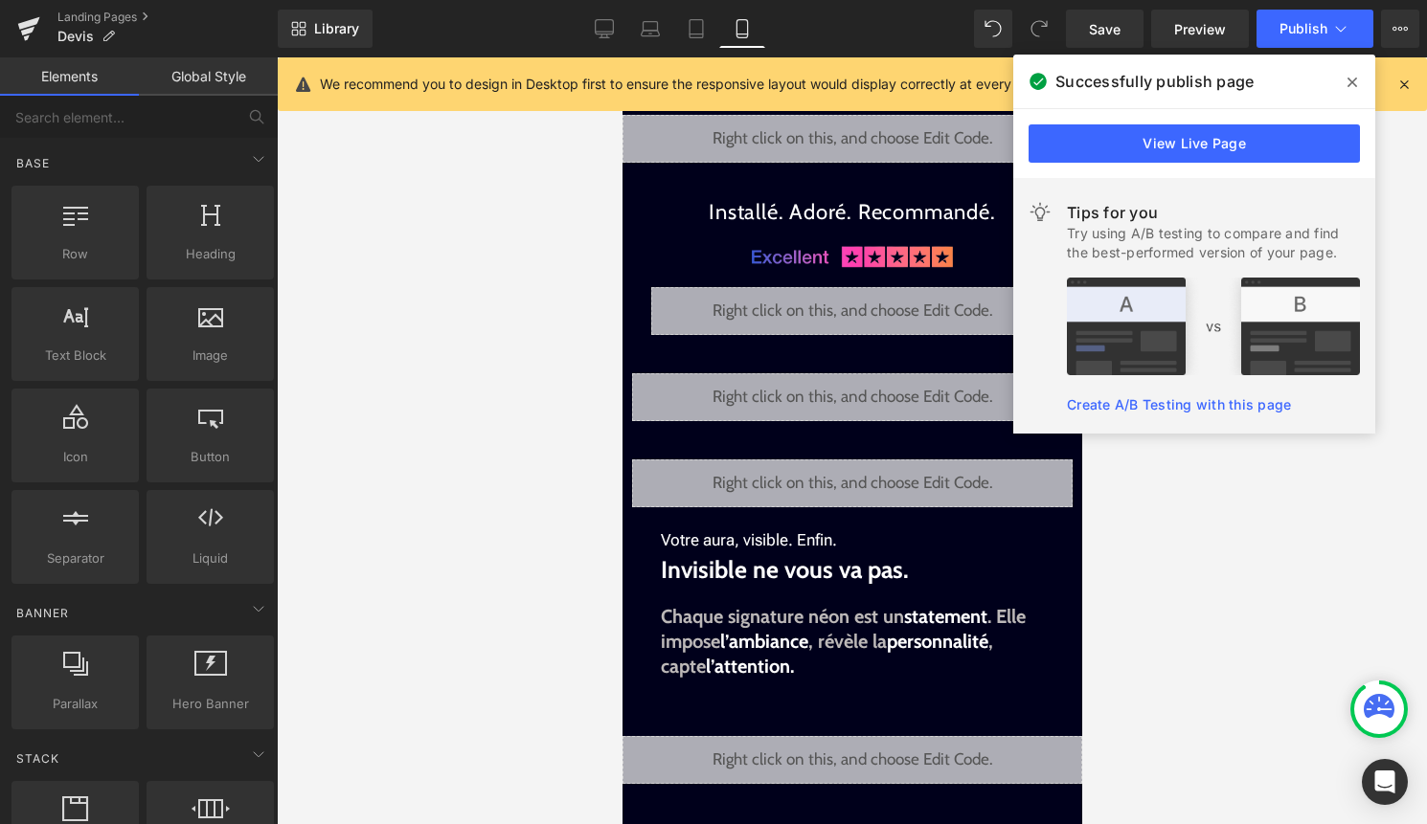
click at [1343, 90] on span at bounding box center [1352, 82] width 31 height 31
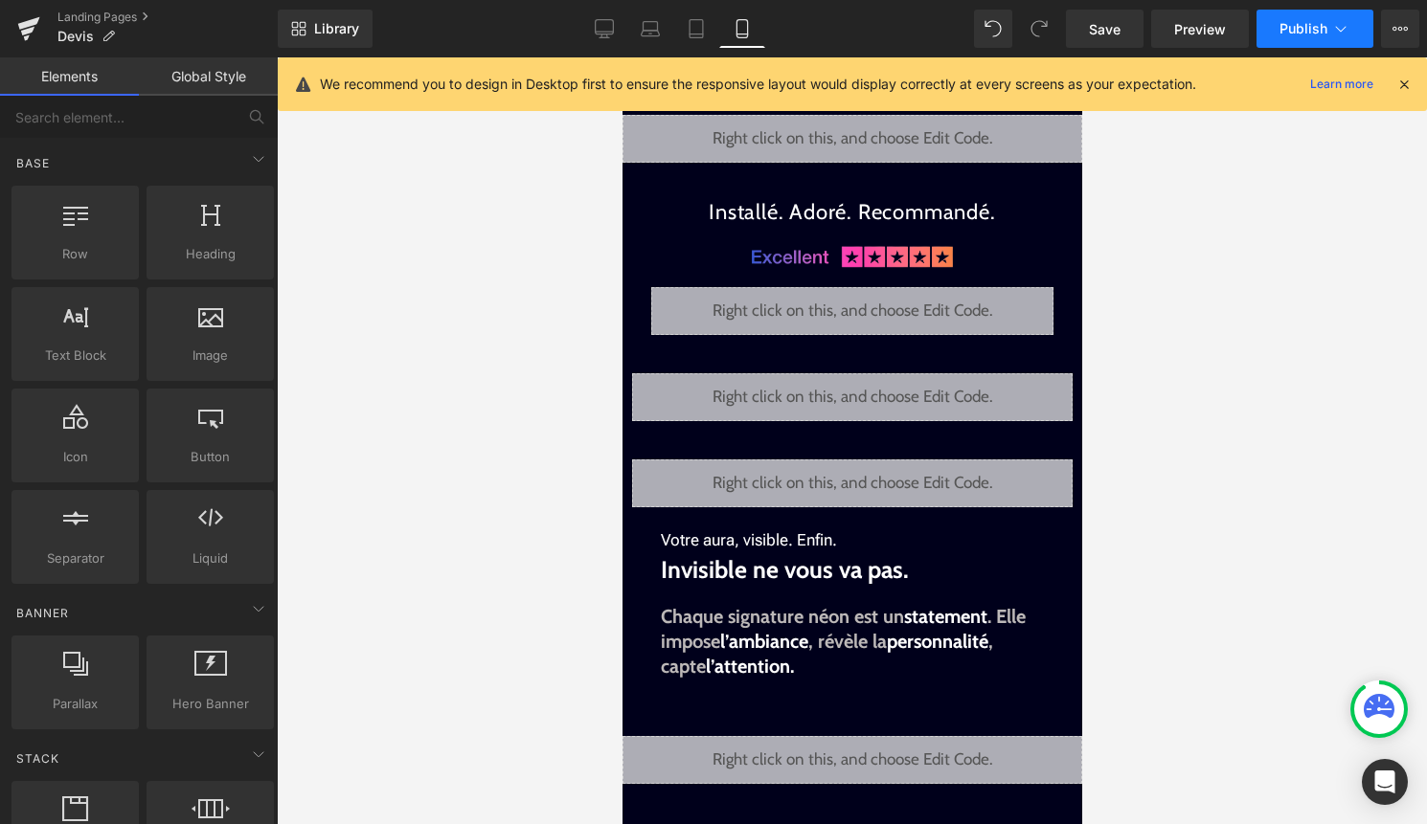
click at [1321, 27] on span "Publish" at bounding box center [1303, 28] width 48 height 15
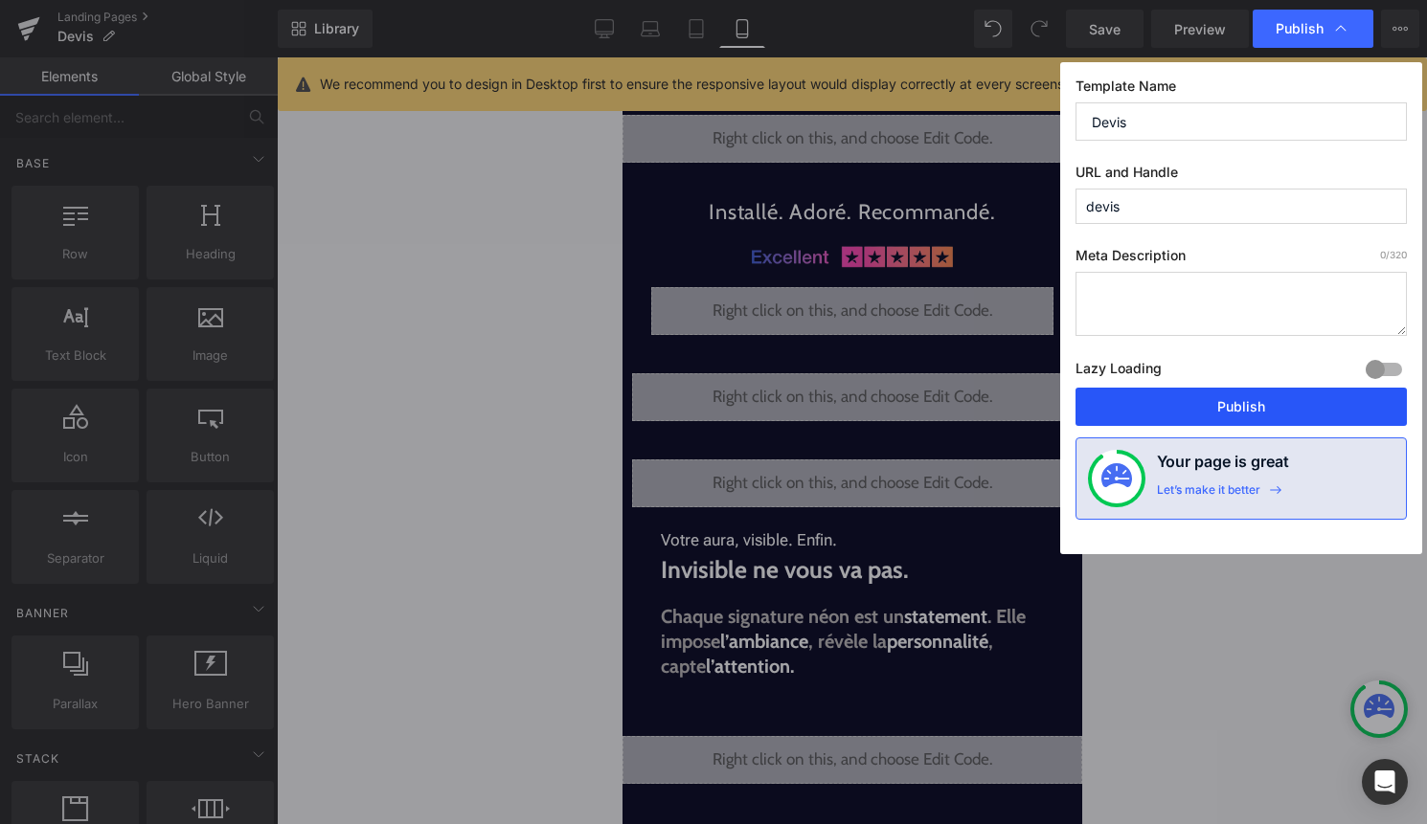
click at [1199, 410] on button "Publish" at bounding box center [1240, 407] width 331 height 38
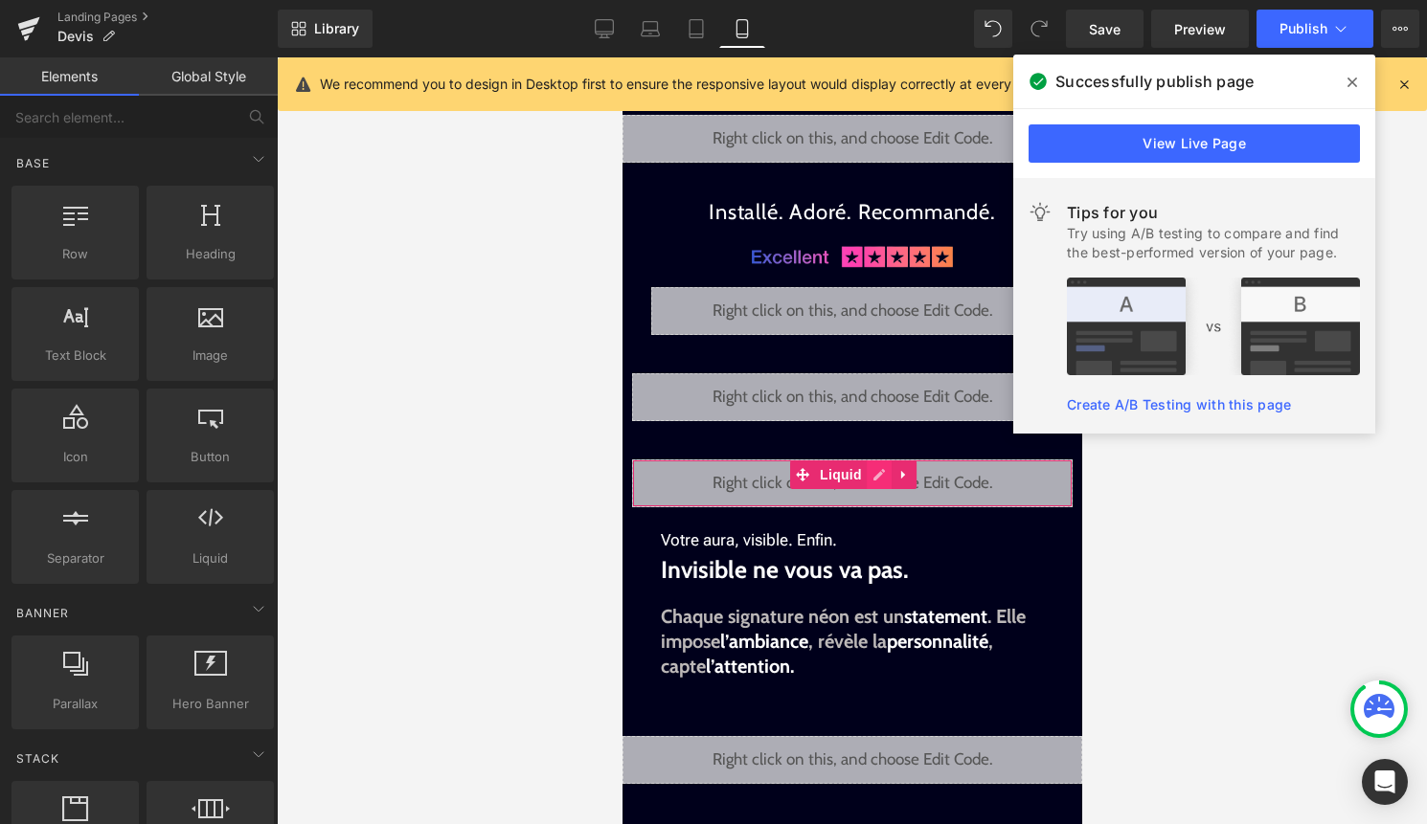
click at [875, 478] on div "Liquid" at bounding box center [851, 484] width 440 height 48
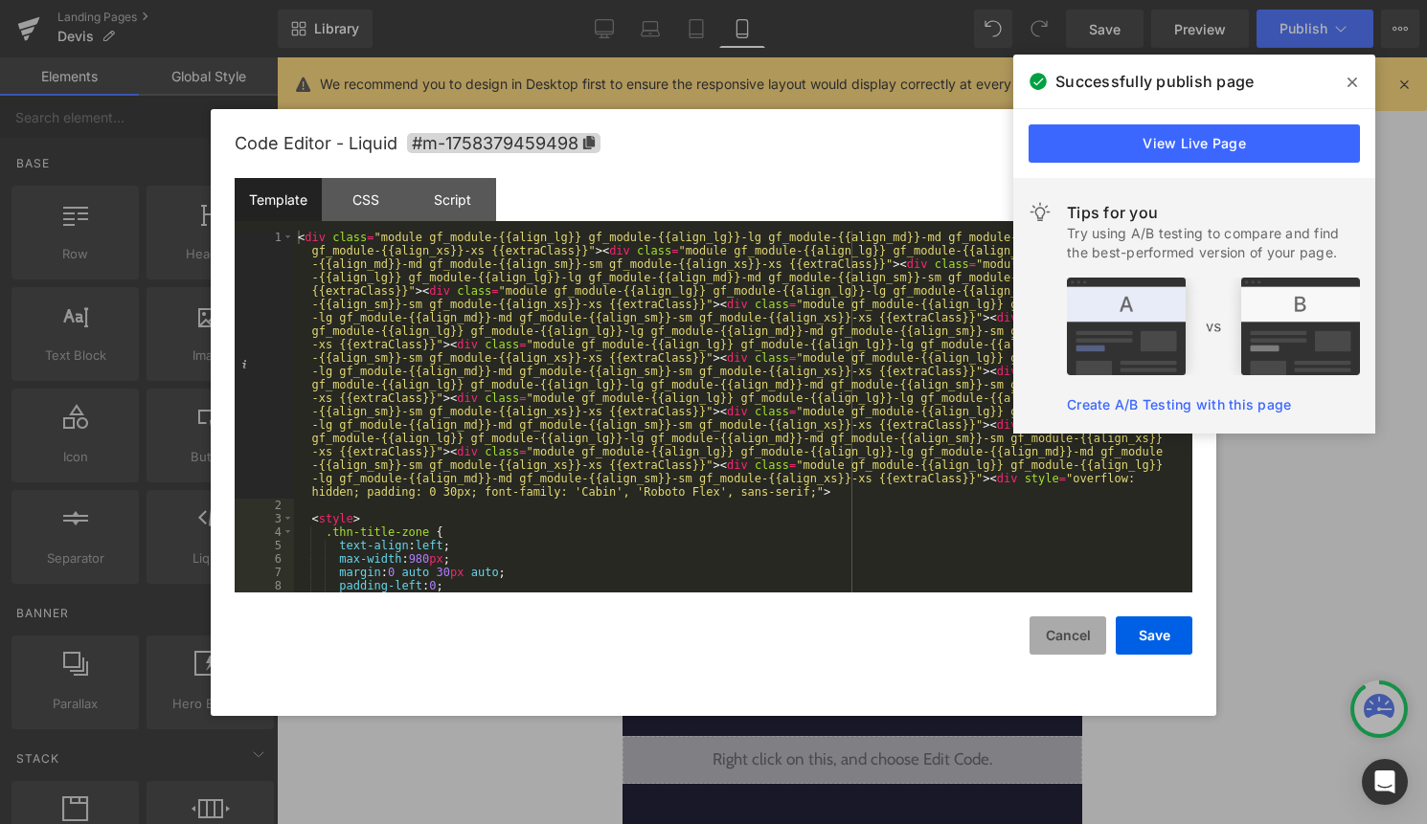
click at [1072, 641] on button "Cancel" at bounding box center [1067, 636] width 77 height 38
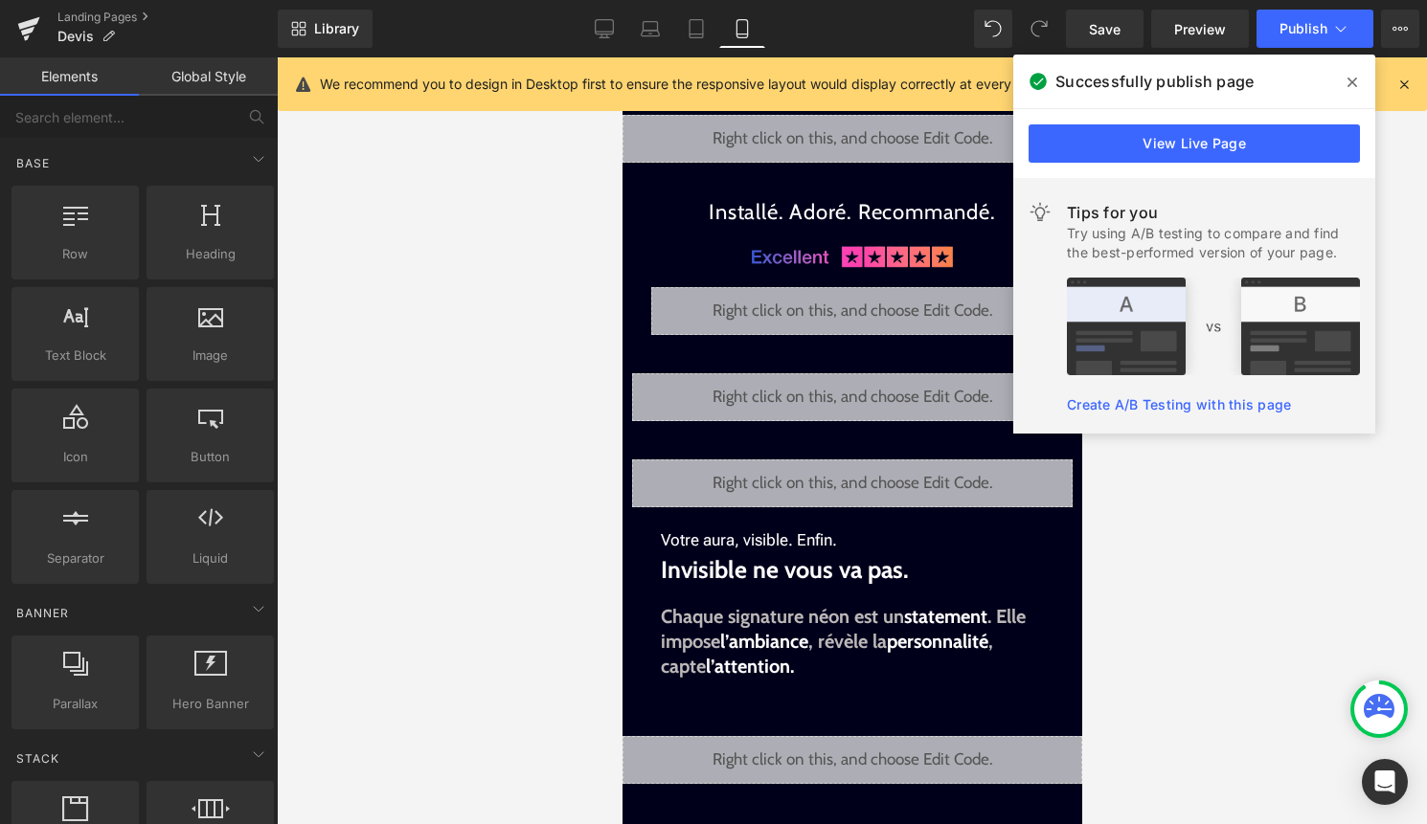
click at [1355, 86] on icon at bounding box center [1352, 82] width 10 height 15
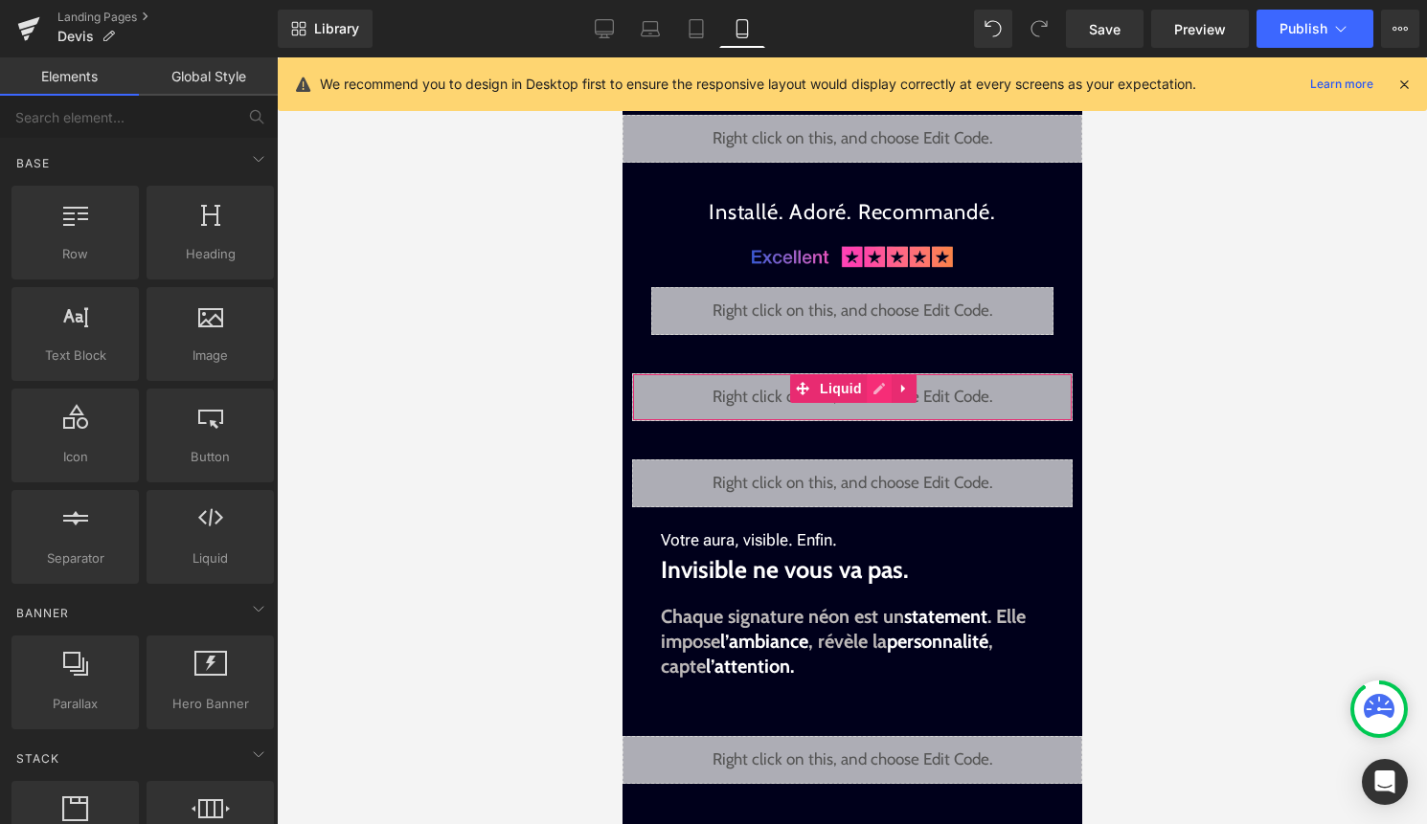
click at [879, 389] on div "Liquid" at bounding box center [851, 397] width 440 height 48
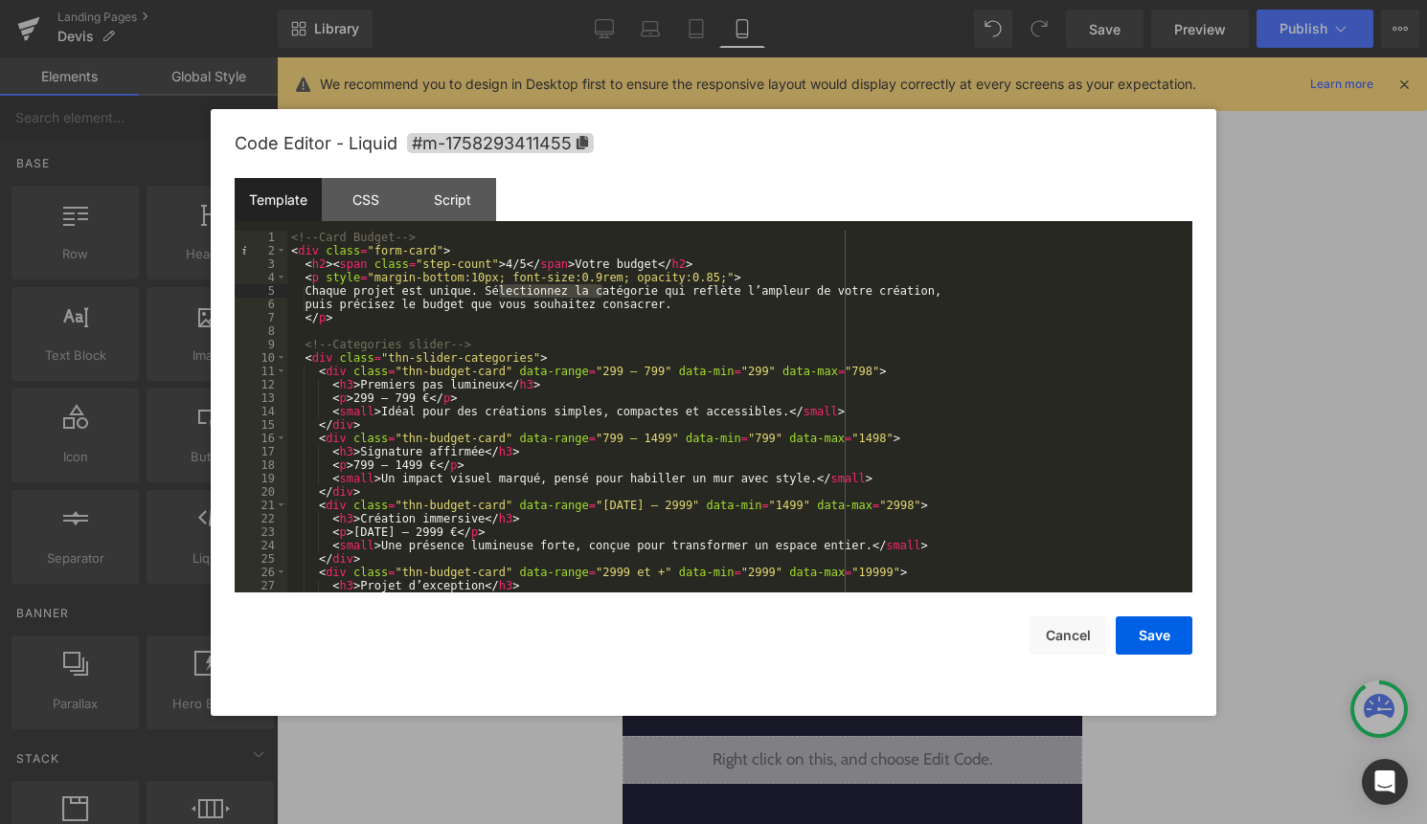
drag, startPoint x: 603, startPoint y: 290, endPoint x: 500, endPoint y: 285, distance: 103.5
click at [500, 285] on div "<!-- Card Budget --> < div class = "form-card" > < h2 > < span class = "step-co…" at bounding box center [735, 425] width 897 height 389
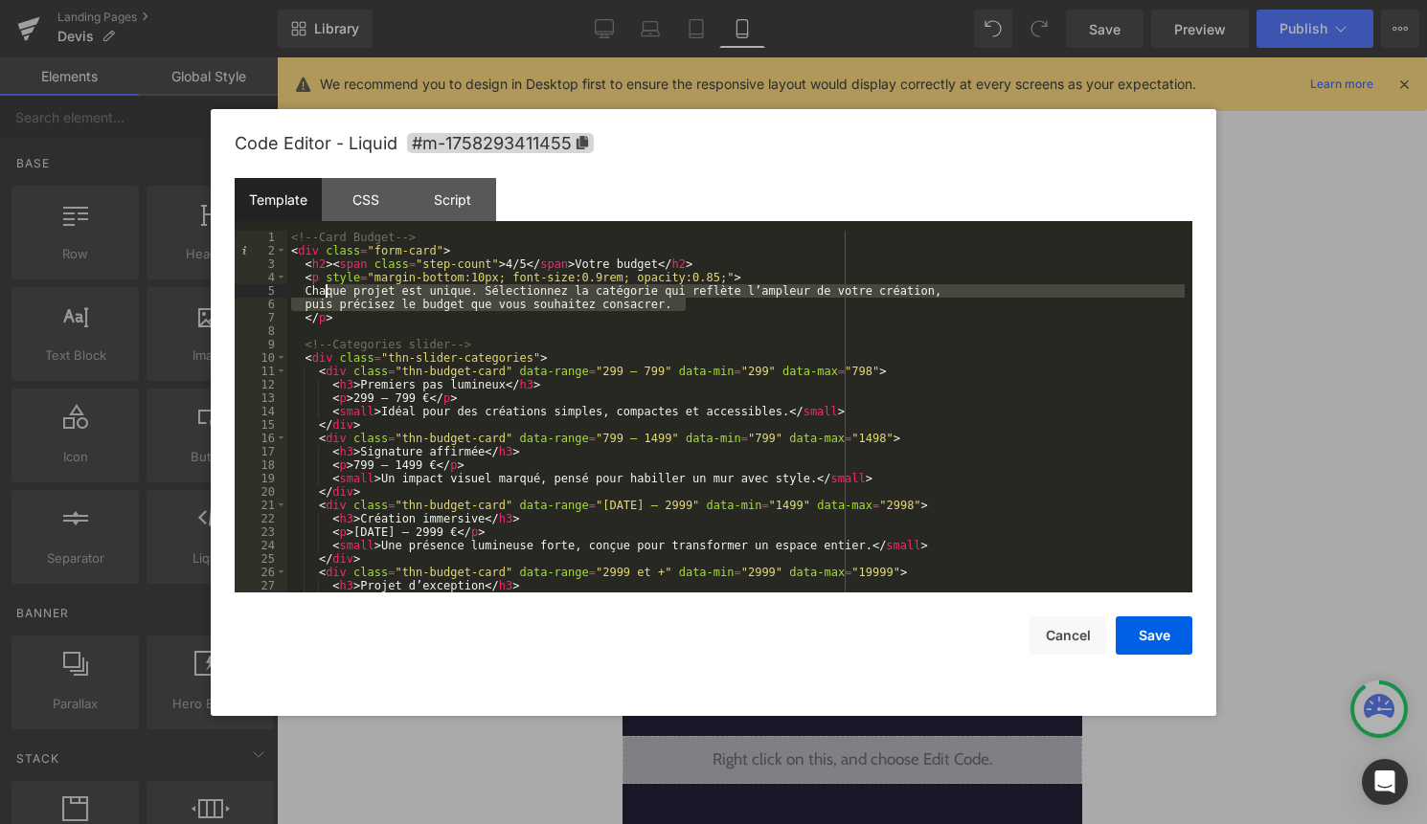
drag, startPoint x: 694, startPoint y: 305, endPoint x: 323, endPoint y: 289, distance: 371.9
click at [323, 289] on div "<!-- Card Budget --> < div class = "form-card" > < h2 > < span class = "step-co…" at bounding box center [735, 425] width 897 height 389
click at [565, 317] on div "<!-- Card Budget --> < div class = "form-card" > < h2 > < span class = "step-co…" at bounding box center [735, 425] width 897 height 389
drag, startPoint x: 687, startPoint y: 304, endPoint x: 319, endPoint y: 295, distance: 367.8
click at [319, 295] on div "<!-- Card Budget --> < div class = "form-card" > < h2 > < span class = "step-co…" at bounding box center [735, 425] width 897 height 389
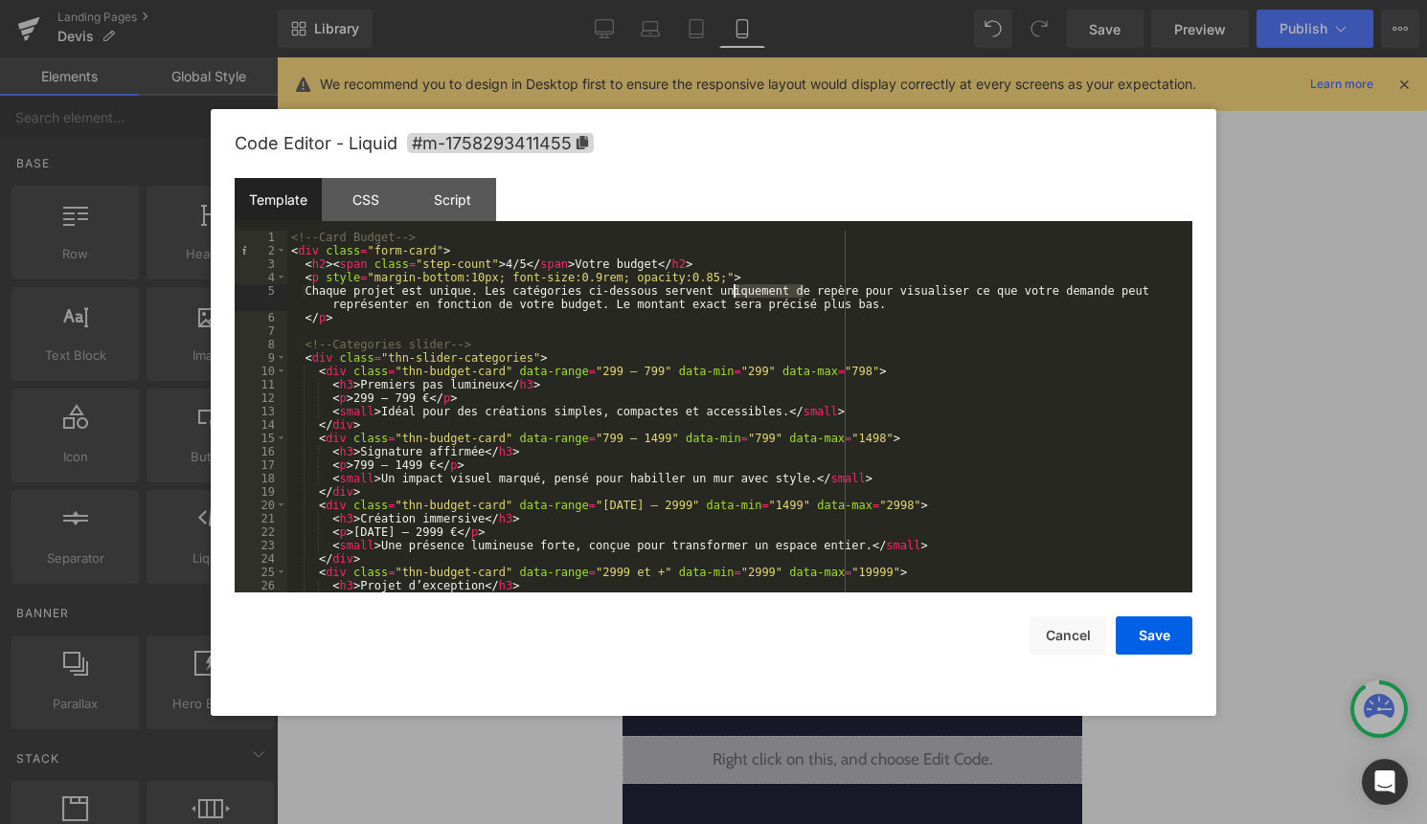
drag, startPoint x: 806, startPoint y: 290, endPoint x: 735, endPoint y: 289, distance: 70.9
click at [735, 289] on div "<!-- Card Budget --> < div class = "form-card" > < h2 > < span class = "step-co…" at bounding box center [735, 425] width 897 height 389
drag, startPoint x: 470, startPoint y: 305, endPoint x: 335, endPoint y: 301, distance: 135.1
click at [335, 301] on div "<!-- Card Budget --> < div class = "form-card" > < h2 > < span class = "step-co…" at bounding box center [735, 425] width 897 height 389
drag, startPoint x: 473, startPoint y: 304, endPoint x: 734, endPoint y: 310, distance: 260.5
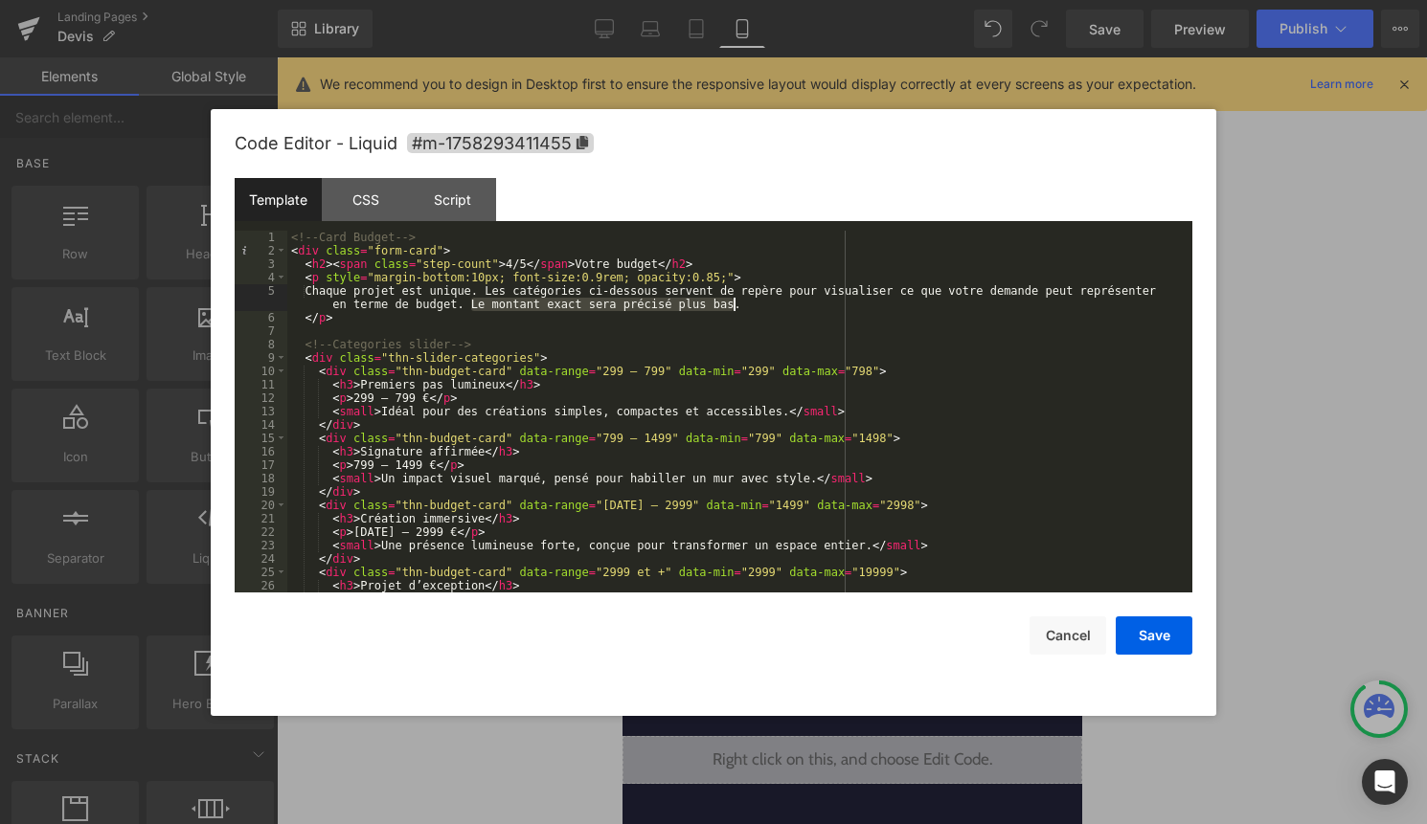
click at [734, 310] on div "<!-- Card Budget --> < div class = "form-card" > < h2 > < span class = "step-co…" at bounding box center [735, 425] width 897 height 389
click at [659, 305] on div "<!-- Card Budget --> < div class = "form-card" > < h2 > < span class = "step-co…" at bounding box center [735, 425] width 897 height 389
drag, startPoint x: 473, startPoint y: 304, endPoint x: 734, endPoint y: 310, distance: 261.5
click at [734, 310] on div "<!-- Card Budget --> < div class = "form-card" > < h2 > < span class = "step-co…" at bounding box center [735, 425] width 897 height 389
click at [334, 307] on div "<!-- Card Budget --> < div class = "form-card" > < h2 > < span class = "step-co…" at bounding box center [735, 425] width 897 height 389
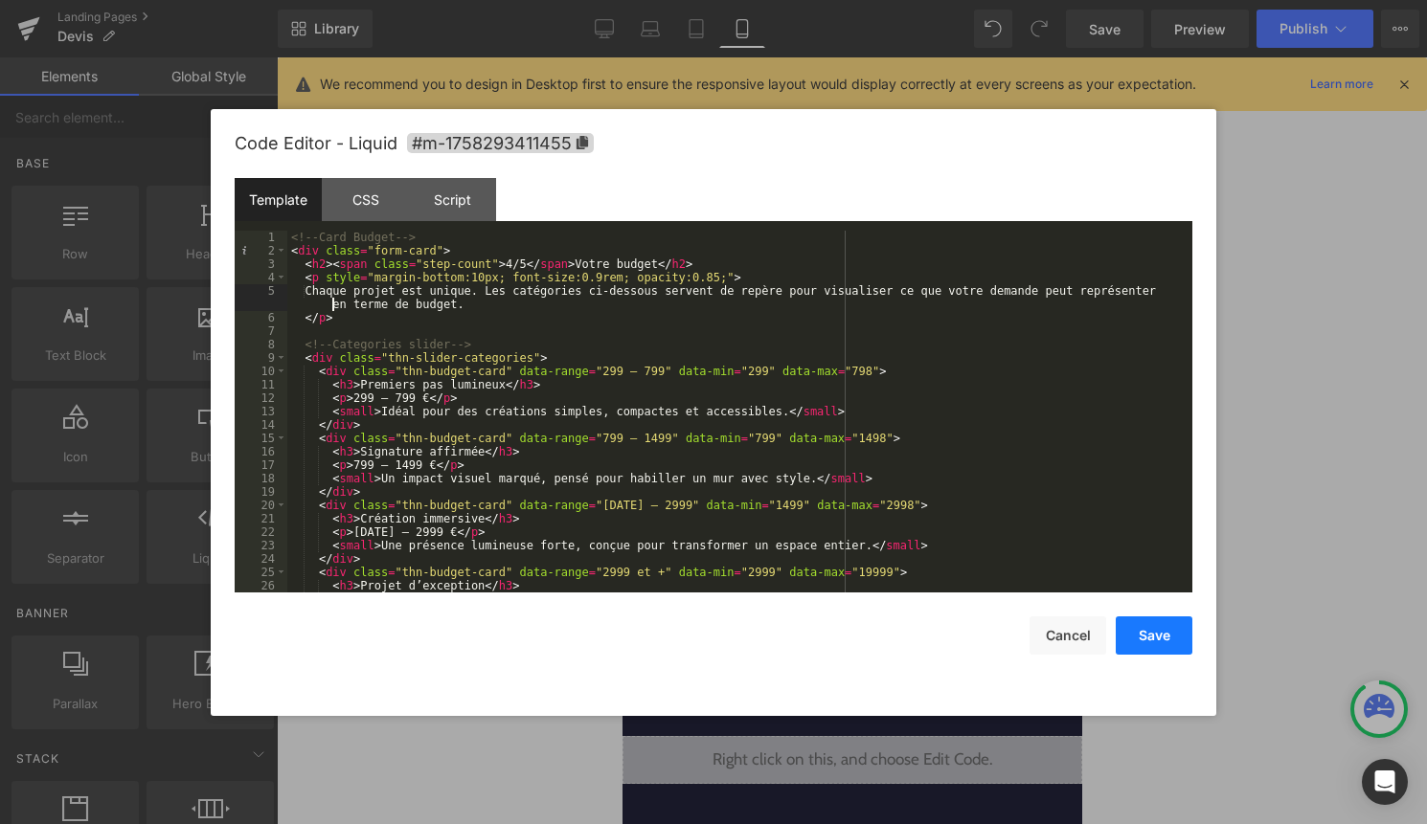
click at [1152, 642] on button "Save" at bounding box center [1154, 636] width 77 height 38
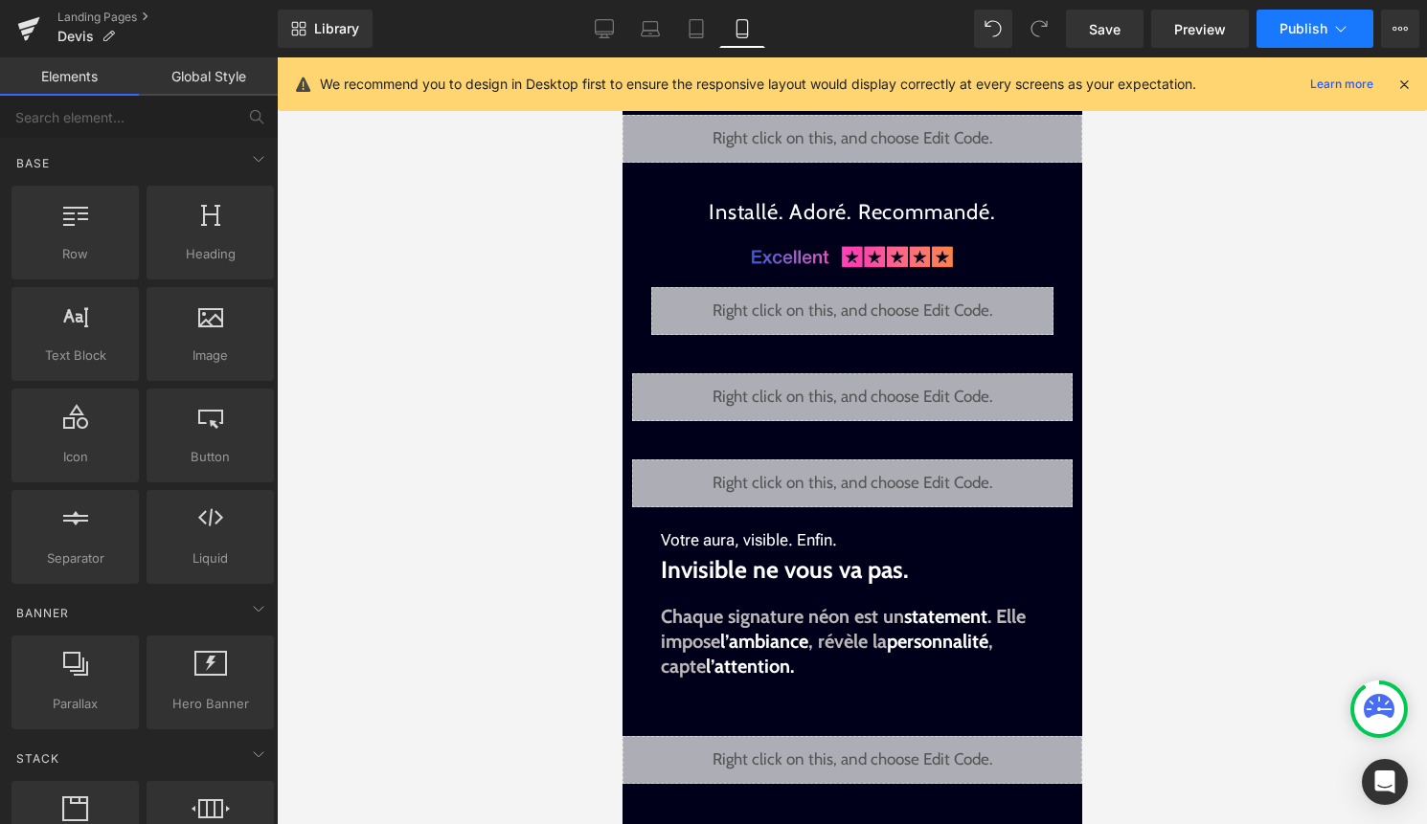
click at [1290, 25] on span "Publish" at bounding box center [1303, 28] width 48 height 15
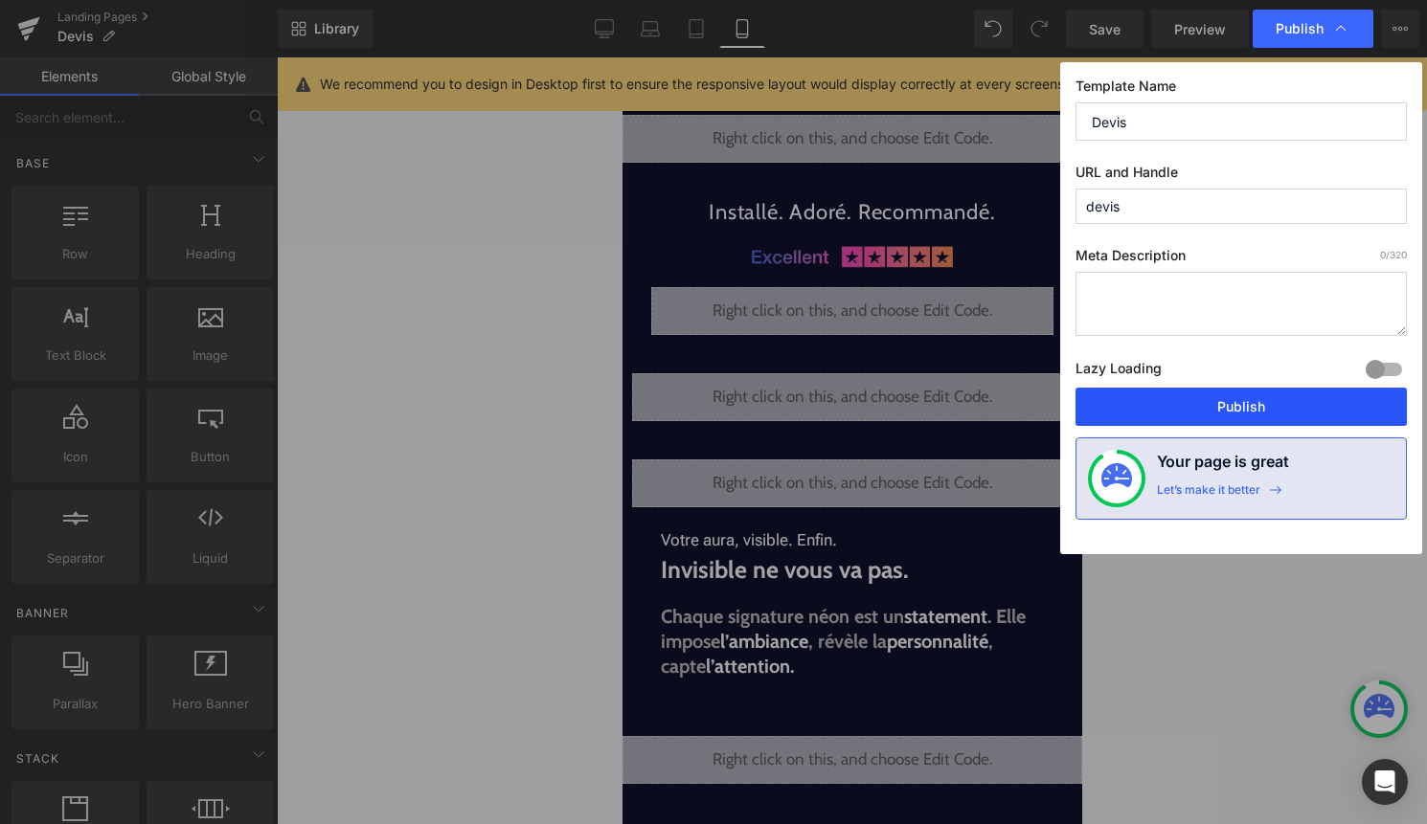
click at [1187, 402] on button "Publish" at bounding box center [1240, 407] width 331 height 38
